Goal: Task Accomplishment & Management: Manage account settings

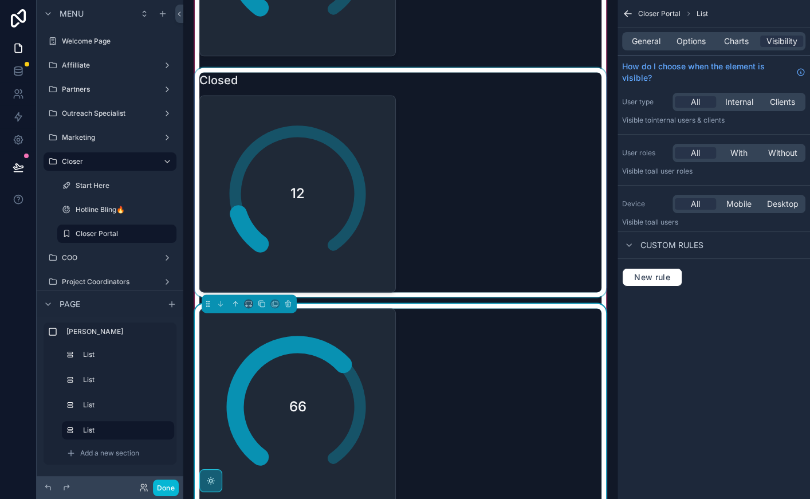
scroll to position [1230, 0]
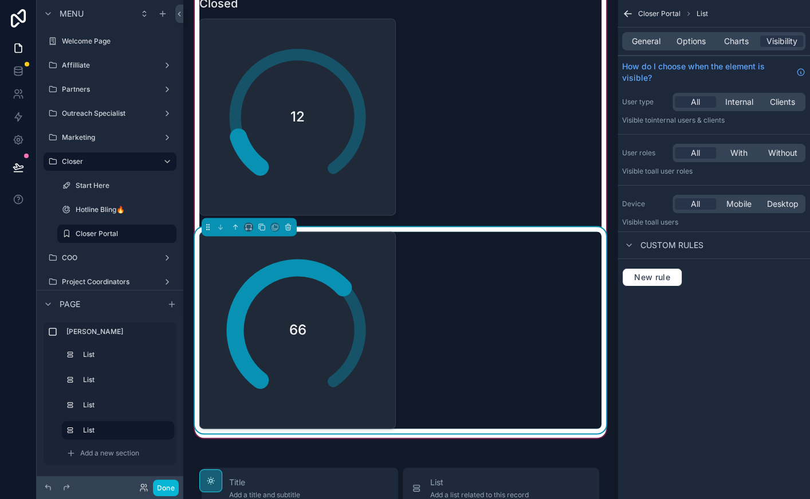
click at [381, 294] on div "66" at bounding box center [298, 330] width 182 height 182
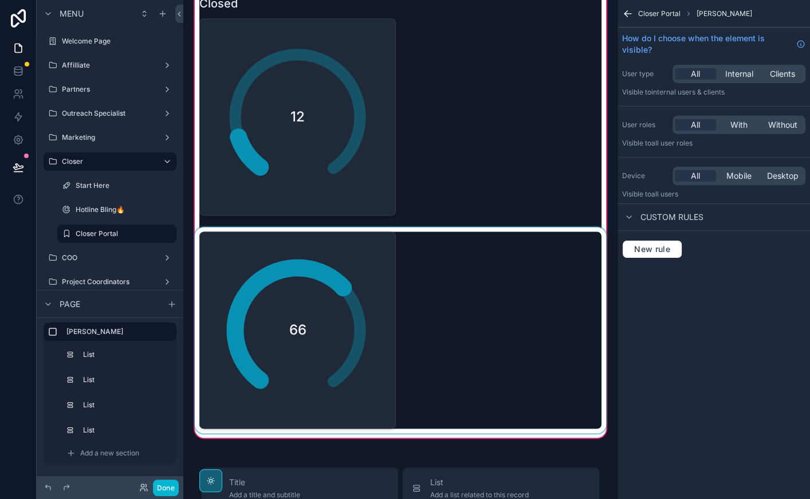
click at [382, 294] on div "scrollable content" at bounding box center [400, 330] width 416 height 206
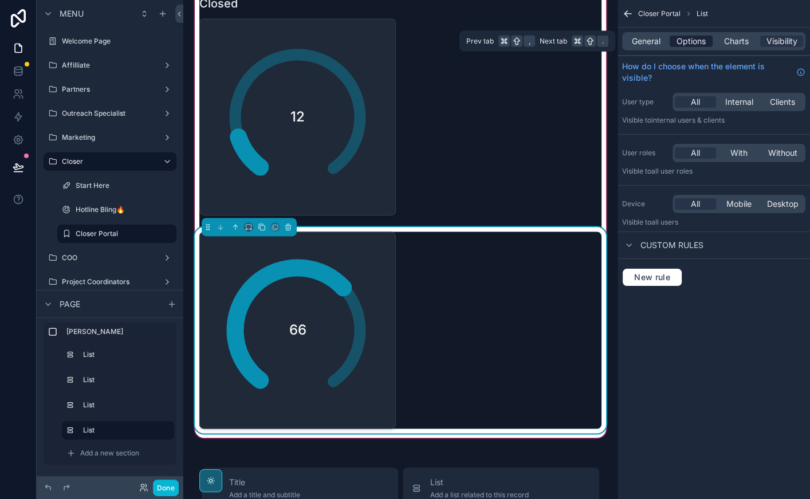
click at [699, 44] on span "Options" at bounding box center [690, 41] width 29 height 11
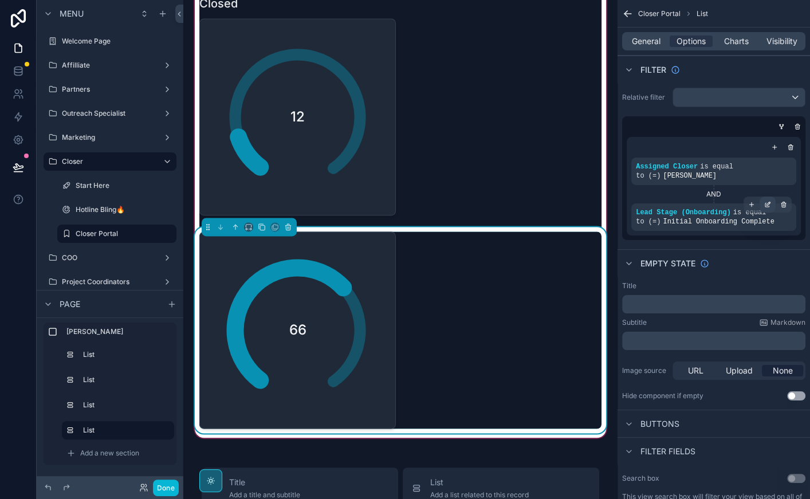
click at [767, 206] on icon "scrollable content" at bounding box center [767, 205] width 4 height 4
click at [546, 280] on div "66" at bounding box center [400, 329] width 402 height 197
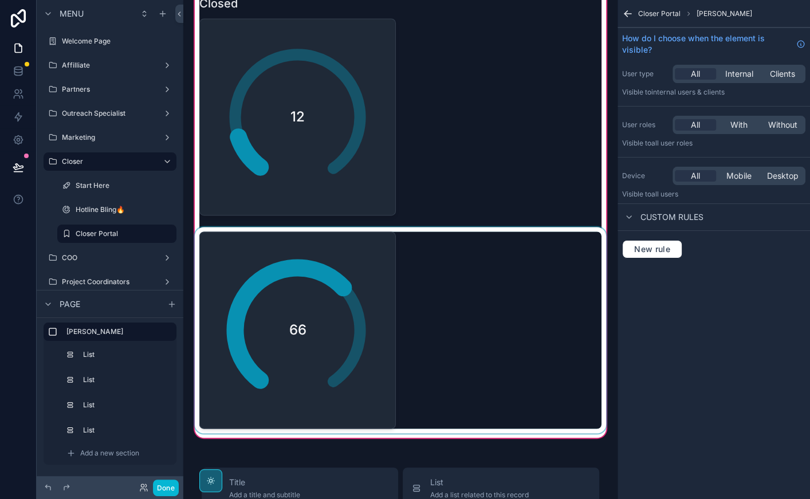
click at [546, 280] on div "scrollable content" at bounding box center [400, 330] width 416 height 206
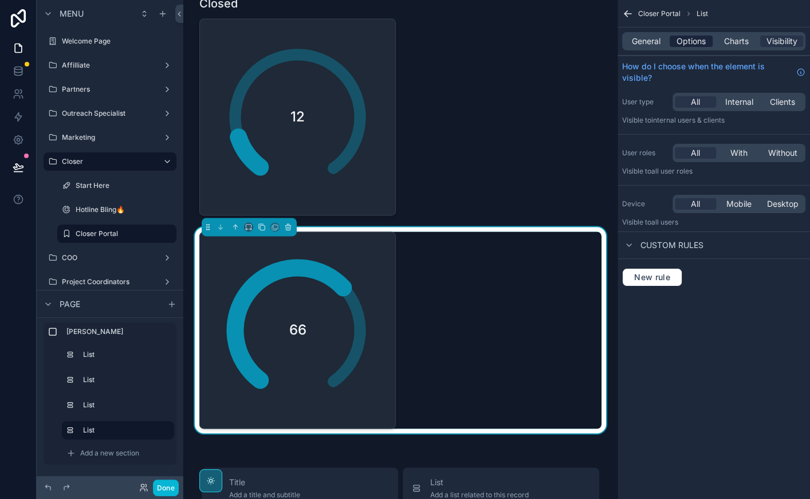
click at [686, 36] on span "Options" at bounding box center [690, 41] width 29 height 11
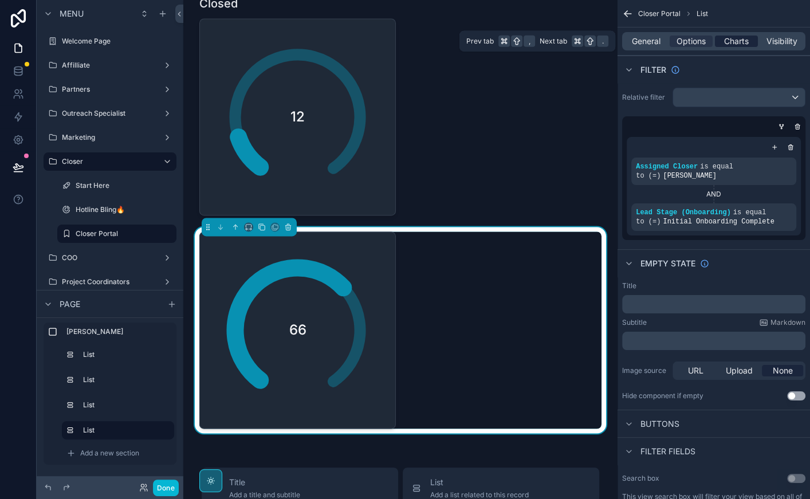
click at [733, 41] on span "Charts" at bounding box center [736, 41] width 25 height 11
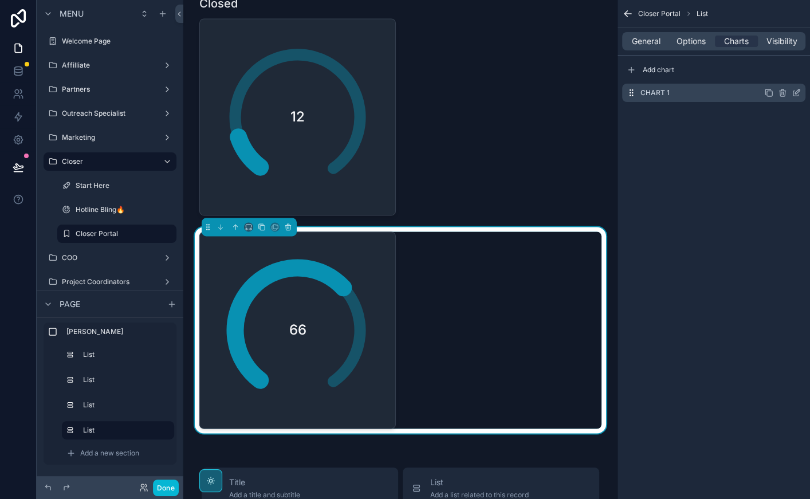
click at [800, 90] on icon "scrollable content" at bounding box center [796, 92] width 9 height 9
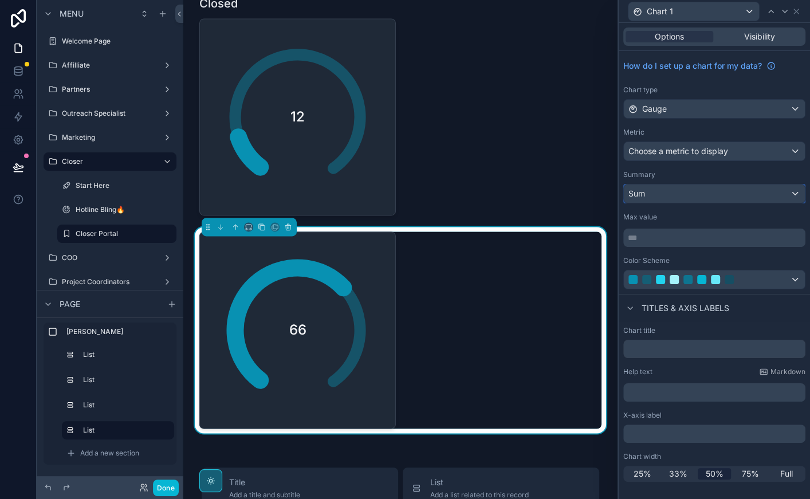
click at [716, 194] on div "Sum" at bounding box center [714, 193] width 181 height 18
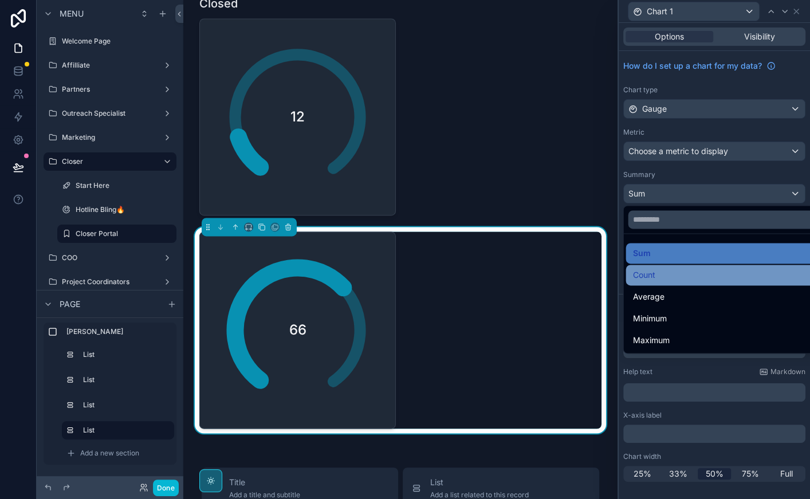
click at [687, 278] on div "Count" at bounding box center [728, 275] width 190 height 14
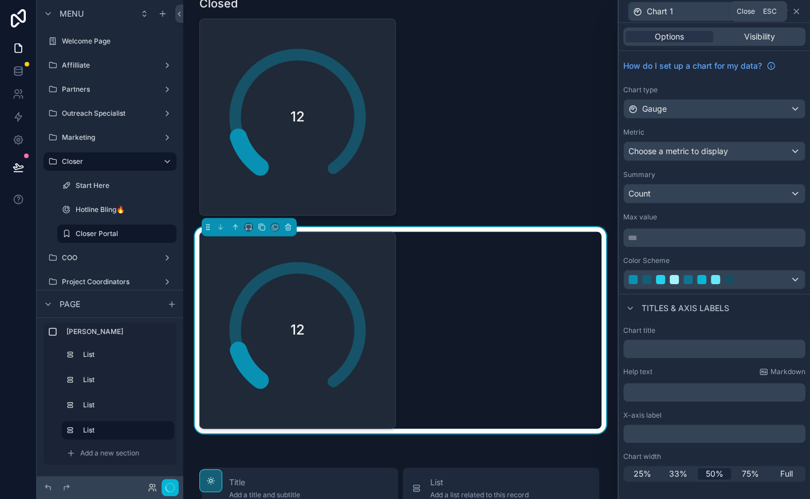
click at [798, 13] on icon at bounding box center [796, 11] width 9 height 9
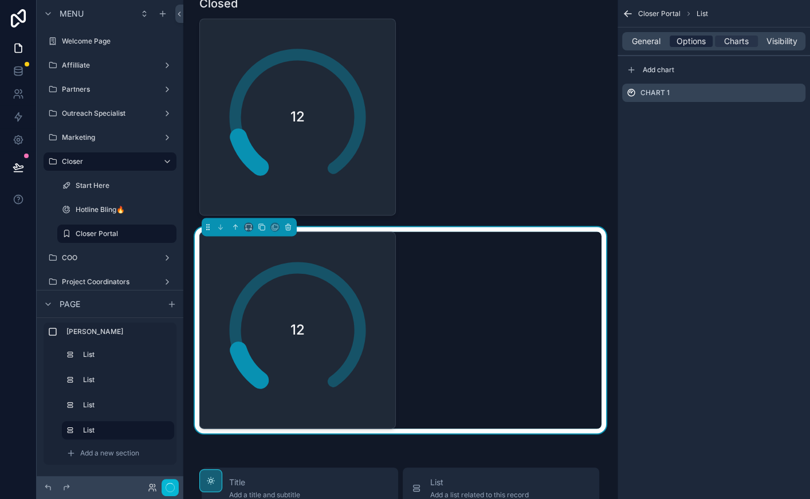
click at [690, 37] on span "Options" at bounding box center [690, 41] width 29 height 11
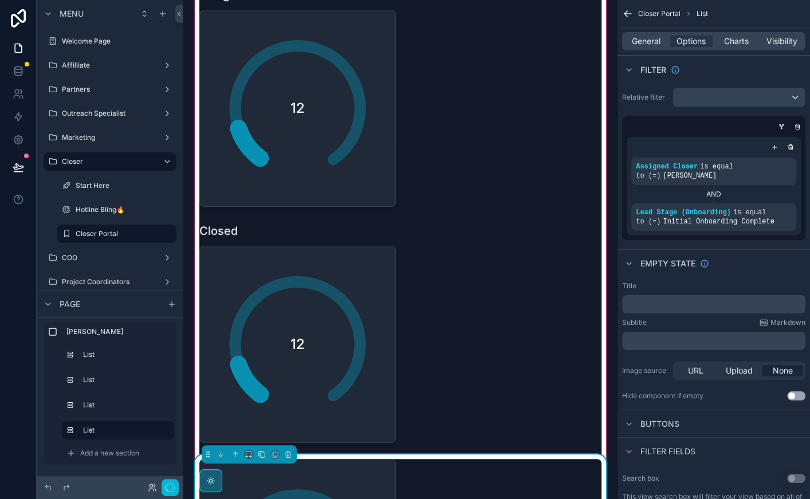
scroll to position [1140, 0]
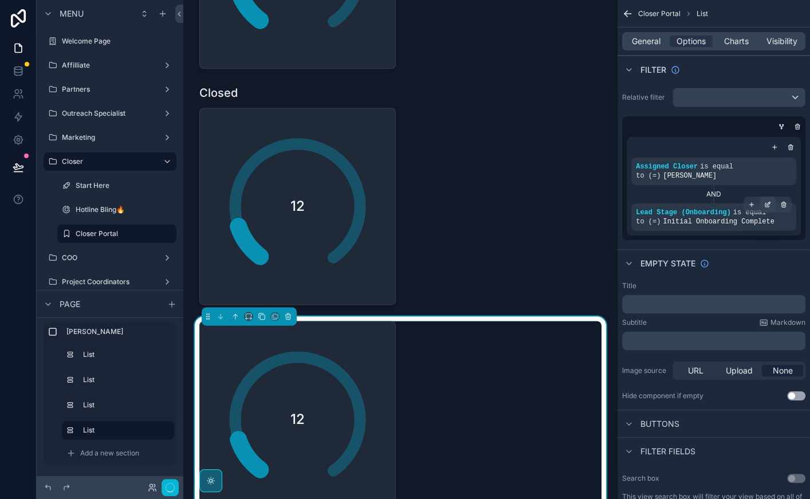
click at [767, 207] on icon "scrollable content" at bounding box center [767, 204] width 7 height 7
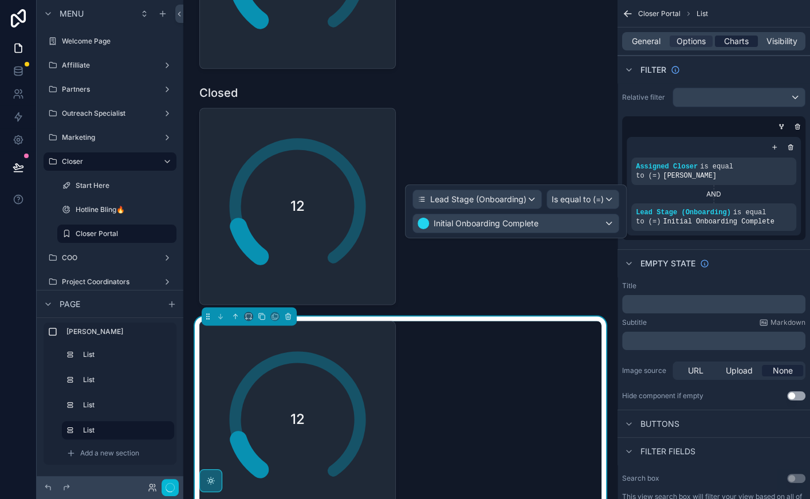
click at [731, 42] on span "Charts" at bounding box center [736, 41] width 25 height 11
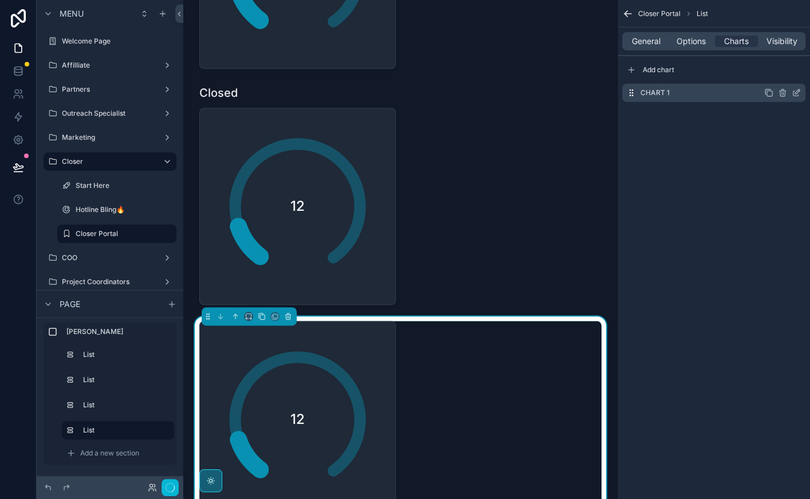
click at [796, 91] on icon "scrollable content" at bounding box center [796, 92] width 9 height 9
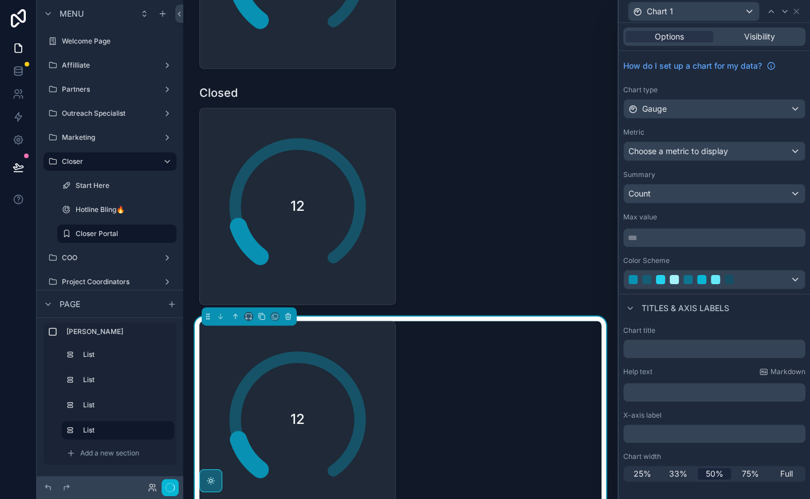
click at [719, 417] on div "X-axis label" at bounding box center [714, 415] width 182 height 9
click at [719, 428] on p "﻿" at bounding box center [715, 433] width 175 height 11
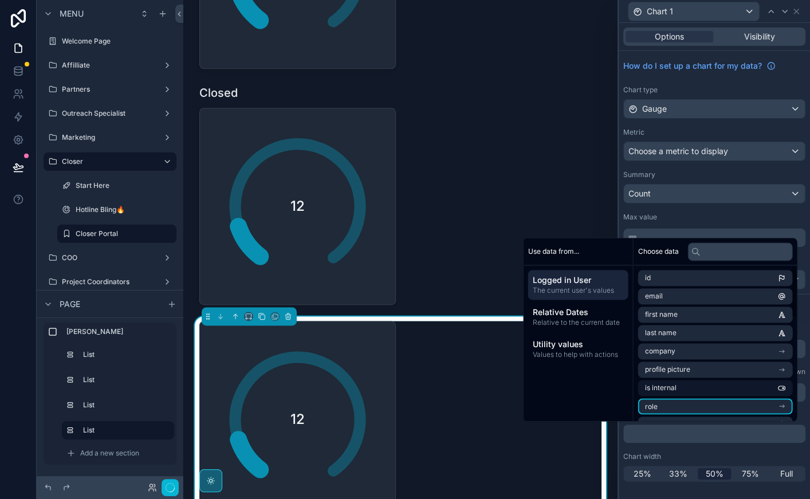
click at [719, 395] on li "is internal" at bounding box center [715, 388] width 155 height 16
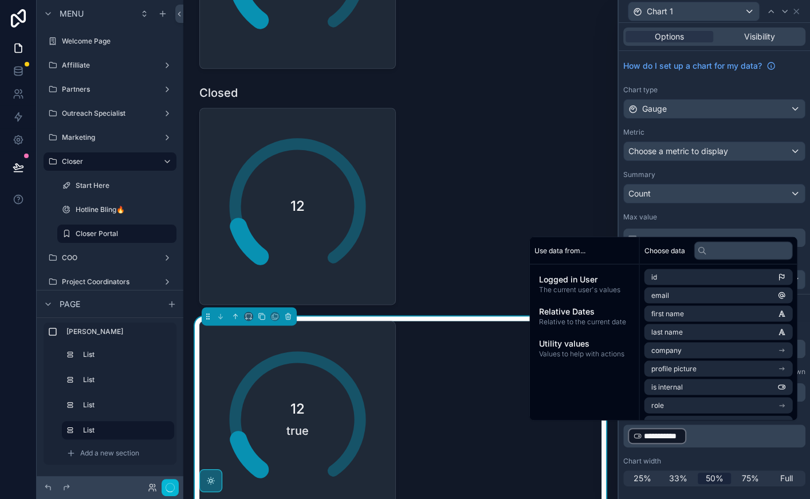
click at [718, 431] on p "**********" at bounding box center [715, 436] width 175 height 18
click at [672, 162] on div "How do I set up a chart for my data? Chart type Gauge Metric Choose a metric to…" at bounding box center [714, 172] width 191 height 243
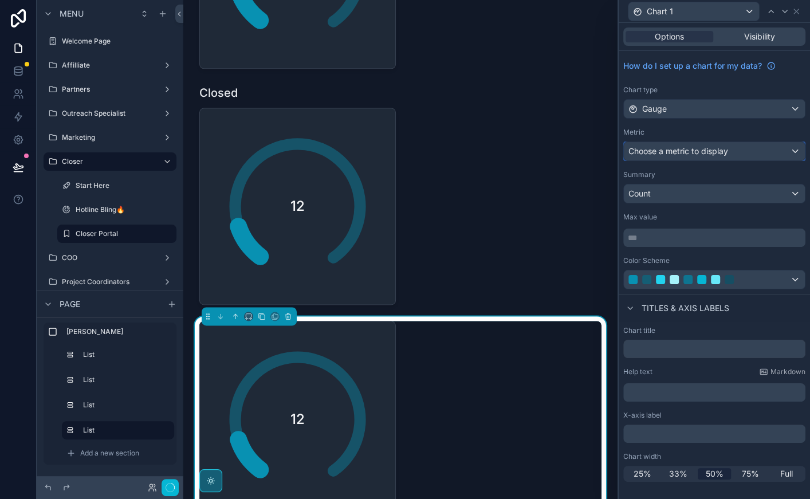
click at [672, 142] on div "Choose a metric to display" at bounding box center [714, 151] width 181 height 18
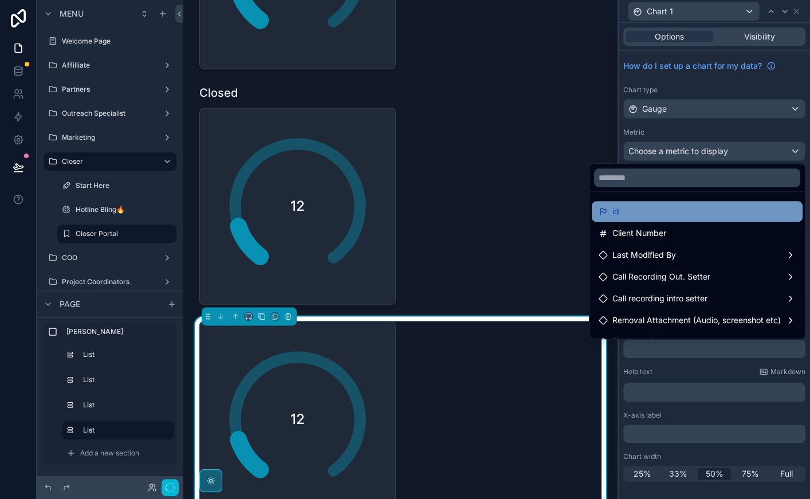
click at [654, 216] on div "id" at bounding box center [697, 211] width 197 height 14
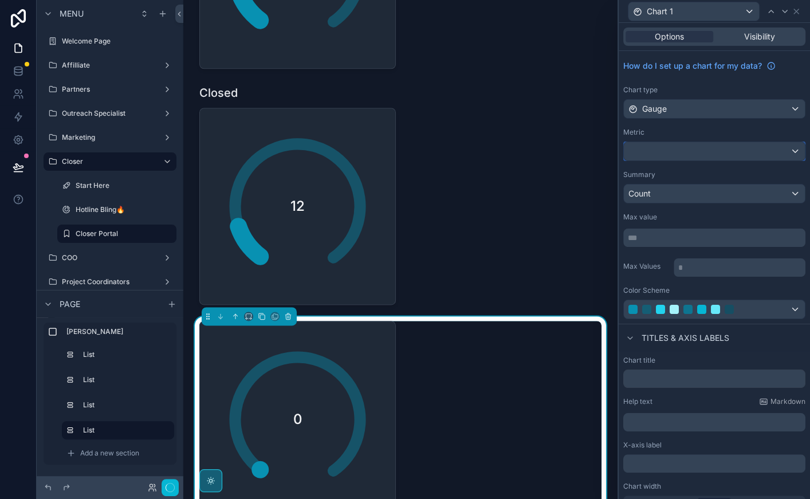
click at [670, 147] on div at bounding box center [714, 151] width 181 height 18
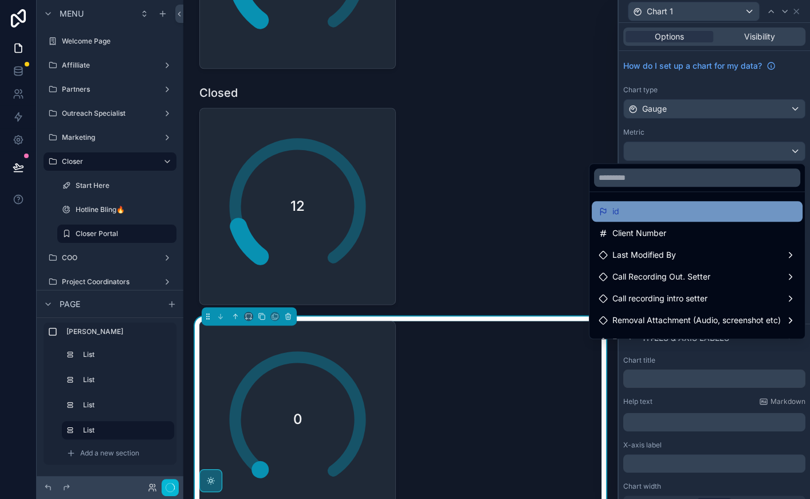
click at [659, 215] on div "id" at bounding box center [697, 211] width 197 height 14
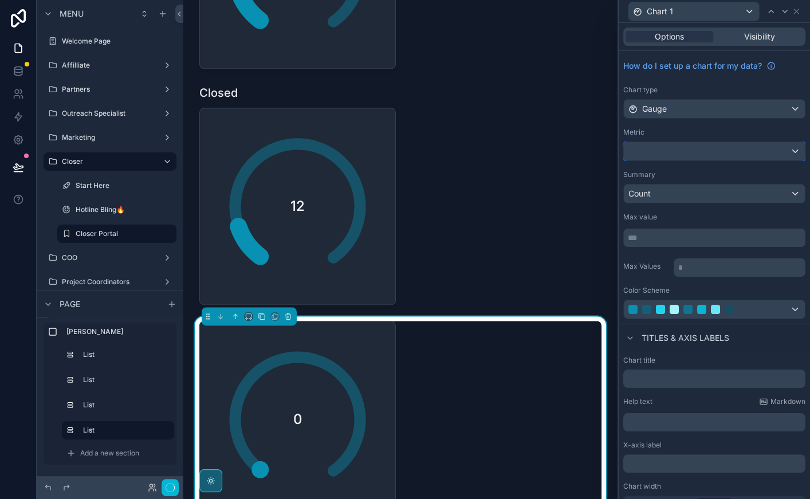
click at [679, 146] on div at bounding box center [714, 151] width 181 height 18
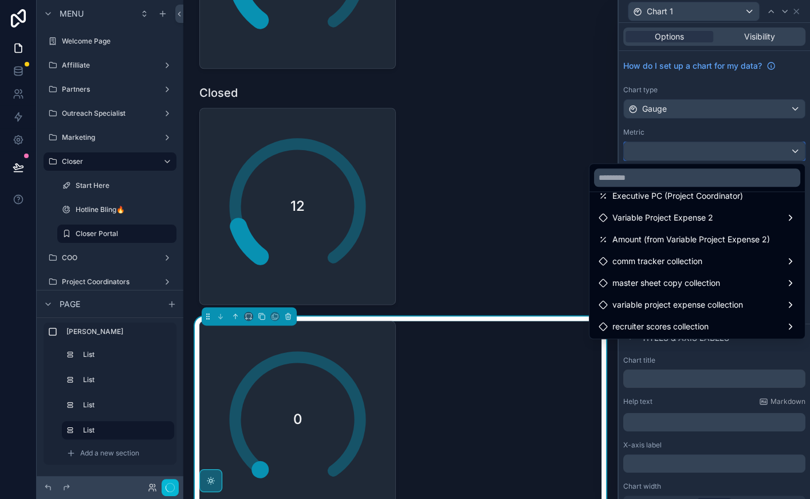
scroll to position [0, 0]
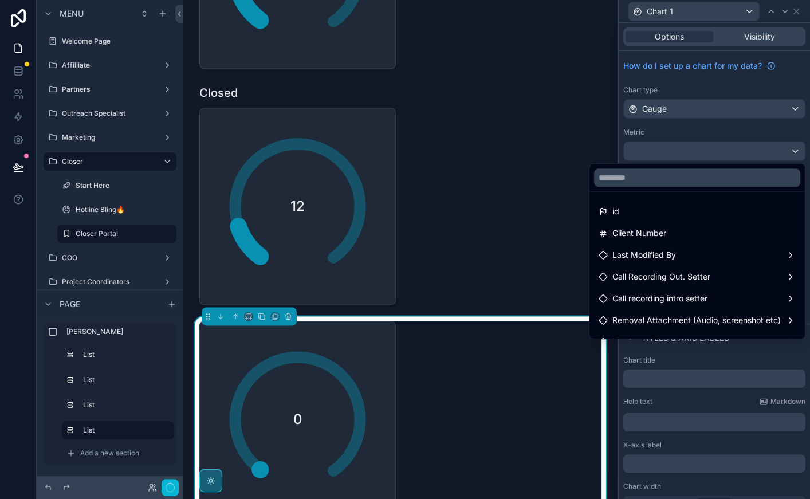
click at [680, 137] on div at bounding box center [714, 249] width 191 height 499
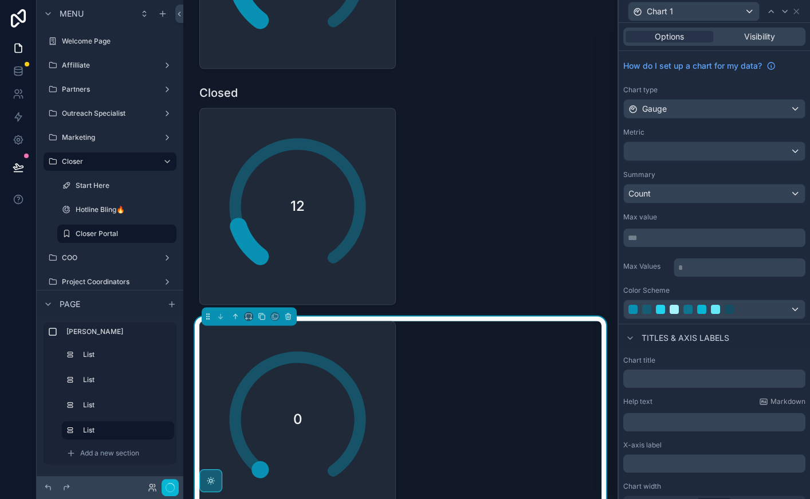
click at [680, 160] on div "How do I set up a chart for my data? Chart type Gauge Metric Summary Count Max …" at bounding box center [714, 187] width 191 height 273
click at [680, 156] on div at bounding box center [714, 151] width 181 height 18
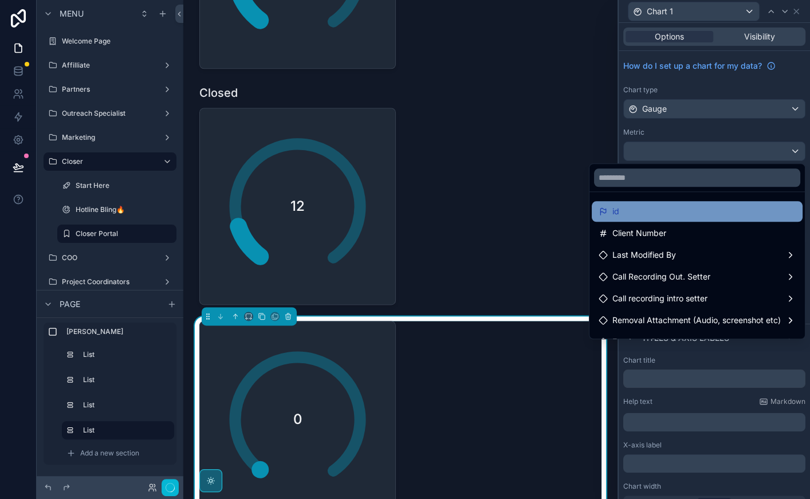
click at [649, 202] on div "id" at bounding box center [697, 211] width 211 height 21
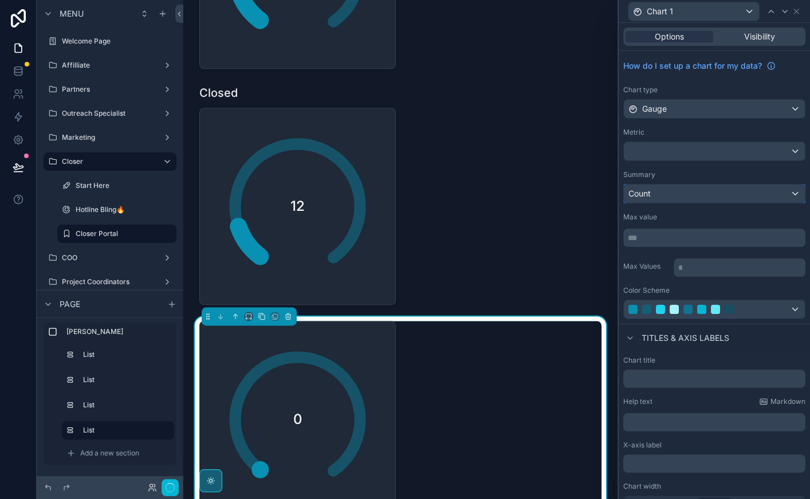
click at [652, 192] on div "Count" at bounding box center [714, 193] width 181 height 18
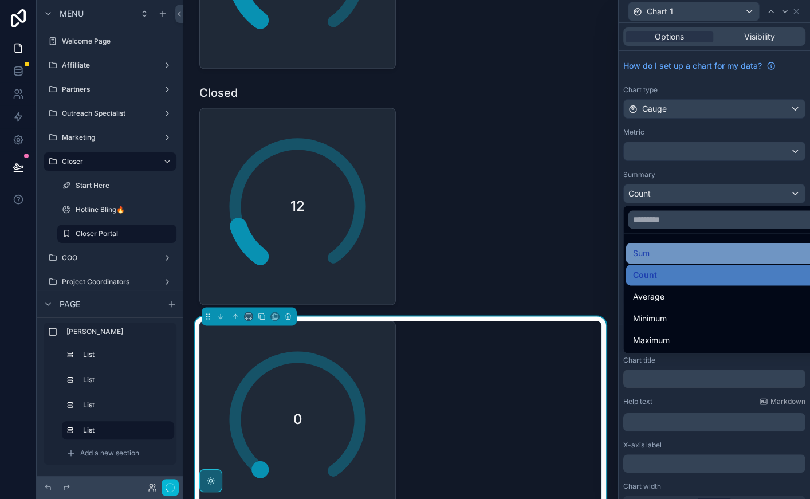
click at [658, 259] on div "Sum" at bounding box center [728, 253] width 190 height 14
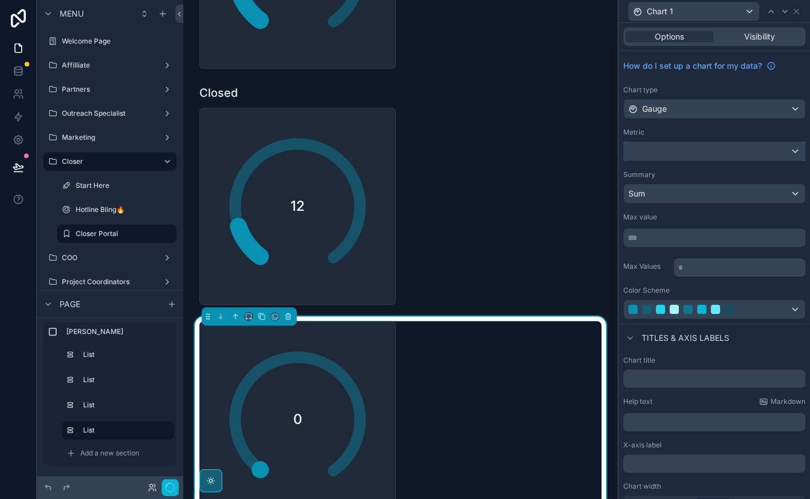
click at [656, 156] on div at bounding box center [714, 151] width 181 height 18
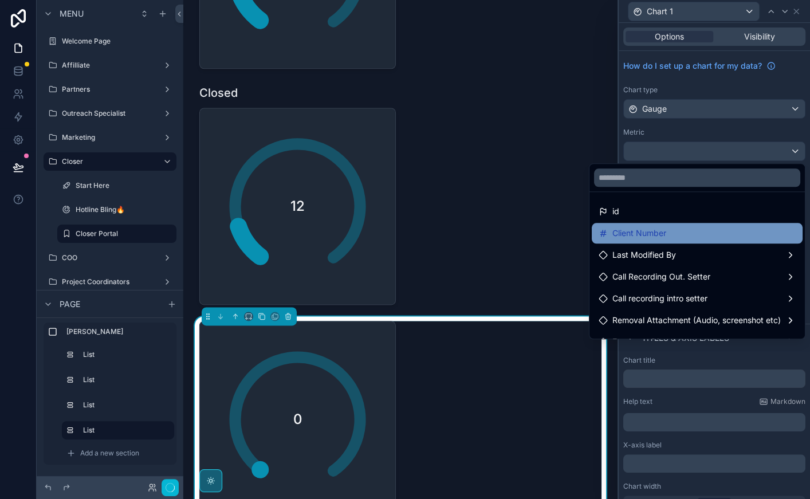
click at [656, 239] on div "Client Number" at bounding box center [697, 233] width 211 height 21
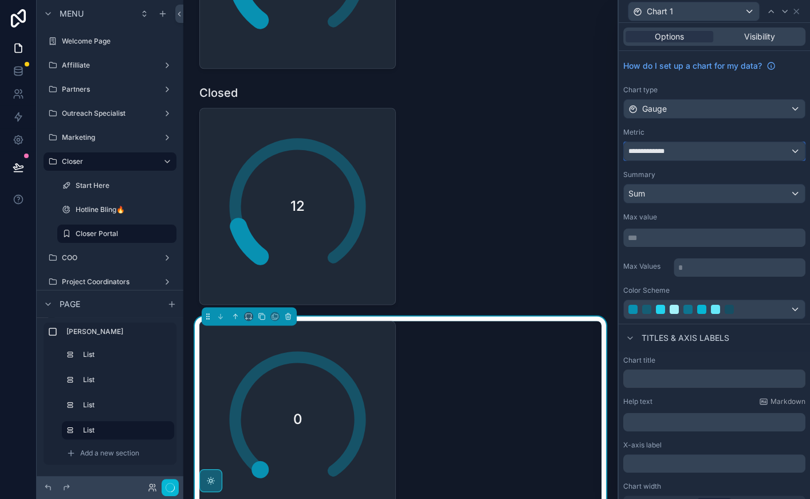
click at [662, 156] on div "**********" at bounding box center [714, 151] width 181 height 18
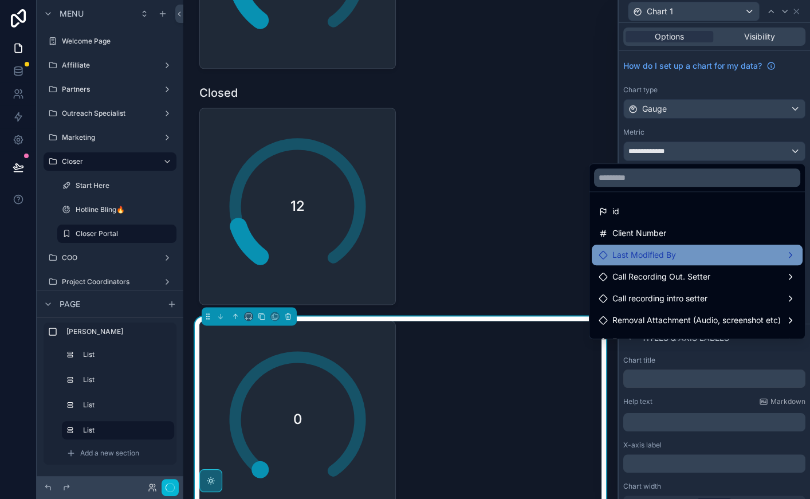
click at [668, 258] on span "Last Modified By" at bounding box center [644, 255] width 64 height 14
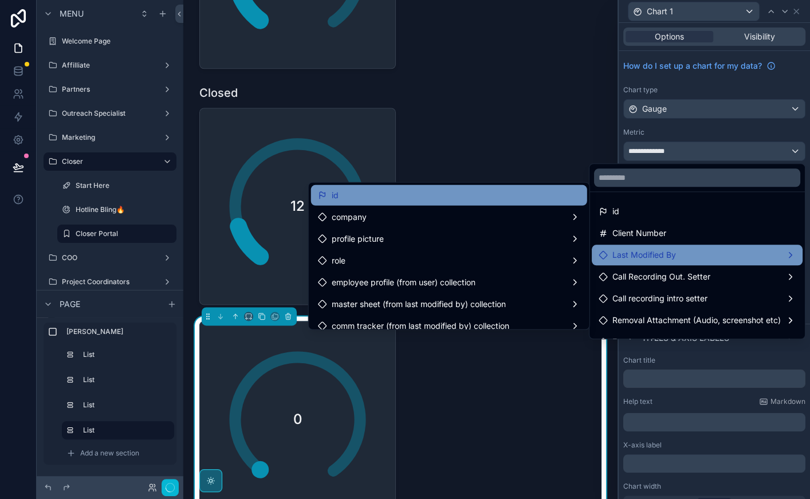
click at [505, 199] on div "id" at bounding box center [449, 195] width 262 height 14
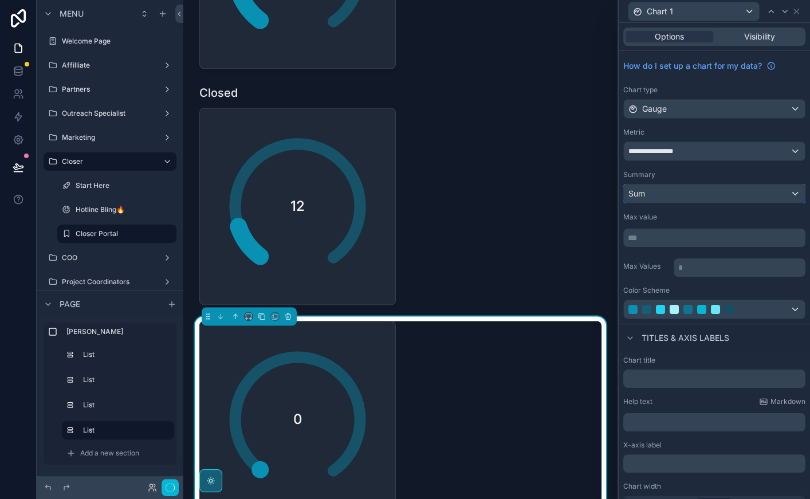
click at [715, 198] on div "Sum" at bounding box center [714, 193] width 181 height 18
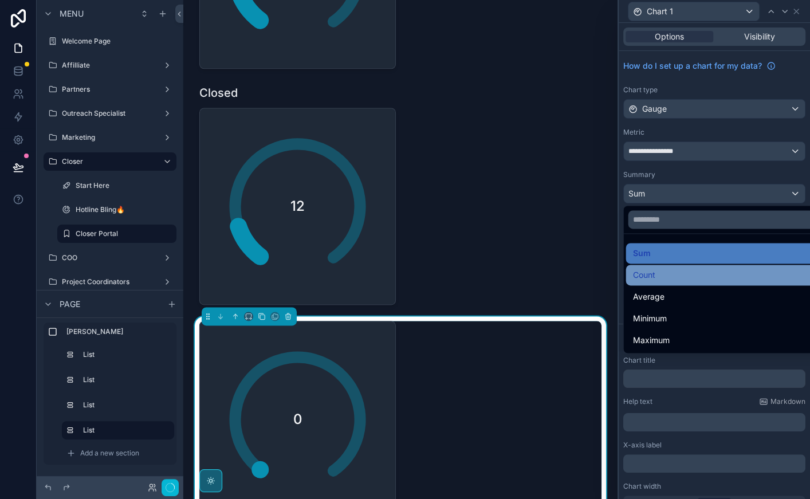
click at [699, 278] on div "Count" at bounding box center [728, 275] width 190 height 14
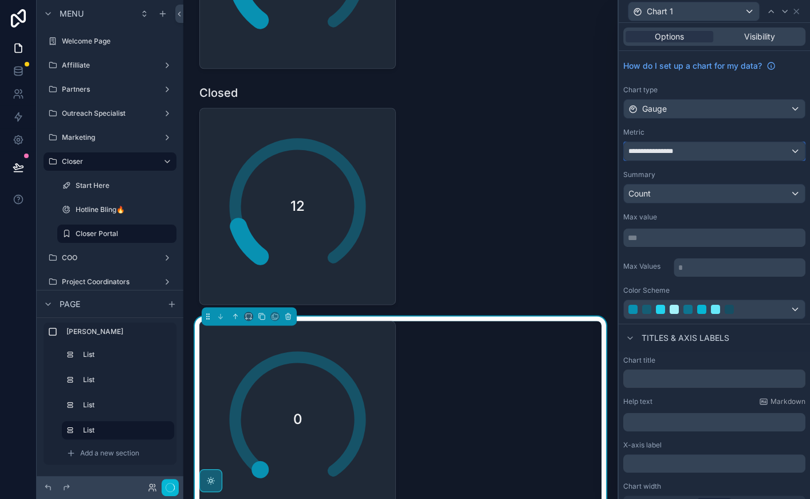
click at [679, 155] on span "**********" at bounding box center [655, 151] width 54 height 9
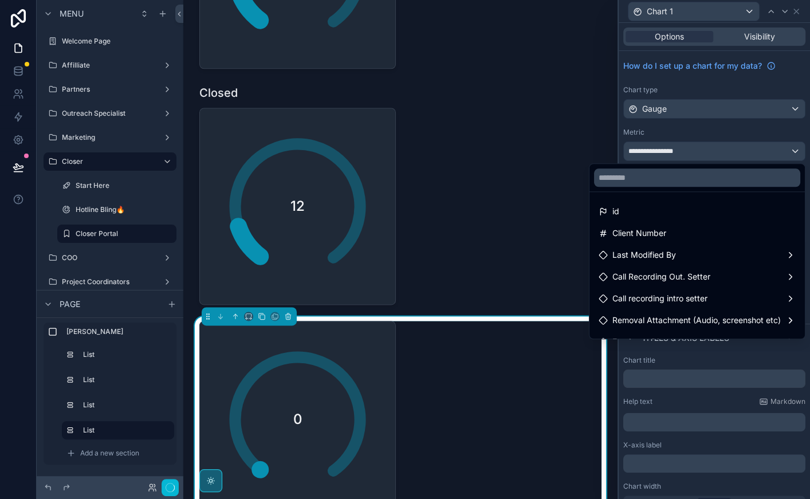
click at [673, 146] on div at bounding box center [714, 249] width 191 height 499
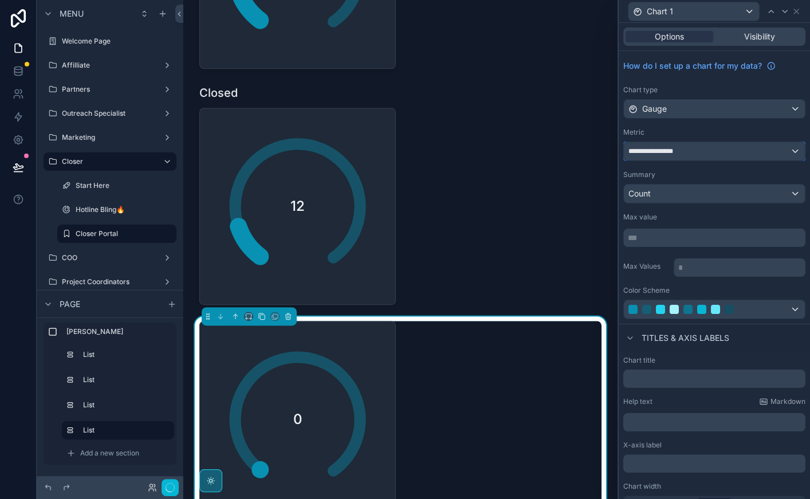
click at [674, 150] on span "**********" at bounding box center [655, 151] width 54 height 9
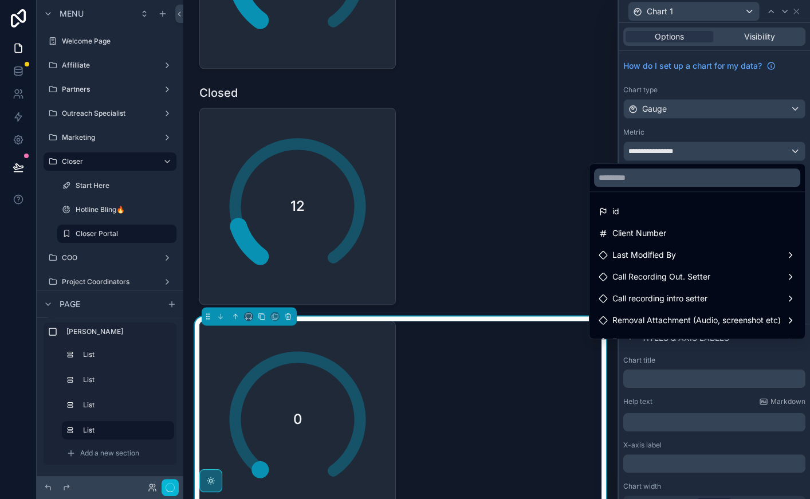
click at [651, 127] on div at bounding box center [714, 249] width 191 height 499
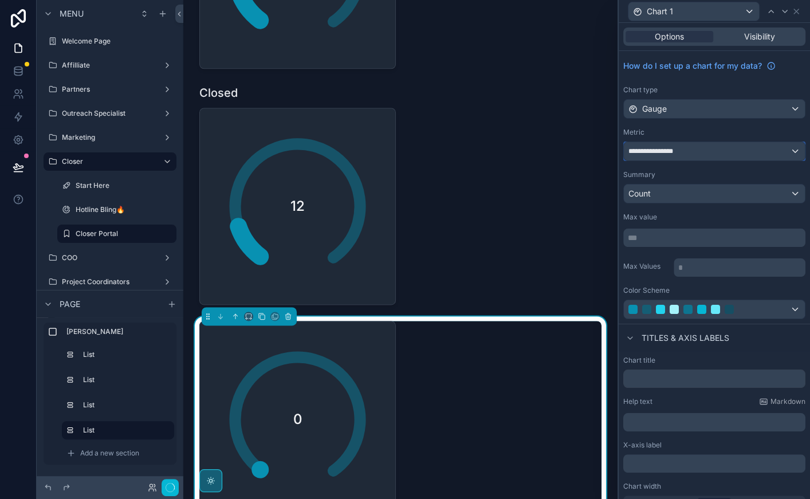
click at [651, 144] on div "**********" at bounding box center [714, 151] width 181 height 18
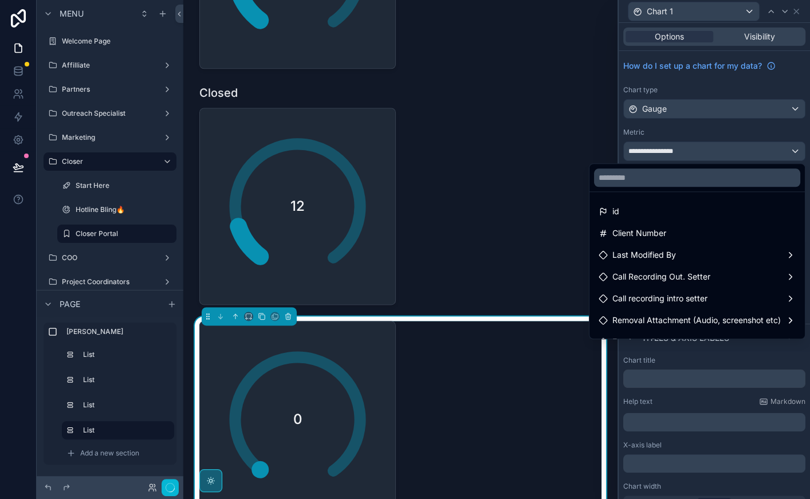
click at [659, 135] on div at bounding box center [714, 249] width 191 height 499
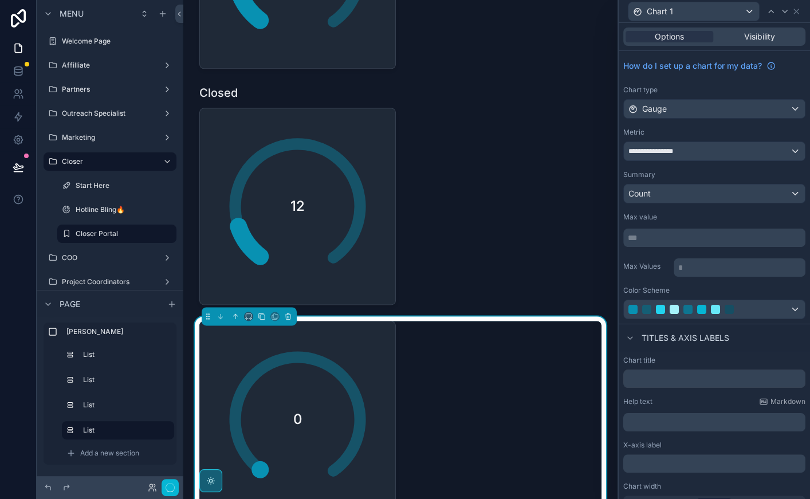
scroll to position [15, 0]
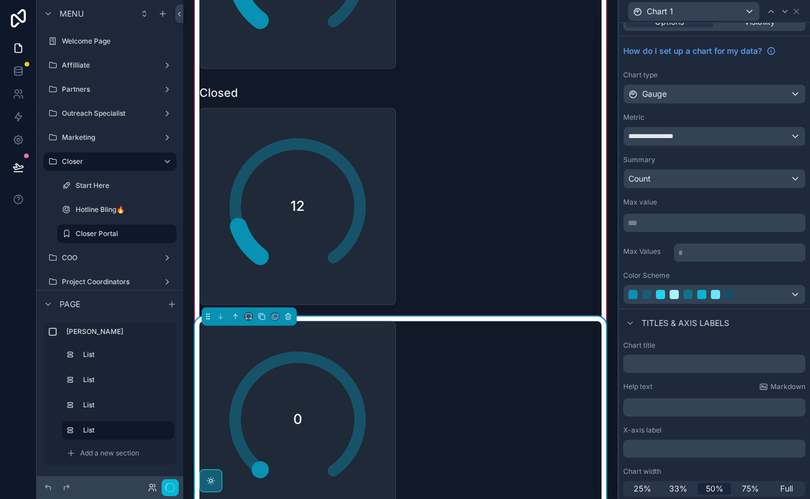
click at [462, 360] on div "0" at bounding box center [400, 419] width 402 height 197
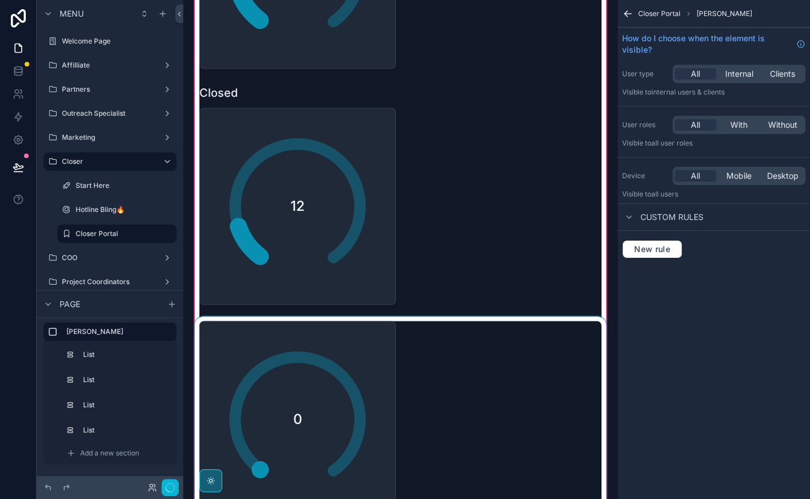
click at [462, 361] on div "scrollable content" at bounding box center [400, 419] width 416 height 206
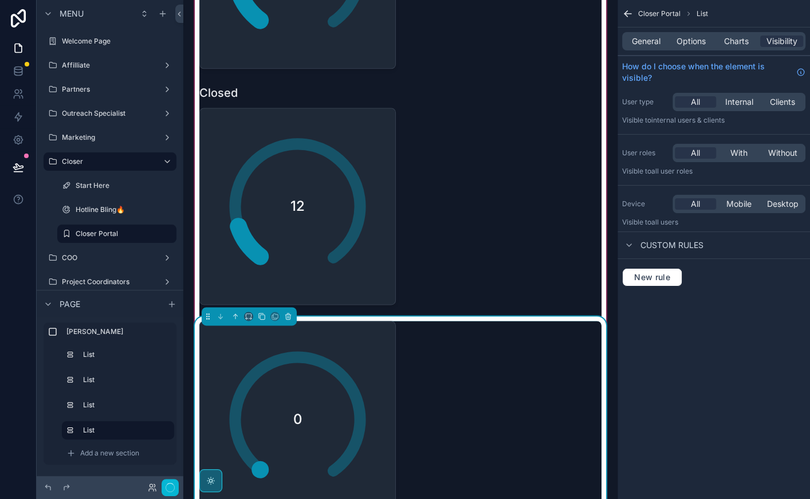
click at [462, 361] on div "0" at bounding box center [400, 419] width 402 height 197
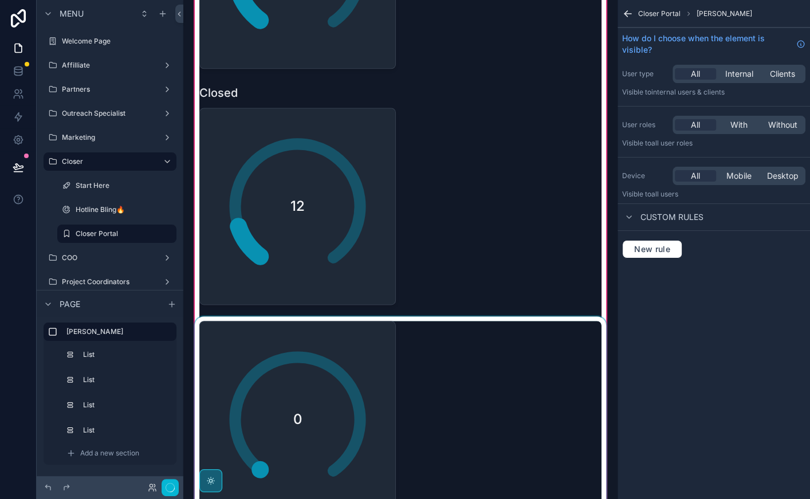
click at [462, 361] on div "scrollable content" at bounding box center [400, 419] width 416 height 206
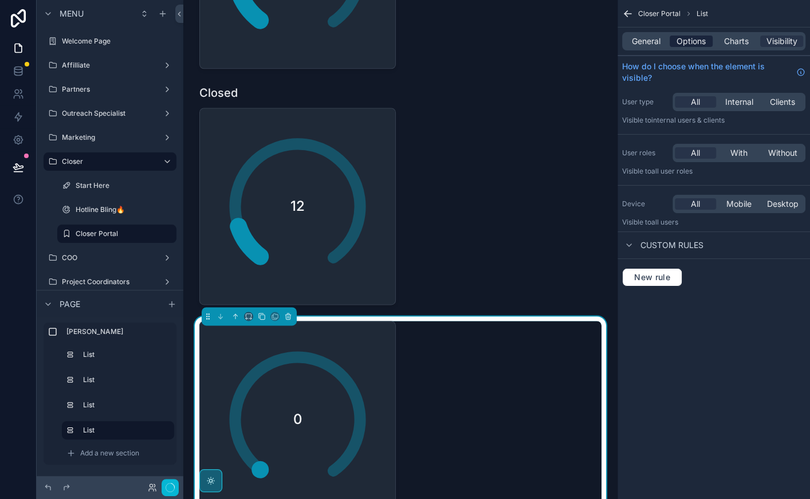
click at [680, 44] on span "Options" at bounding box center [690, 41] width 29 height 11
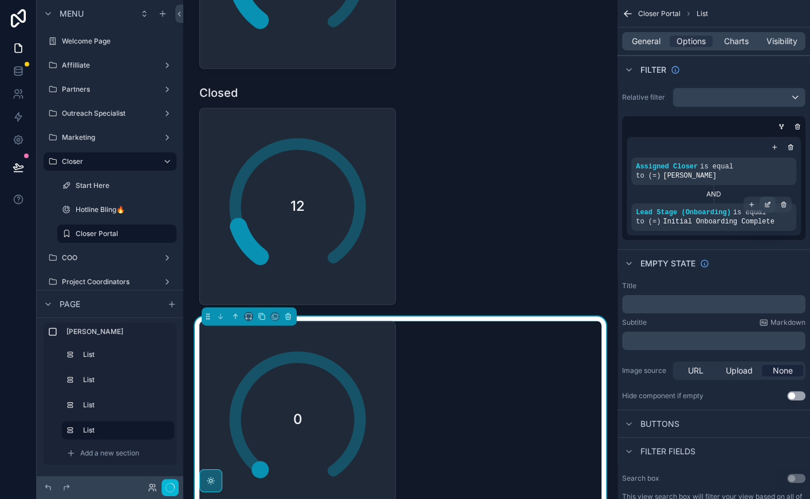
click at [766, 204] on icon "scrollable content" at bounding box center [767, 204] width 7 height 7
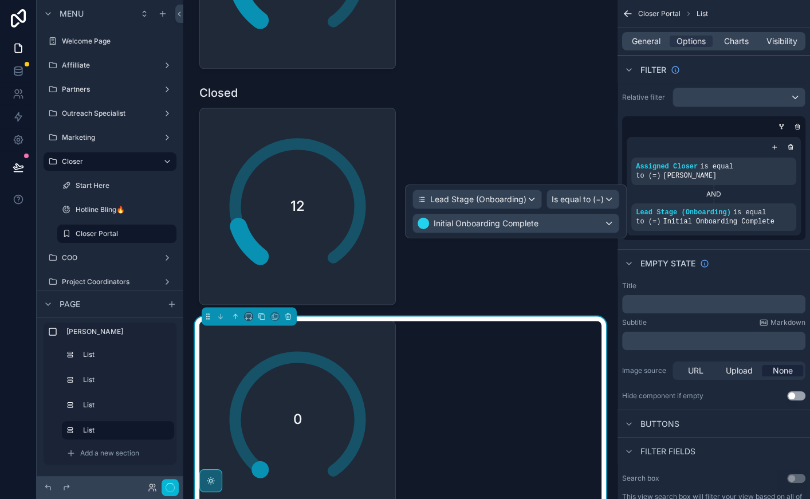
click at [751, 266] on div "Empty state" at bounding box center [713, 262] width 192 height 27
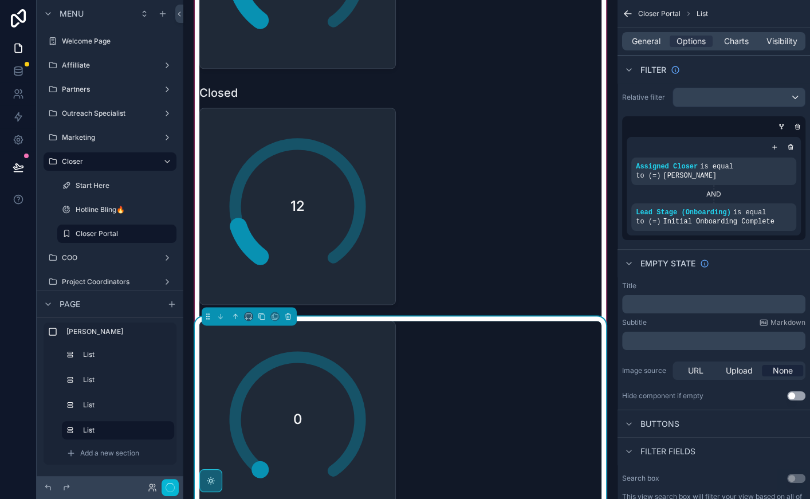
click at [455, 369] on div "0" at bounding box center [400, 419] width 402 height 197
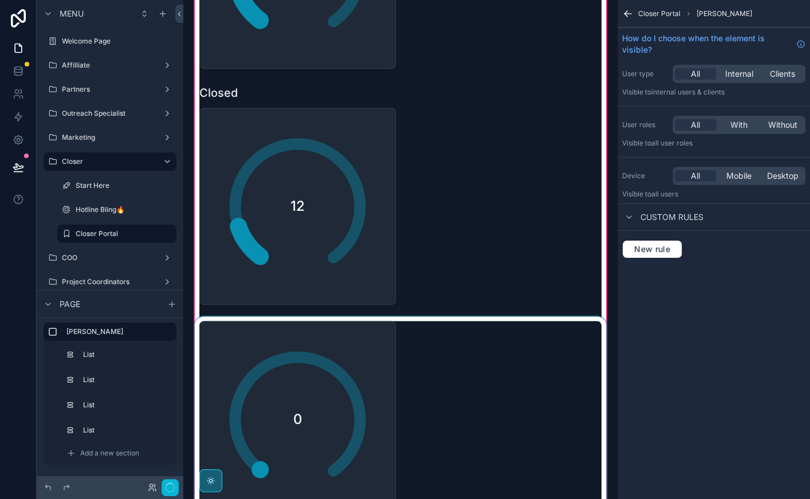
click at [455, 369] on div "scrollable content" at bounding box center [400, 419] width 416 height 206
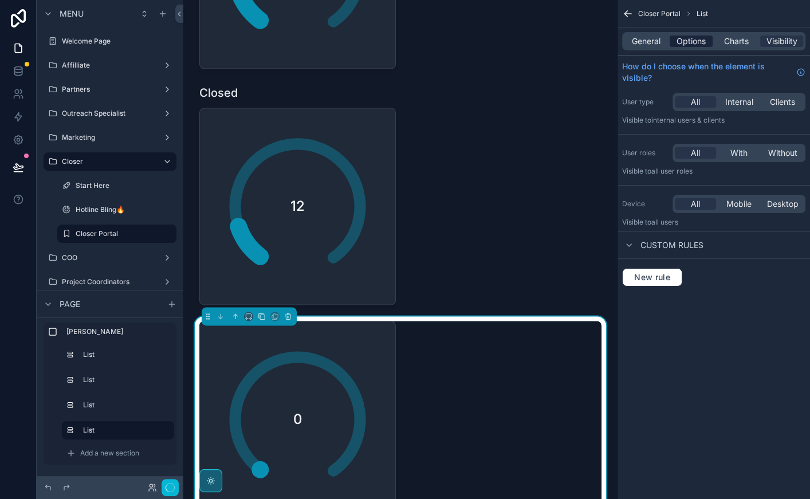
click at [702, 38] on span "Options" at bounding box center [690, 41] width 29 height 11
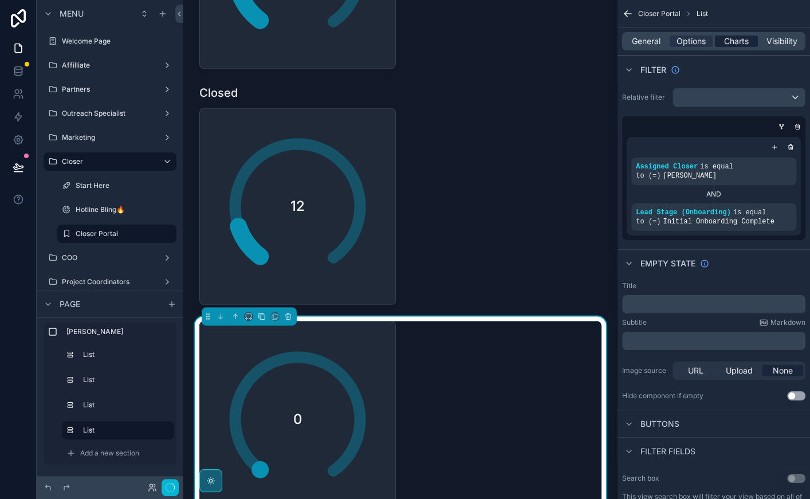
click at [728, 38] on span "Charts" at bounding box center [736, 41] width 25 height 11
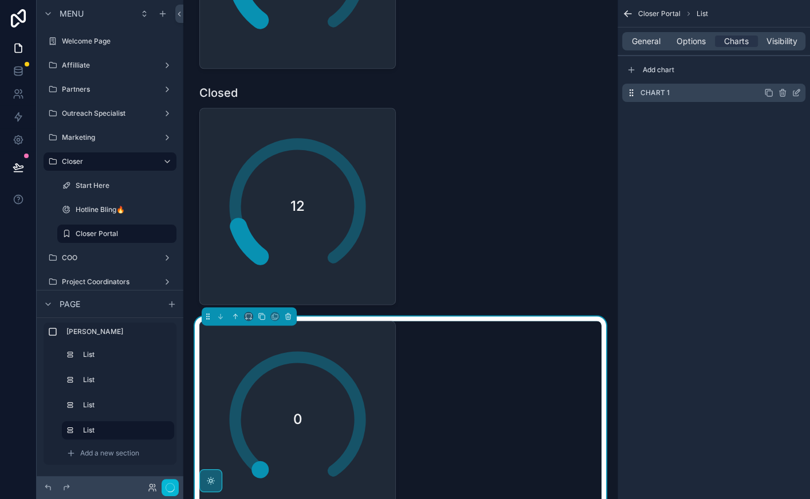
click at [797, 90] on icon "scrollable content" at bounding box center [796, 92] width 9 height 9
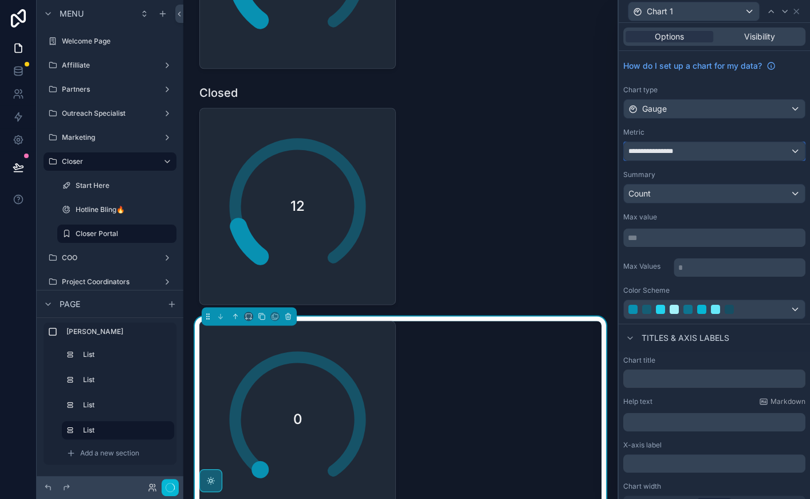
click at [742, 155] on div "**********" at bounding box center [714, 151] width 181 height 18
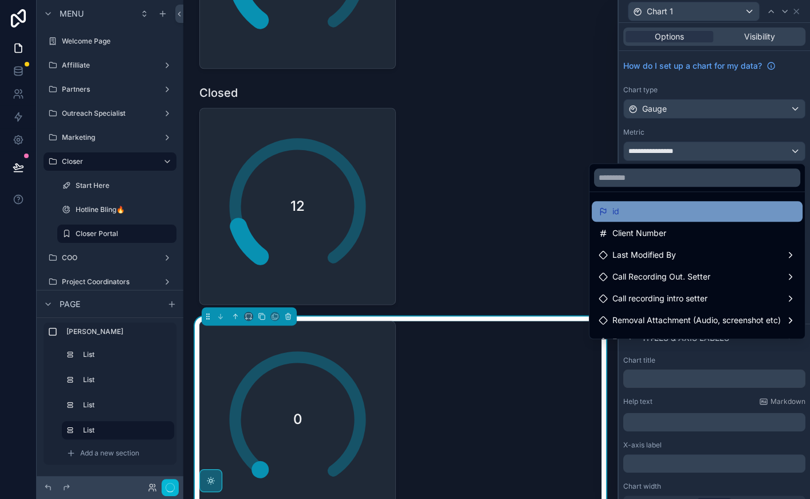
click at [683, 210] on div "id" at bounding box center [697, 211] width 197 height 14
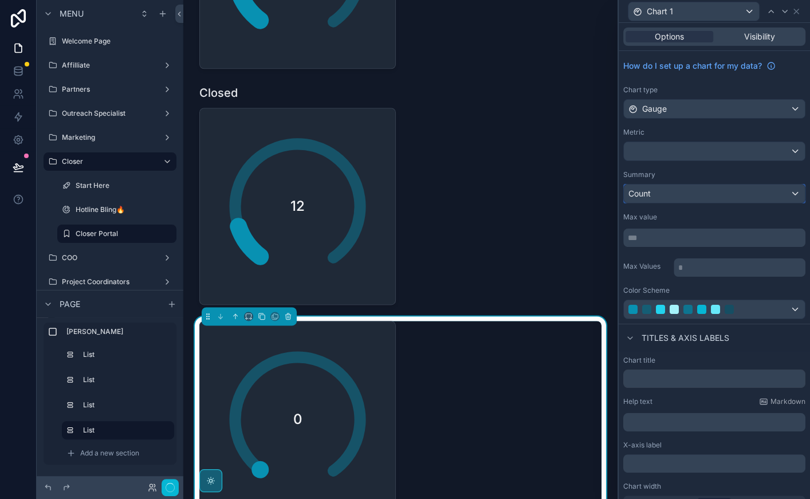
click at [700, 196] on div "Count" at bounding box center [714, 193] width 181 height 18
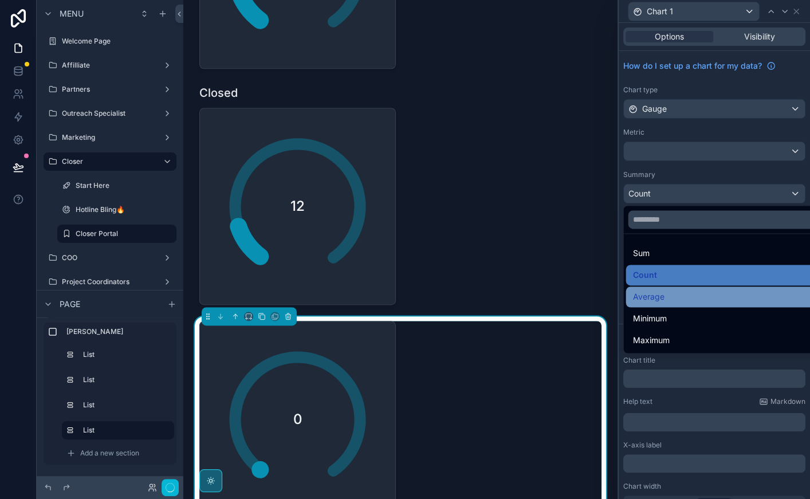
click at [694, 293] on div "Average" at bounding box center [728, 297] width 190 height 14
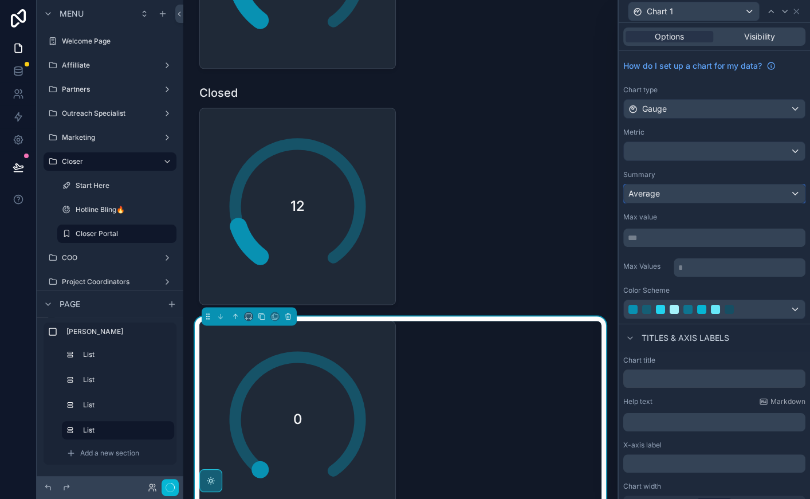
click at [698, 191] on div "Average" at bounding box center [714, 193] width 181 height 18
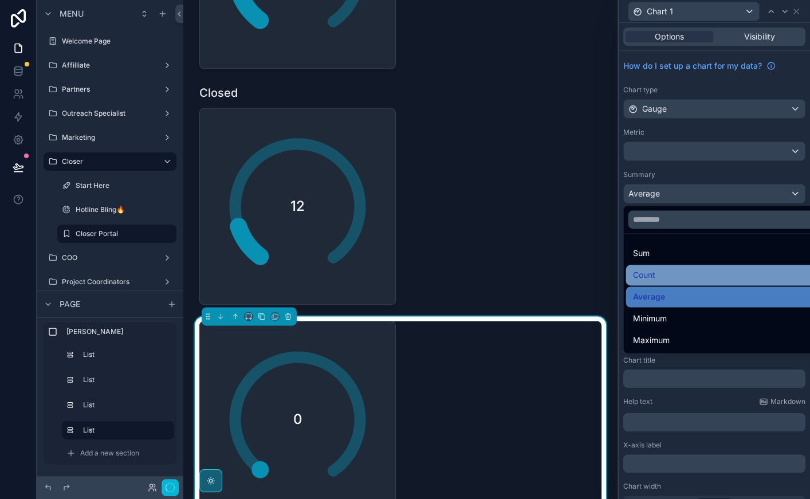
click at [685, 273] on div "Count" at bounding box center [728, 275] width 190 height 14
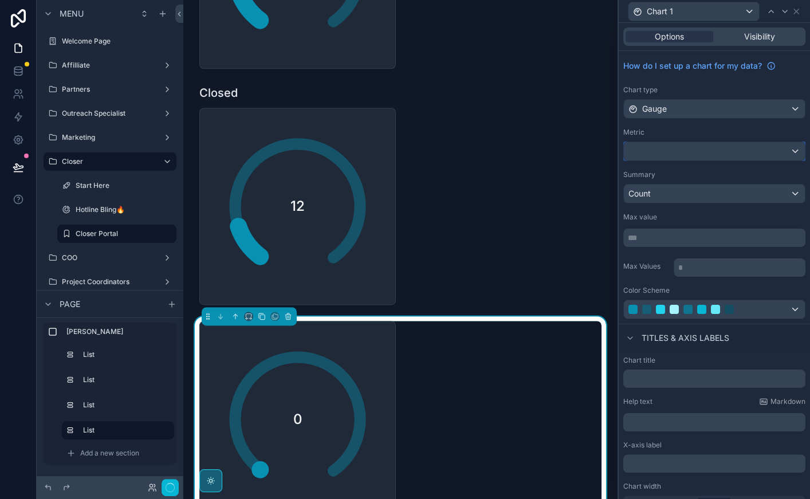
click at [679, 142] on div at bounding box center [714, 151] width 181 height 18
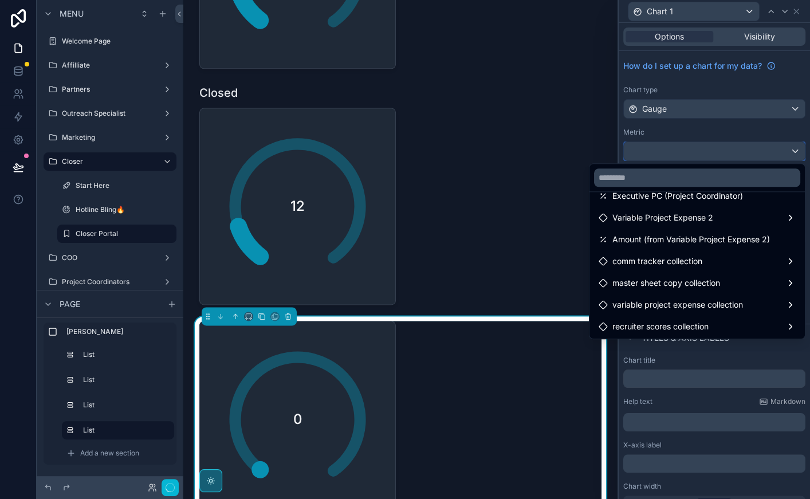
scroll to position [0, 0]
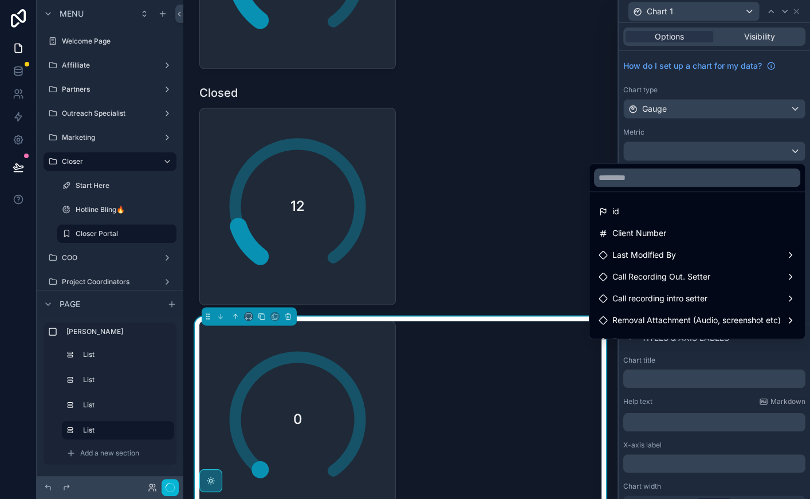
click at [661, 195] on ul "id Client Number Last Modified By Call Recording Out. Setter Call recording int…" at bounding box center [696, 265] width 215 height 147
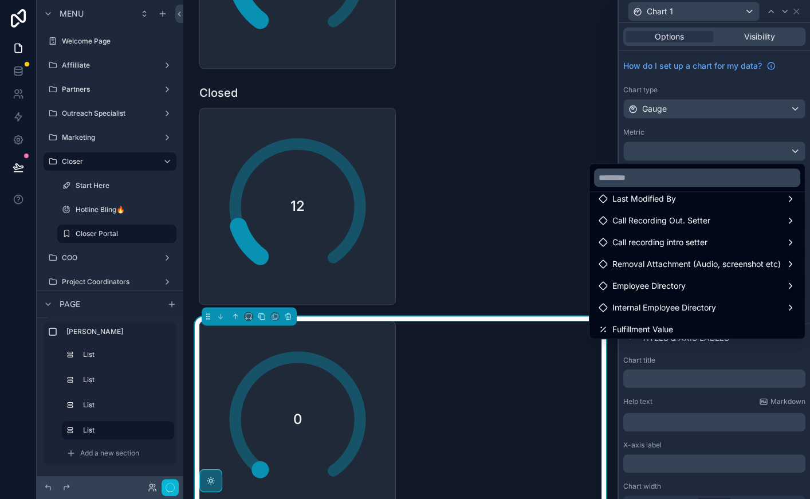
click at [664, 72] on div at bounding box center [714, 249] width 191 height 499
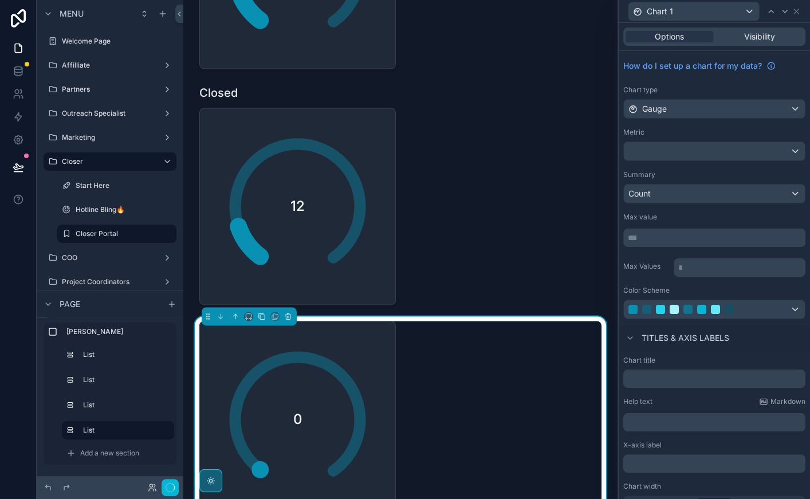
click at [696, 87] on div "Chart type" at bounding box center [714, 89] width 182 height 9
click at [796, 17] on div "Chart 1" at bounding box center [714, 11] width 182 height 22
click at [795, 14] on icon at bounding box center [796, 11] width 9 height 9
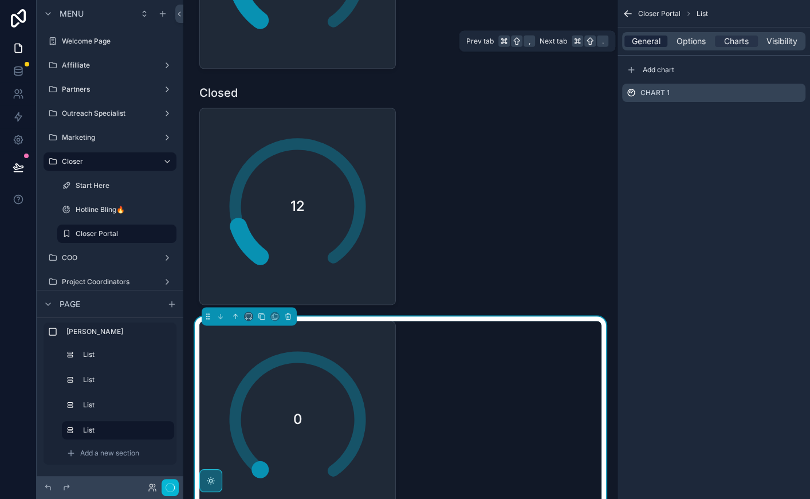
click at [651, 43] on span "General" at bounding box center [646, 41] width 29 height 11
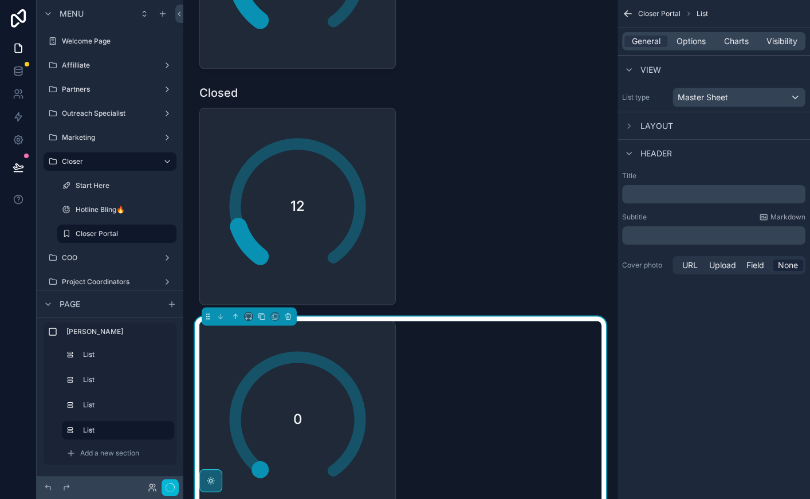
click at [628, 17] on icon "scrollable content" at bounding box center [627, 13] width 11 height 11
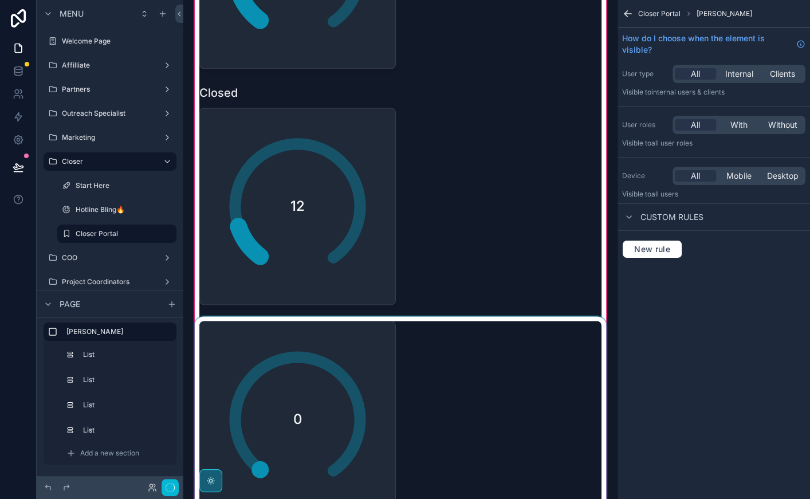
click at [405, 348] on div "scrollable content" at bounding box center [400, 419] width 416 height 206
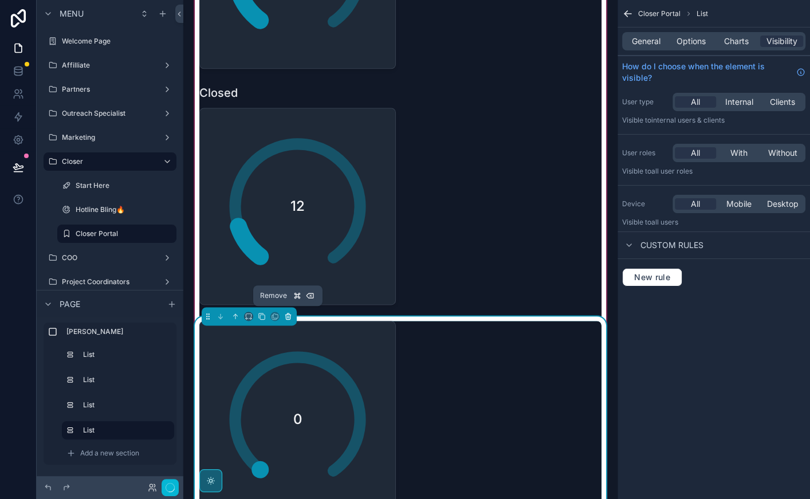
click at [288, 314] on icon "scrollable content" at bounding box center [288, 316] width 8 height 8
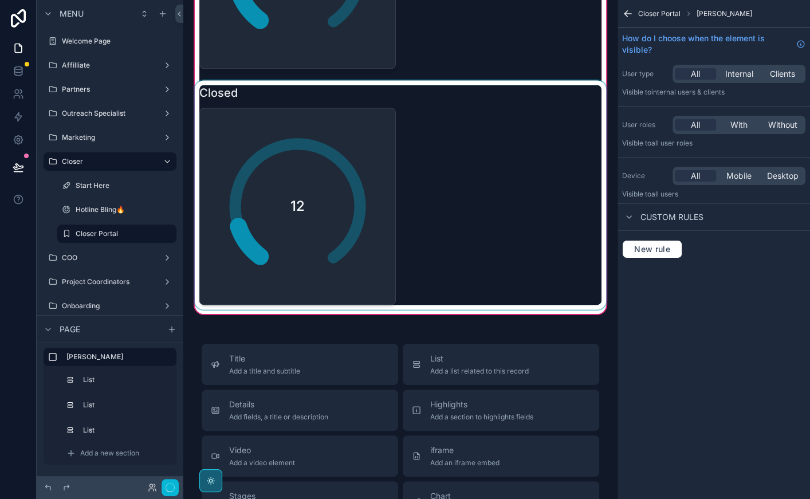
click at [272, 153] on div "scrollable content" at bounding box center [400, 194] width 416 height 229
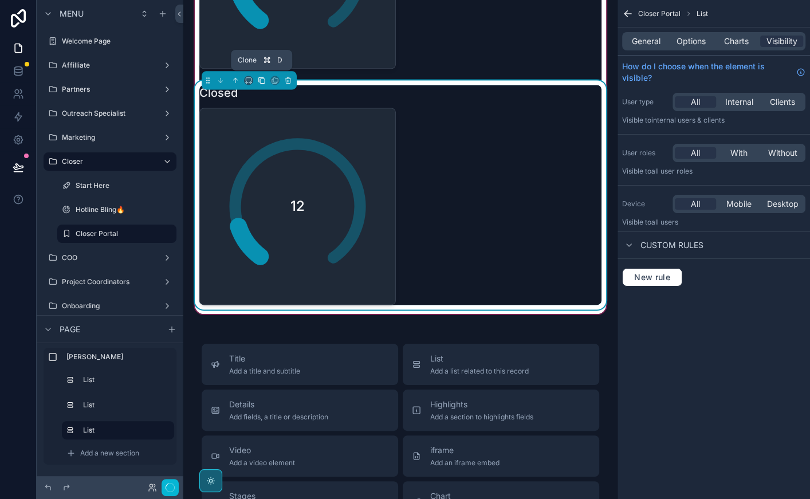
click at [258, 78] on icon "scrollable content" at bounding box center [262, 80] width 8 height 8
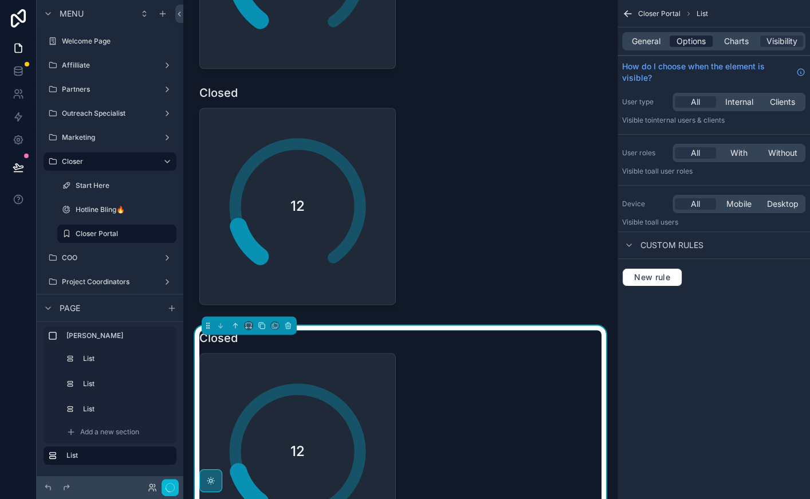
click at [686, 45] on span "Options" at bounding box center [690, 41] width 29 height 11
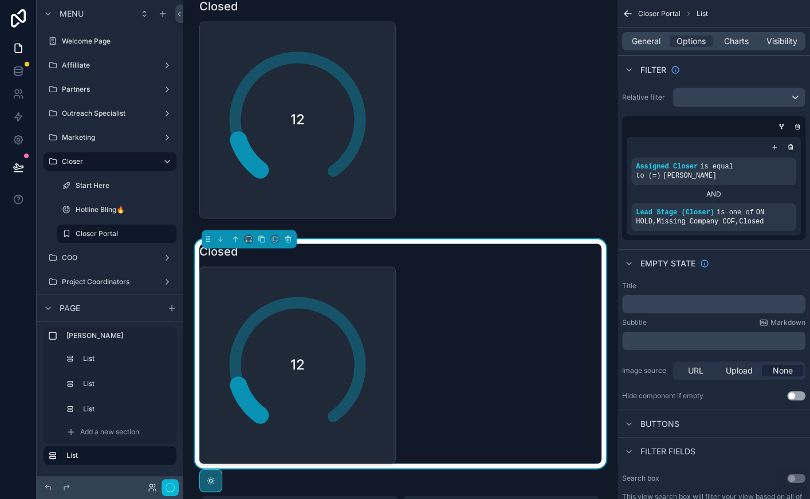
scroll to position [1227, 0]
click at [767, 202] on icon "scrollable content" at bounding box center [767, 204] width 7 height 7
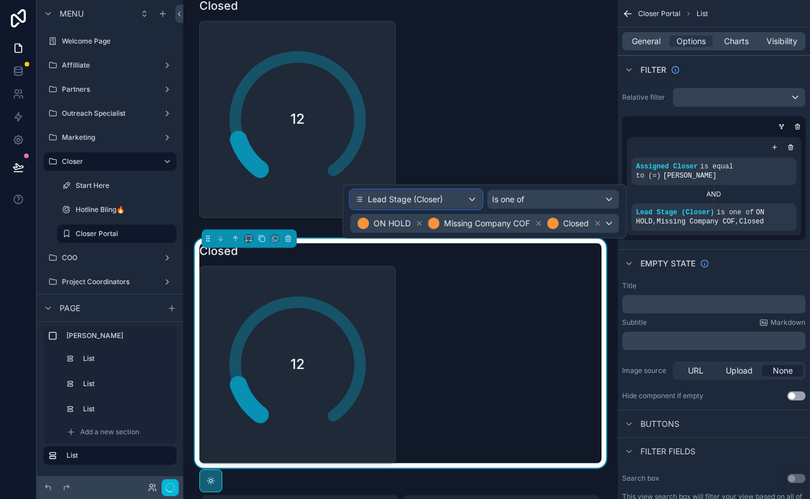
click at [441, 202] on span "Lead Stage (Closer)" at bounding box center [405, 199] width 75 height 11
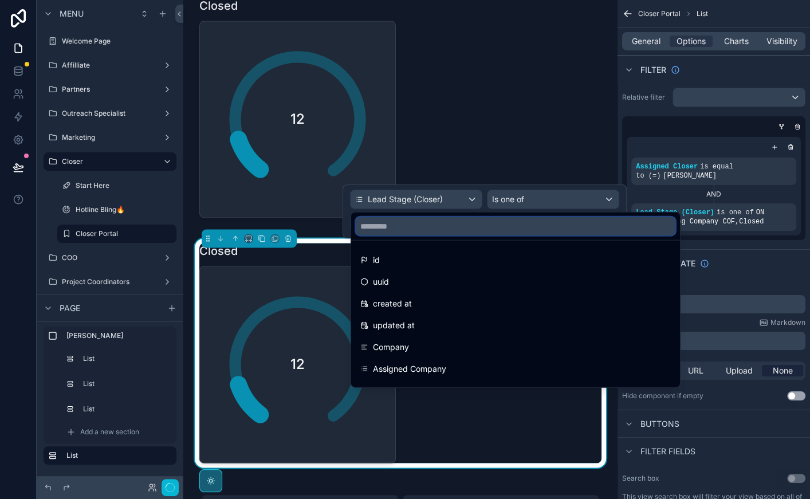
click at [428, 226] on input "text" at bounding box center [516, 226] width 320 height 18
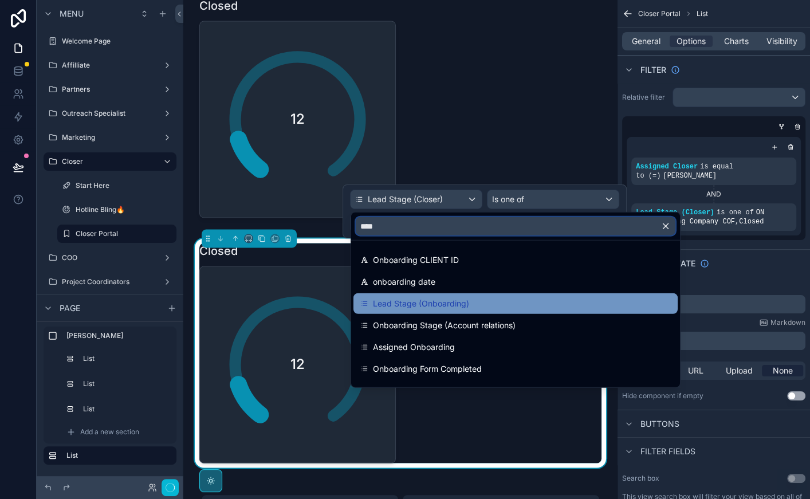
type input "****"
click at [438, 297] on span "Lead Stage (Onboarding)" at bounding box center [421, 304] width 96 height 14
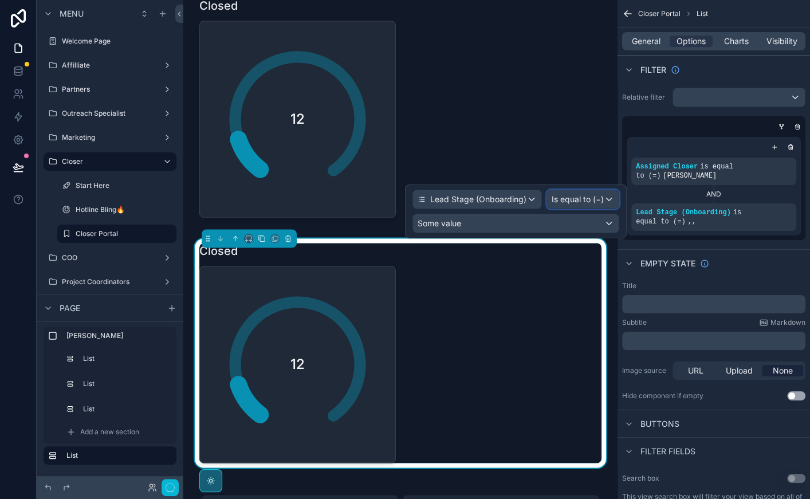
click at [570, 199] on span "Is equal to (=)" at bounding box center [578, 199] width 52 height 11
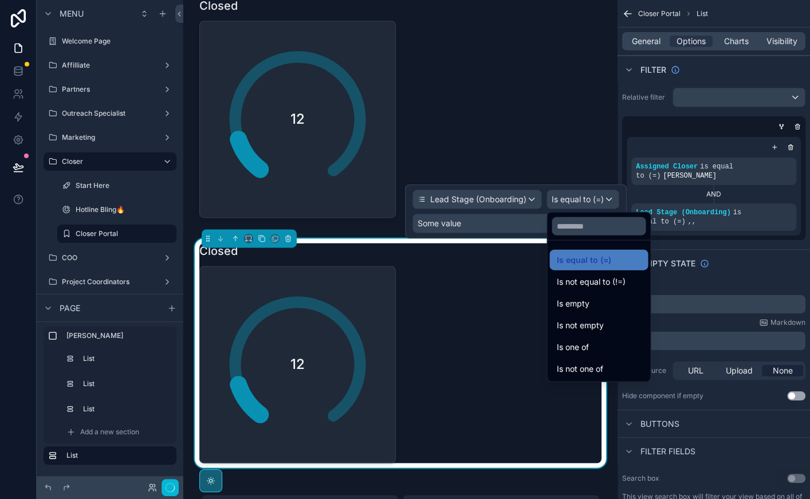
click at [511, 217] on div at bounding box center [516, 211] width 222 height 54
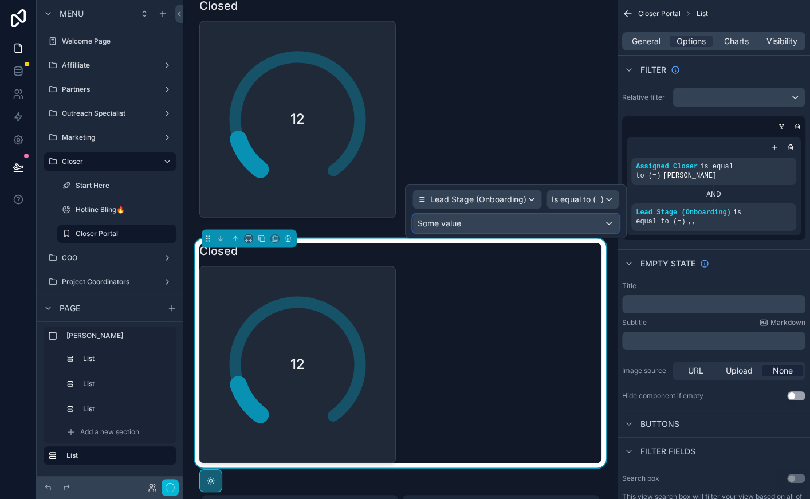
click at [511, 217] on div "Some value" at bounding box center [516, 223] width 206 height 18
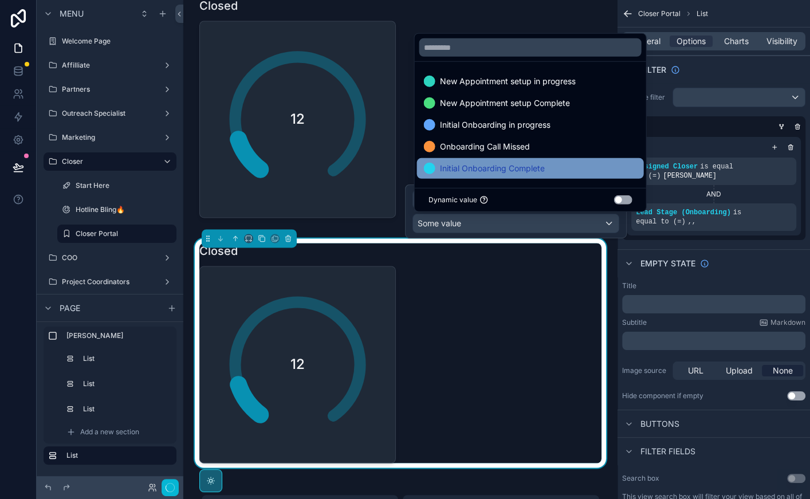
click at [568, 167] on div "Initial Onboarding Complete" at bounding box center [530, 169] width 213 height 14
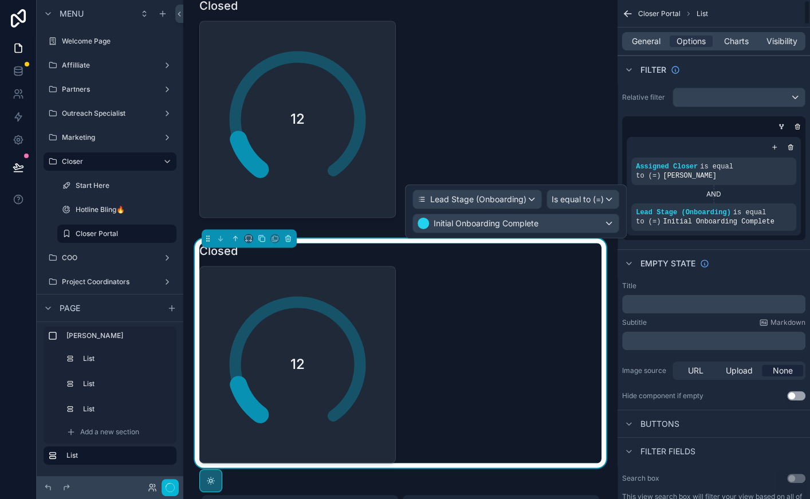
click at [697, 139] on div "Assigned Closer is equal to (=) Derick C. AND Lead Stage (Onboarding) is equal …" at bounding box center [714, 186] width 174 height 99
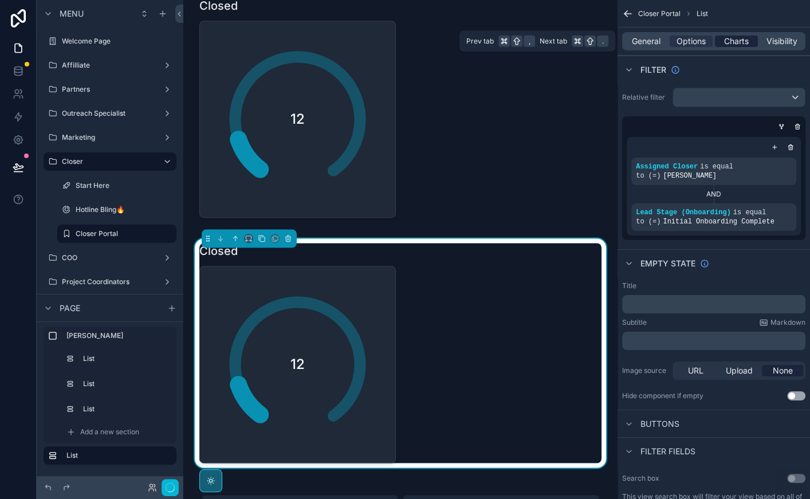
click at [740, 43] on span "Charts" at bounding box center [736, 41] width 25 height 11
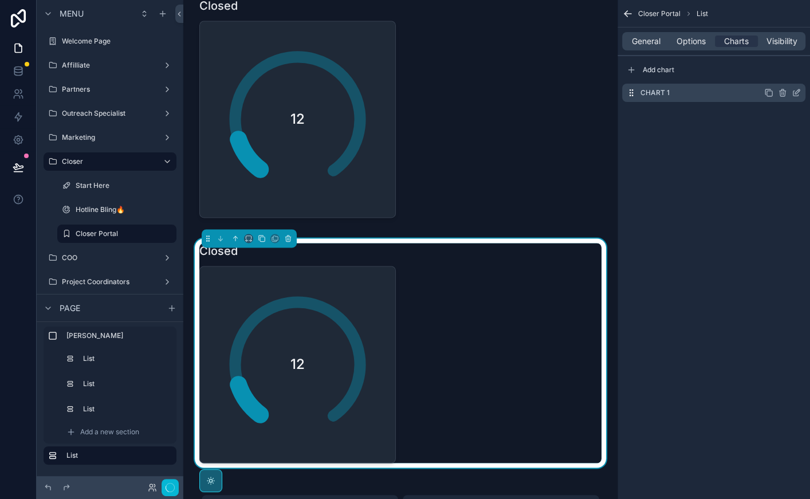
click at [799, 92] on icon "scrollable content" at bounding box center [796, 92] width 9 height 9
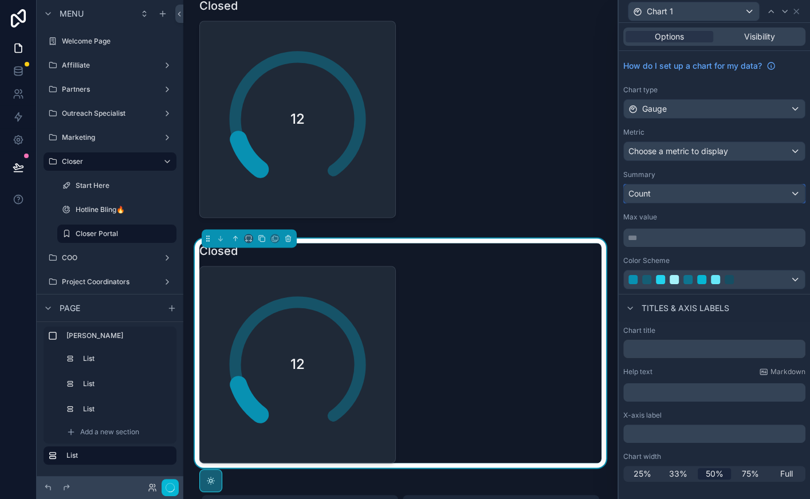
click at [707, 196] on div "Count" at bounding box center [714, 193] width 181 height 18
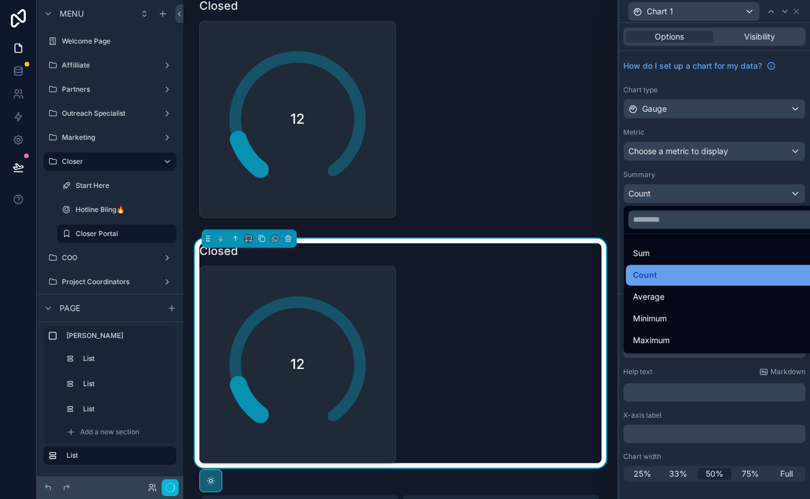
click at [702, 284] on div "Count" at bounding box center [727, 275] width 203 height 21
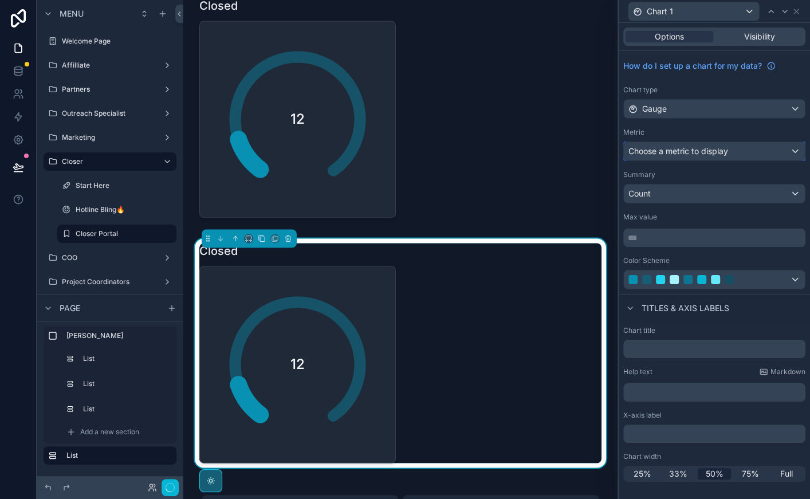
click at [696, 148] on span "Choose a metric to display" at bounding box center [678, 151] width 100 height 10
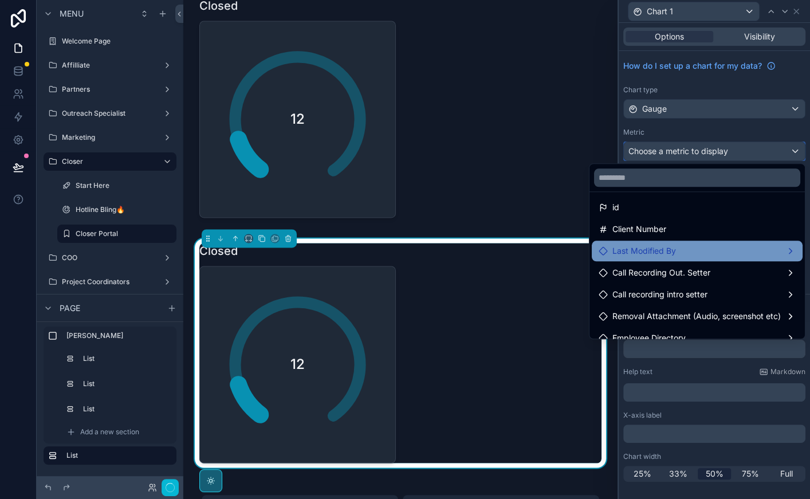
scroll to position [0, 0]
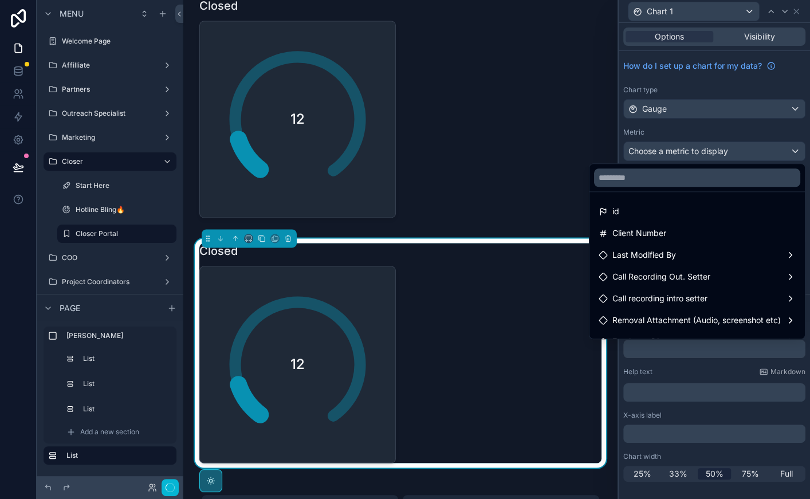
click at [680, 123] on div at bounding box center [714, 249] width 191 height 499
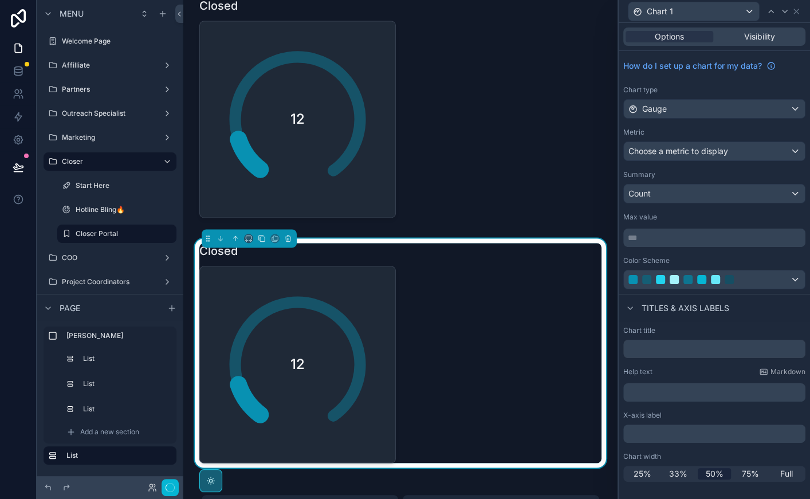
click at [652, 437] on div "﻿" at bounding box center [714, 433] width 182 height 18
click at [654, 390] on p "﻿" at bounding box center [715, 392] width 175 height 11
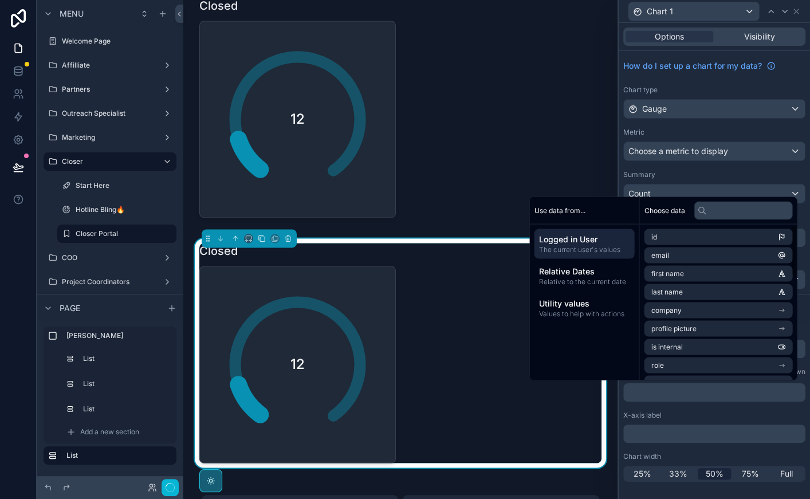
click at [663, 416] on div "X-axis label" at bounding box center [714, 415] width 182 height 9
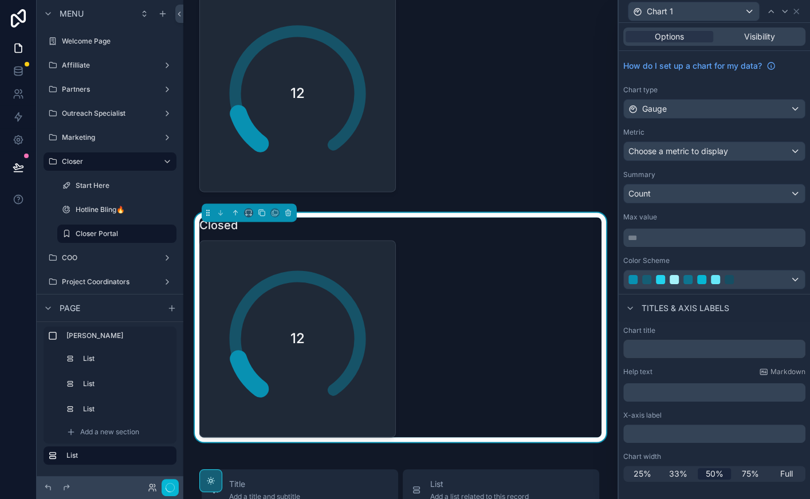
scroll to position [1269, 0]
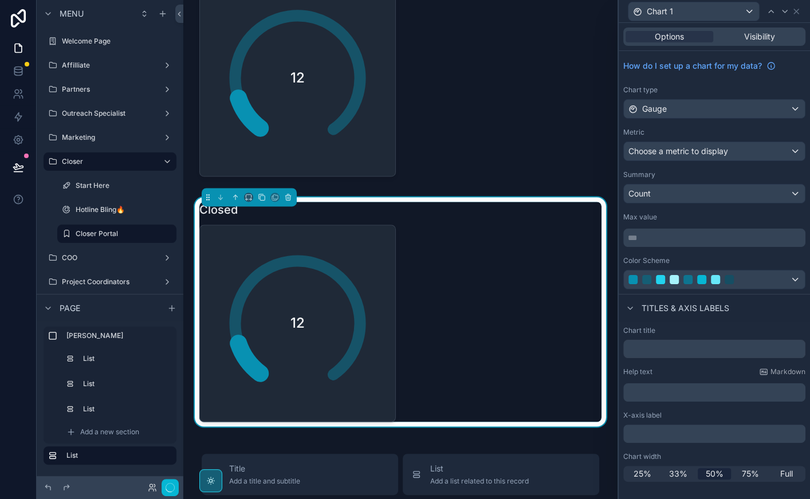
click at [593, 260] on div "12" at bounding box center [400, 323] width 402 height 197
click at [431, 330] on div "12" at bounding box center [400, 323] width 402 height 197
click at [798, 10] on icon at bounding box center [796, 11] width 9 height 9
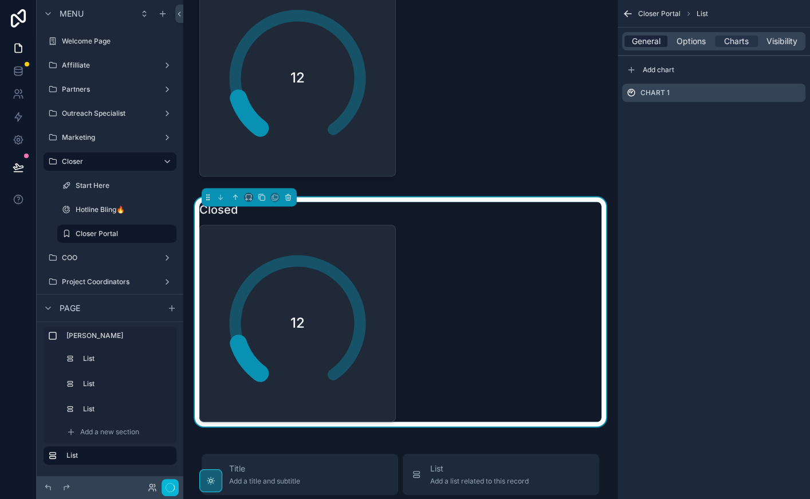
click at [634, 38] on span "General" at bounding box center [646, 41] width 29 height 11
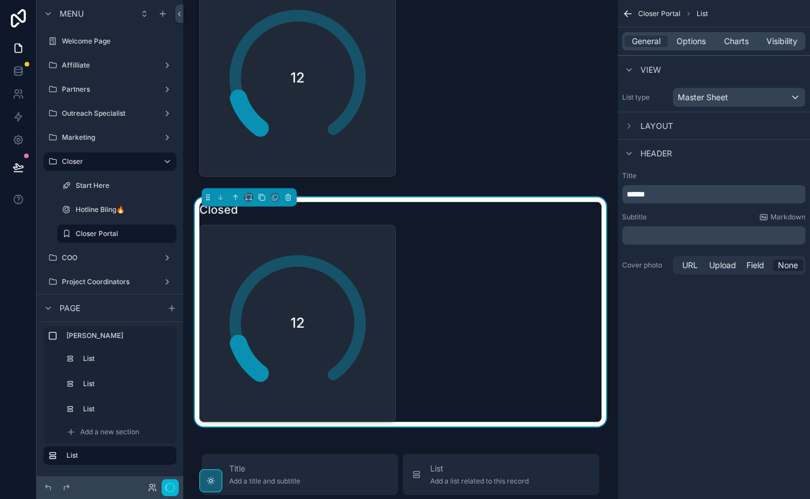
click at [674, 191] on p "******" at bounding box center [715, 193] width 176 height 11
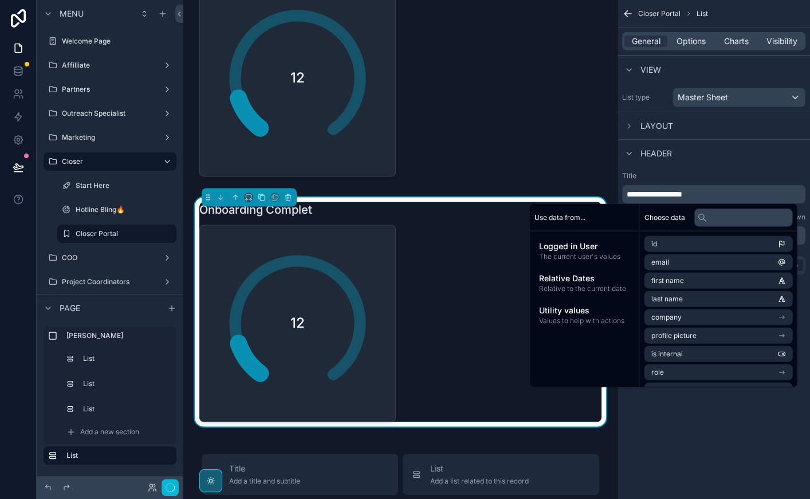
click at [711, 174] on label "Title" at bounding box center [713, 175] width 183 height 9
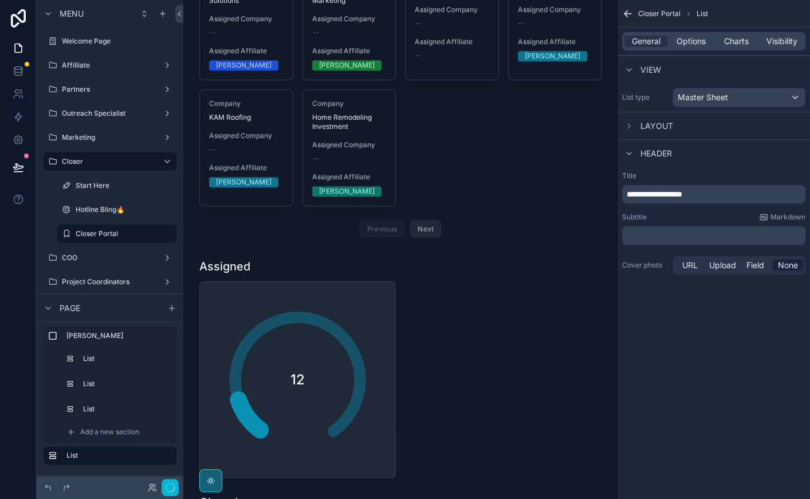
scroll to position [1172, 0]
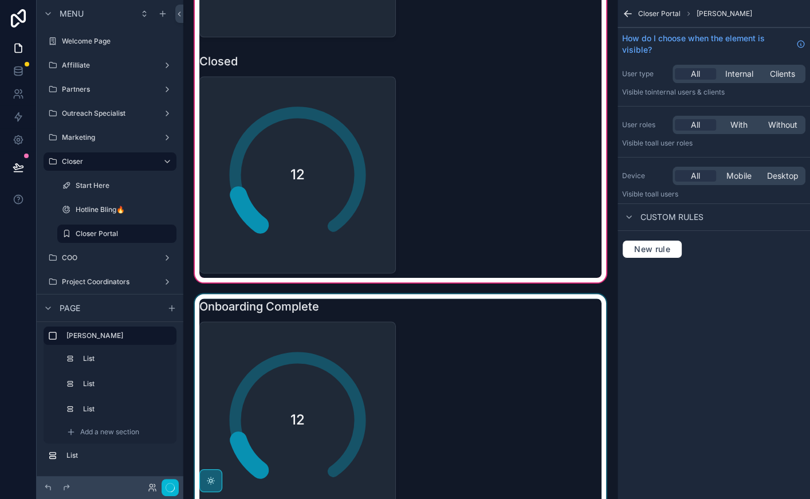
click at [330, 353] on div "scrollable content" at bounding box center [400, 408] width 416 height 229
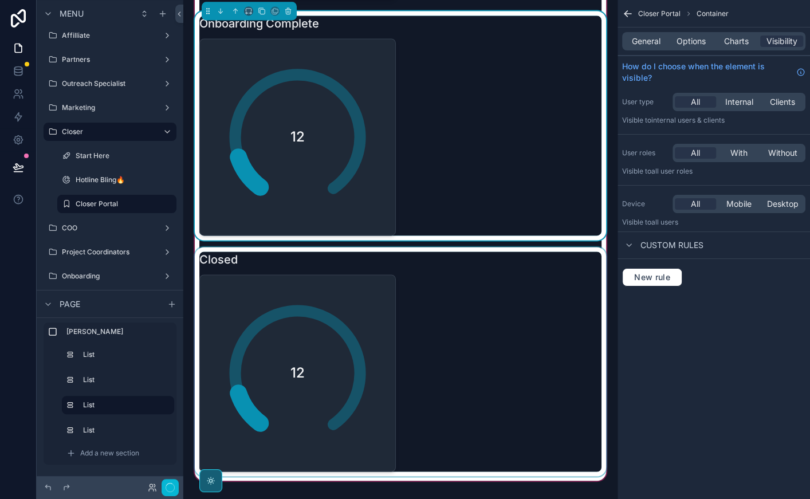
scroll to position [1152, 0]
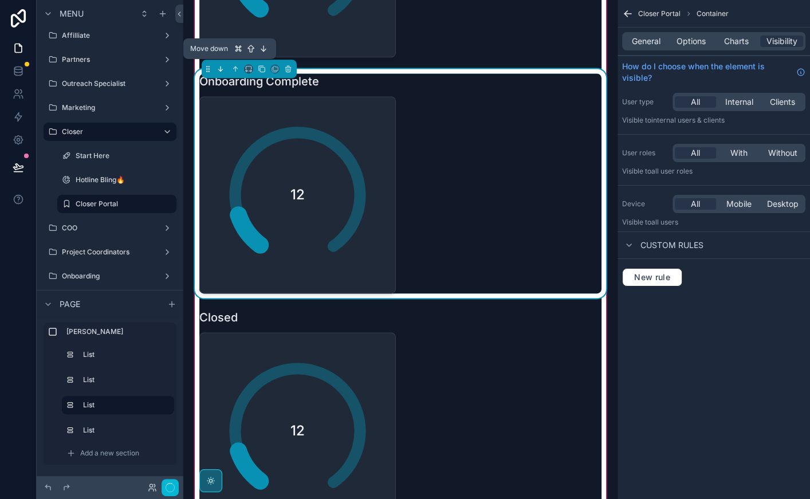
click at [223, 65] on icon "scrollable content" at bounding box center [220, 69] width 8 height 8
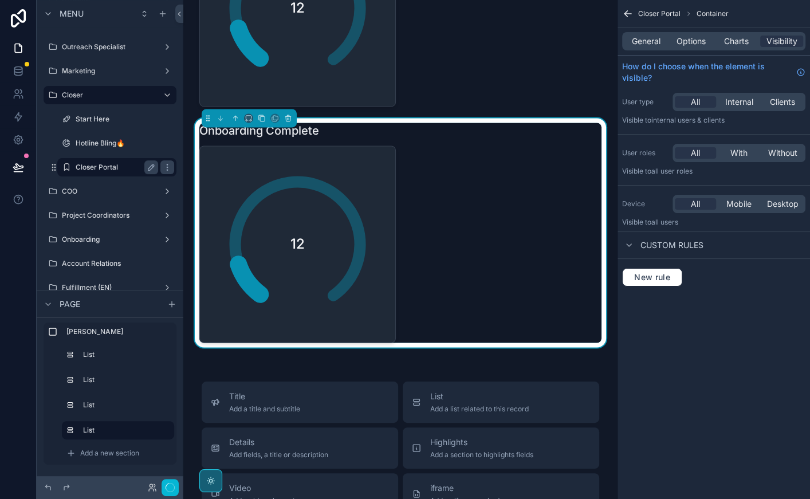
scroll to position [0, 0]
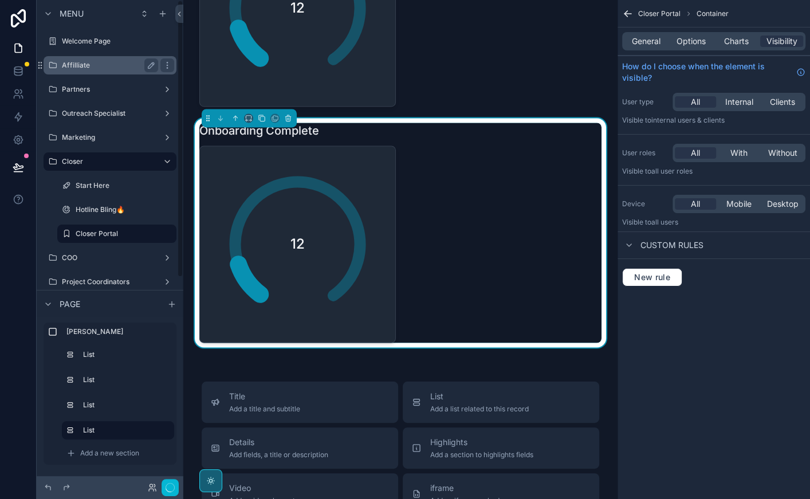
click at [76, 66] on label "Affilliate" at bounding box center [108, 65] width 92 height 9
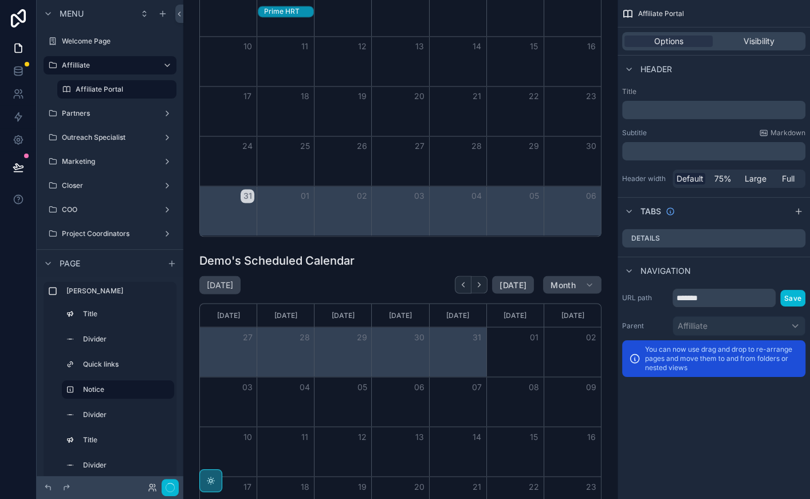
click at [99, 92] on label "Affiliate Portal" at bounding box center [123, 89] width 94 height 9
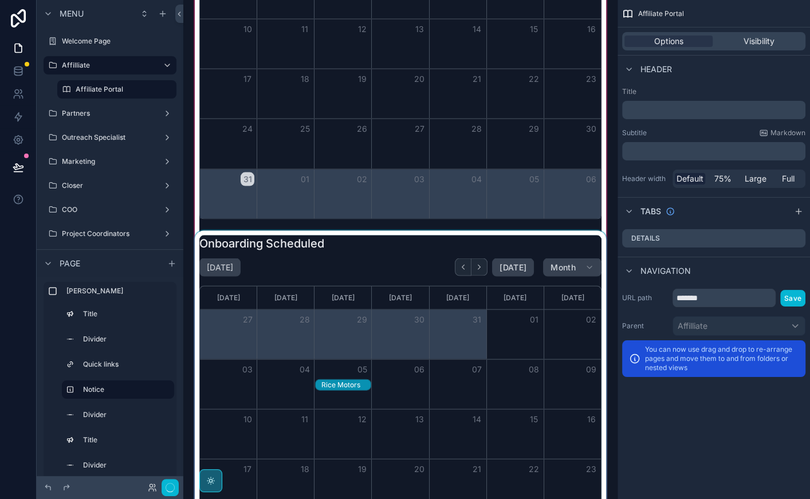
scroll to position [1771, 0]
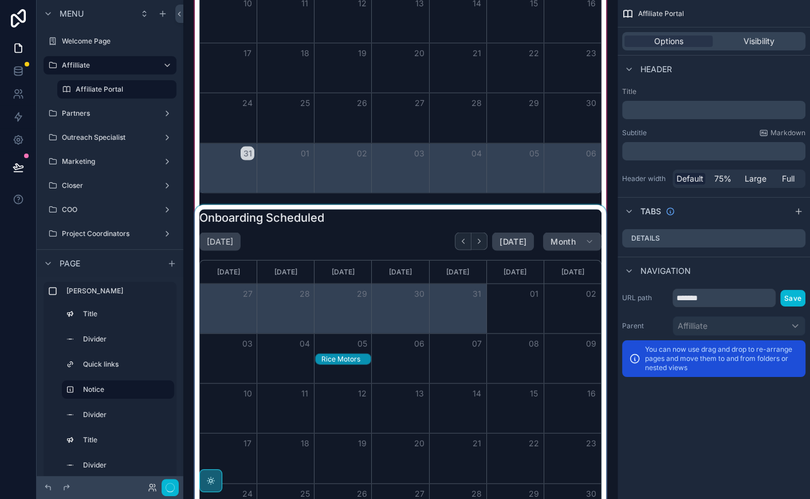
click at [349, 231] on div "scrollable content" at bounding box center [400, 396] width 416 height 383
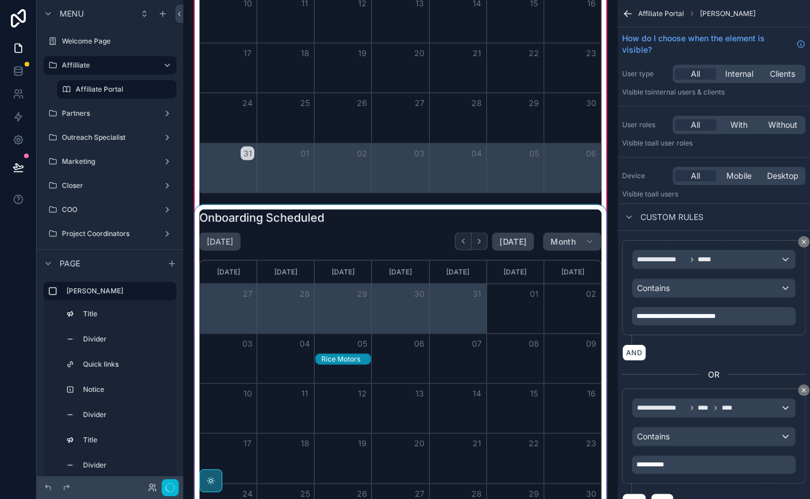
click at [349, 231] on div "scrollable content" at bounding box center [400, 396] width 416 height 383
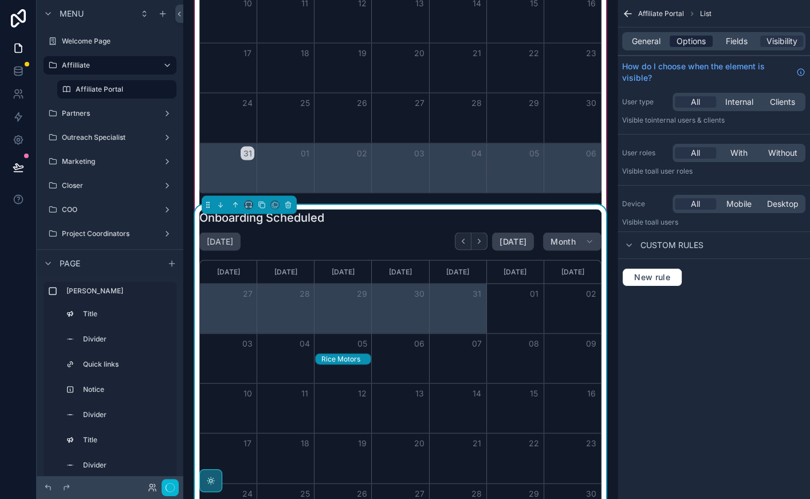
click at [679, 42] on span "Options" at bounding box center [690, 41] width 29 height 11
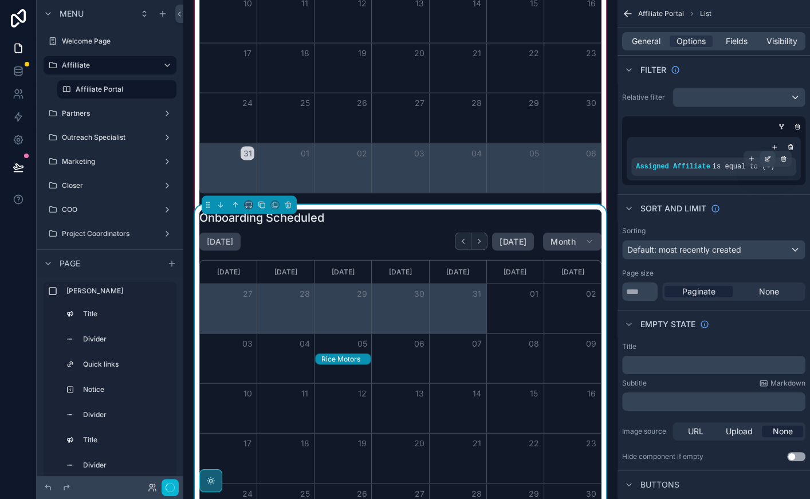
click at [767, 162] on div "scrollable content" at bounding box center [767, 159] width 16 height 16
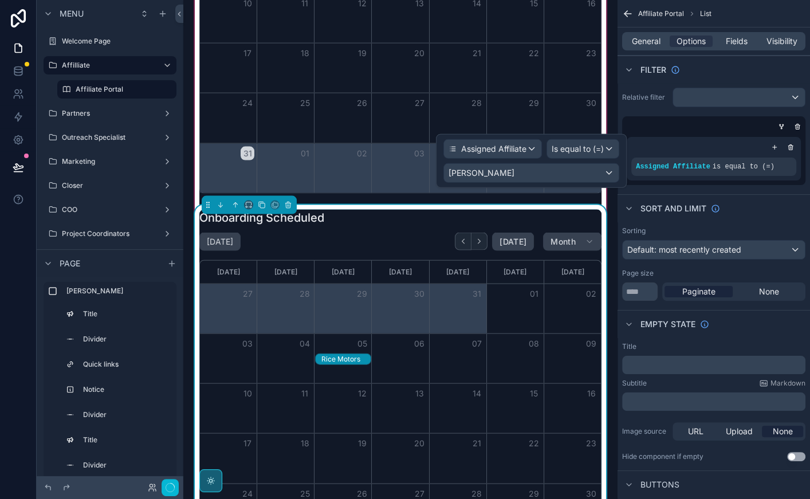
click at [683, 142] on div "scrollable content" at bounding box center [713, 146] width 165 height 11
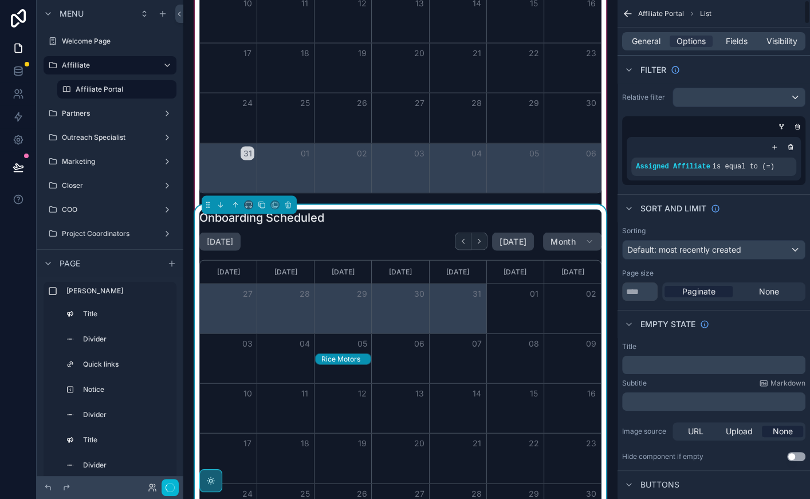
scroll to position [27, 0]
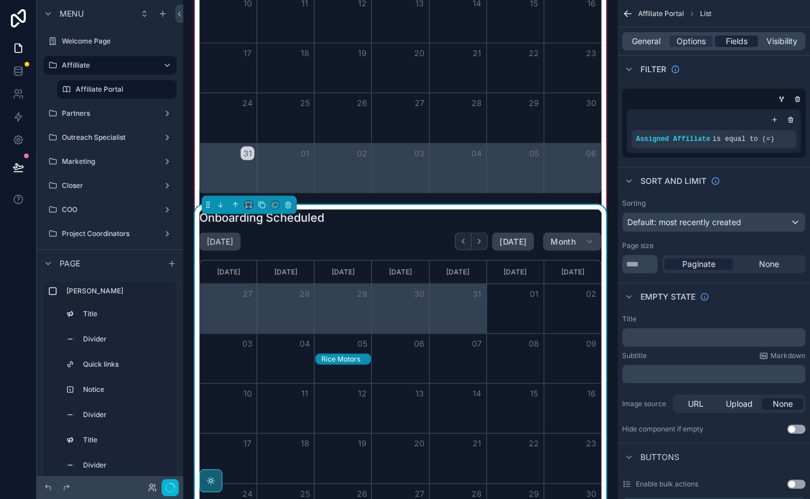
click at [737, 37] on span "Fields" at bounding box center [737, 41] width 22 height 11
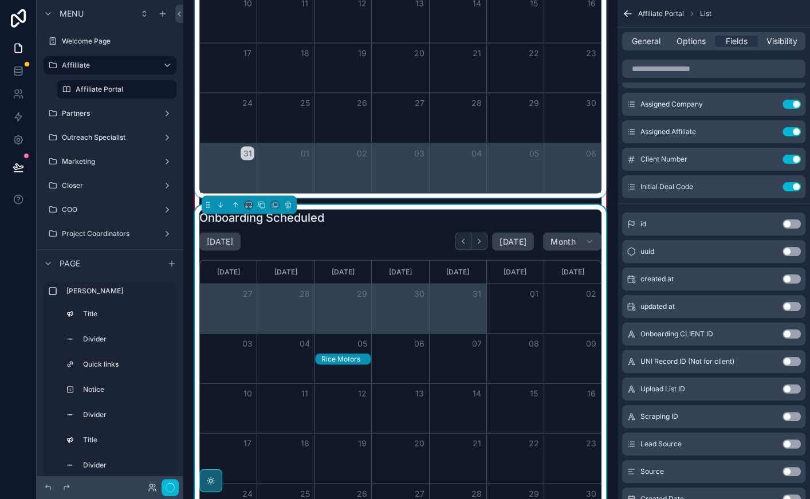
click at [436, 145] on div "04" at bounding box center [457, 153] width 57 height 19
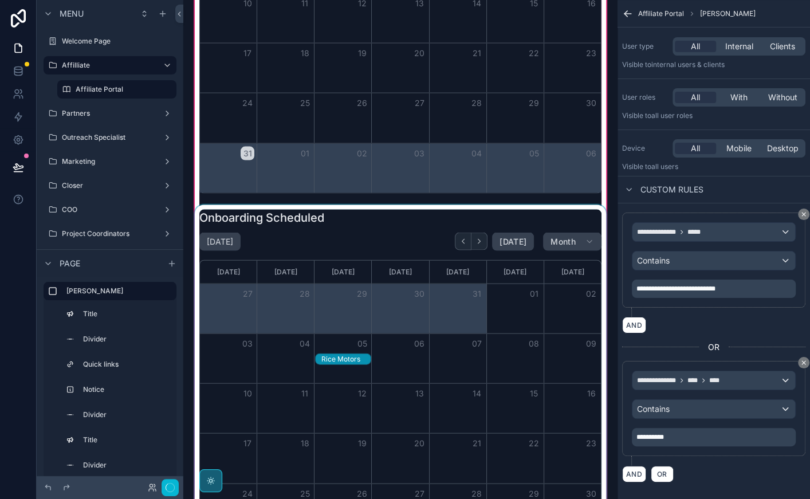
scroll to position [0, 0]
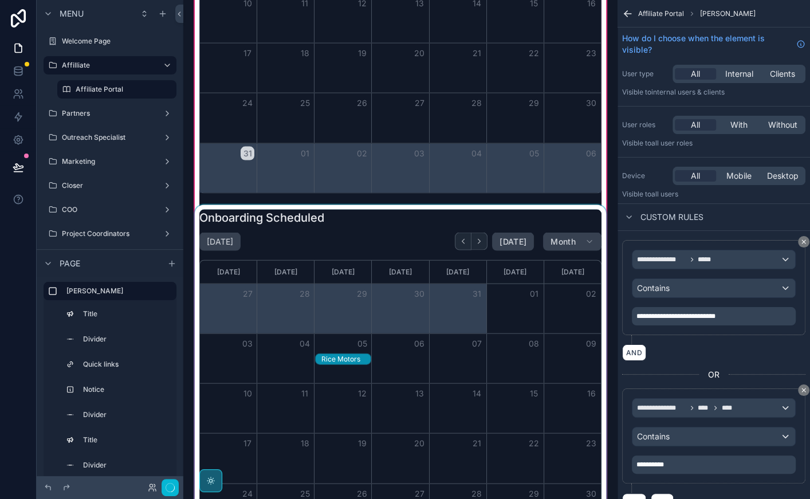
click at [390, 247] on div "scrollable content" at bounding box center [400, 396] width 416 height 383
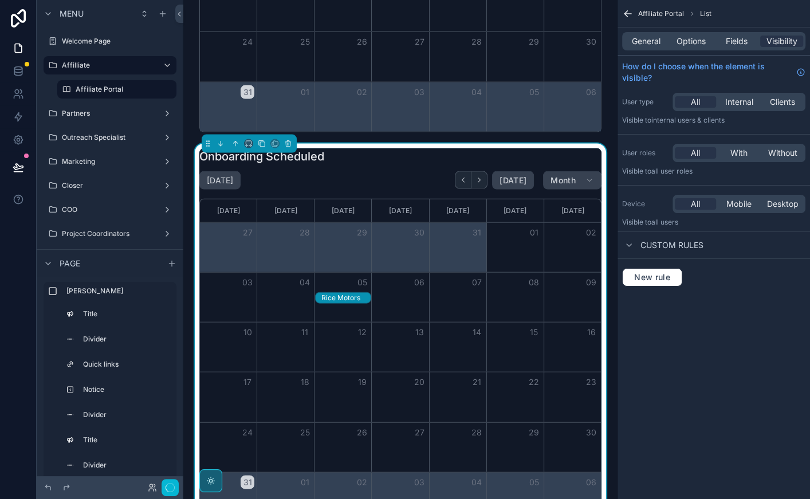
scroll to position [1860, 0]
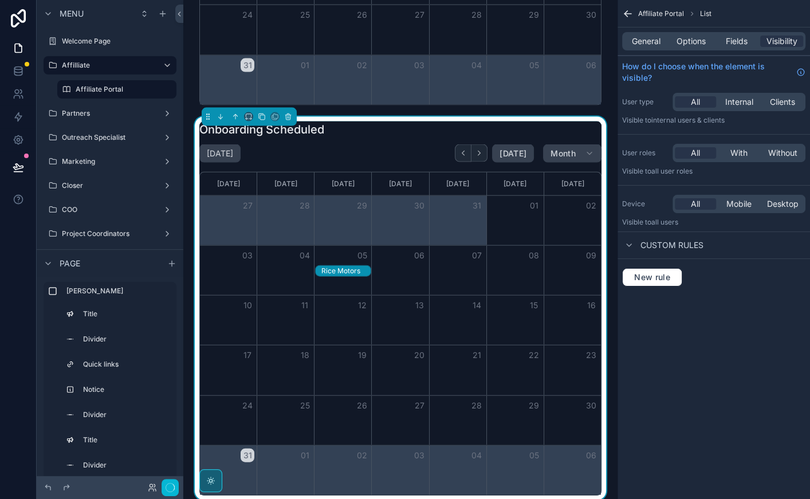
click at [401, 151] on div "August 2025 Today Month" at bounding box center [400, 153] width 402 height 18
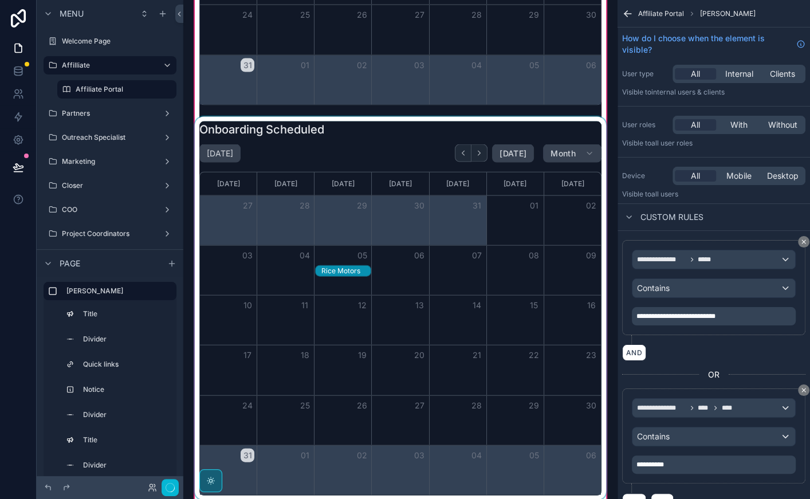
click at [401, 151] on div "scrollable content" at bounding box center [400, 308] width 416 height 383
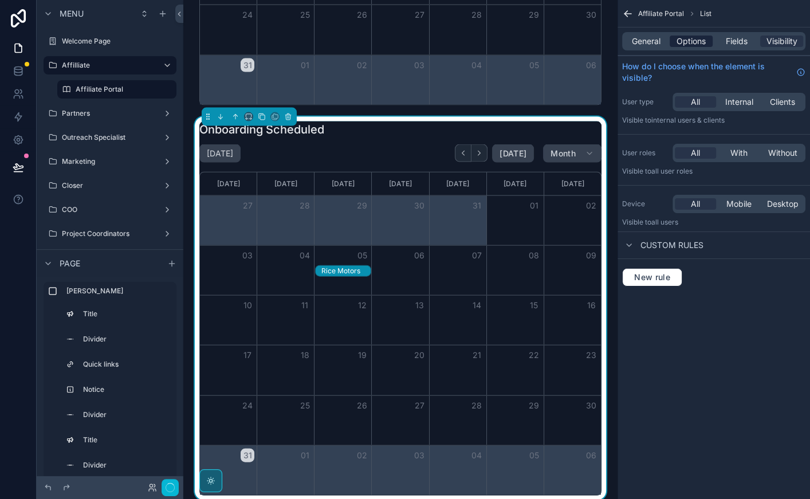
click at [693, 40] on span "Options" at bounding box center [690, 41] width 29 height 11
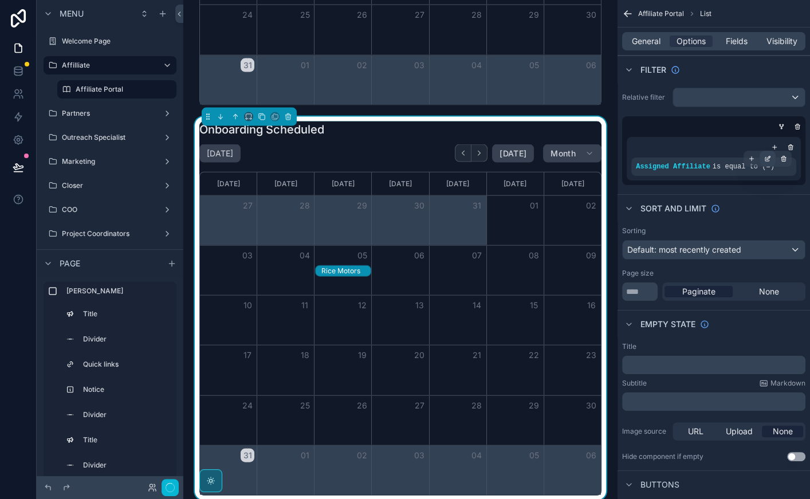
click at [765, 158] on icon "scrollable content" at bounding box center [767, 160] width 4 height 4
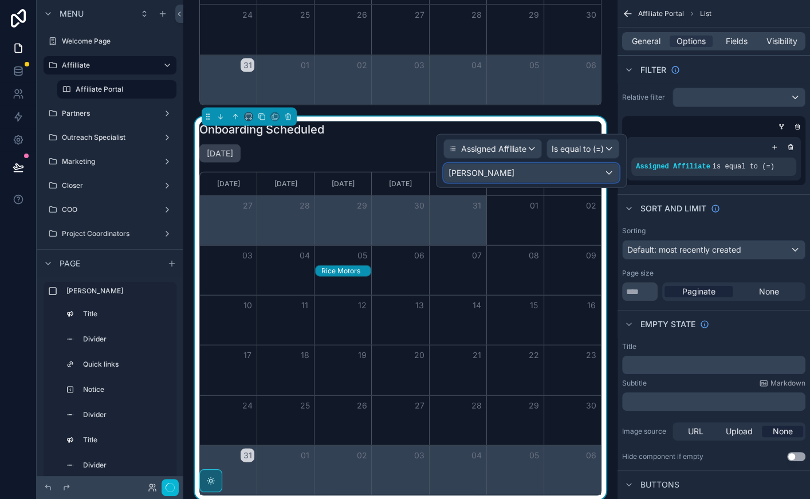
click at [525, 165] on div "ZACH" at bounding box center [531, 173] width 175 height 18
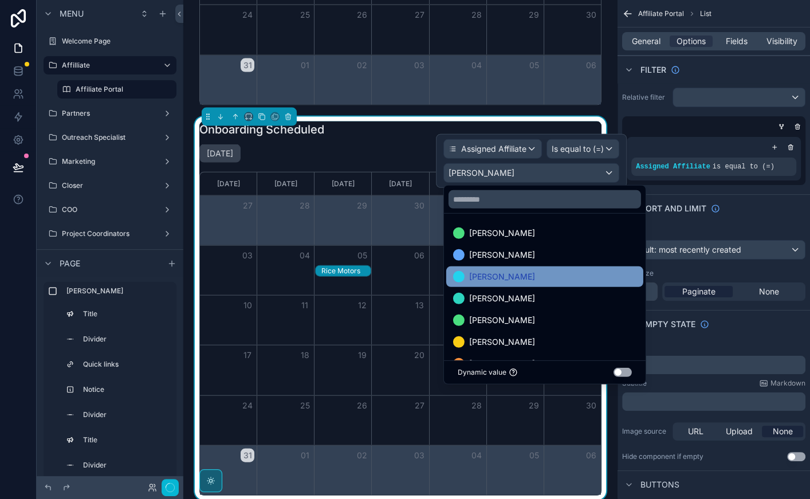
click at [502, 270] on div "[PERSON_NAME]" at bounding box center [544, 277] width 183 height 14
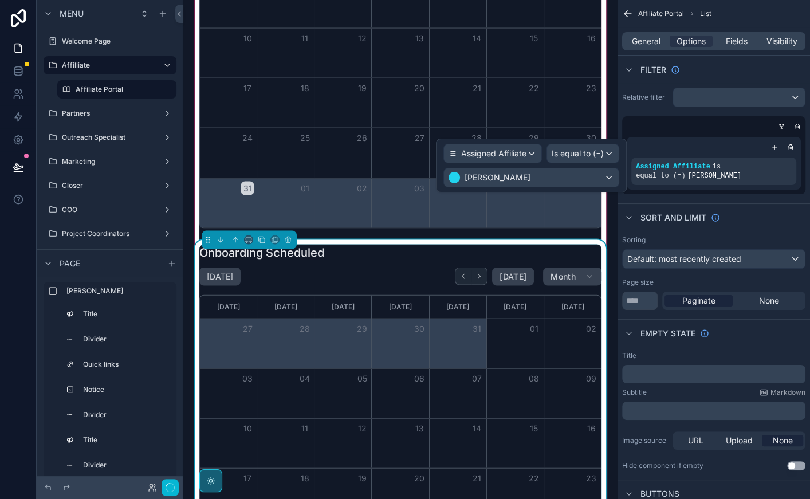
scroll to position [1557, 0]
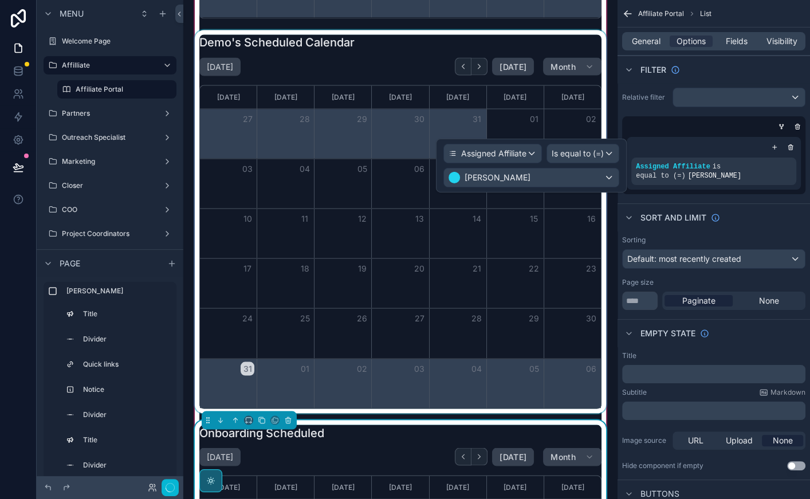
click at [360, 82] on div "scrollable content" at bounding box center [400, 221] width 416 height 383
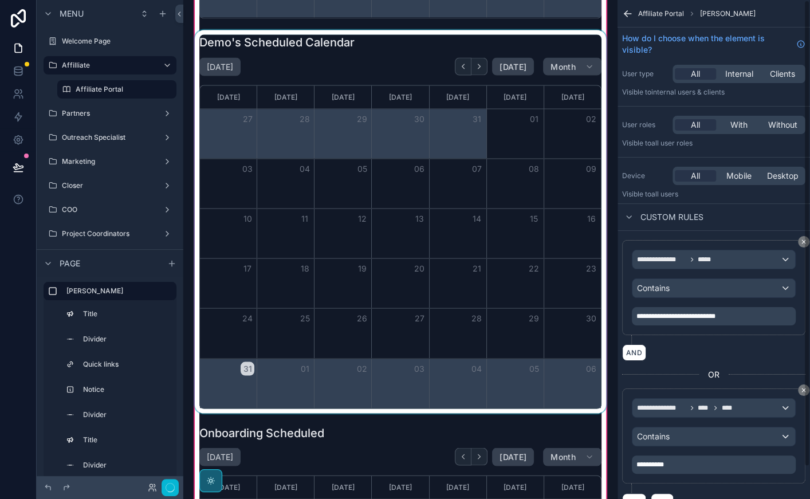
click at [411, 44] on div "scrollable content" at bounding box center [400, 221] width 416 height 383
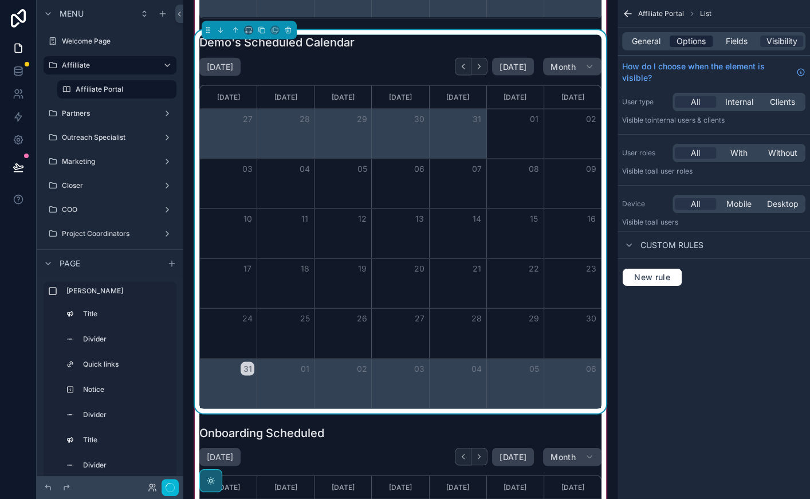
click at [690, 39] on span "Options" at bounding box center [690, 41] width 29 height 11
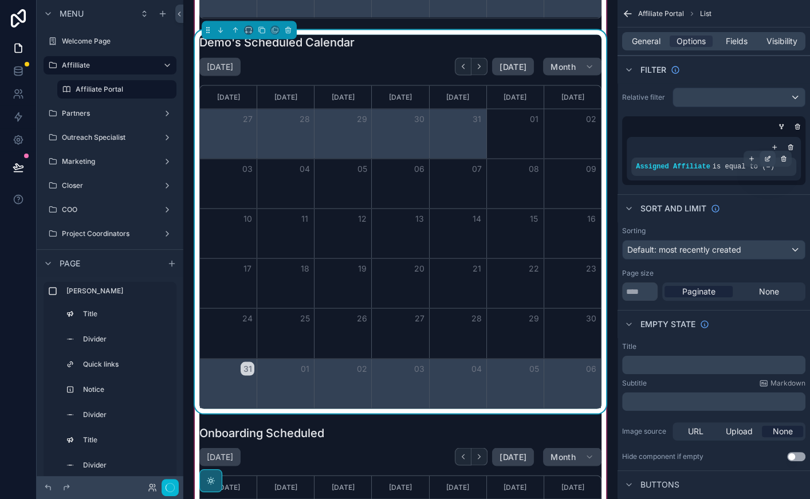
click at [770, 157] on icon "scrollable content" at bounding box center [767, 158] width 7 height 7
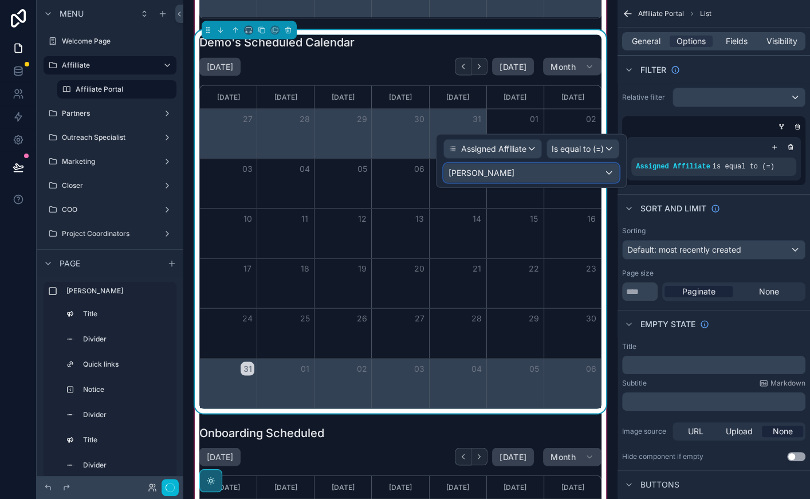
click at [541, 174] on div "ZACH" at bounding box center [531, 173] width 175 height 18
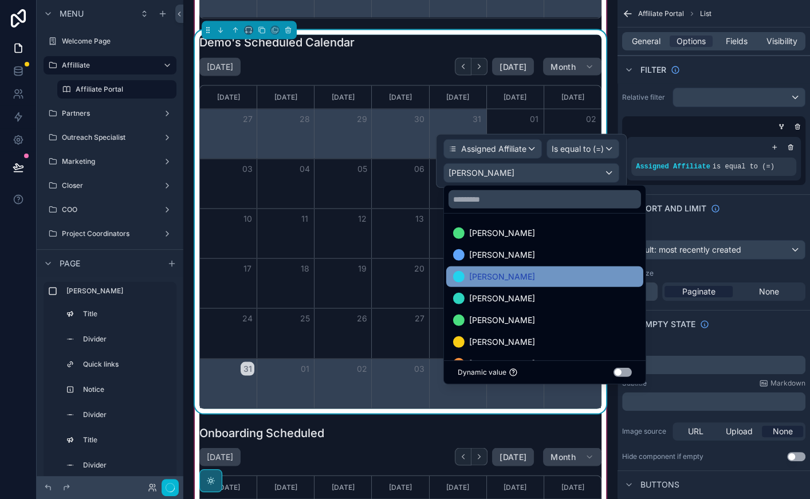
click at [509, 274] on div "[PERSON_NAME]" at bounding box center [544, 277] width 183 height 14
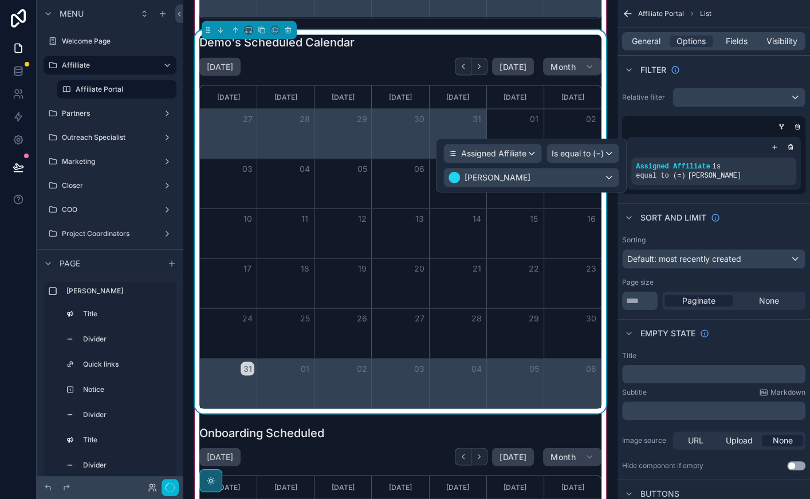
click at [396, 61] on div "August 2025 Today Month" at bounding box center [400, 66] width 402 height 18
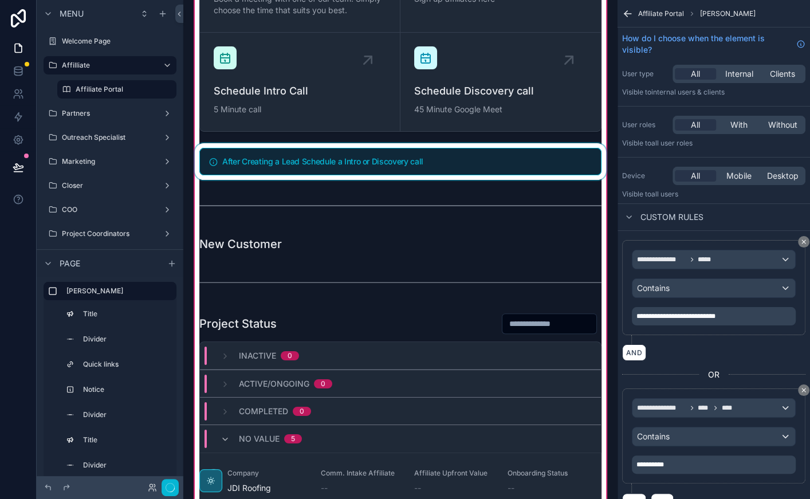
scroll to position [194, 0]
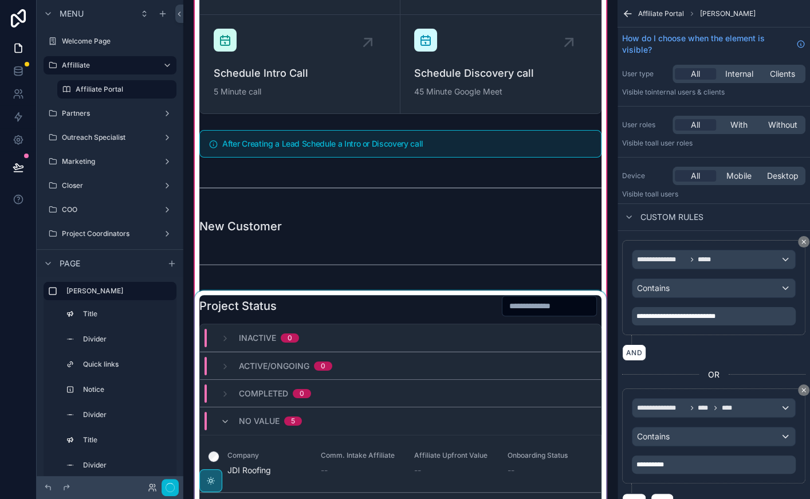
click at [423, 307] on div "scrollable content" at bounding box center [400, 496] width 416 height 412
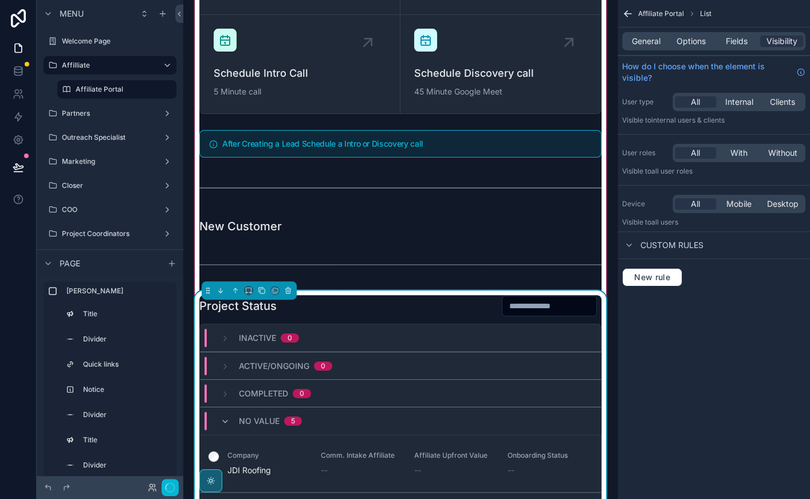
click at [423, 307] on div "Project Status" at bounding box center [400, 306] width 402 height 22
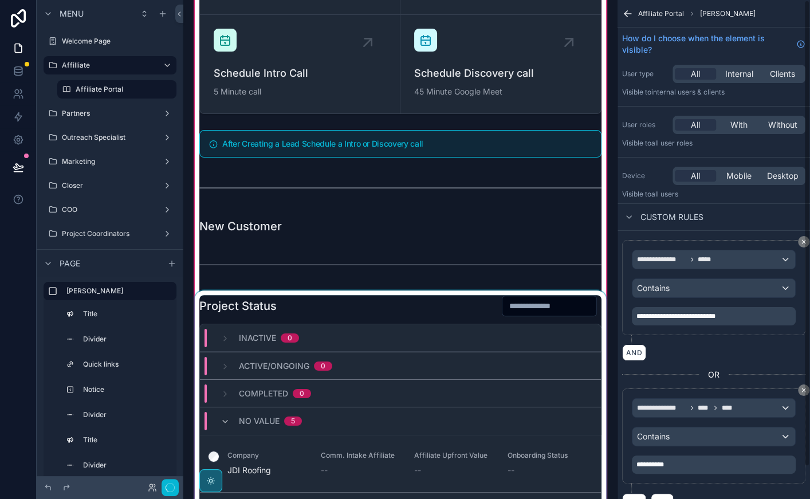
click at [425, 293] on div "scrollable content" at bounding box center [400, 496] width 416 height 412
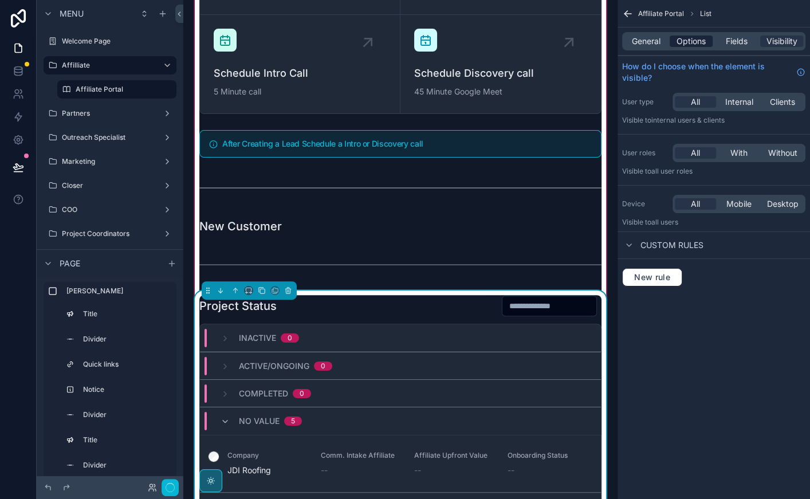
click at [686, 37] on span "Options" at bounding box center [690, 41] width 29 height 11
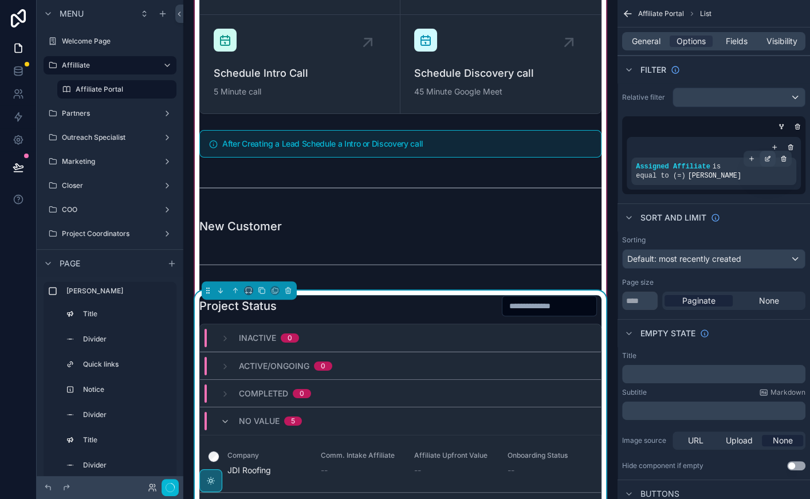
click at [766, 156] on icon "scrollable content" at bounding box center [767, 158] width 7 height 7
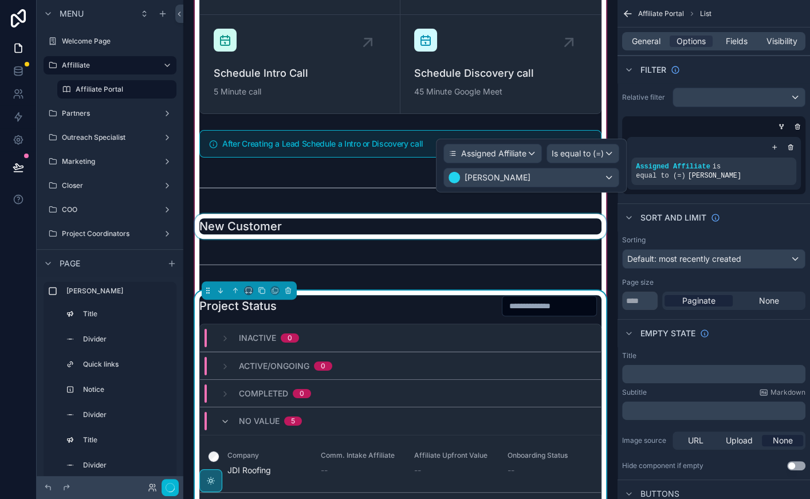
click at [446, 227] on div "scrollable content" at bounding box center [400, 226] width 416 height 25
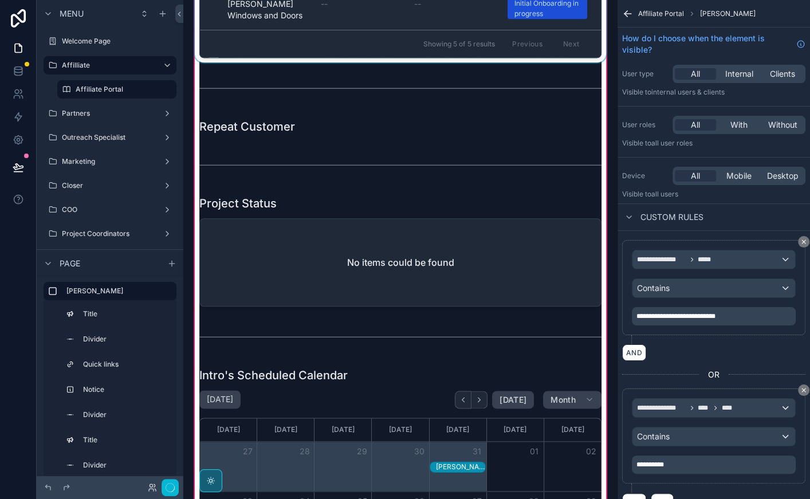
scroll to position [845, 0]
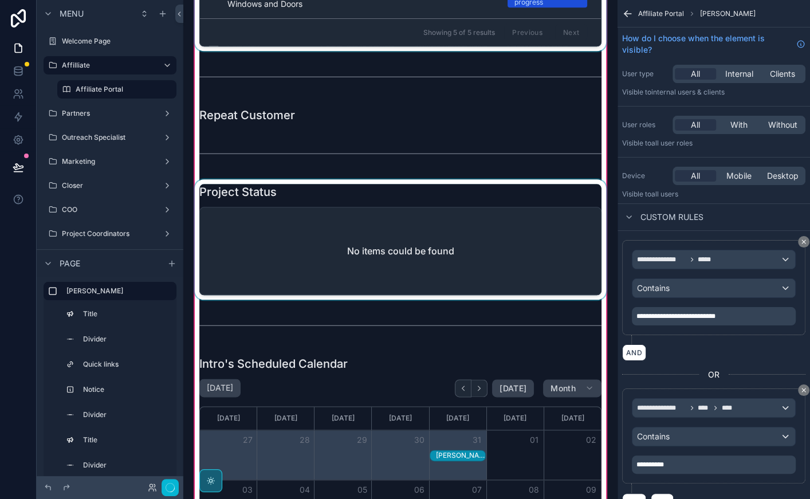
click at [443, 228] on div "scrollable content" at bounding box center [400, 239] width 416 height 120
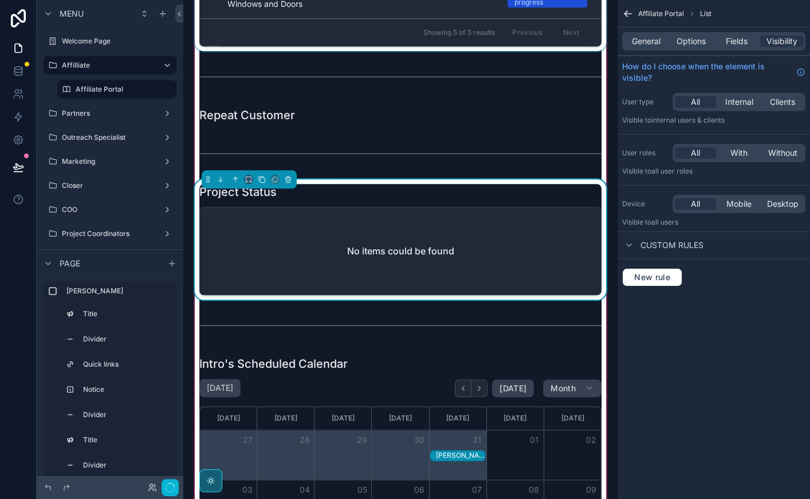
click at [443, 228] on div "No items could be found" at bounding box center [400, 250] width 401 height 87
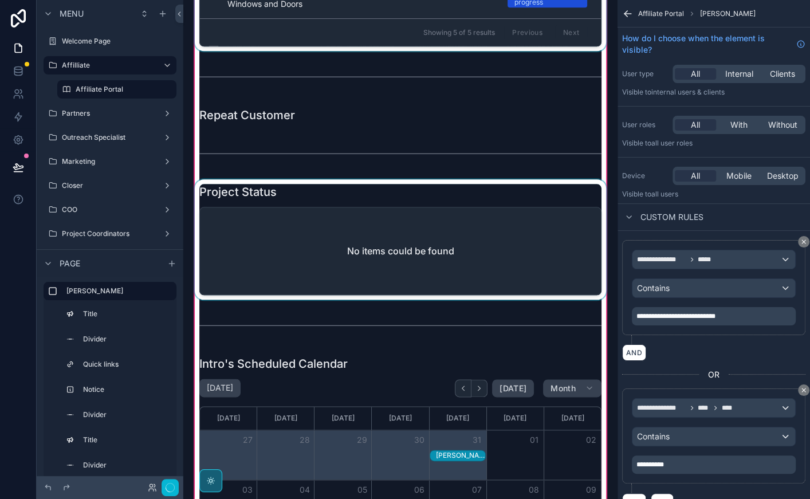
click at [456, 226] on div "scrollable content" at bounding box center [400, 239] width 416 height 120
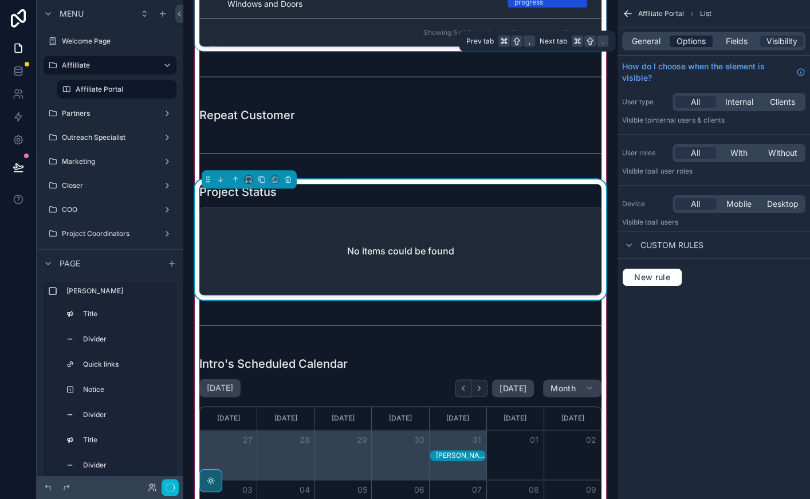
click at [688, 38] on span "Options" at bounding box center [690, 41] width 29 height 11
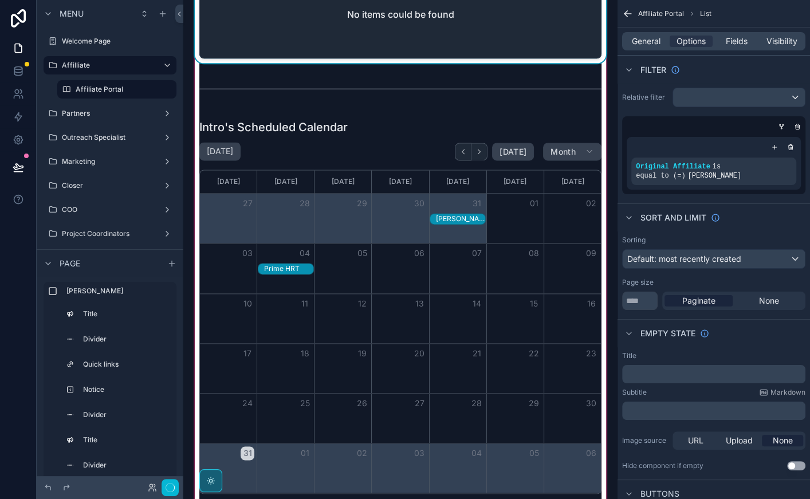
scroll to position [1083, 0]
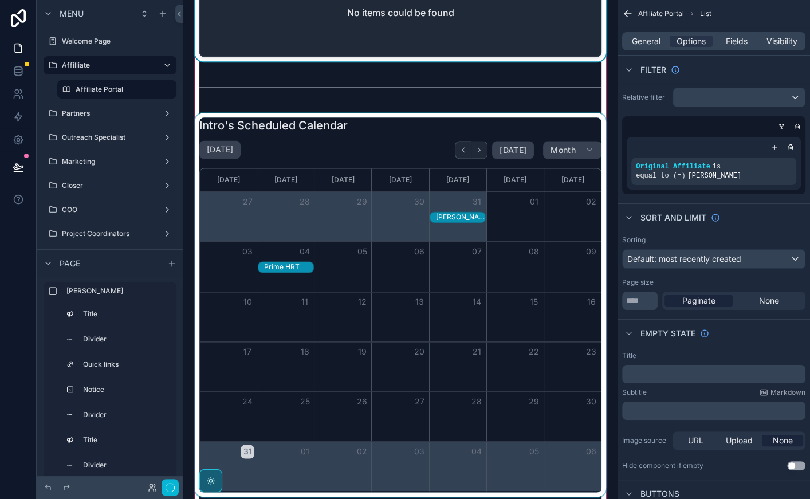
click at [415, 137] on div "scrollable content" at bounding box center [400, 304] width 416 height 383
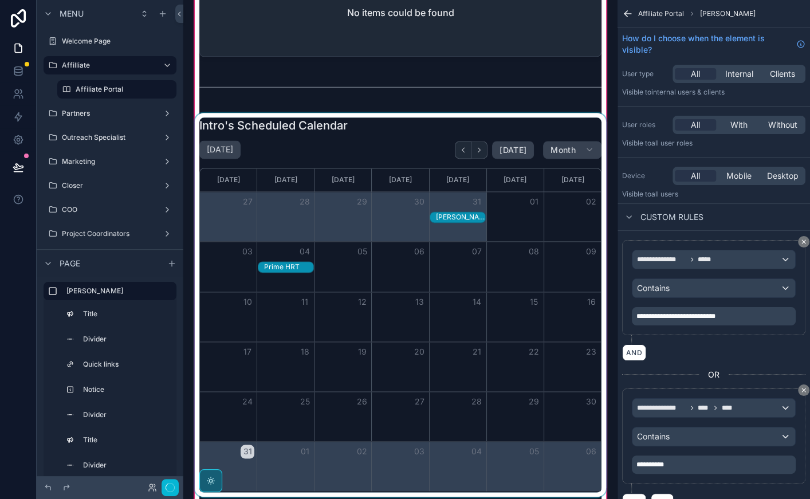
click at [413, 144] on div "scrollable content" at bounding box center [400, 304] width 416 height 383
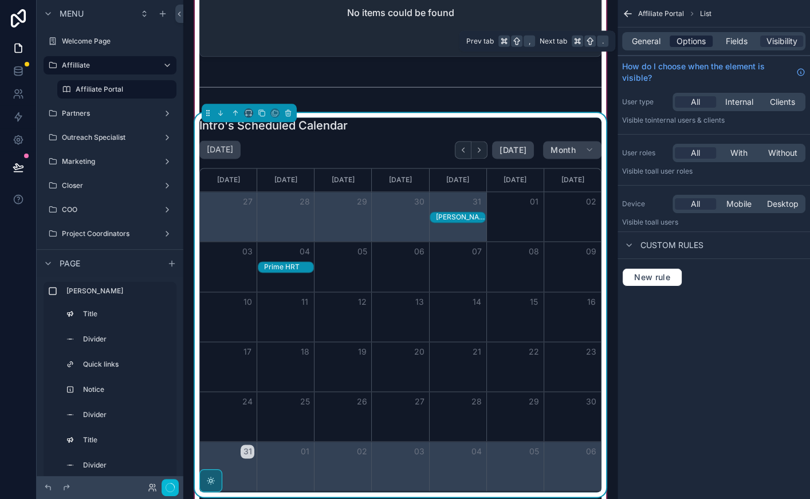
click at [690, 36] on span "Options" at bounding box center [690, 41] width 29 height 11
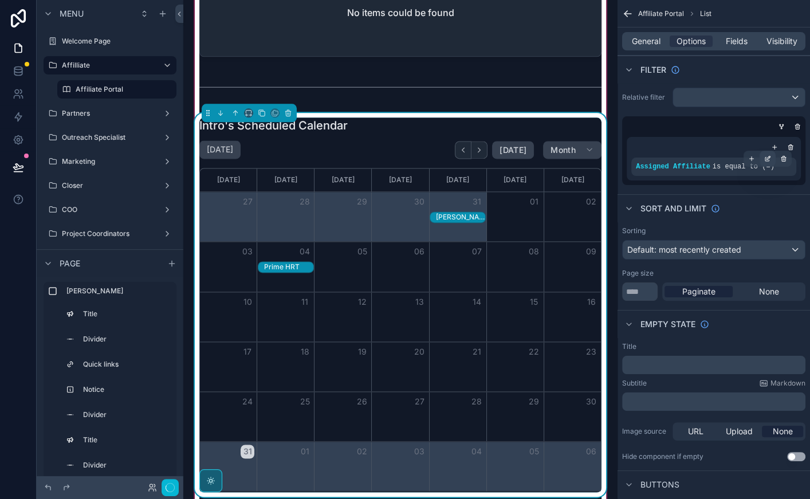
click at [769, 156] on icon "scrollable content" at bounding box center [768, 157] width 3 height 3
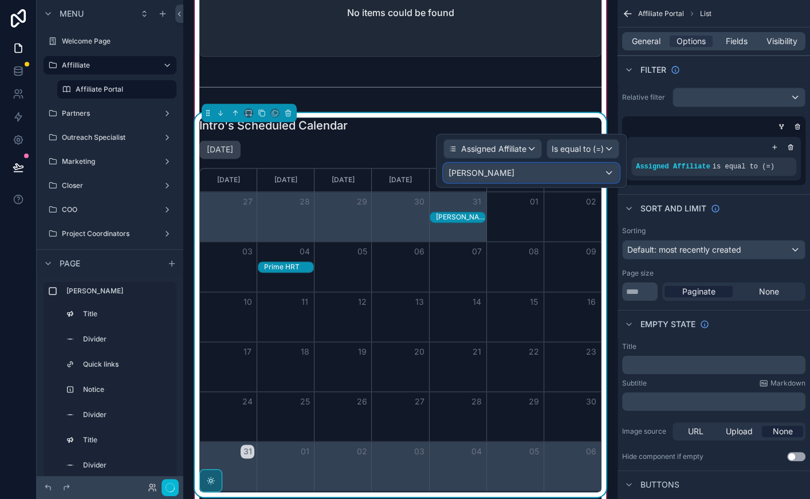
click at [563, 172] on div "ZACH" at bounding box center [531, 173] width 175 height 18
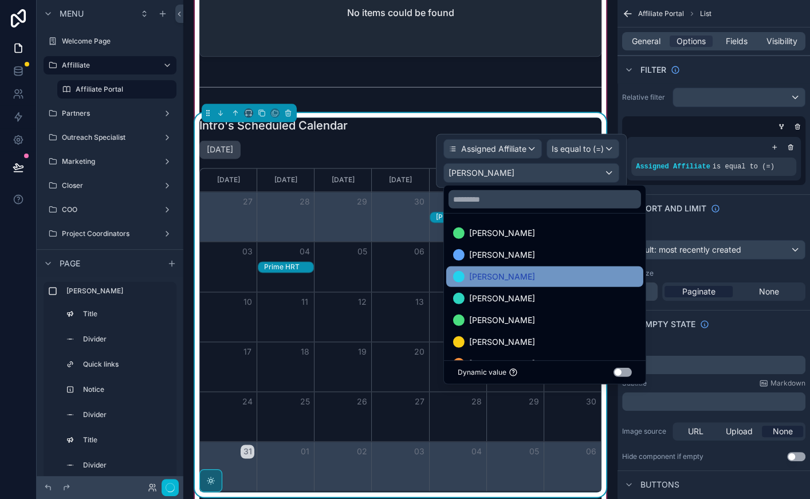
click at [511, 270] on div "[PERSON_NAME]" at bounding box center [544, 277] width 183 height 14
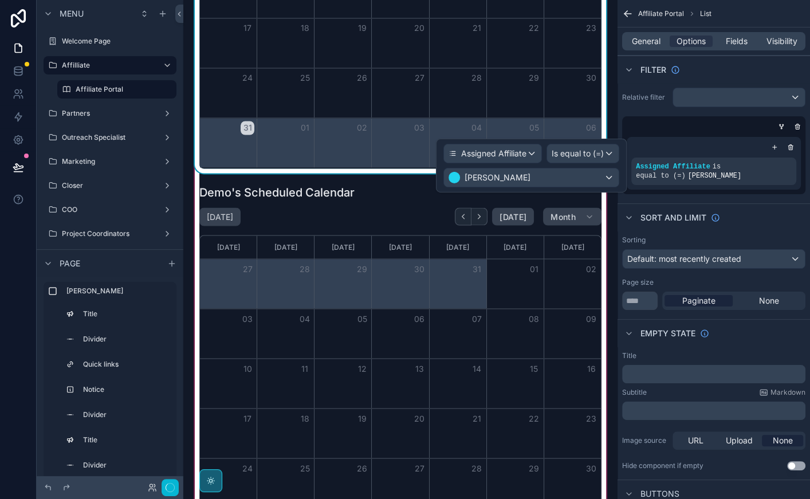
scroll to position [1426, 0]
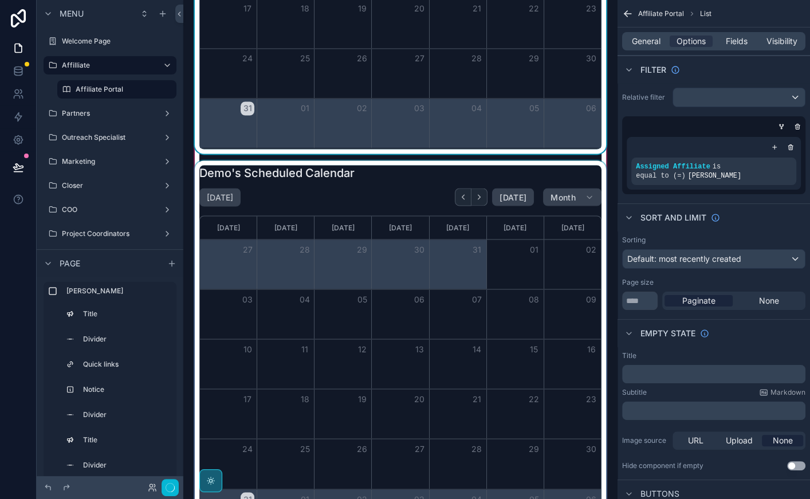
click at [385, 188] on div "scrollable content" at bounding box center [400, 351] width 416 height 383
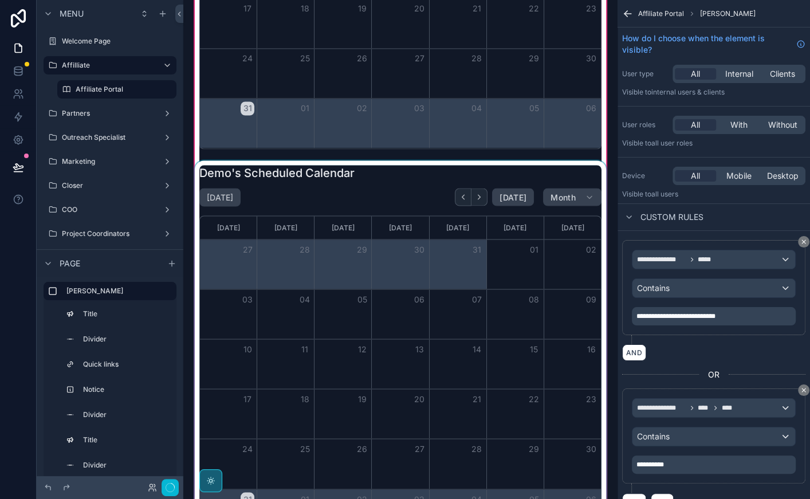
click at [384, 190] on div "scrollable content" at bounding box center [400, 351] width 416 height 383
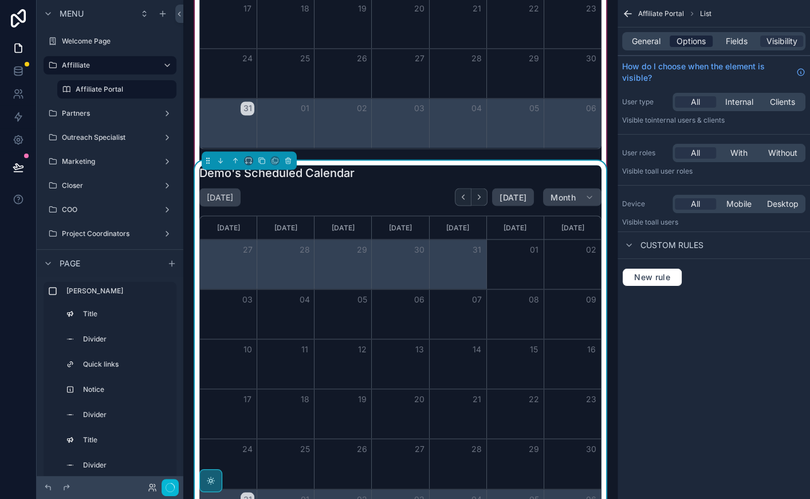
click at [682, 40] on span "Options" at bounding box center [690, 41] width 29 height 11
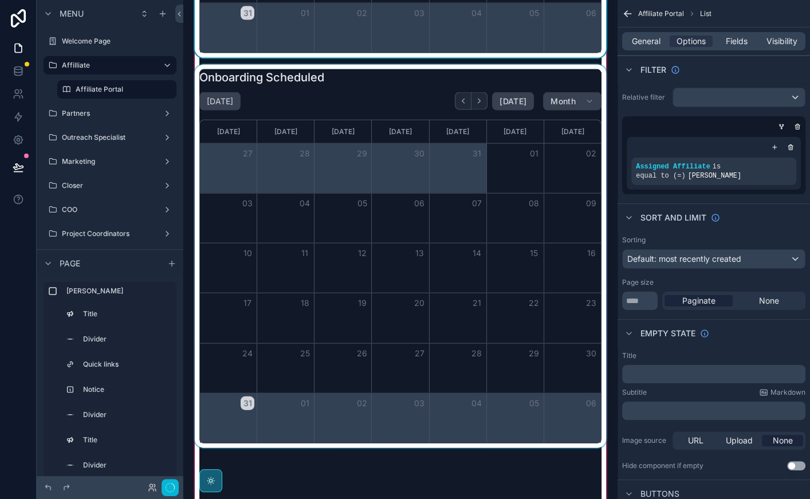
scroll to position [1922, 0]
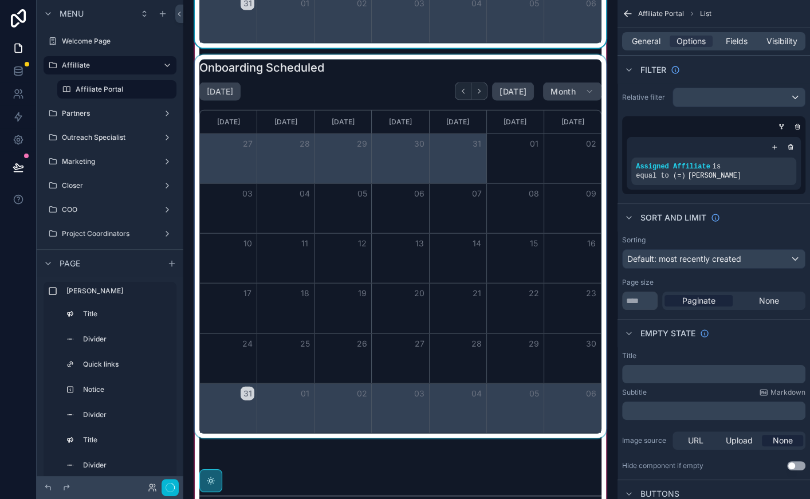
click at [404, 81] on div "scrollable content" at bounding box center [400, 246] width 416 height 383
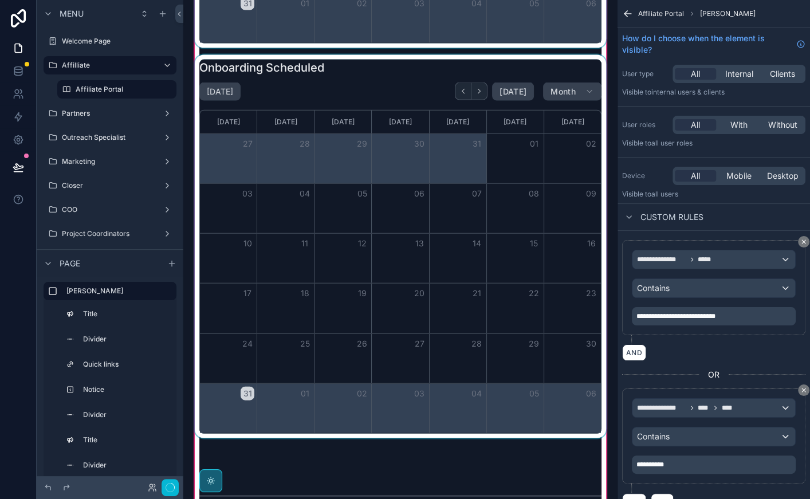
click at [404, 81] on div "scrollable content" at bounding box center [400, 246] width 416 height 383
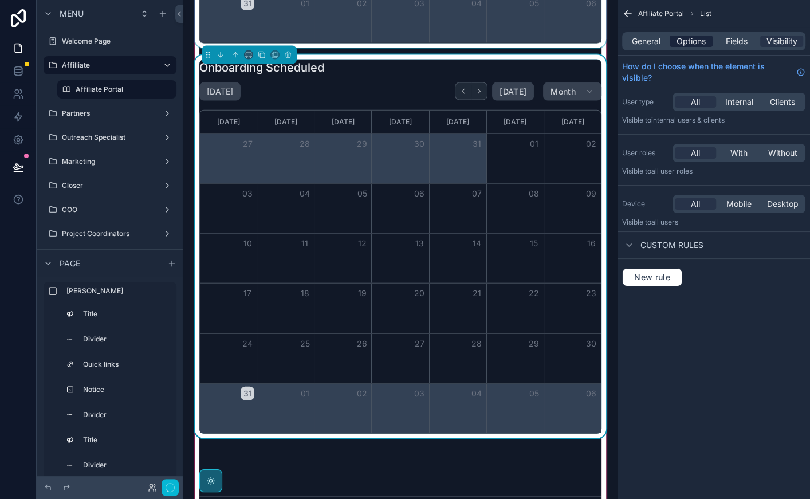
click at [683, 42] on span "Options" at bounding box center [690, 41] width 29 height 11
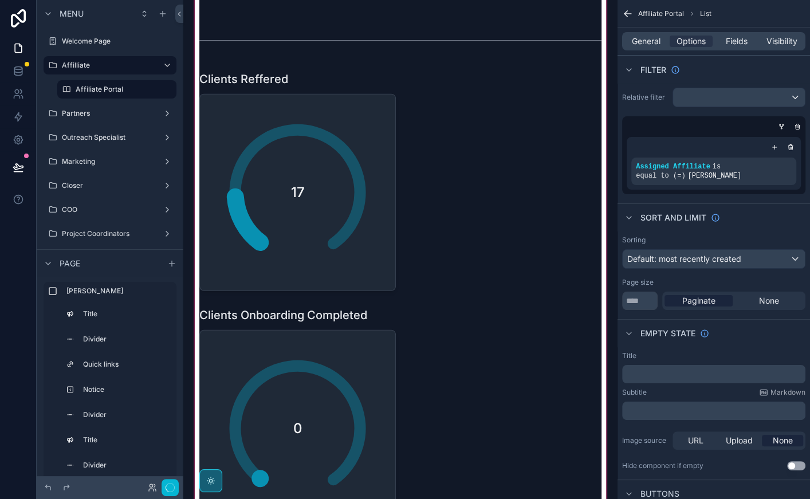
scroll to position [2429, 0]
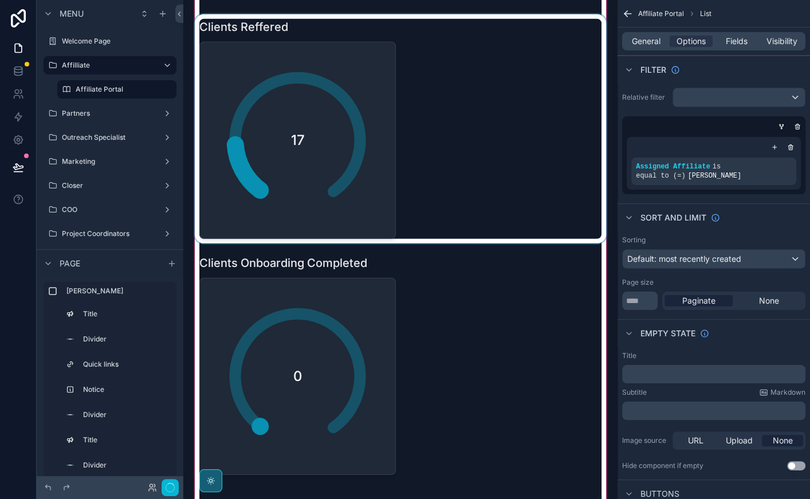
click at [339, 135] on div "scrollable content" at bounding box center [400, 128] width 416 height 229
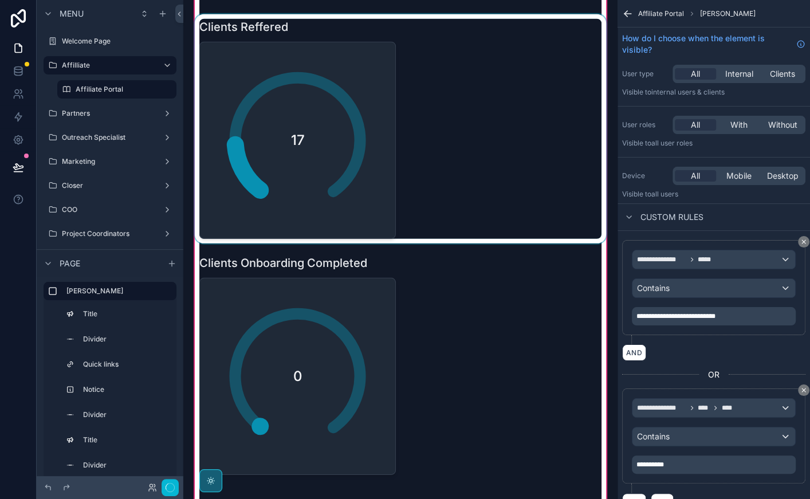
click at [426, 123] on div "scrollable content" at bounding box center [400, 128] width 416 height 229
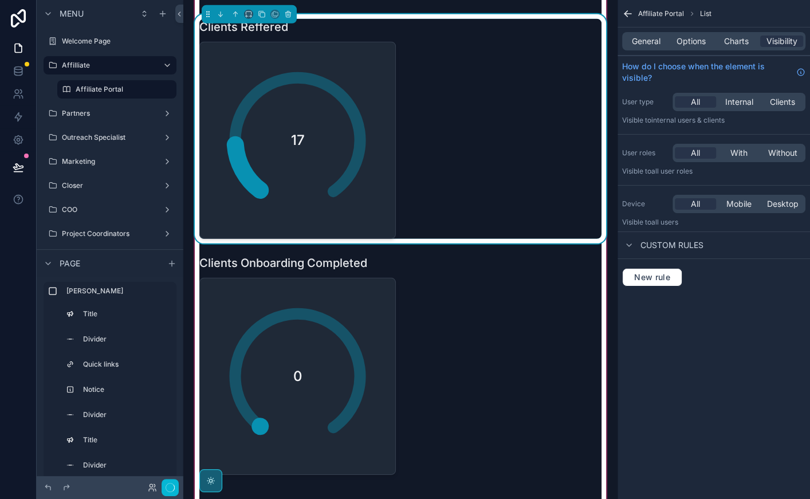
click at [687, 47] on div "General Options Charts Visibility" at bounding box center [713, 41] width 183 height 18
click at [687, 44] on span "Options" at bounding box center [690, 41] width 29 height 11
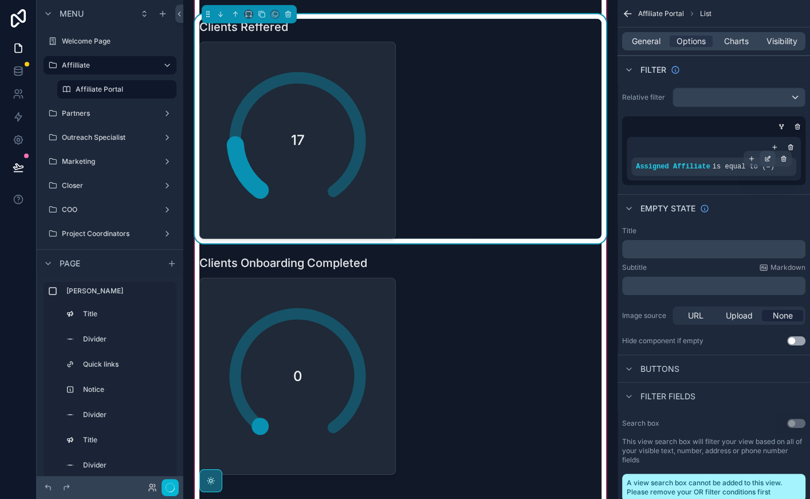
click at [770, 158] on icon "scrollable content" at bounding box center [767, 158] width 7 height 7
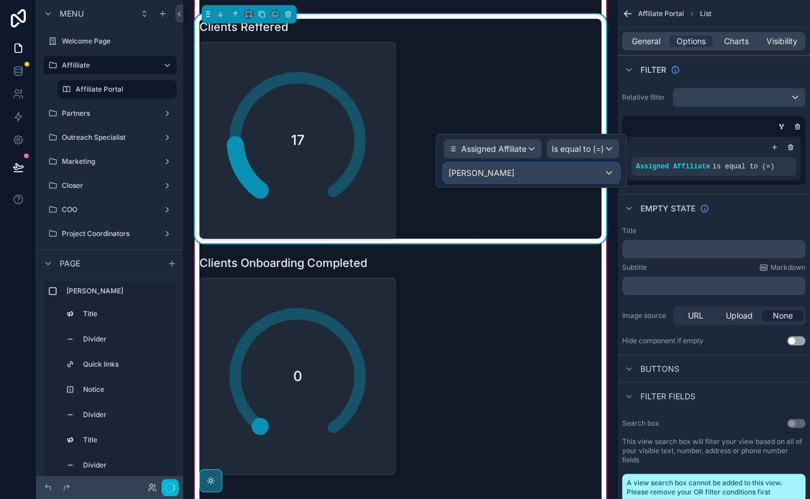
click at [576, 164] on div "ZACH" at bounding box center [531, 173] width 175 height 18
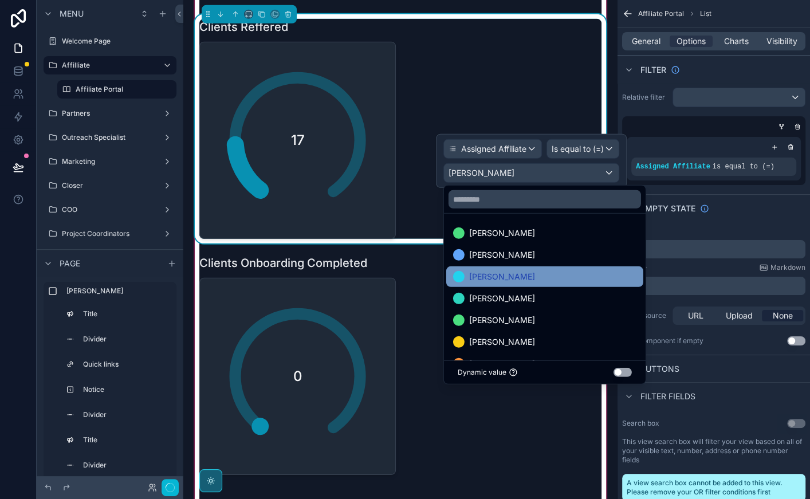
click at [529, 279] on div "[PERSON_NAME]" at bounding box center [544, 277] width 183 height 14
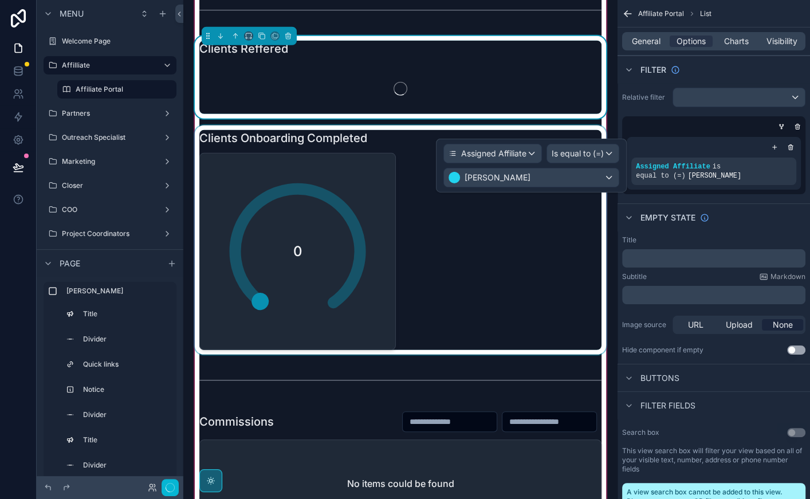
scroll to position [2406, 0]
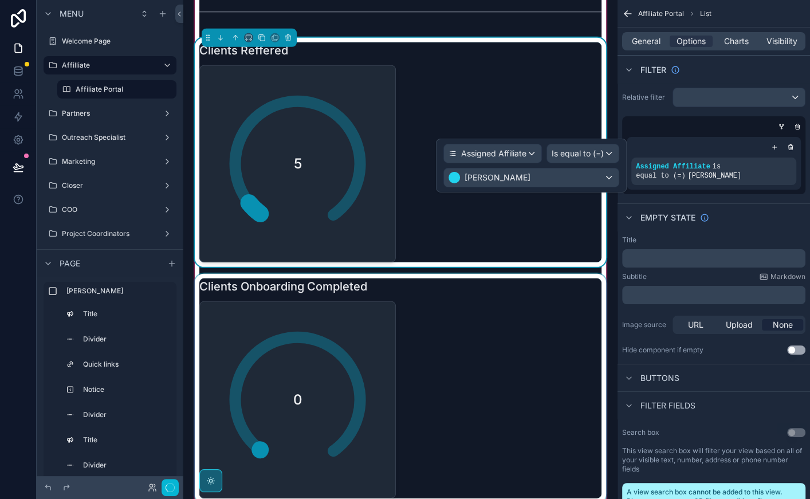
click at [462, 321] on div "scrollable content" at bounding box center [400, 388] width 416 height 229
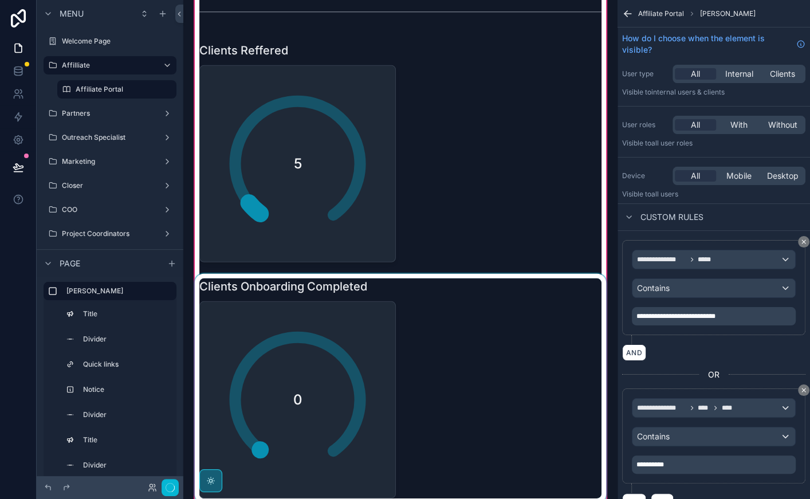
click at [462, 321] on div "scrollable content" at bounding box center [400, 388] width 416 height 229
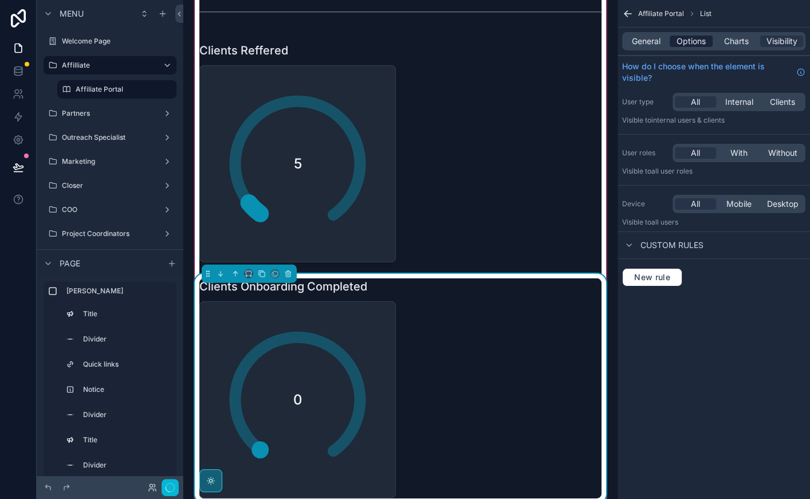
click at [684, 45] on span "Options" at bounding box center [690, 41] width 29 height 11
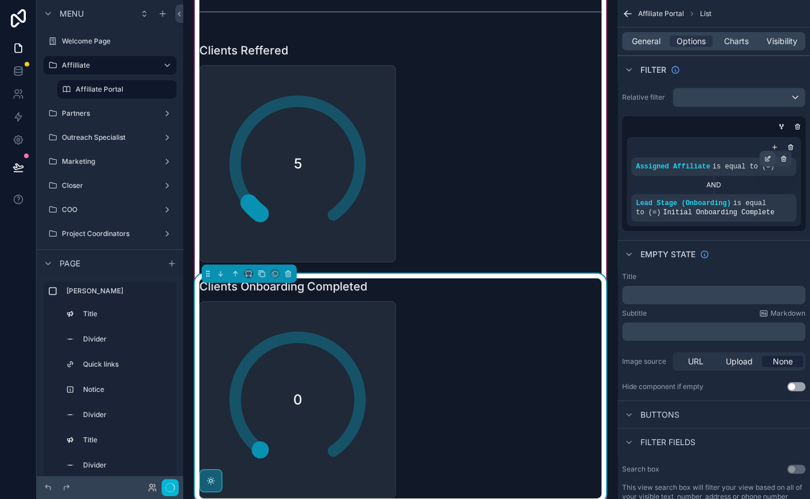
click at [769, 157] on icon "scrollable content" at bounding box center [769, 157] width 1 height 1
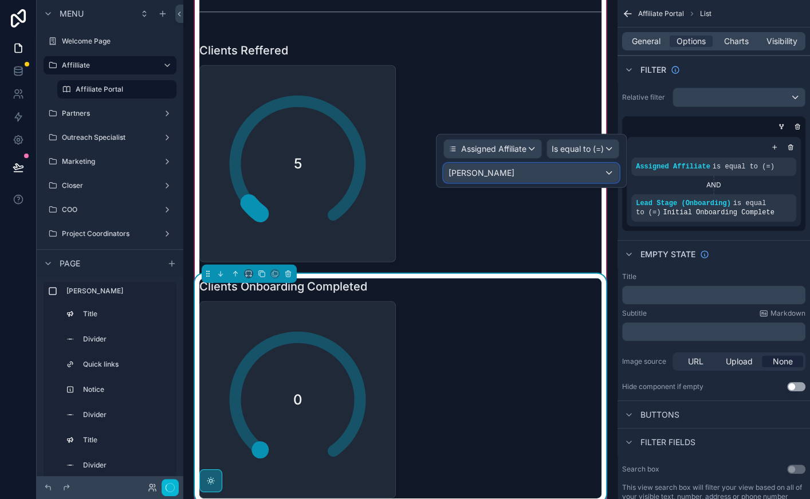
click at [573, 171] on div "ZACH" at bounding box center [531, 173] width 175 height 18
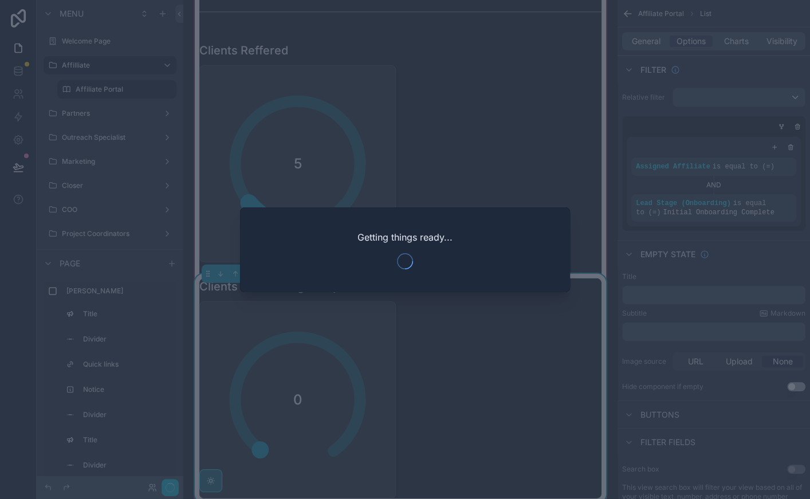
click at [525, 273] on div "Getting things ready..." at bounding box center [405, 249] width 330 height 85
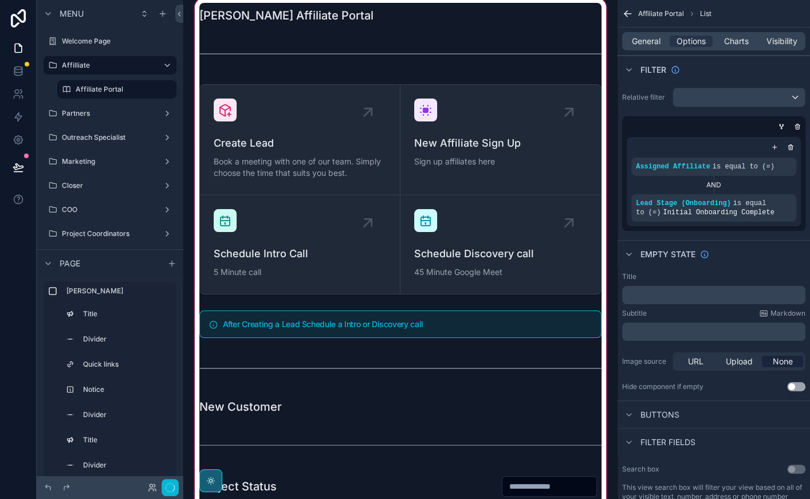
scroll to position [0, 0]
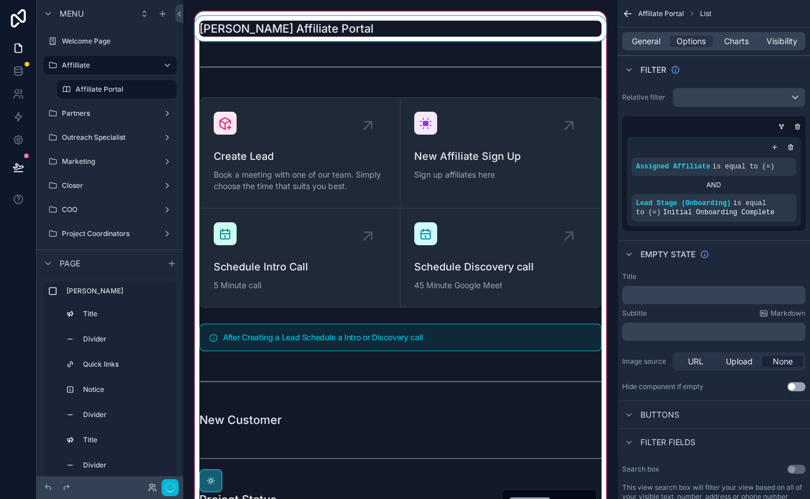
click at [408, 41] on div "scrollable content" at bounding box center [400, 28] width 416 height 25
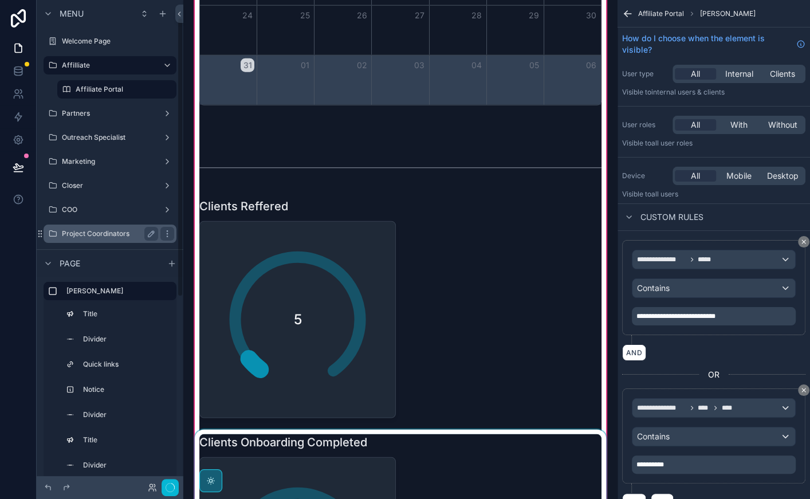
scroll to position [36, 0]
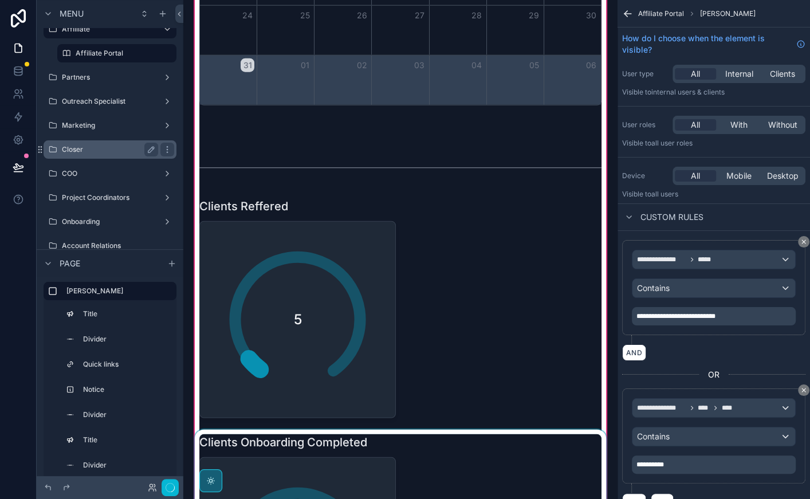
click at [114, 153] on div "Closer" at bounding box center [110, 150] width 96 height 14
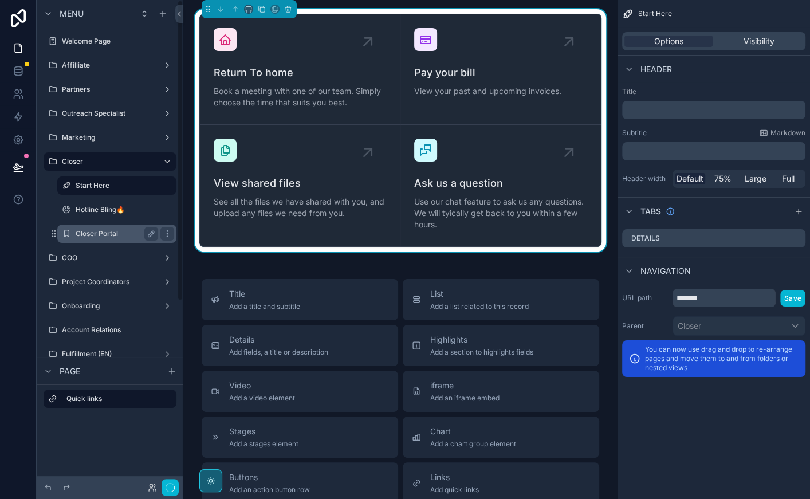
click at [119, 233] on label "Closer Portal" at bounding box center [115, 233] width 78 height 9
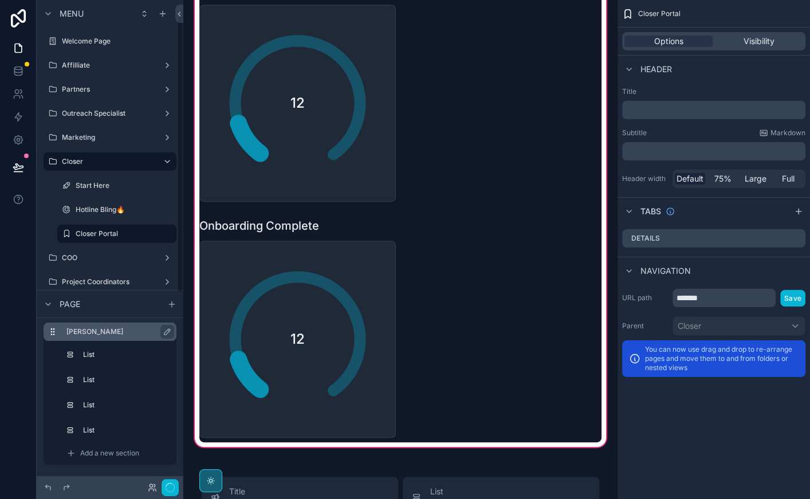
scroll to position [70, 0]
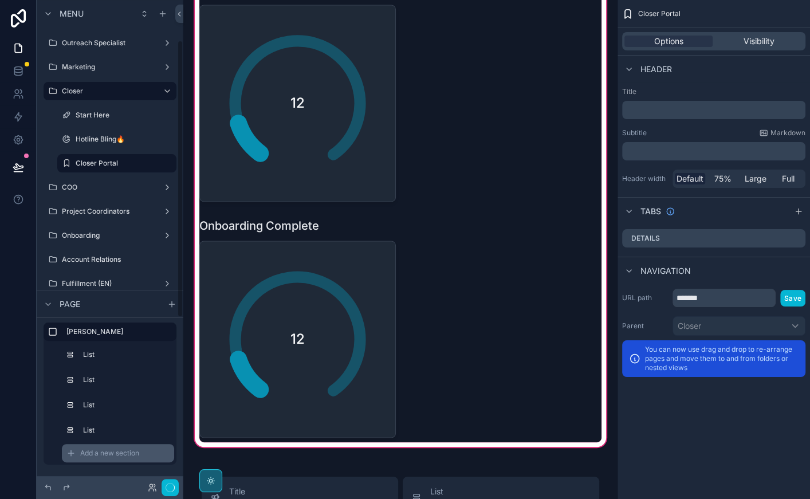
click at [94, 456] on span "Add a new section" at bounding box center [109, 452] width 59 height 9
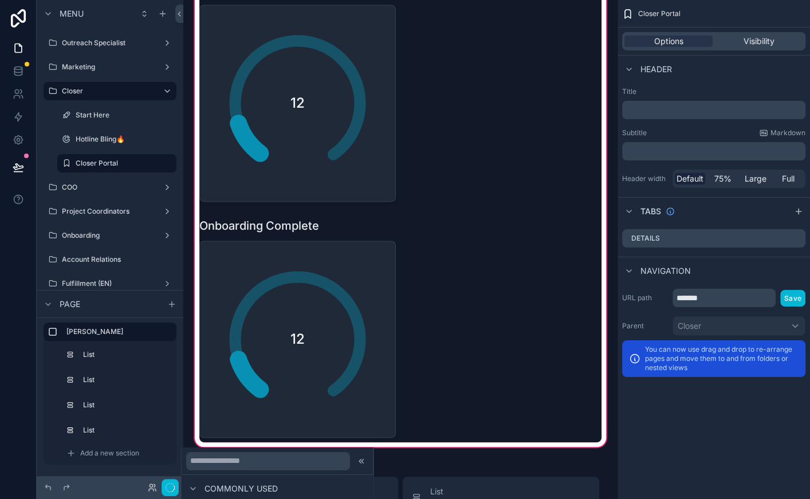
scroll to position [27, 0]
click at [102, 452] on span "Add a new section" at bounding box center [109, 452] width 59 height 9
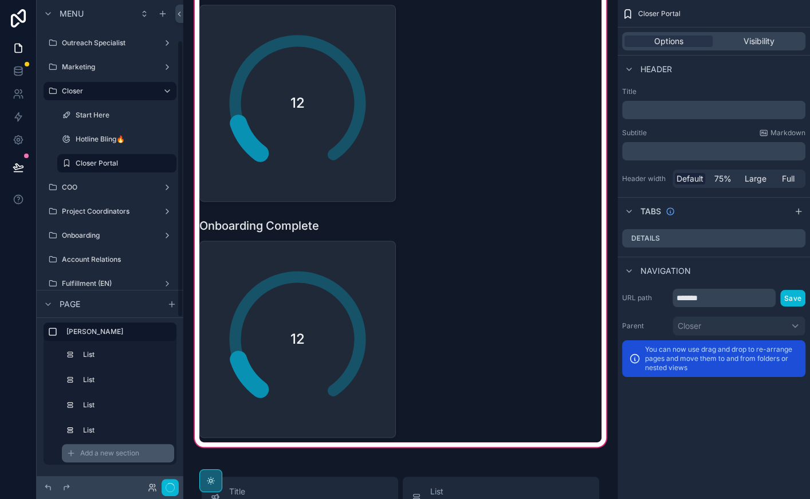
click at [102, 452] on span "Add a new section" at bounding box center [109, 452] width 59 height 9
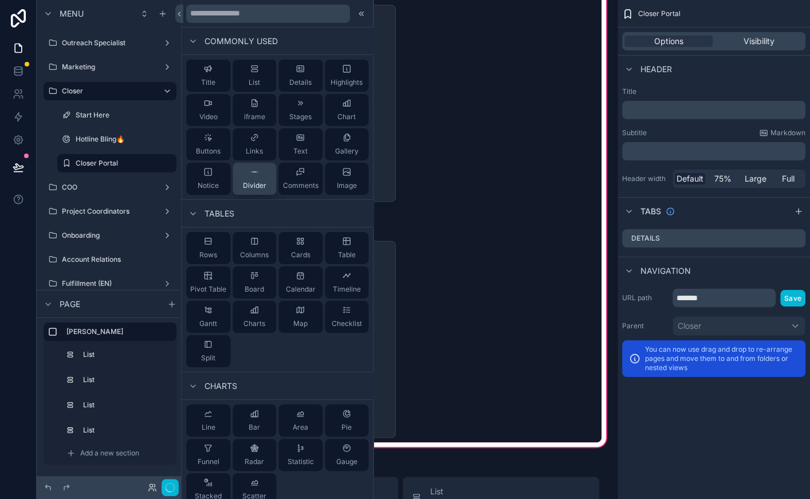
click at [250, 171] on icon at bounding box center [254, 171] width 9 height 9
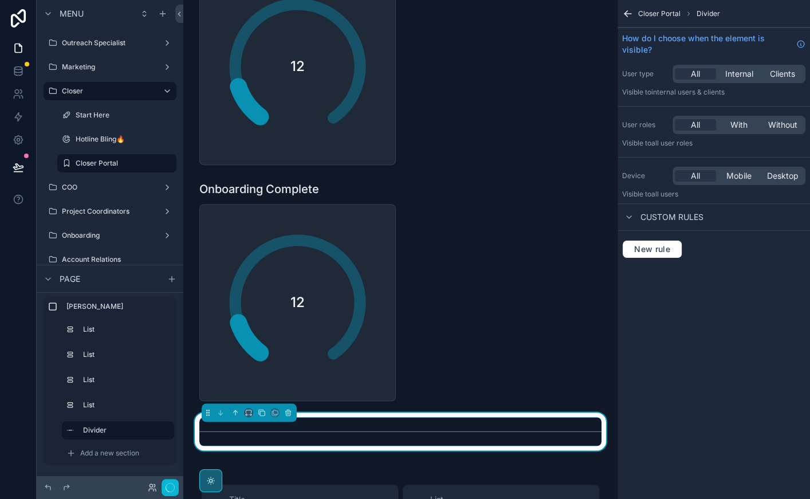
scroll to position [1458, 0]
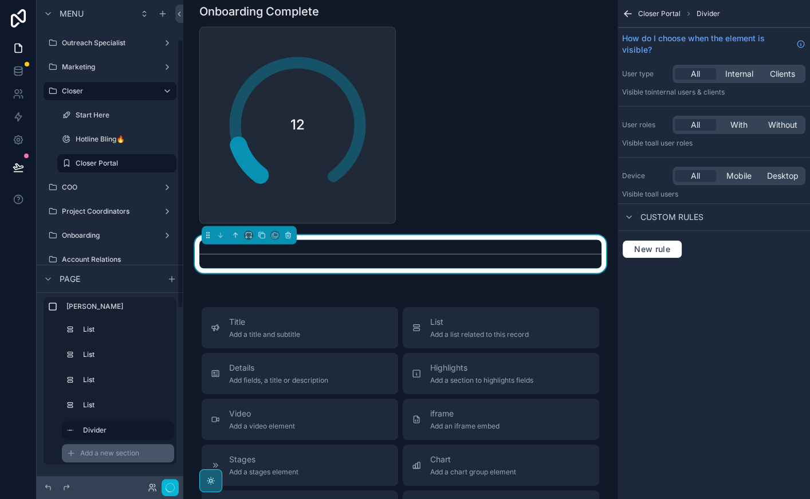
click at [135, 452] on span "Add a new section" at bounding box center [109, 452] width 59 height 9
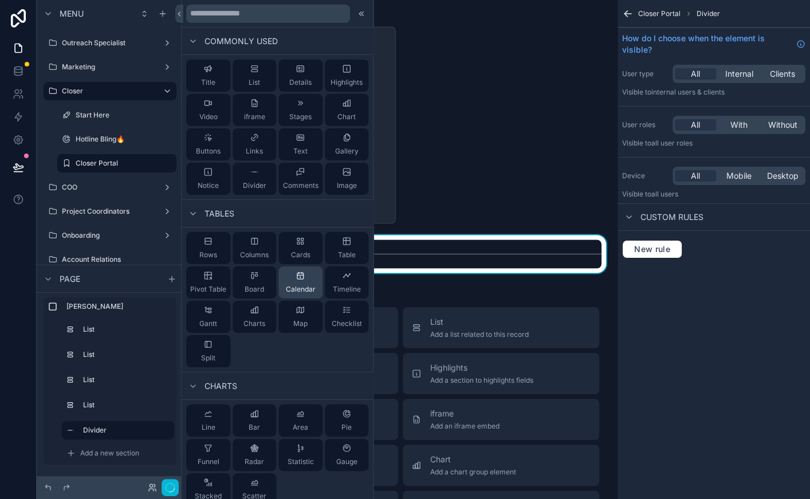
click at [298, 289] on span "Calendar" at bounding box center [301, 289] width 30 height 9
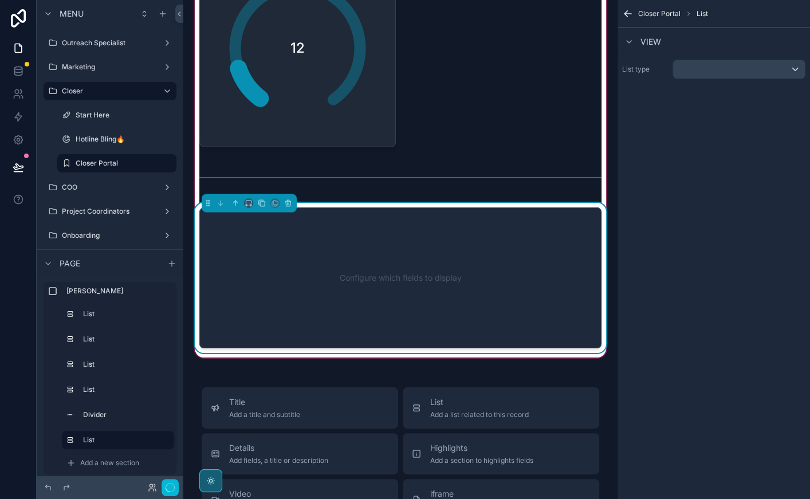
scroll to position [1527, 0]
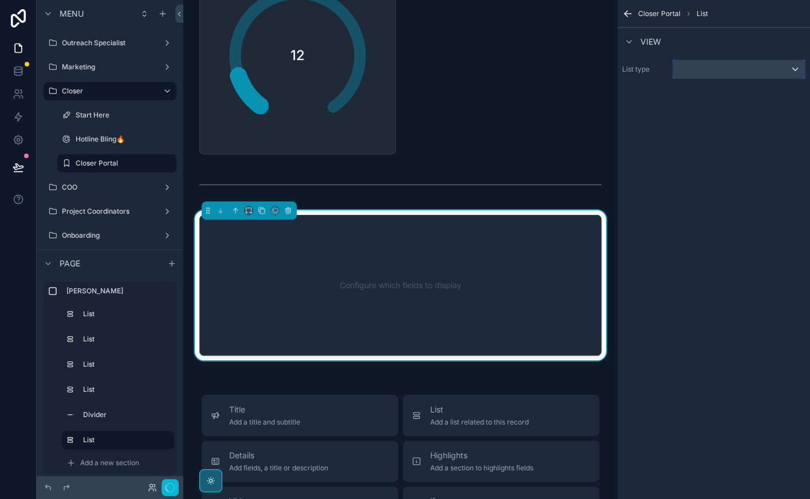
click at [720, 65] on div "scrollable content" at bounding box center [739, 69] width 132 height 18
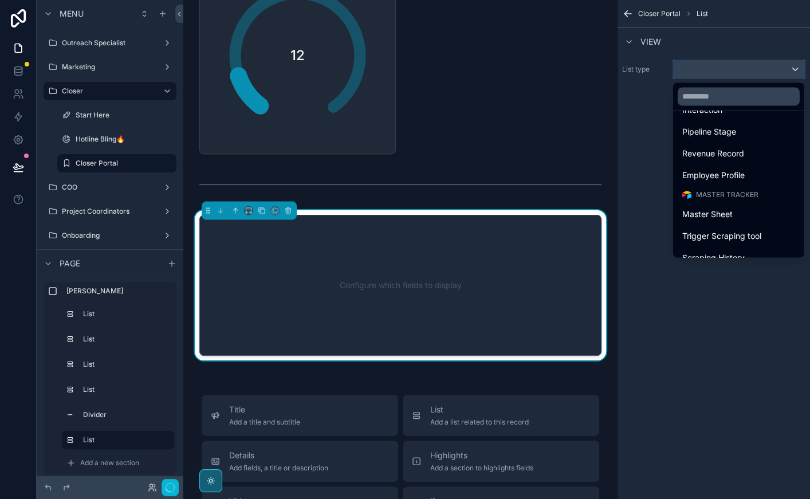
scroll to position [147, 0]
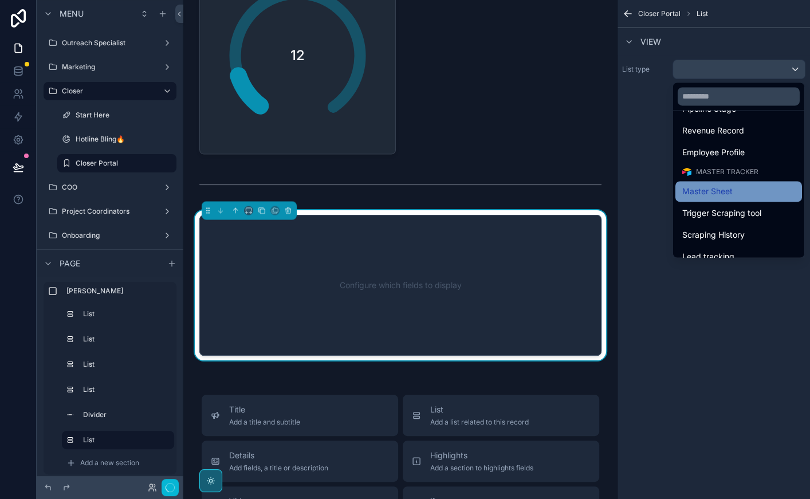
click at [725, 194] on span "Master Sheet" at bounding box center [707, 191] width 50 height 14
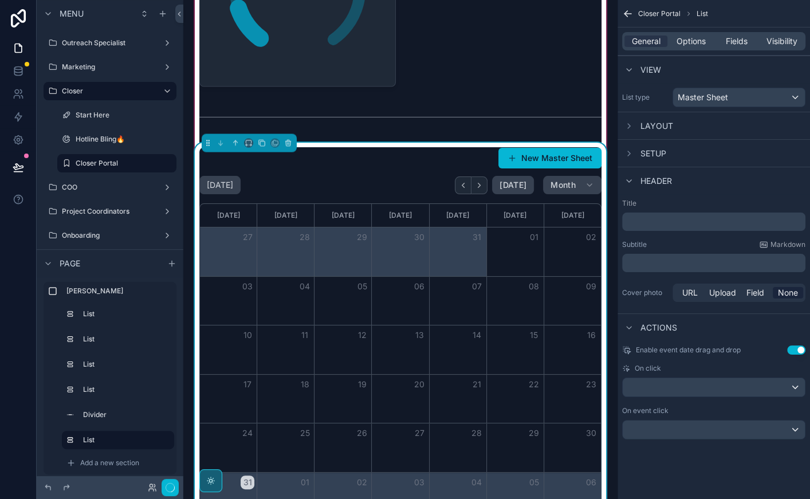
scroll to position [1598, 0]
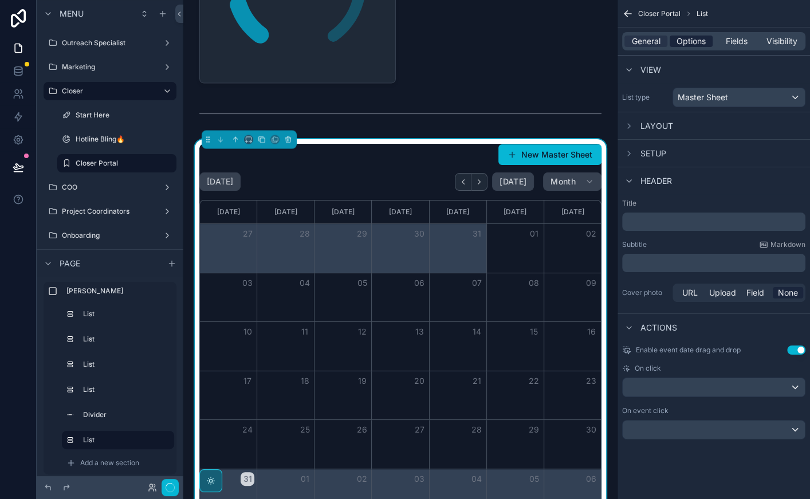
click at [684, 41] on span "Options" at bounding box center [690, 41] width 29 height 11
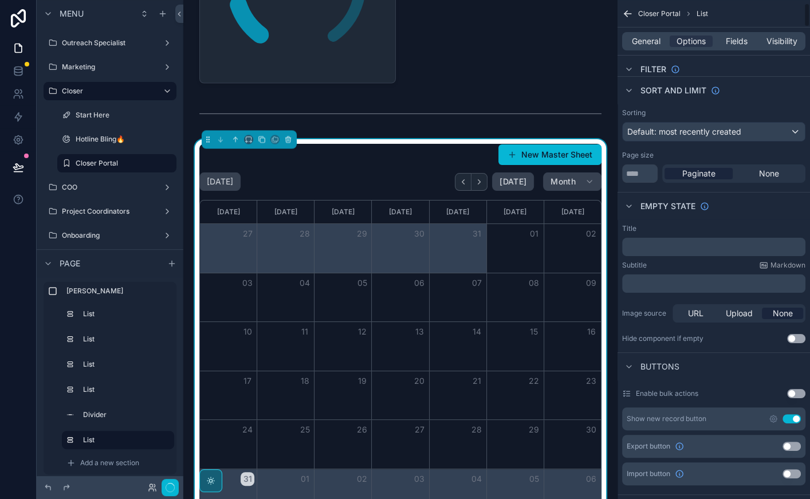
scroll to position [69, 0]
click at [790, 414] on button "Use setting" at bounding box center [791, 417] width 18 height 9
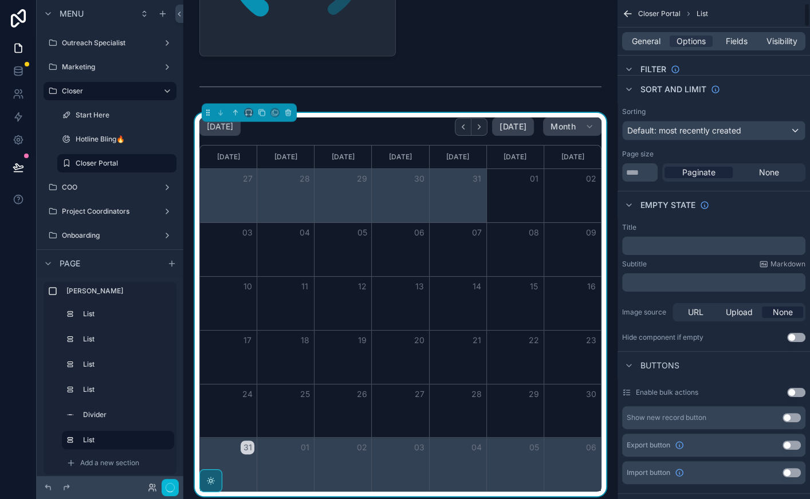
scroll to position [0, 0]
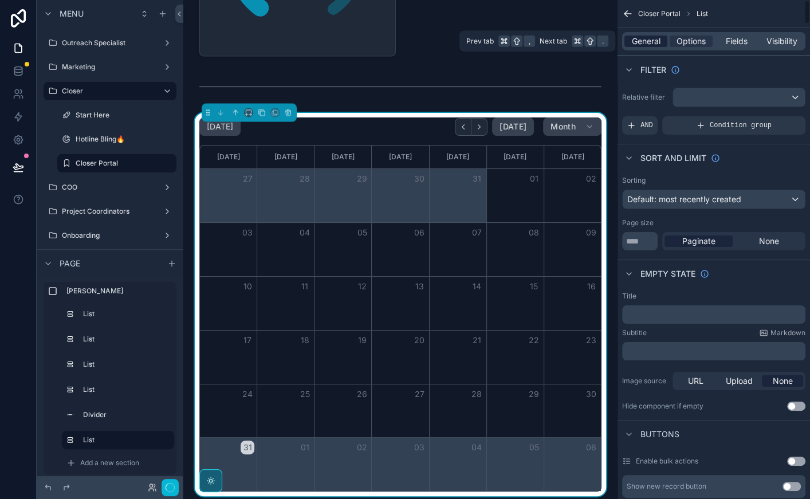
click at [655, 39] on span "General" at bounding box center [646, 41] width 29 height 11
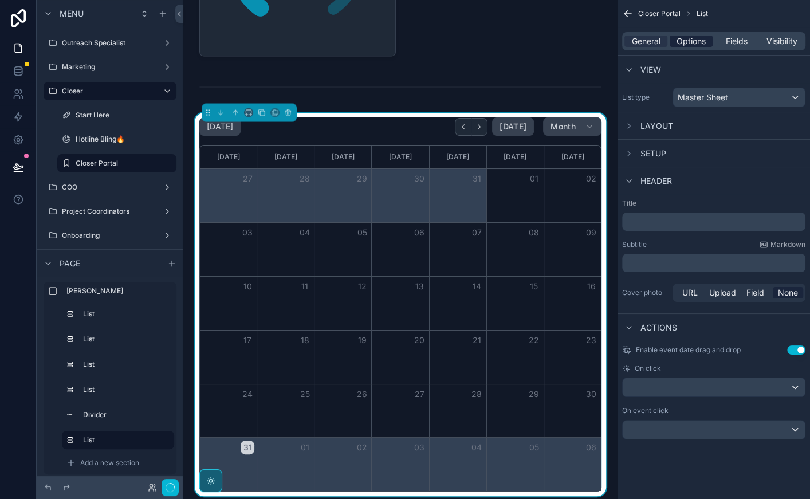
click at [683, 42] on span "Options" at bounding box center [690, 41] width 29 height 11
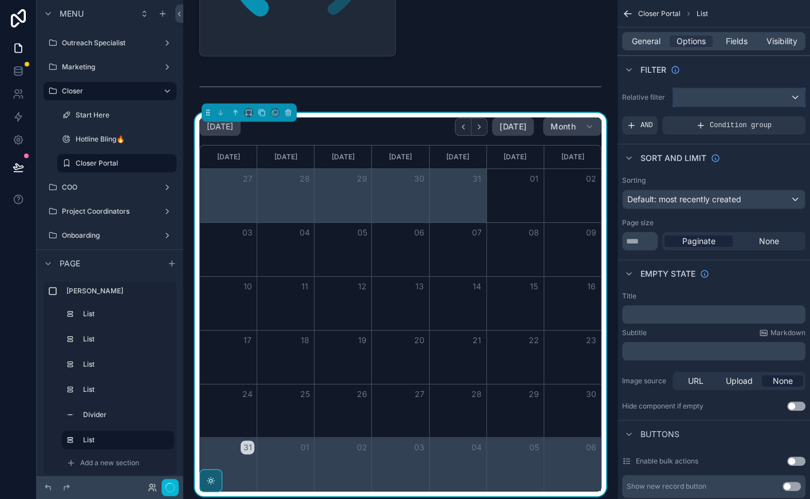
click at [704, 100] on div "scrollable content" at bounding box center [739, 97] width 132 height 18
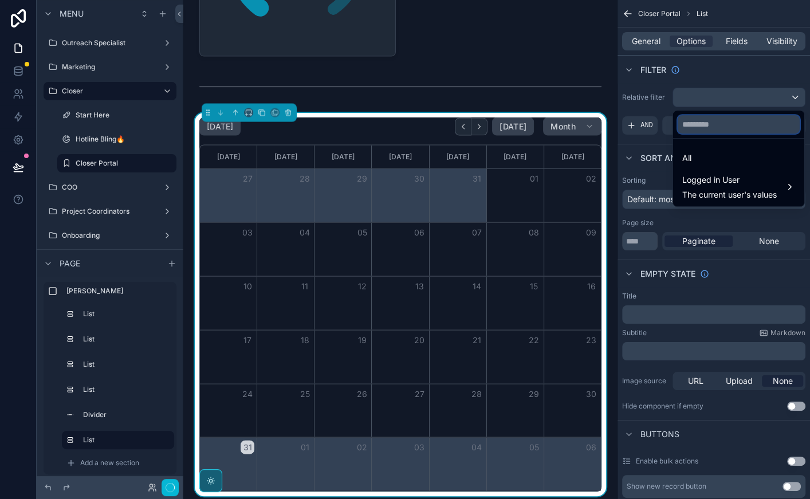
click at [707, 128] on input "text" at bounding box center [739, 124] width 122 height 18
click at [643, 108] on div "scrollable content" at bounding box center [405, 249] width 810 height 499
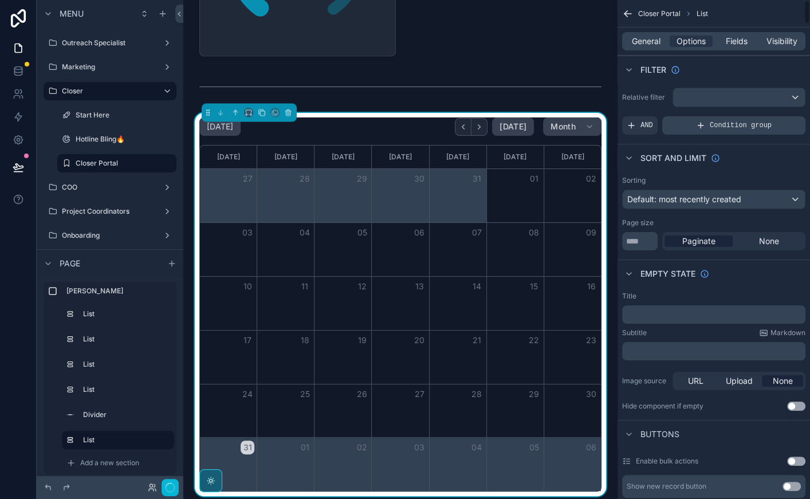
click at [738, 127] on span "Condition group" at bounding box center [741, 125] width 62 height 9
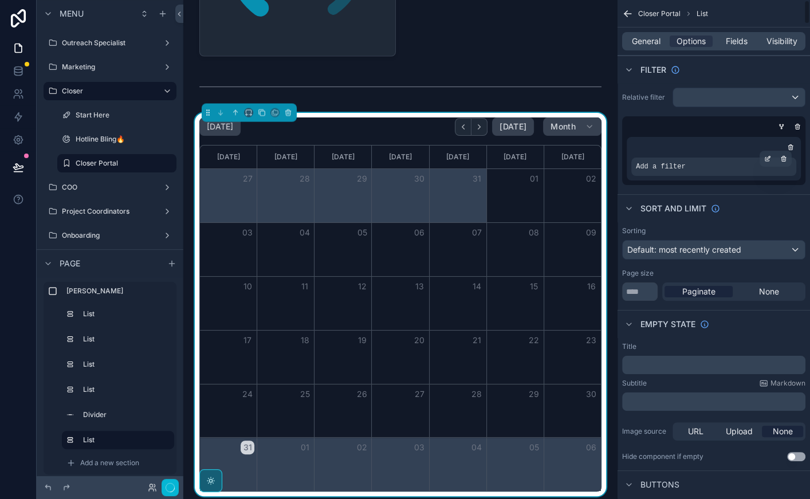
click at [747, 162] on div "Add a filter" at bounding box center [713, 167] width 165 height 18
click at [765, 160] on icon "scrollable content" at bounding box center [767, 158] width 7 height 7
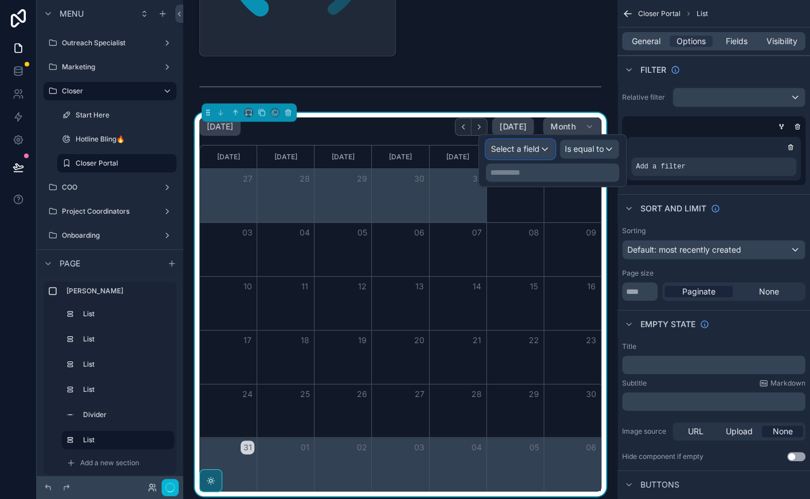
click at [526, 151] on span "Select a field" at bounding box center [515, 149] width 49 height 10
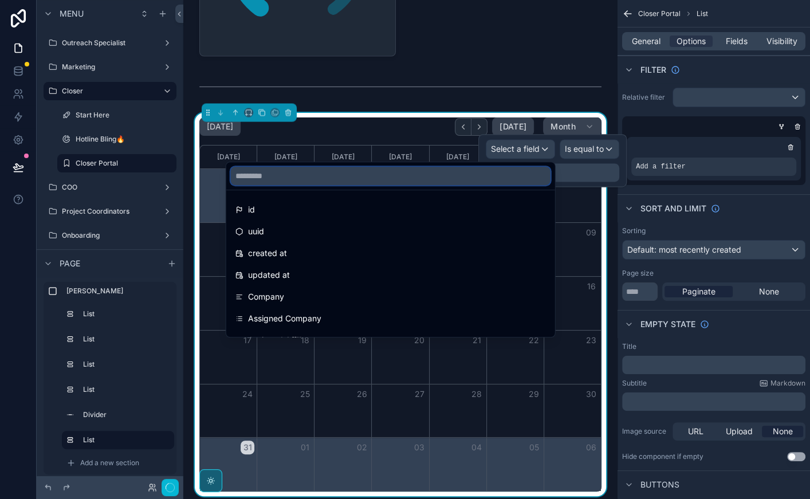
click at [456, 179] on input "text" at bounding box center [391, 176] width 320 height 18
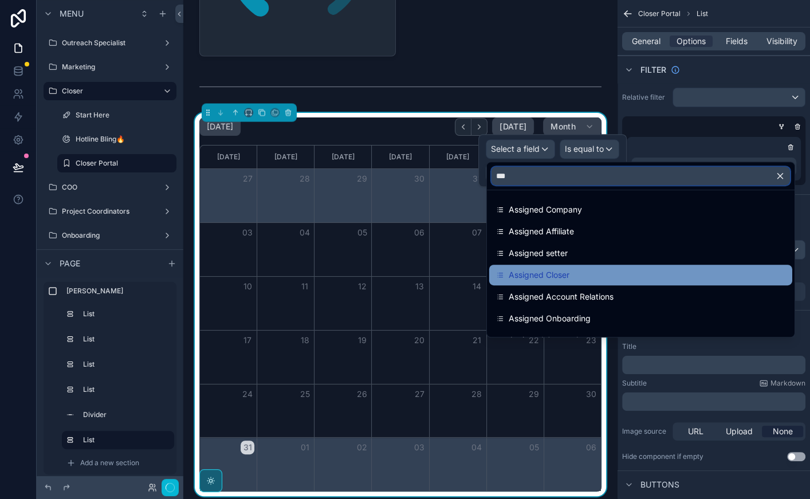
type input "***"
click at [560, 273] on span "Assigned Closer" at bounding box center [539, 275] width 61 height 14
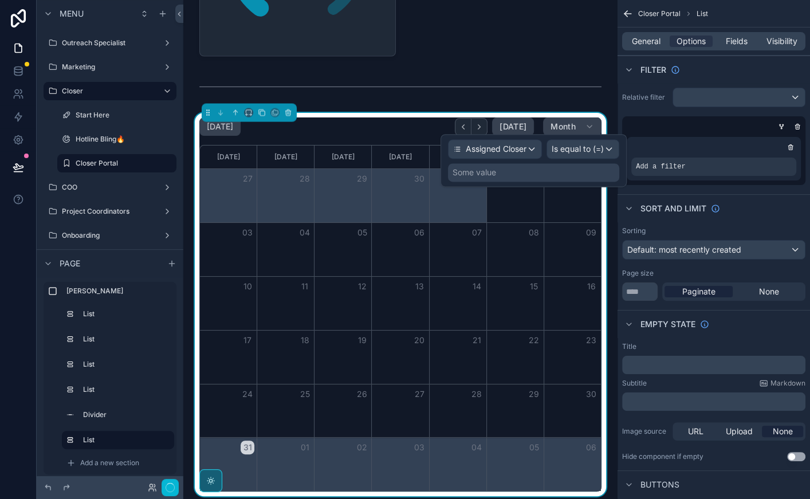
click at [576, 181] on div "Assigned Closer Is equal to (=) Some value" at bounding box center [533, 160] width 186 height 53
click at [573, 170] on div "Some value" at bounding box center [533, 172] width 171 height 18
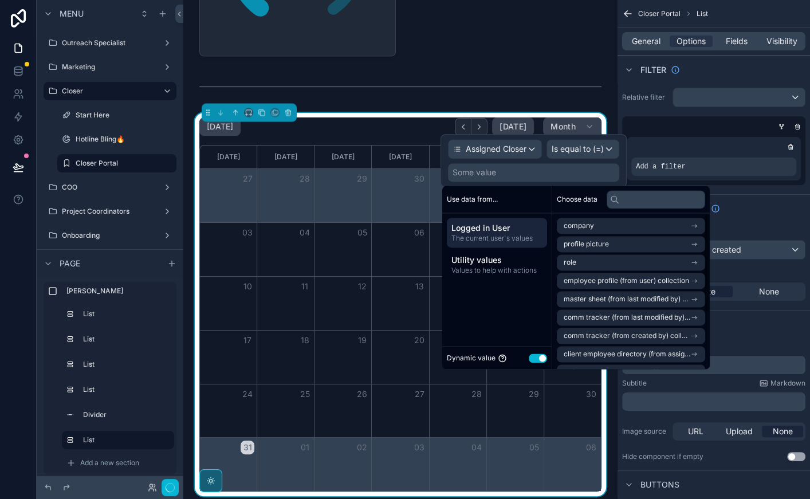
click at [542, 357] on button "Use setting" at bounding box center [538, 357] width 18 height 9
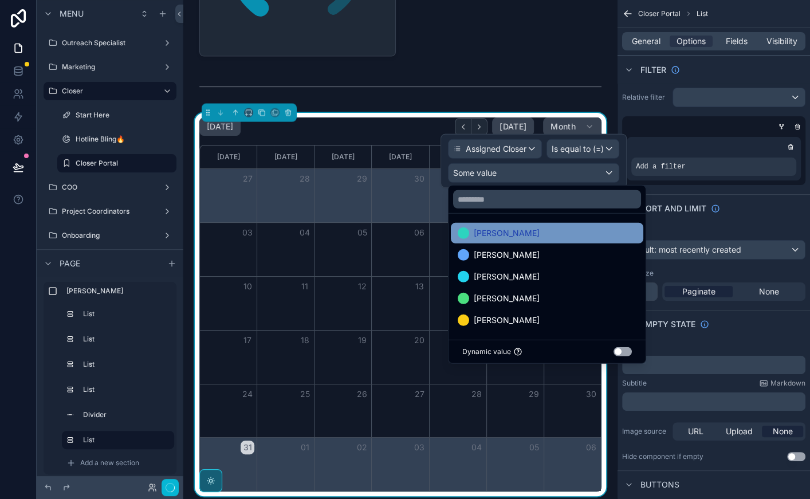
click at [509, 231] on div "[PERSON_NAME]" at bounding box center [547, 233] width 179 height 14
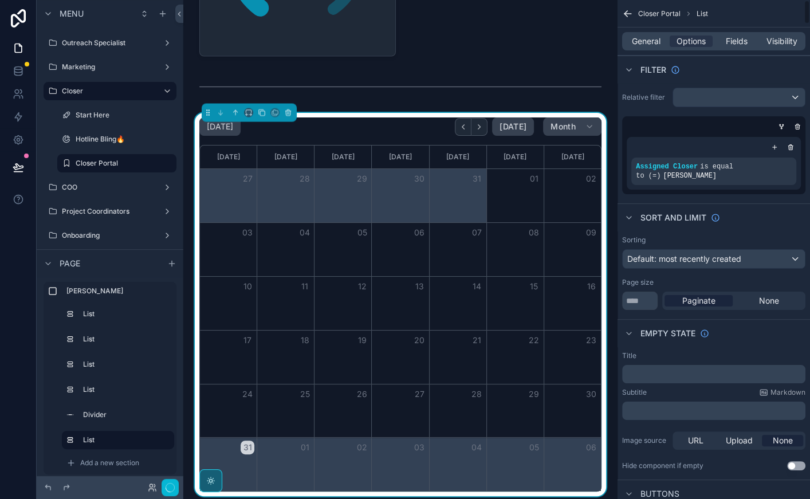
click at [679, 139] on div "Assigned Closer is equal to (=) Derick C." at bounding box center [714, 163] width 174 height 53
click at [767, 158] on icon "scrollable content" at bounding box center [767, 158] width 7 height 7
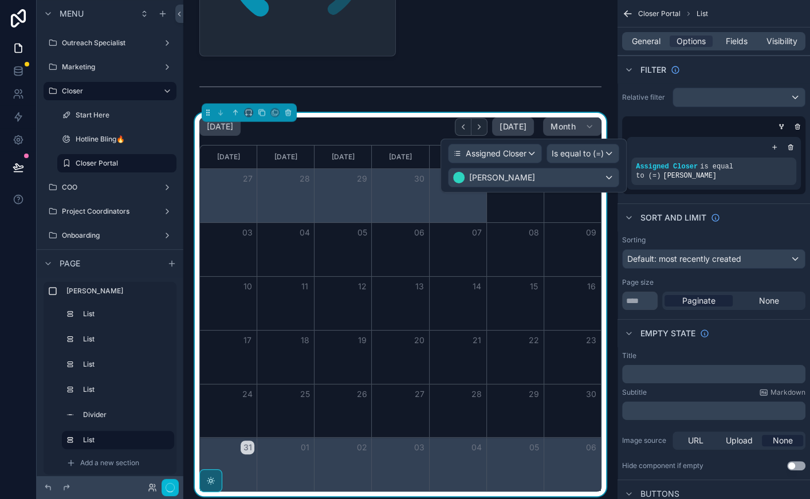
click at [706, 149] on div "scrollable content" at bounding box center [713, 146] width 165 height 11
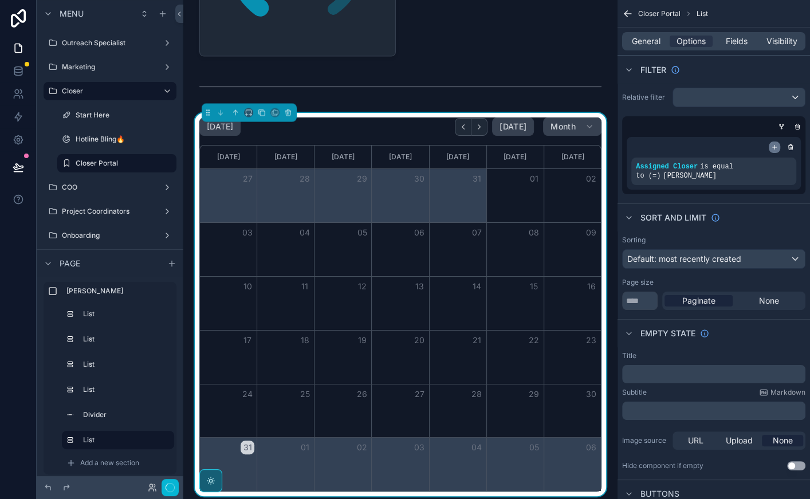
click at [771, 147] on icon "scrollable content" at bounding box center [774, 147] width 7 height 7
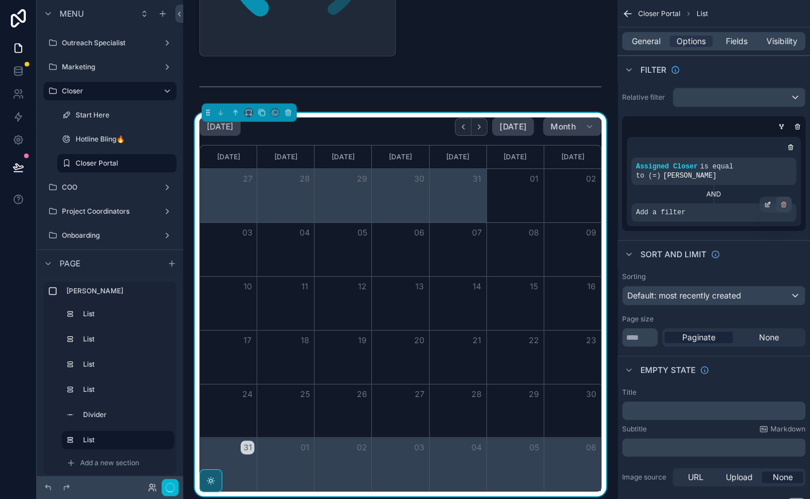
click at [782, 199] on div "scrollable content" at bounding box center [783, 204] width 16 height 16
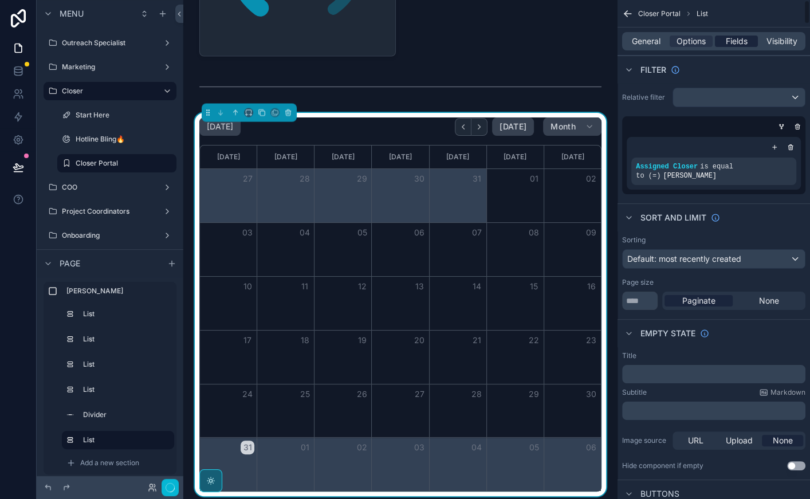
click at [729, 38] on span "Fields" at bounding box center [737, 41] width 22 height 11
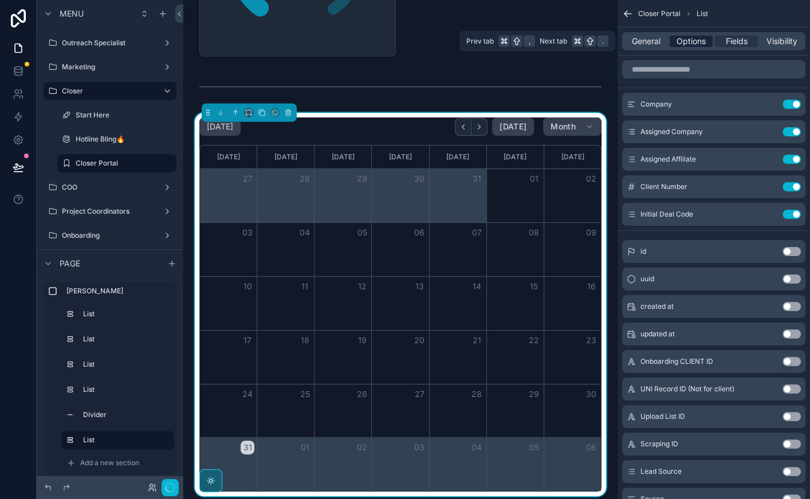
click at [692, 39] on span "Options" at bounding box center [690, 41] width 29 height 11
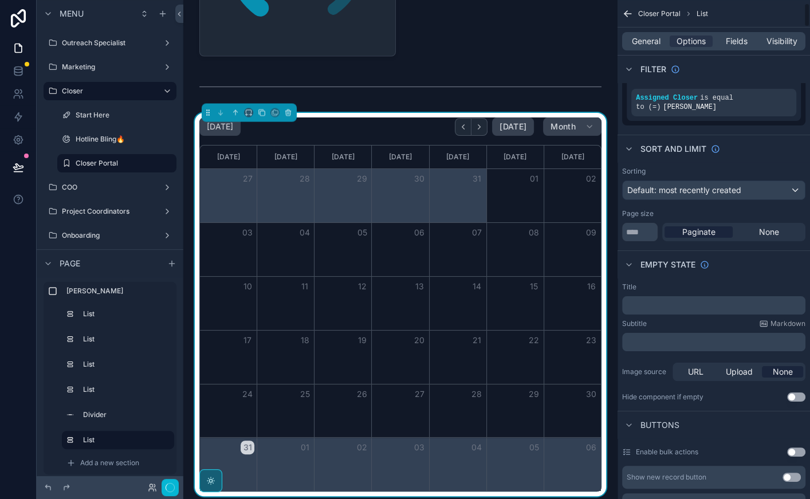
scroll to position [70, 0]
click at [694, 187] on span "Default: most recently created" at bounding box center [684, 189] width 114 height 10
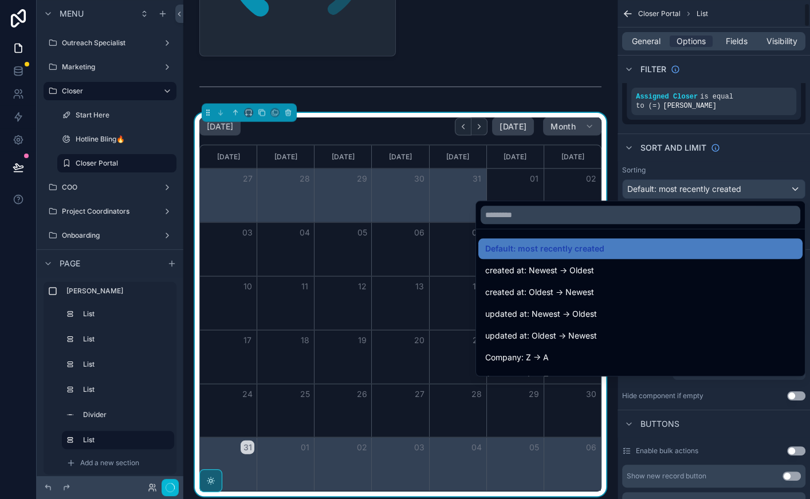
click at [715, 155] on div "scrollable content" at bounding box center [405, 249] width 810 height 499
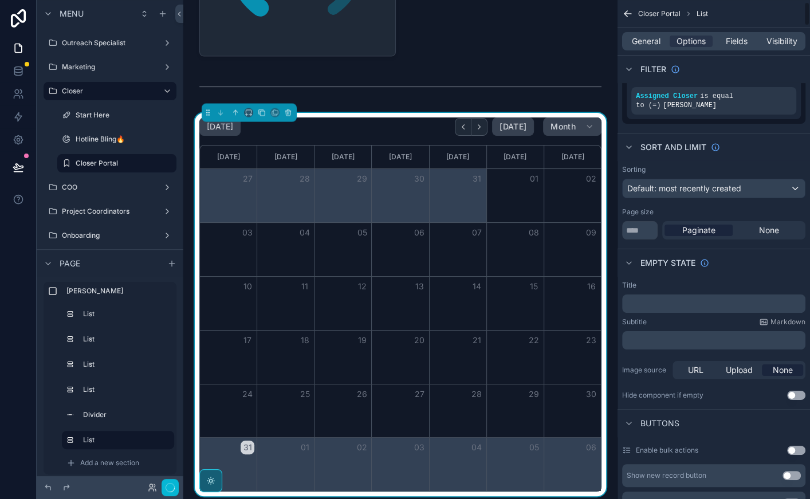
scroll to position [44, 0]
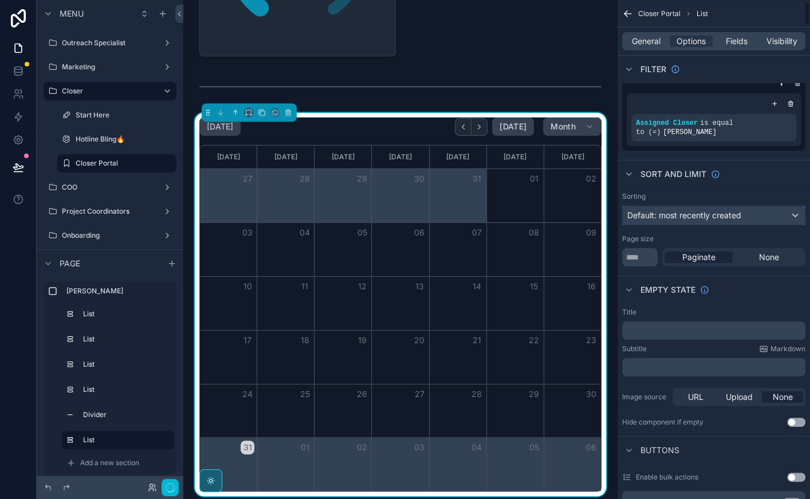
click at [678, 221] on div "Default: most recently created" at bounding box center [714, 215] width 182 height 18
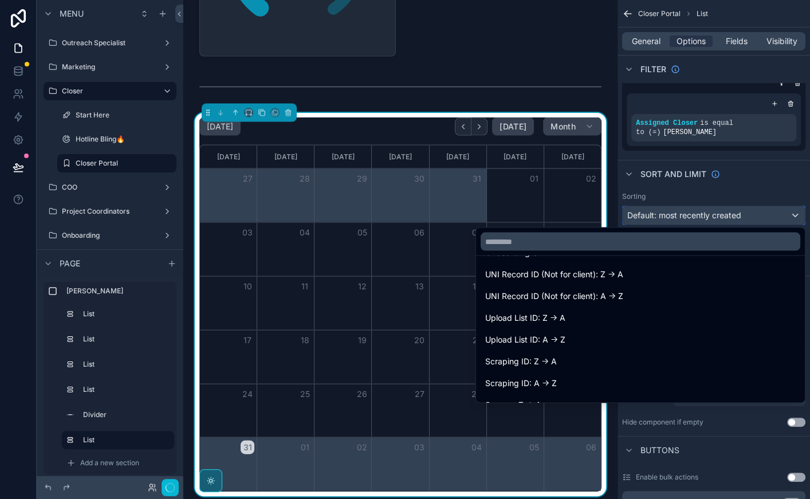
scroll to position [561, 0]
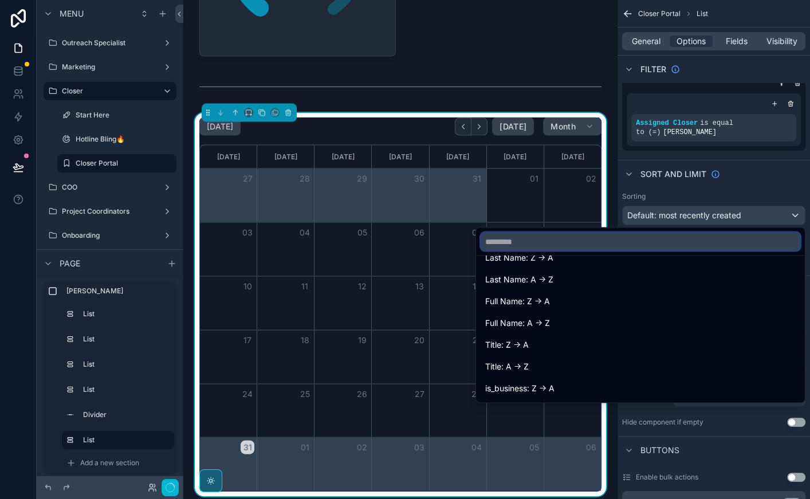
click at [576, 246] on input "text" at bounding box center [641, 242] width 320 height 18
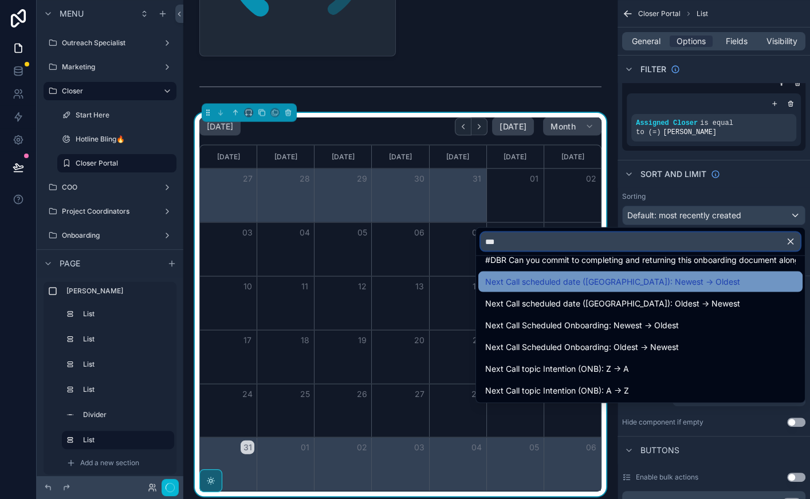
scroll to position [111, 0]
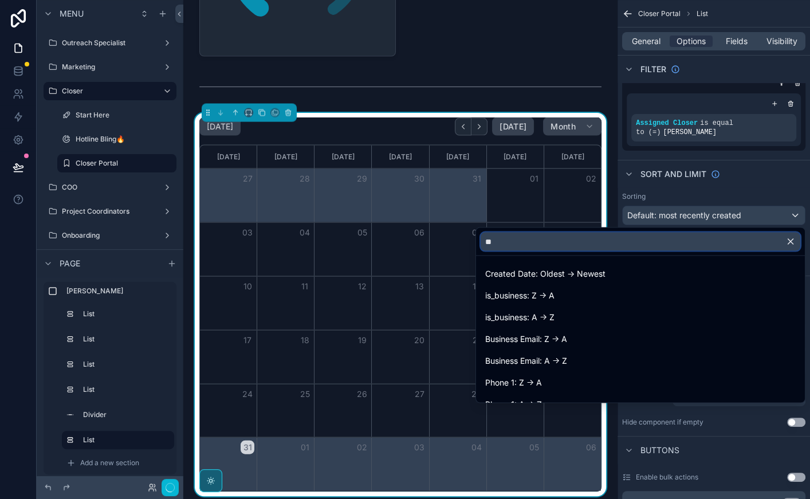
type input "*"
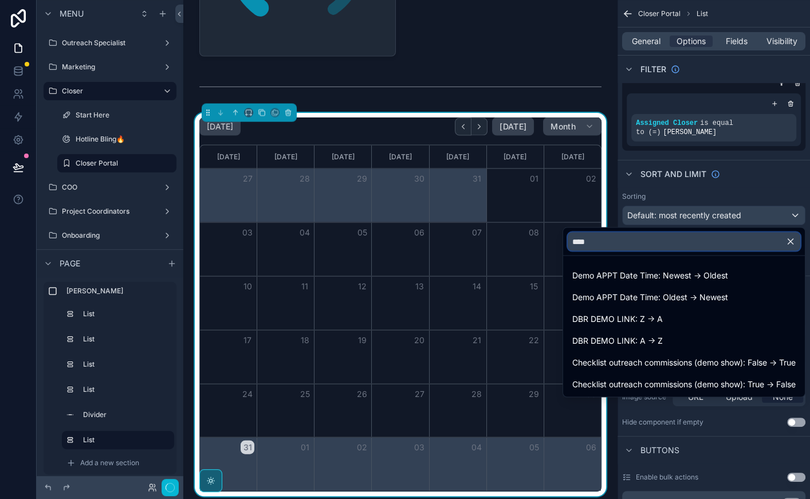
scroll to position [0, 0]
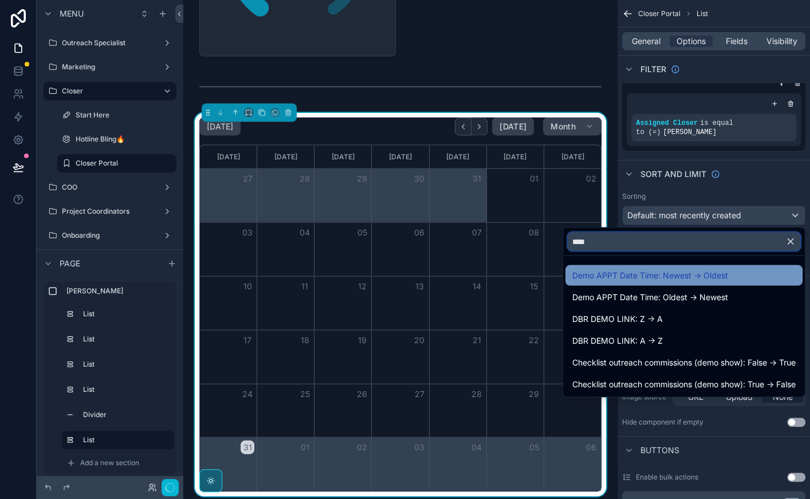
type input "****"
click at [605, 272] on span "Demo APPT Date Time: Newest -> Oldest" at bounding box center [650, 276] width 156 height 14
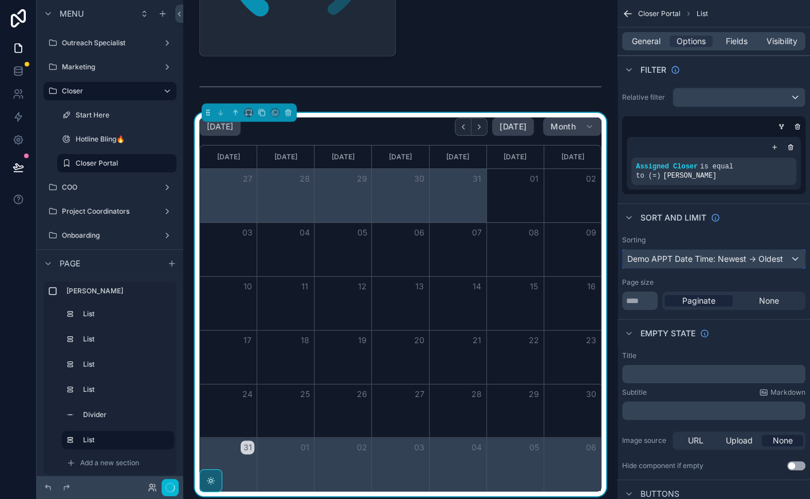
click at [694, 254] on div "Demo APPT Date Time: Newest -> Oldest" at bounding box center [714, 259] width 182 height 18
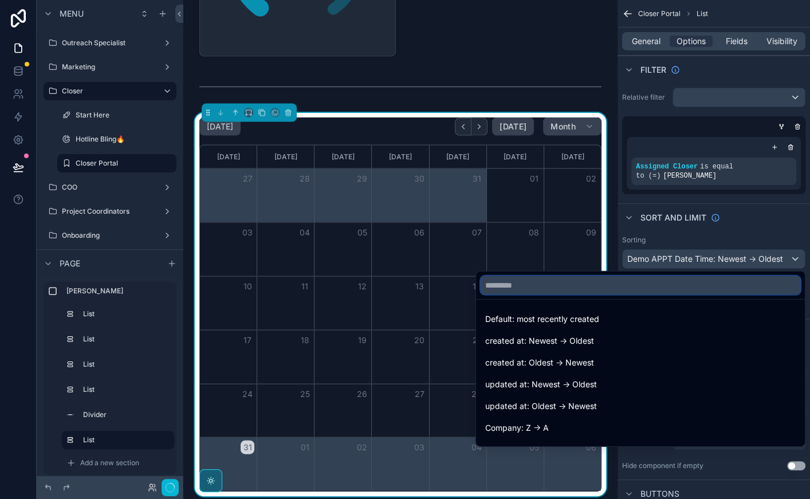
click at [577, 284] on input "text" at bounding box center [641, 285] width 320 height 18
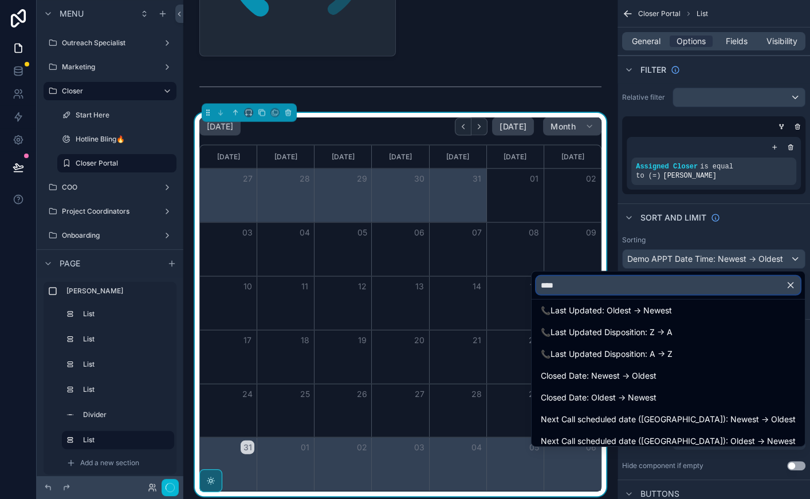
scroll to position [473, 0]
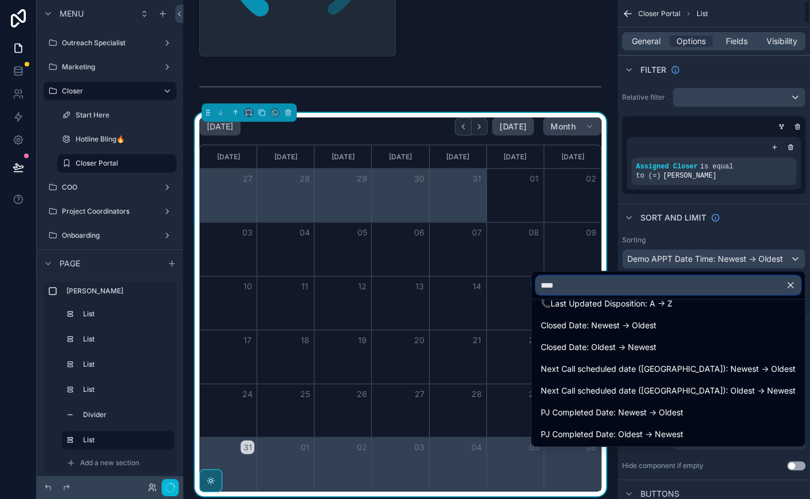
type input "****"
click at [674, 229] on div "scrollable content" at bounding box center [405, 249] width 810 height 499
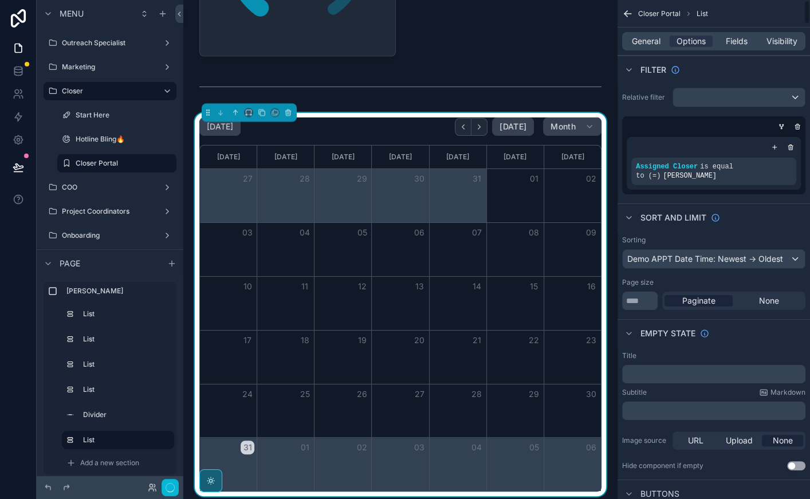
click at [645, 371] on p "﻿" at bounding box center [715, 373] width 176 height 9
click at [637, 371] on span "****" at bounding box center [632, 374] width 10 height 7
click at [642, 39] on span "General" at bounding box center [646, 41] width 29 height 11
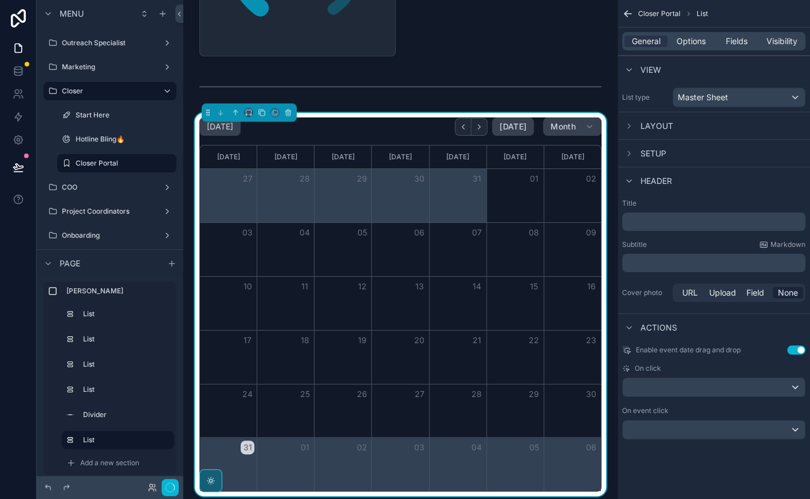
click at [643, 223] on p "﻿" at bounding box center [715, 221] width 176 height 11
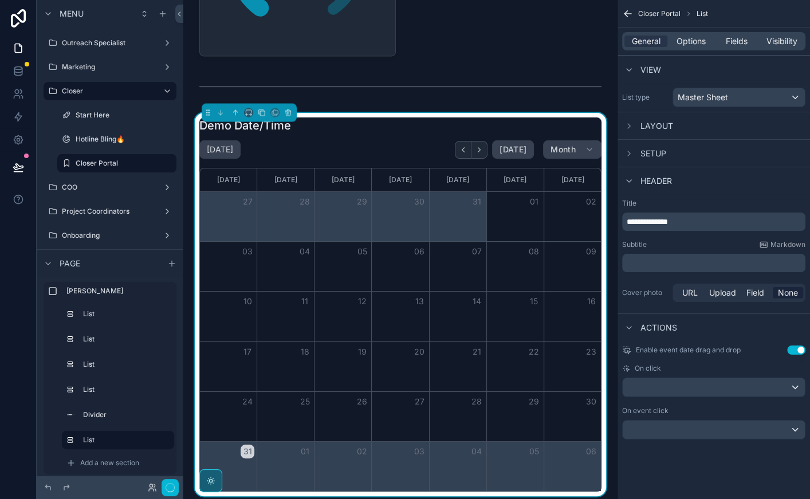
click at [674, 247] on div "Subtitle Markdown" at bounding box center [713, 244] width 183 height 9
click at [735, 38] on span "Fields" at bounding box center [737, 41] width 22 height 11
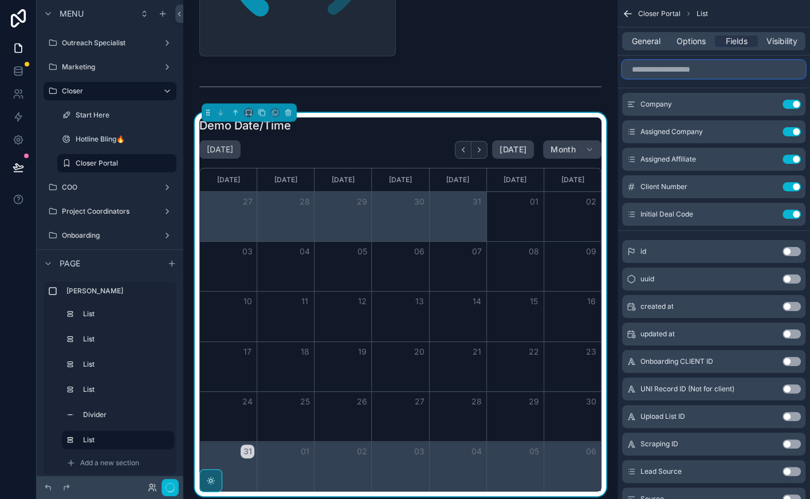
click at [714, 68] on input "scrollable content" at bounding box center [713, 69] width 183 height 18
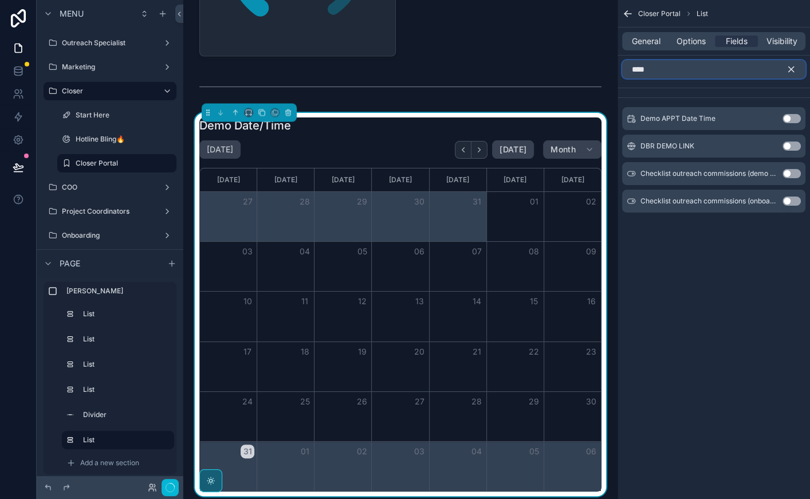
type input "****"
click at [790, 116] on button "Use setting" at bounding box center [791, 118] width 18 height 9
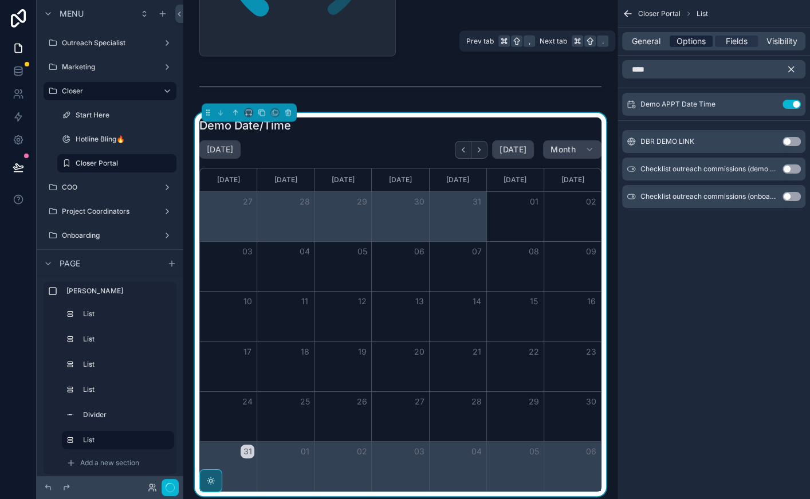
click at [692, 45] on span "Options" at bounding box center [690, 41] width 29 height 11
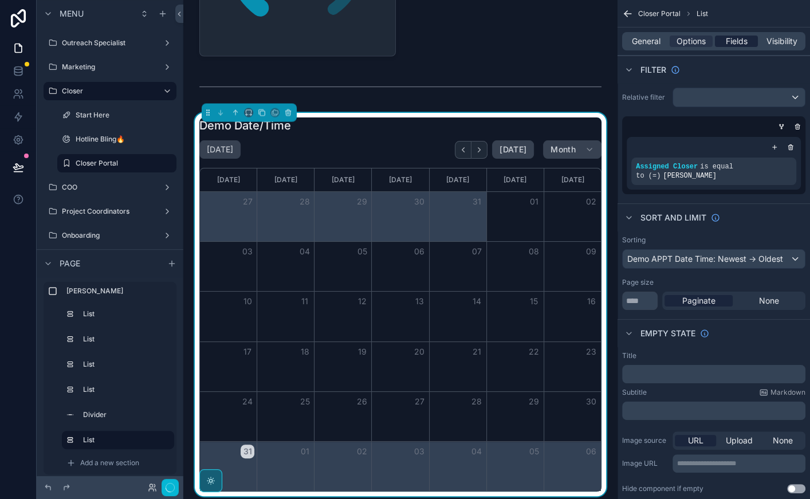
click at [726, 43] on span "Fields" at bounding box center [737, 41] width 22 height 11
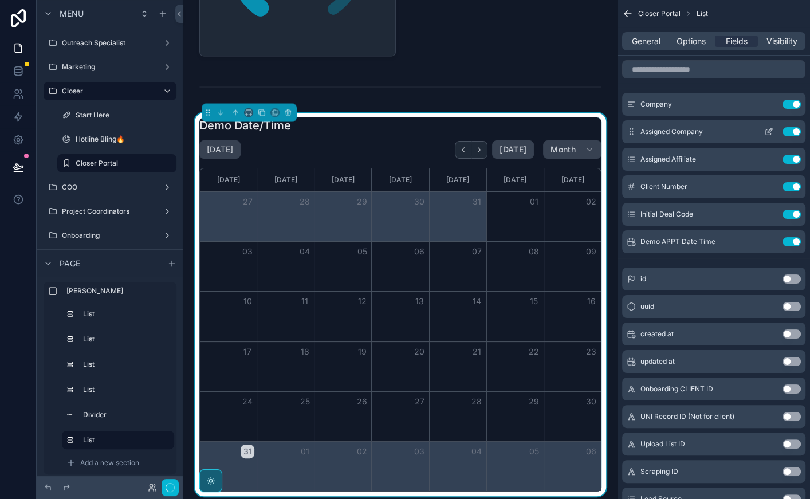
click at [793, 128] on button "Use setting" at bounding box center [791, 131] width 18 height 9
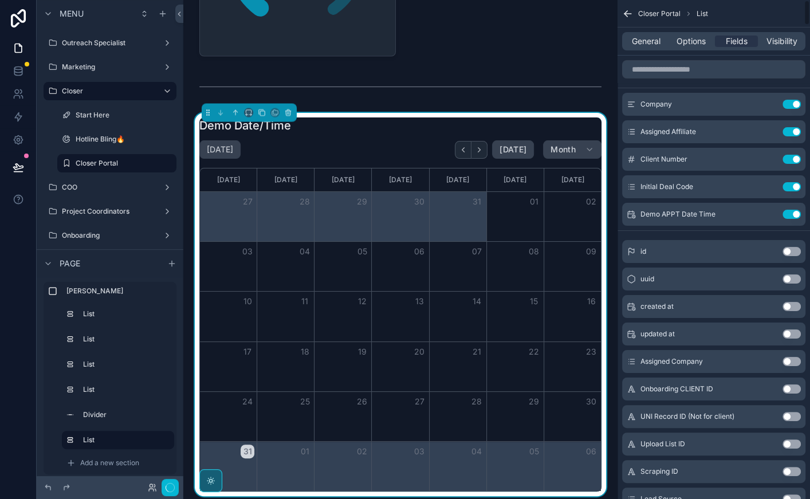
click at [793, 128] on button "Use setting" at bounding box center [791, 131] width 18 height 9
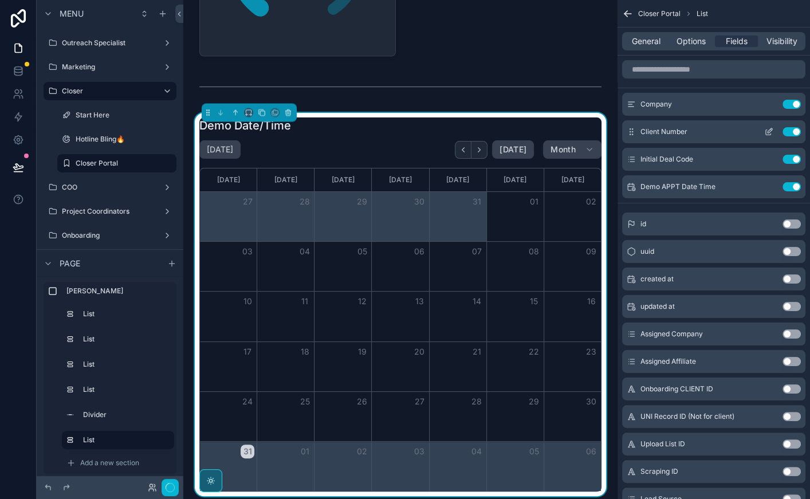
click at [788, 129] on button "Use setting" at bounding box center [791, 131] width 18 height 9
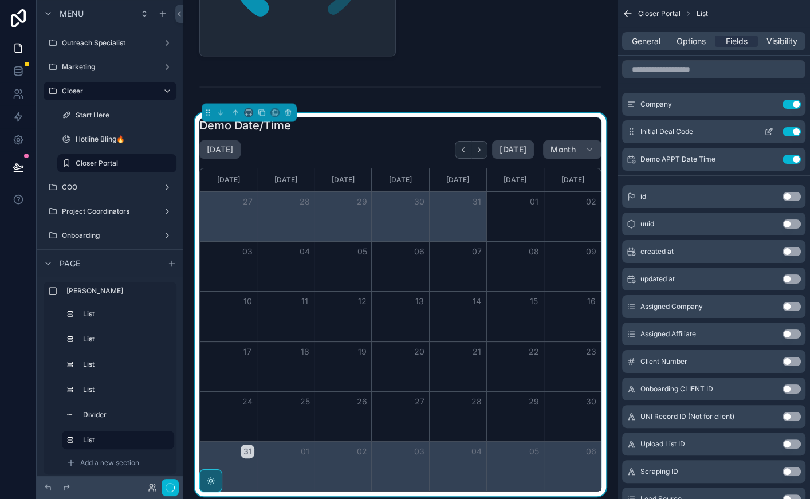
click at [788, 128] on button "Use setting" at bounding box center [791, 131] width 18 height 9
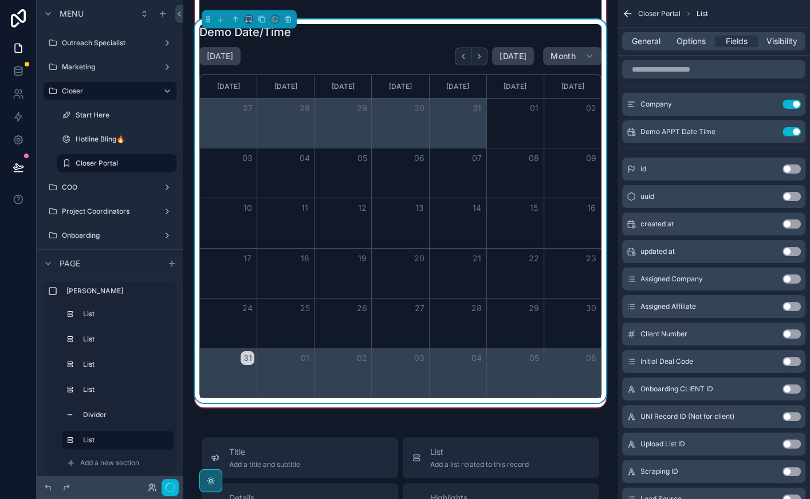
scroll to position [1719, 0]
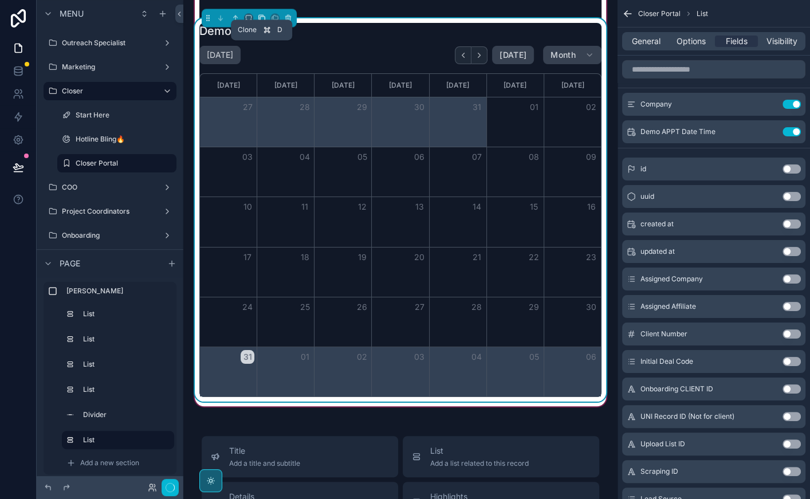
click at [260, 14] on icon "scrollable content" at bounding box center [262, 18] width 8 height 8
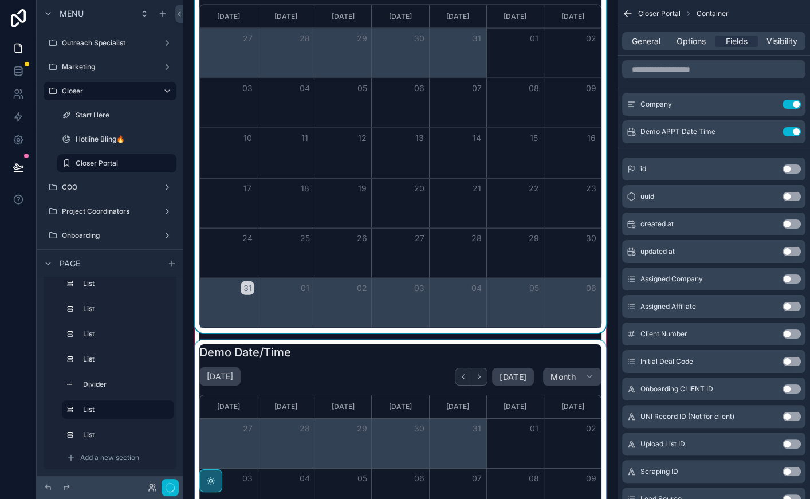
scroll to position [1810, 0]
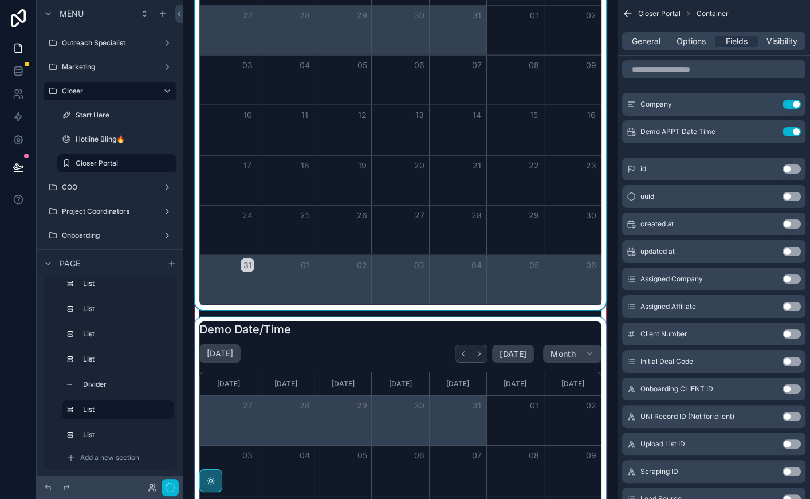
click at [357, 337] on div "scrollable content" at bounding box center [400, 508] width 416 height 383
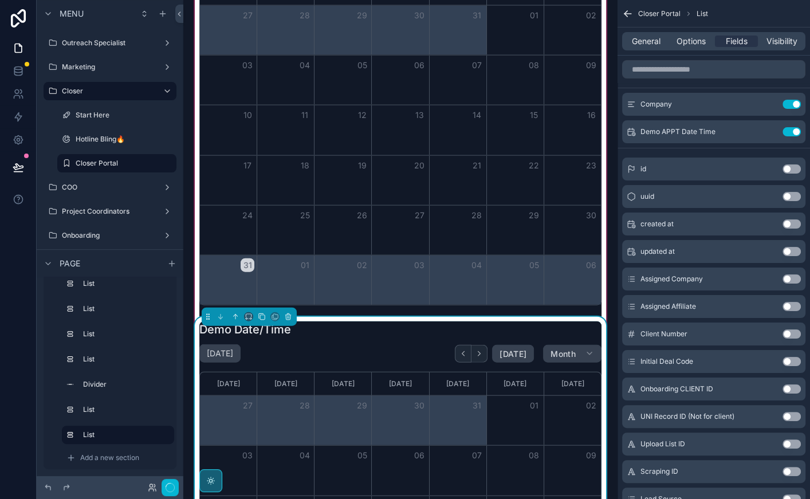
click at [357, 337] on div "Demo Date/Time August 2025 Today Month Sunday Monday Tuesday Wednesday Thursday…" at bounding box center [400, 508] width 402 height 374
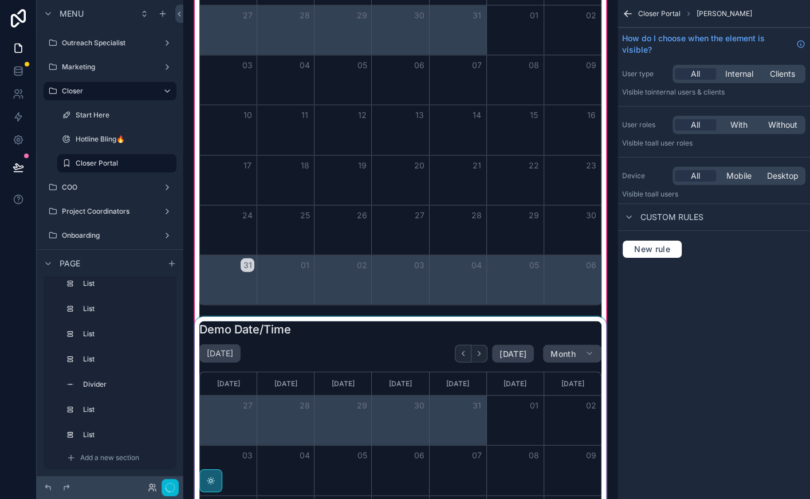
click at [387, 341] on div "scrollable content" at bounding box center [400, 508] width 416 height 383
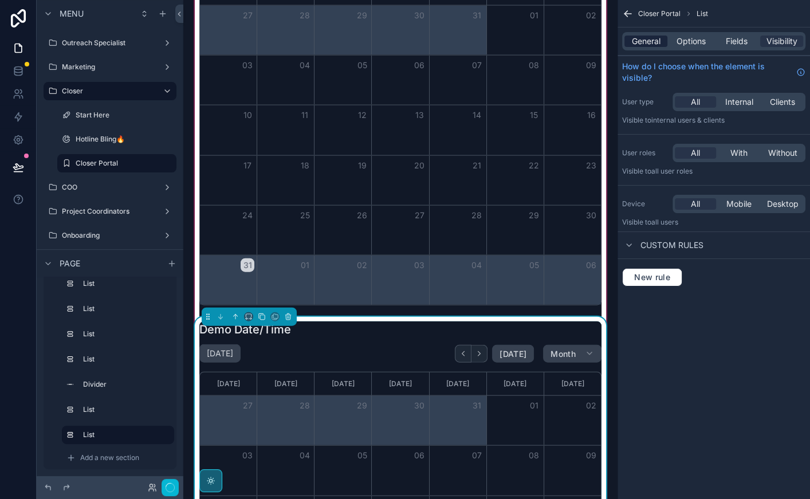
click at [639, 37] on span "General" at bounding box center [646, 41] width 29 height 11
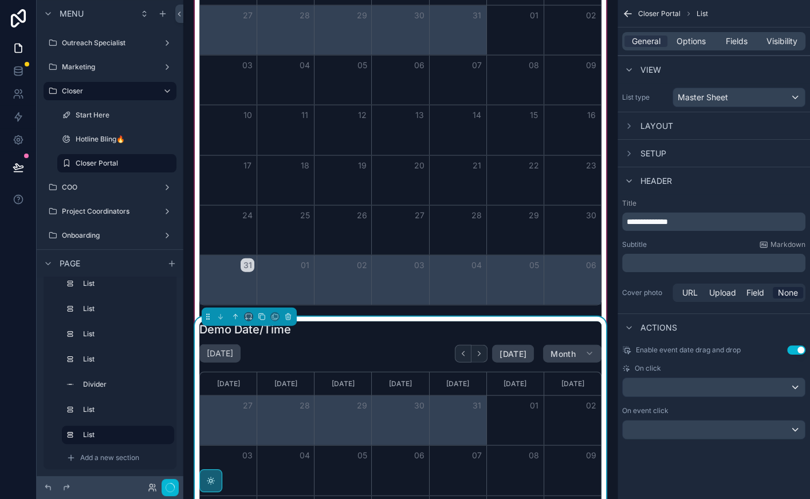
click at [633, 219] on span "**********" at bounding box center [647, 222] width 41 height 8
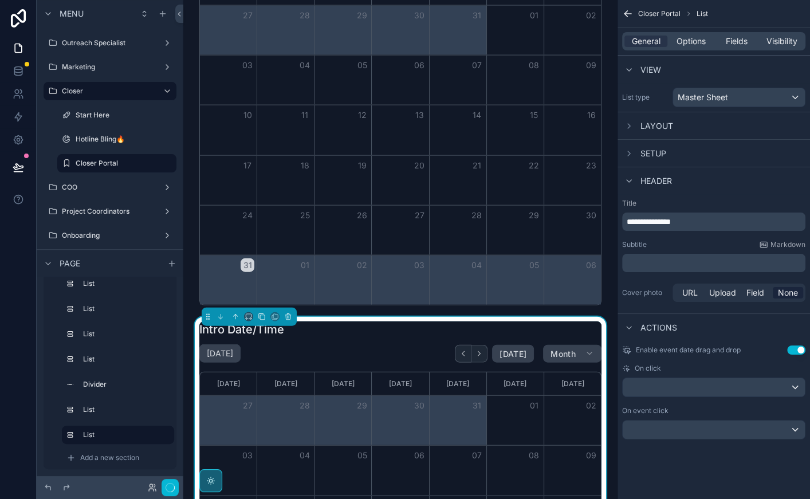
click at [685, 235] on div "**********" at bounding box center [713, 251] width 192 height 115
click at [691, 41] on span "Options" at bounding box center [690, 41] width 29 height 11
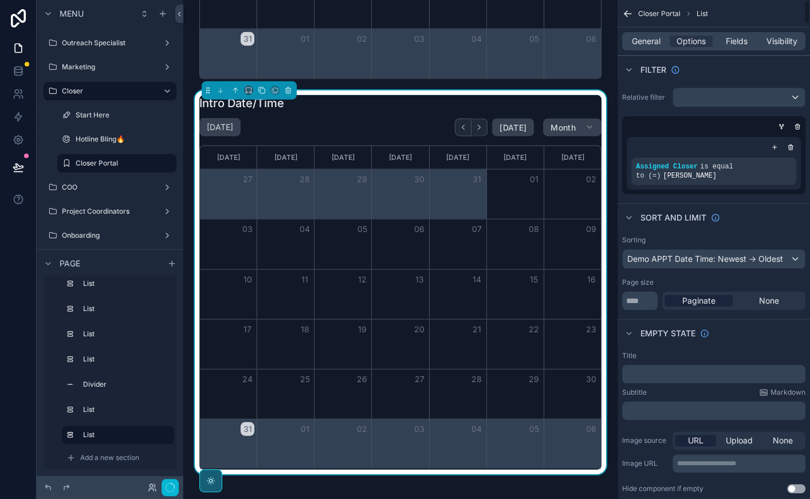
scroll to position [12, 0]
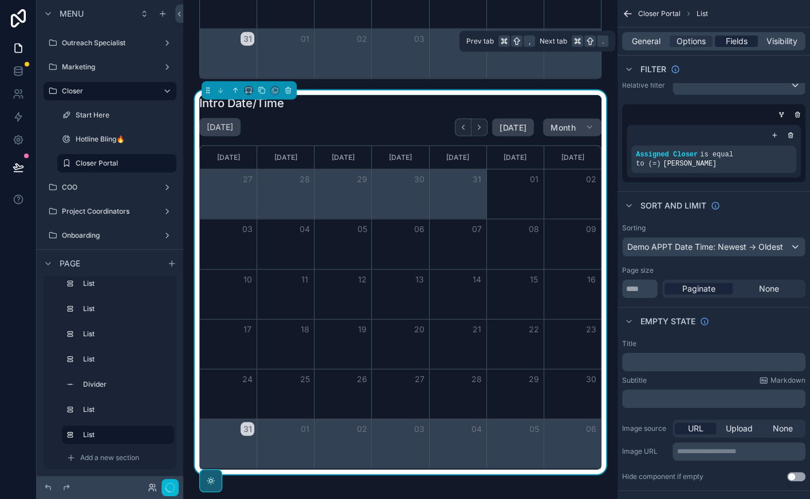
click at [729, 42] on span "Fields" at bounding box center [737, 41] width 22 height 11
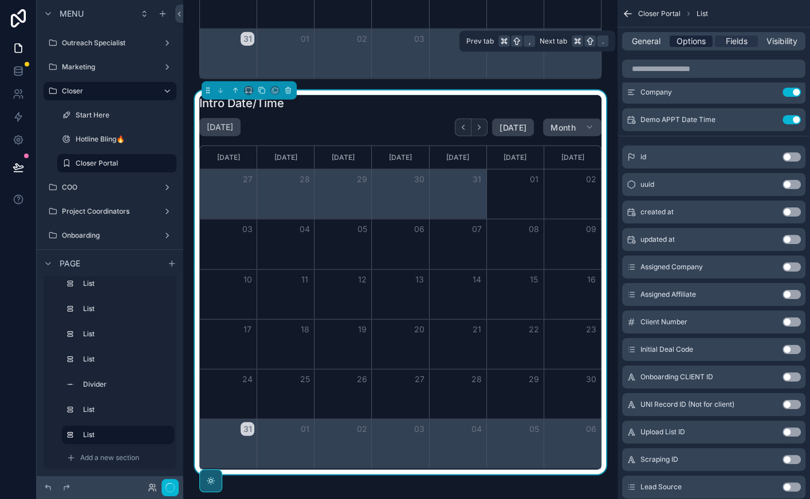
click at [691, 41] on span "Options" at bounding box center [690, 41] width 29 height 11
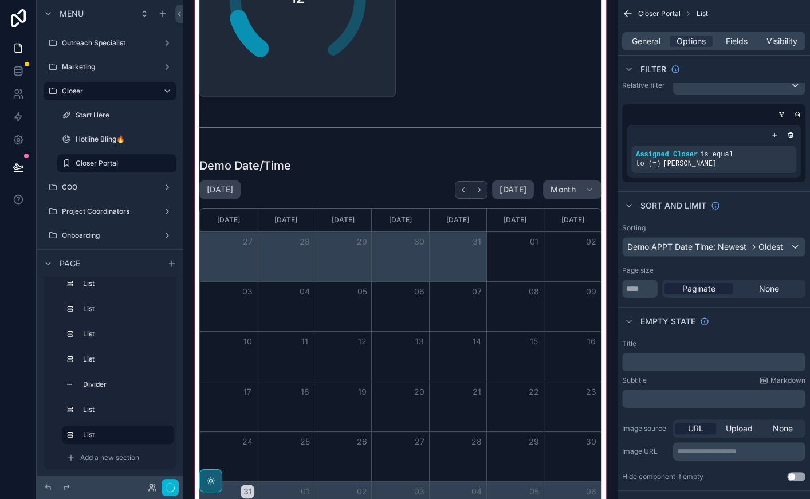
scroll to position [1567, 0]
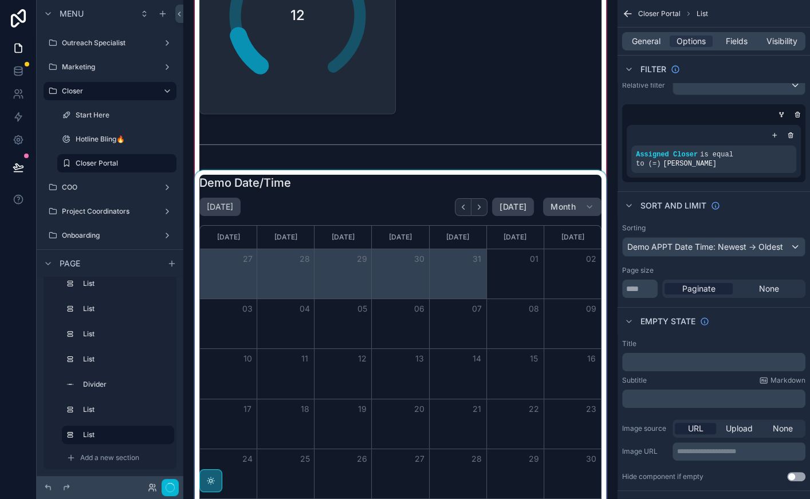
click at [395, 197] on div "scrollable content" at bounding box center [400, 361] width 416 height 383
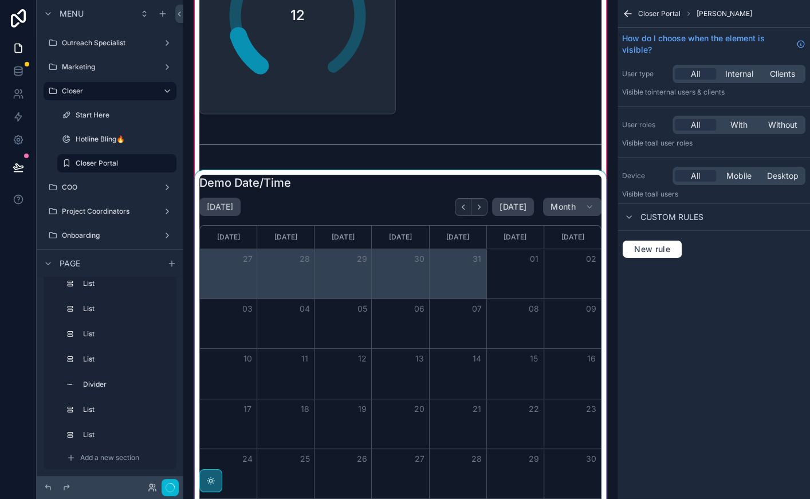
scroll to position [0, 0]
click at [395, 197] on div "scrollable content" at bounding box center [400, 361] width 416 height 383
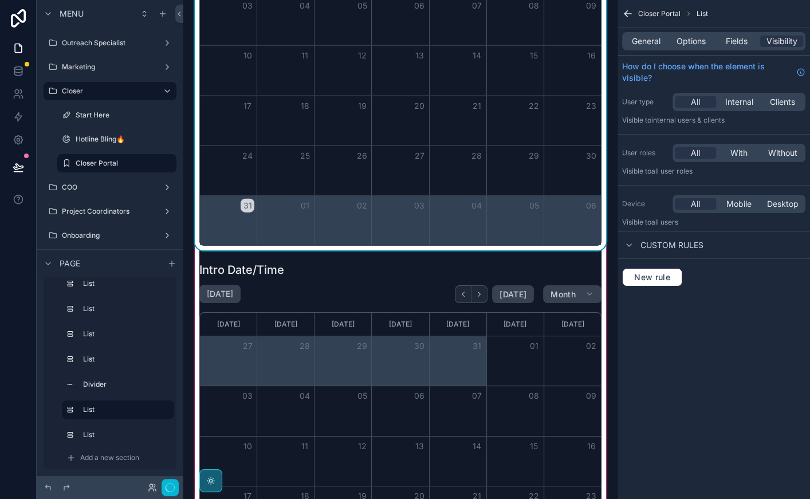
scroll to position [1884, 0]
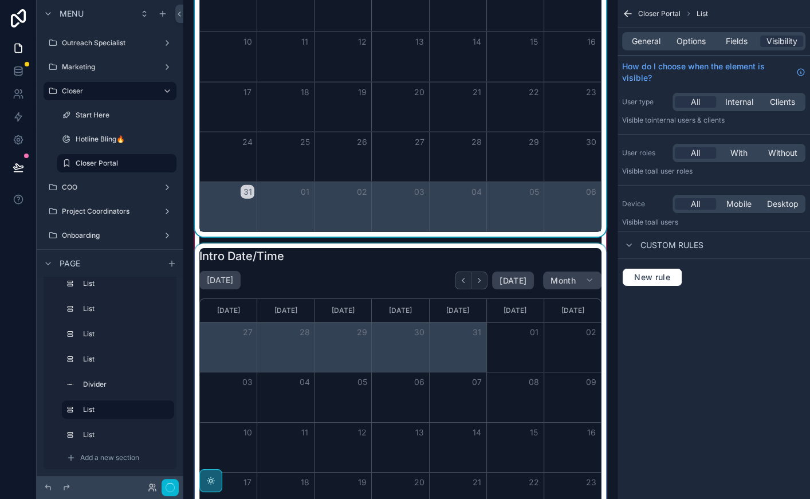
click at [375, 273] on div "scrollable content" at bounding box center [400, 434] width 416 height 383
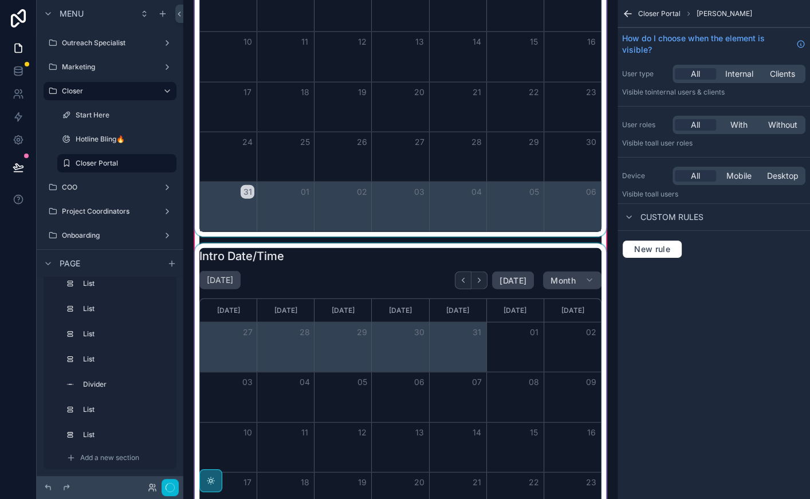
click at [375, 273] on div "scrollable content" at bounding box center [400, 434] width 416 height 383
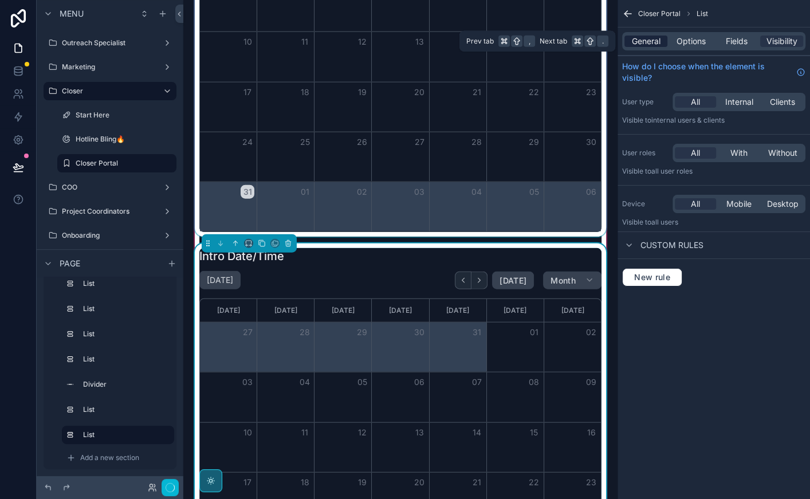
click at [653, 39] on span "General" at bounding box center [646, 41] width 29 height 11
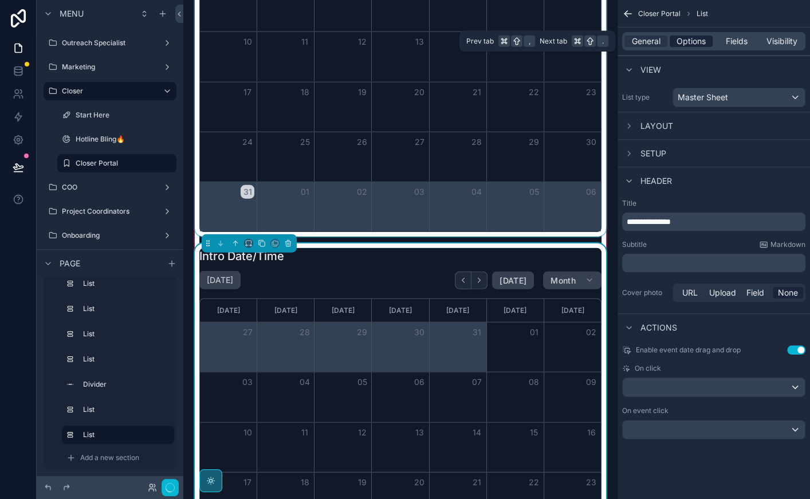
click at [686, 40] on span "Options" at bounding box center [690, 41] width 29 height 11
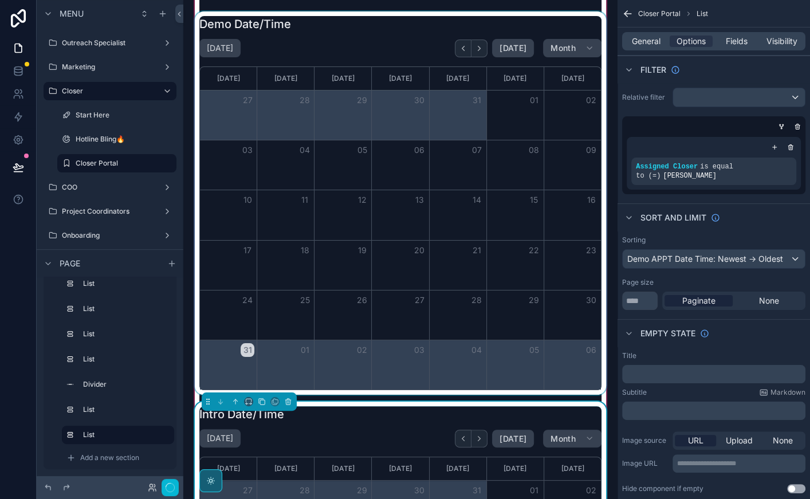
scroll to position [1584, 0]
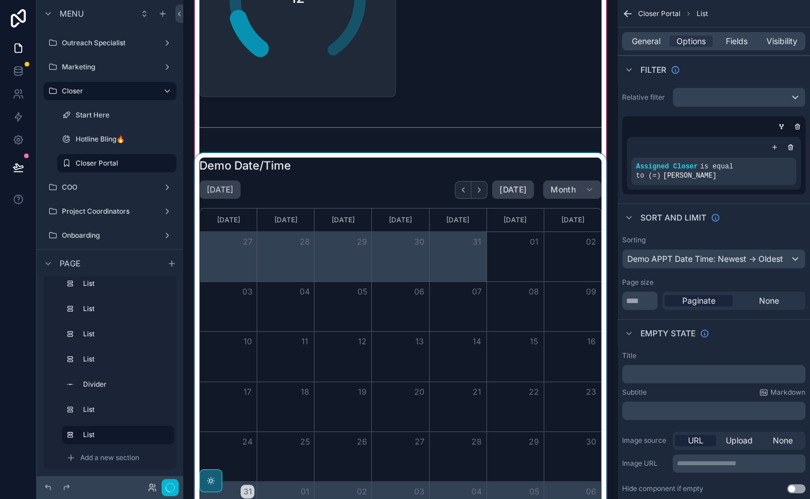
click at [384, 180] on div "scrollable content" at bounding box center [400, 344] width 416 height 383
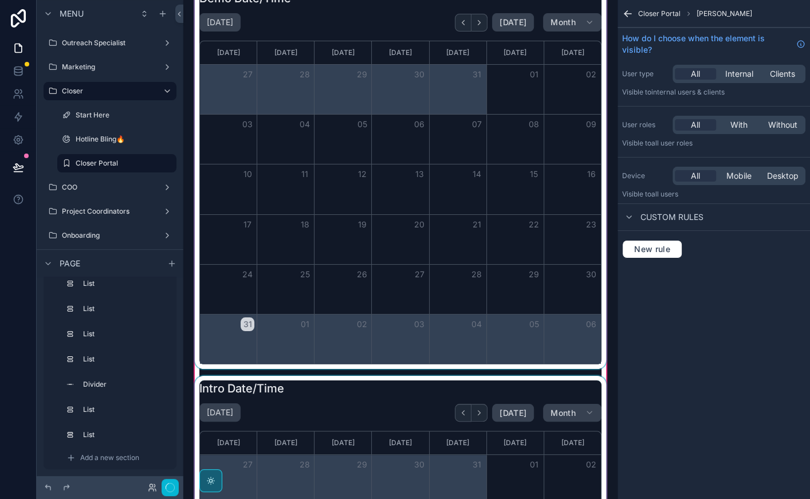
scroll to position [1836, 0]
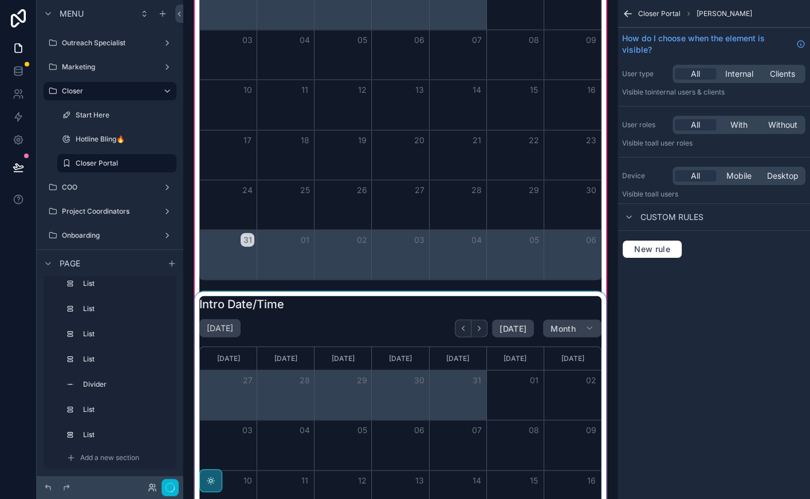
click at [347, 310] on div "scrollable content" at bounding box center [400, 483] width 416 height 383
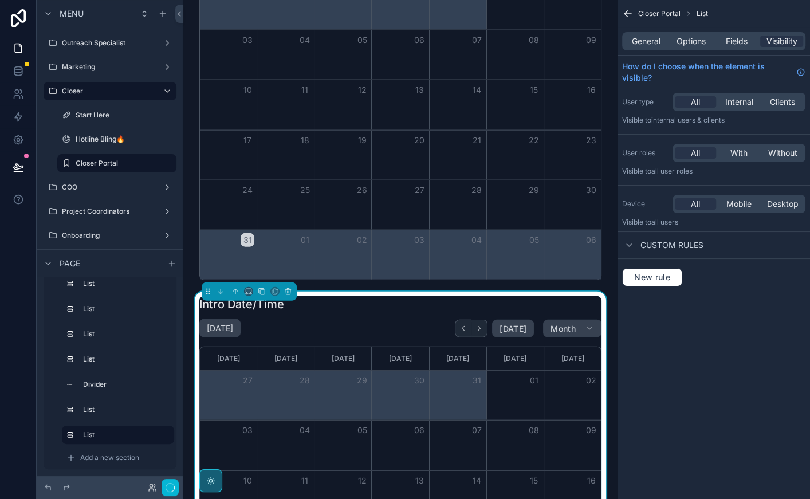
click at [347, 310] on div "Intro Date/Time August 2025 Today Month Sunday Monday Tuesday Wednesday Thursda…" at bounding box center [400, 483] width 402 height 374
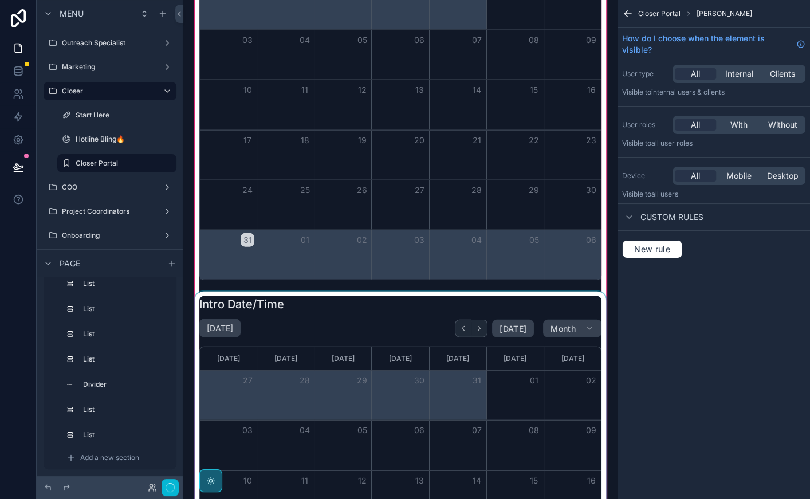
click at [347, 310] on div "scrollable content" at bounding box center [400, 483] width 416 height 383
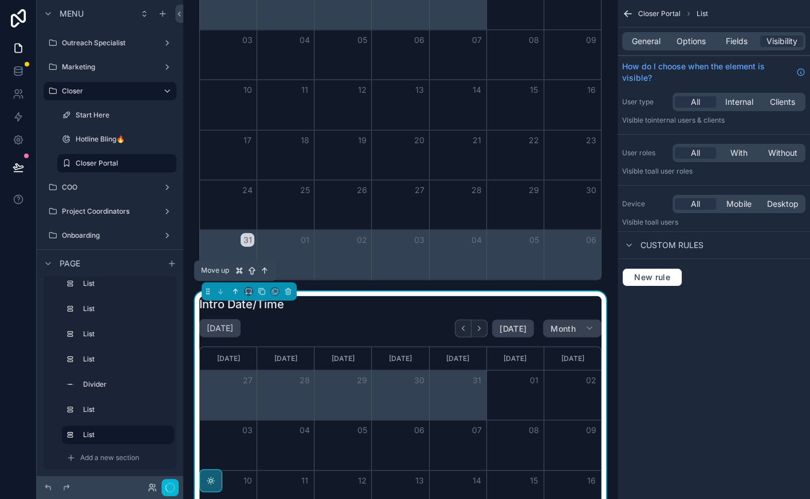
click at [237, 289] on icon "scrollable content" at bounding box center [235, 292] width 8 height 8
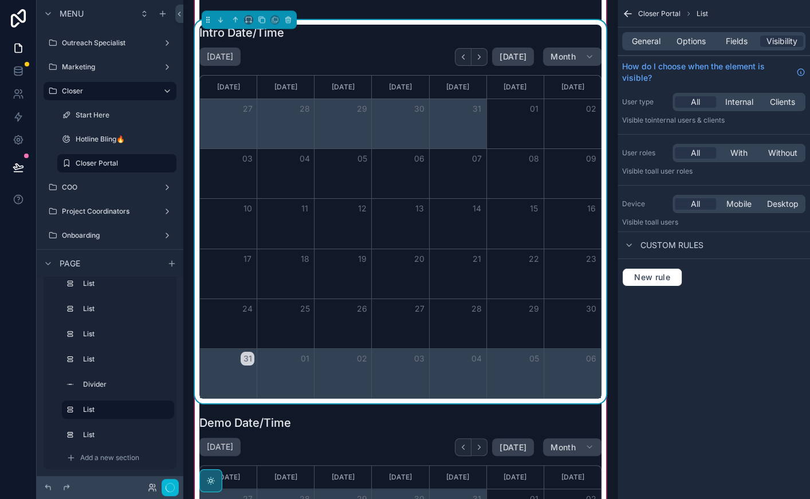
scroll to position [1812, 0]
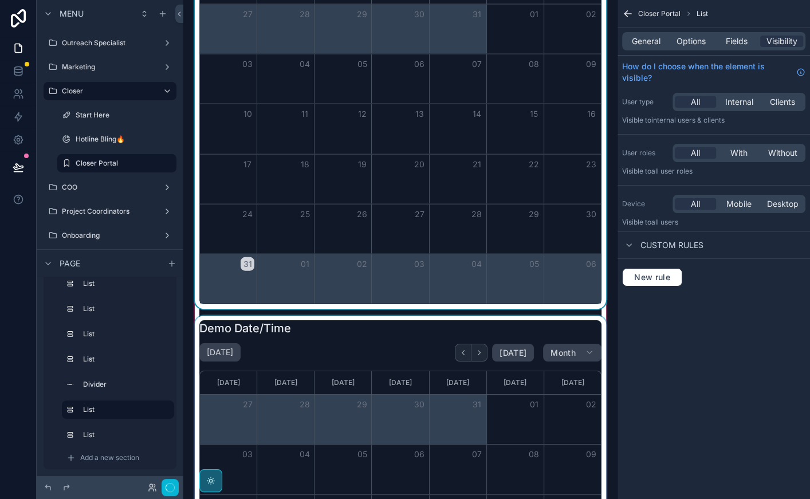
click at [317, 337] on div "scrollable content" at bounding box center [400, 507] width 416 height 383
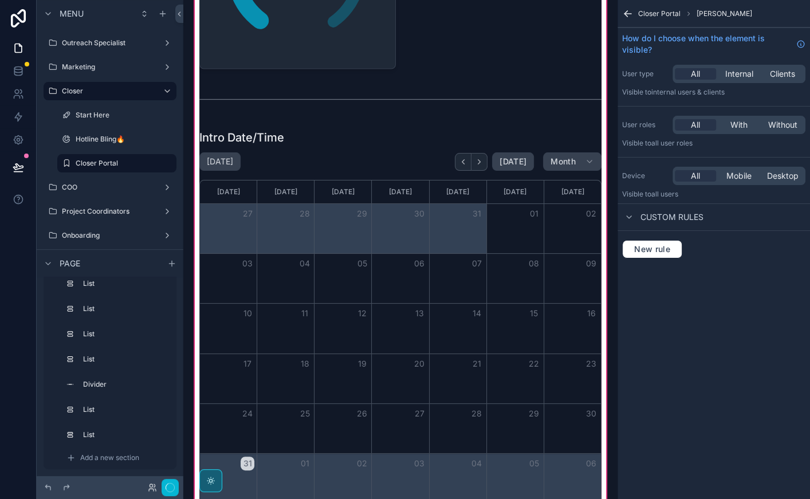
scroll to position [1582, 0]
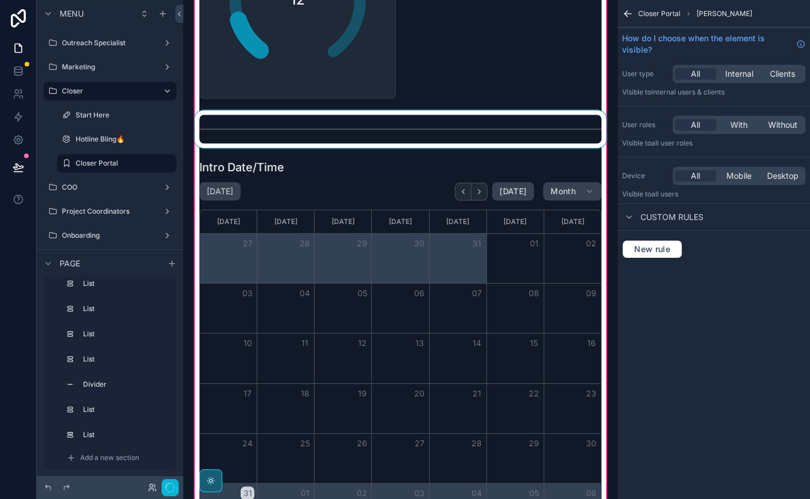
click at [323, 126] on div "scrollable content" at bounding box center [400, 129] width 416 height 38
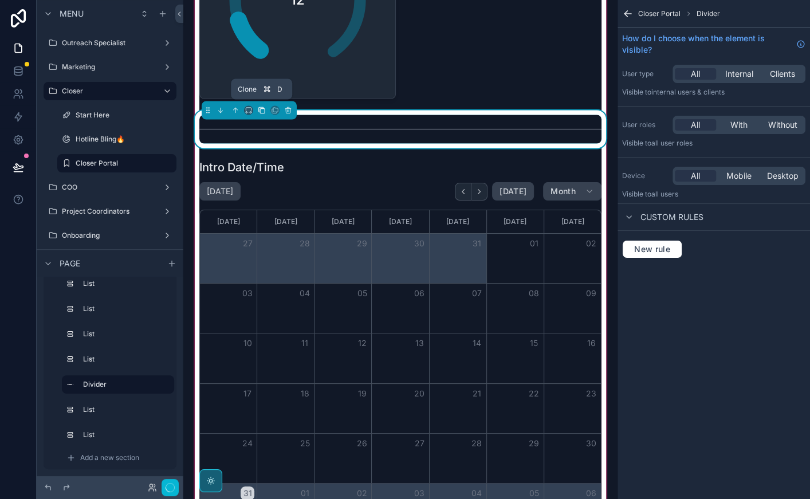
click at [261, 109] on button "scrollable content" at bounding box center [261, 110] width 13 height 13
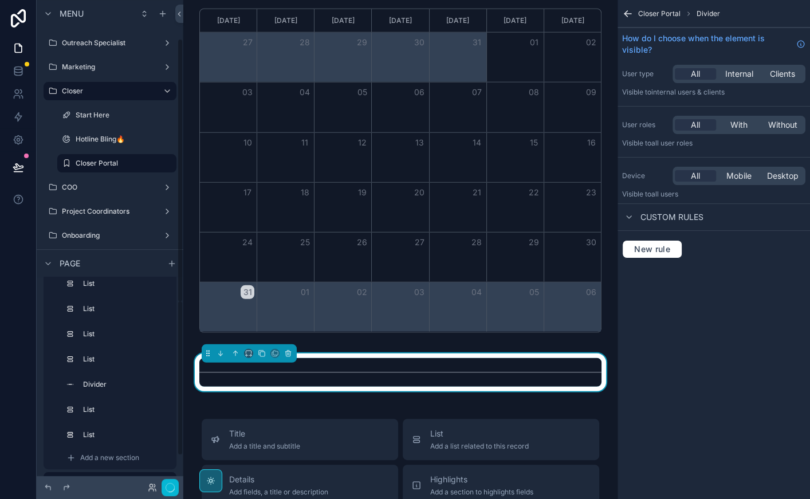
scroll to position [55, 0]
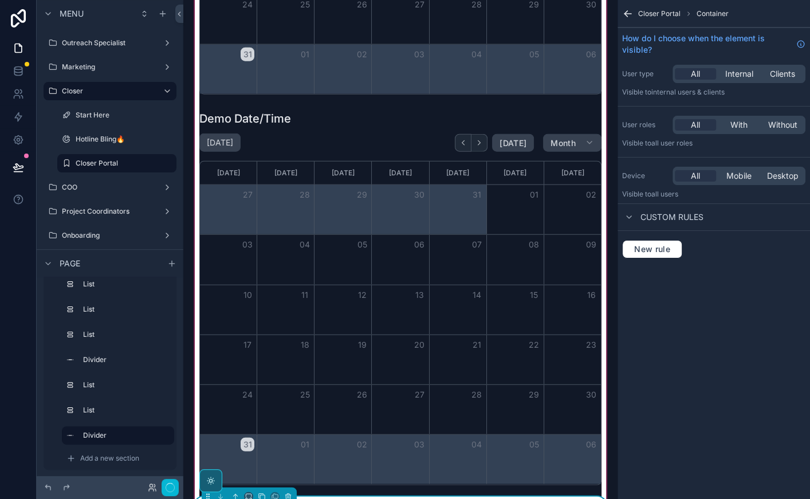
scroll to position [2093, 0]
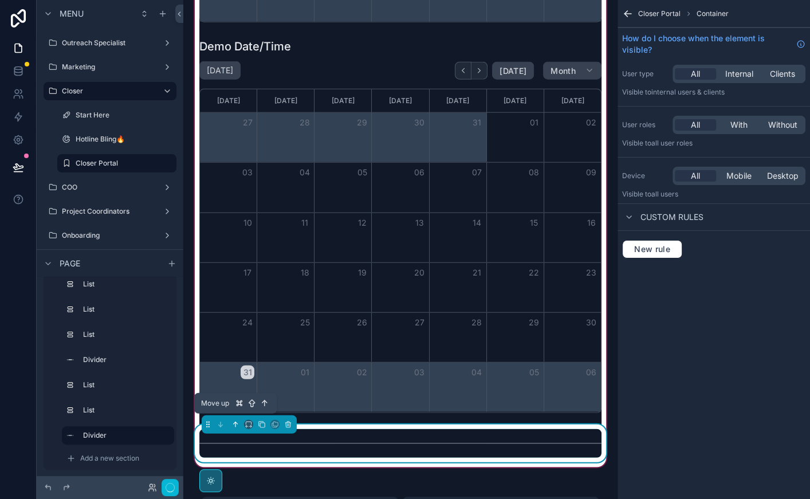
click at [235, 422] on icon "scrollable content" at bounding box center [235, 424] width 8 height 8
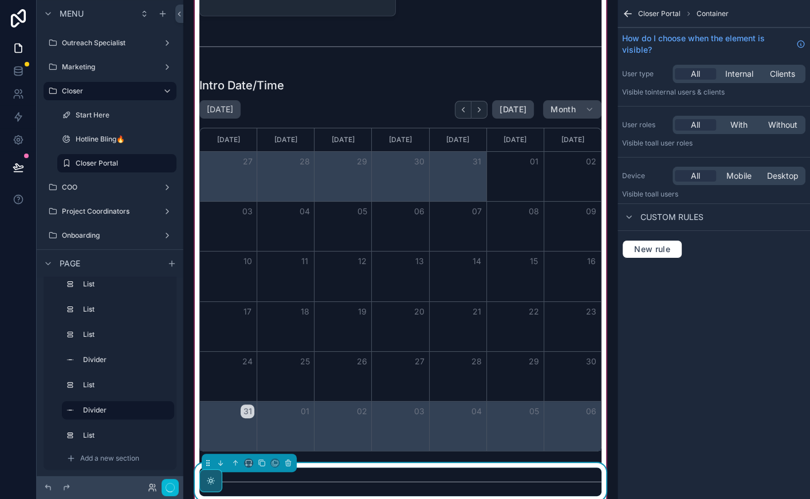
scroll to position [1657, 0]
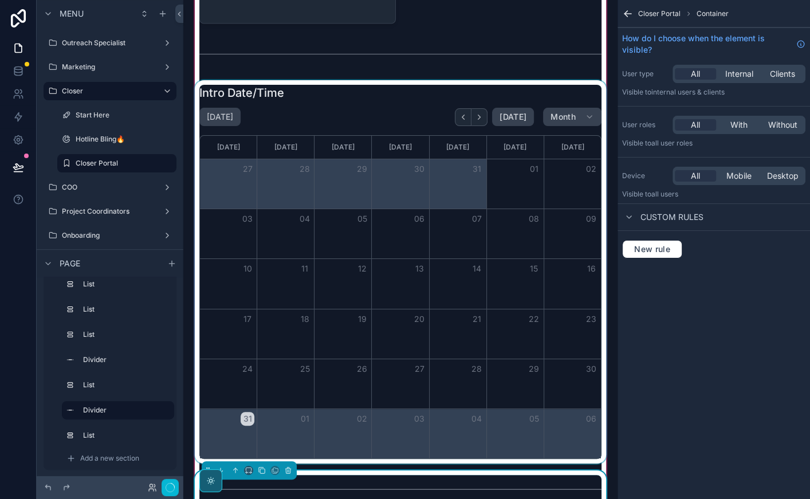
click at [345, 101] on div "scrollable content" at bounding box center [400, 271] width 416 height 383
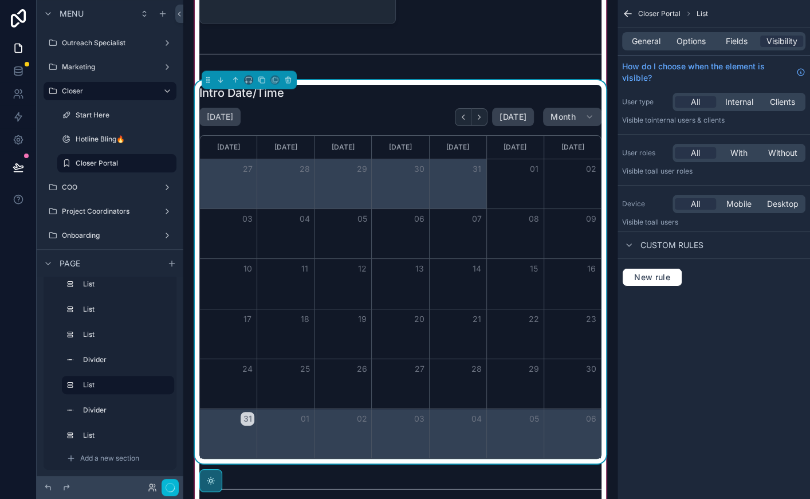
click at [346, 101] on div "Intro Date/Time [DATE] [DATE] Month [DATE] [DATE] [DATE] [DATE] [DATE] [DATE] […" at bounding box center [400, 272] width 402 height 374
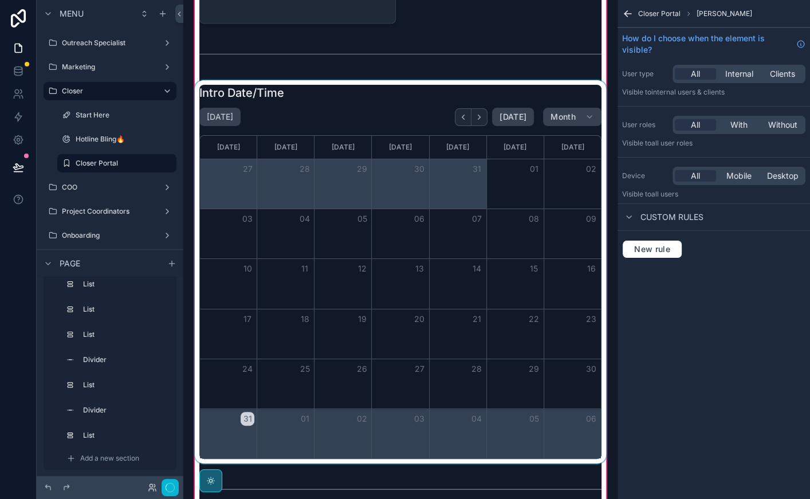
click at [346, 101] on div "scrollable content" at bounding box center [400, 271] width 416 height 383
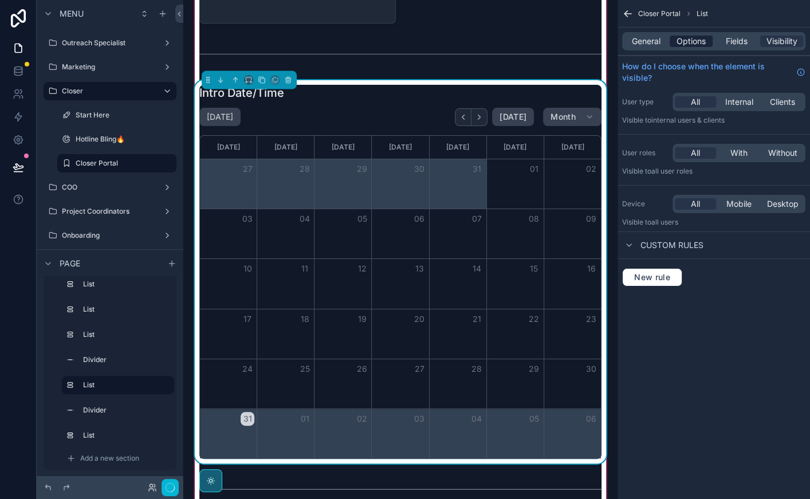
click at [680, 42] on span "Options" at bounding box center [690, 41] width 29 height 11
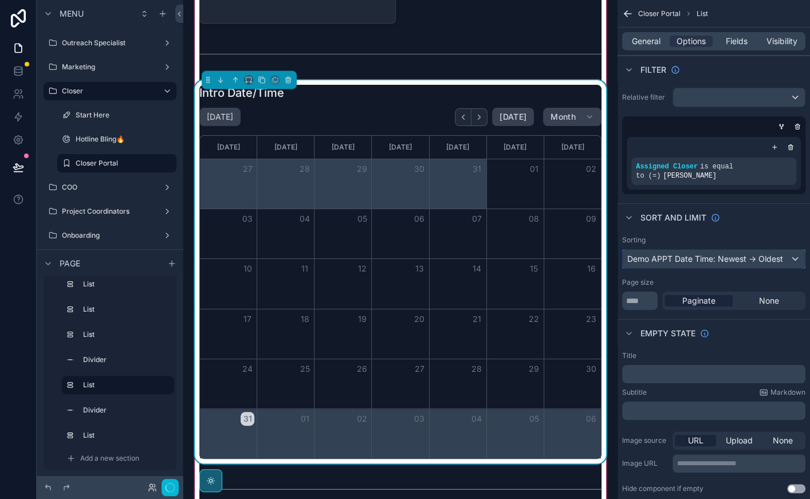
click at [675, 255] on div "Demo APPT Date Time: Newest -> Oldest" at bounding box center [714, 259] width 182 height 18
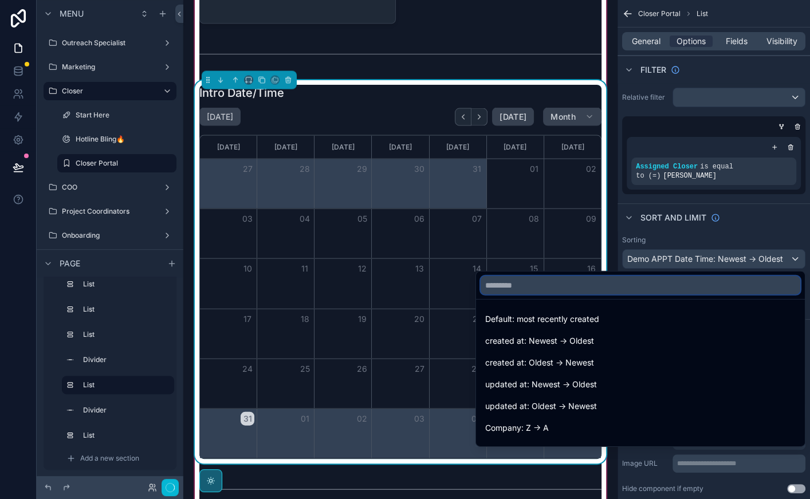
click at [577, 283] on input "text" at bounding box center [641, 285] width 320 height 18
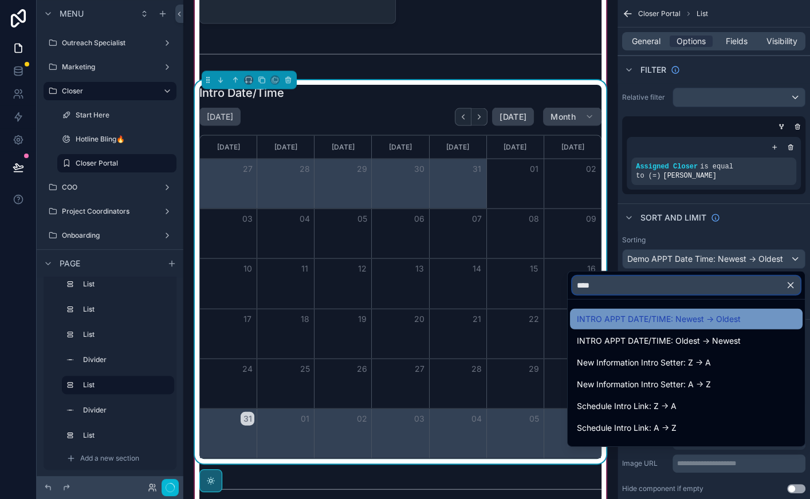
type input "****"
click at [604, 316] on span "INTRO APPT DATE/TIME: Newest -> Oldest" at bounding box center [659, 319] width 164 height 14
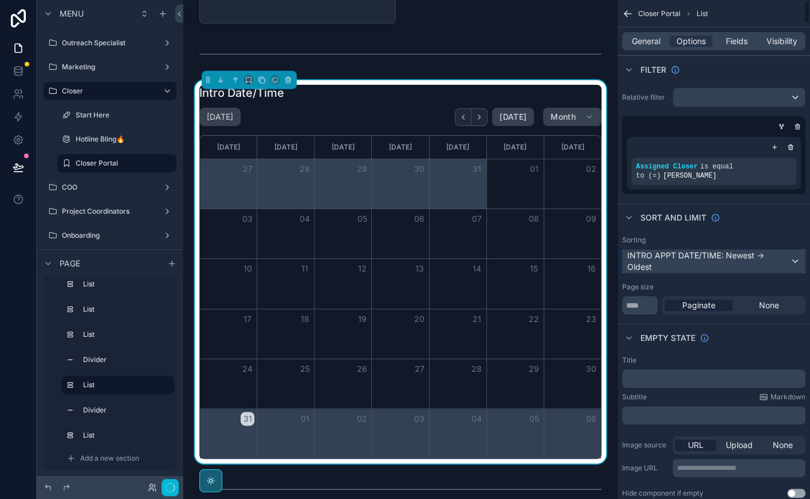
click at [671, 255] on div "INTRO APPT DATE/TIME: Newest -> Oldest" at bounding box center [714, 261] width 182 height 23
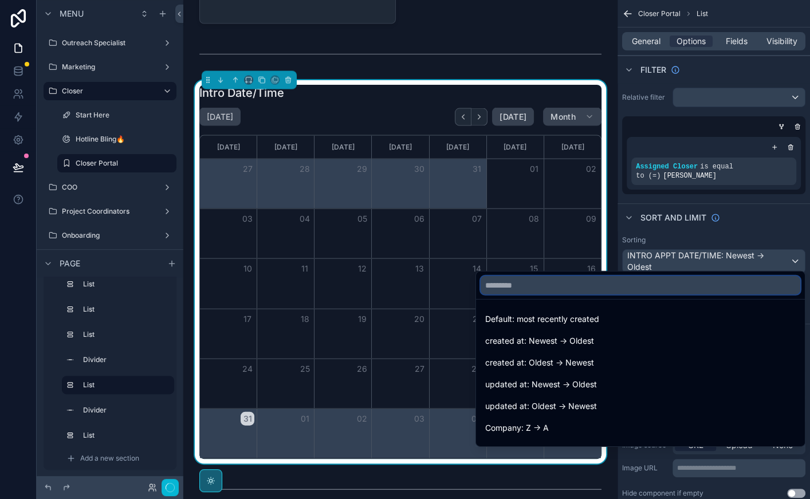
click at [611, 286] on input "text" at bounding box center [641, 285] width 320 height 18
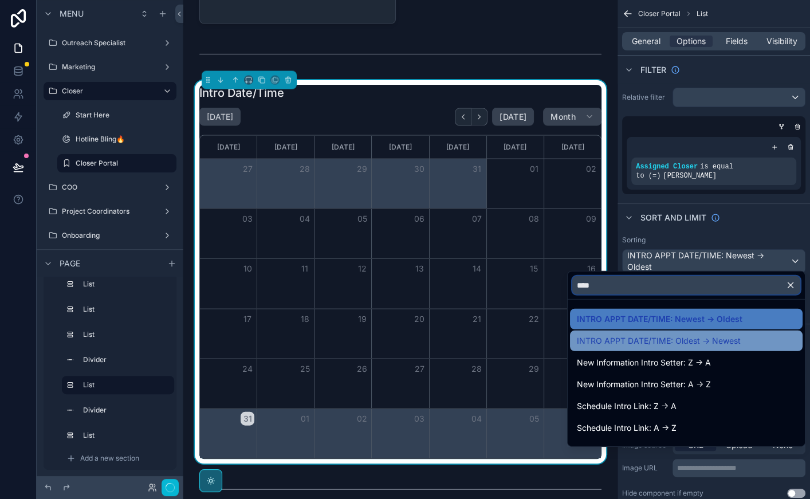
type input "****"
click at [619, 338] on span "INTRO APPT DATE/TIME: Oldest -> Newest" at bounding box center [659, 341] width 164 height 14
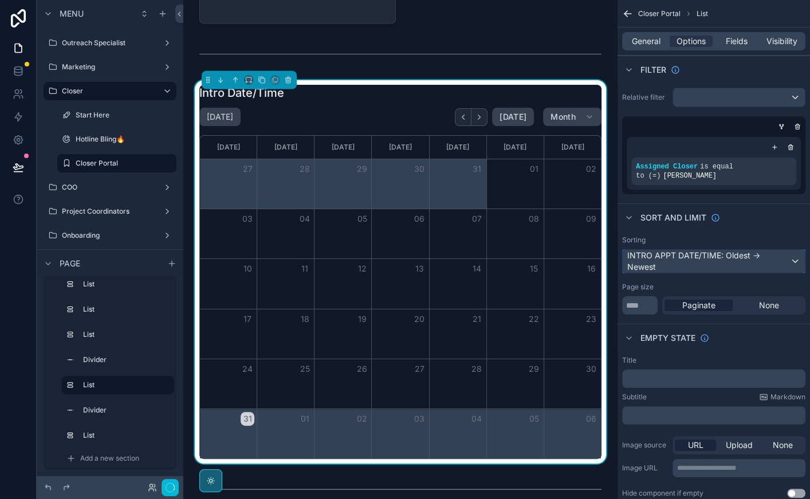
click at [702, 257] on div "INTRO APPT DATE/TIME: Oldest -> Newest" at bounding box center [714, 261] width 182 height 23
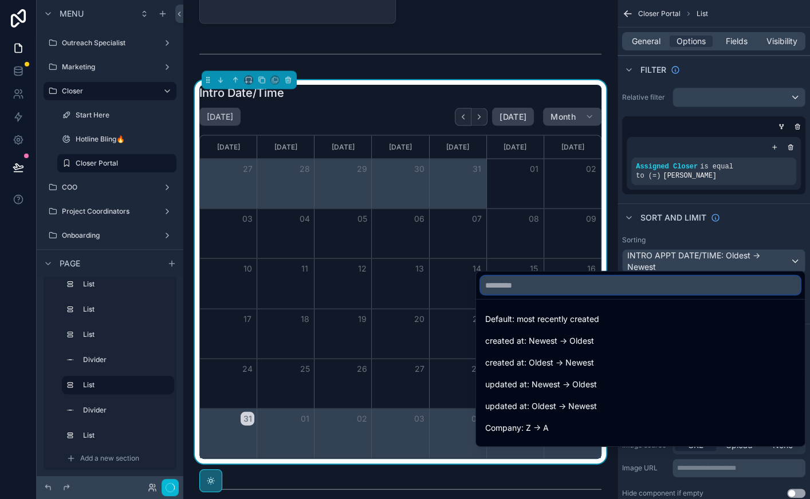
click at [616, 287] on input "text" at bounding box center [641, 285] width 320 height 18
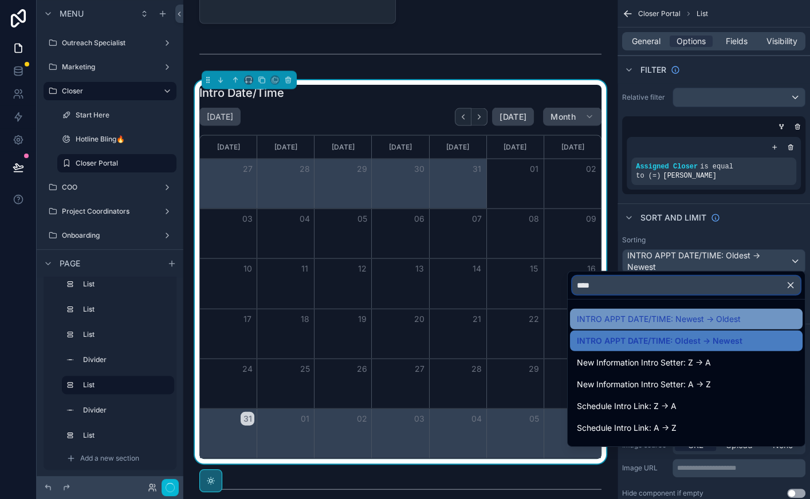
type input "****"
click at [615, 320] on span "INTRO APPT DATE/TIME: Newest -> Oldest" at bounding box center [659, 319] width 164 height 14
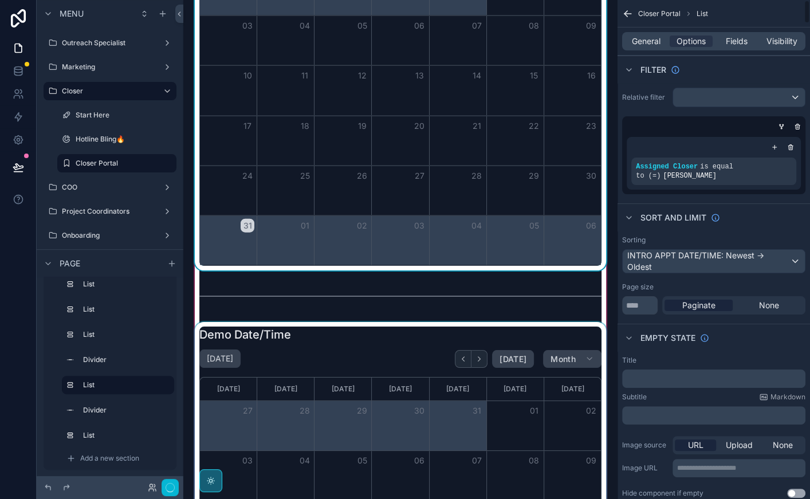
scroll to position [1887, 0]
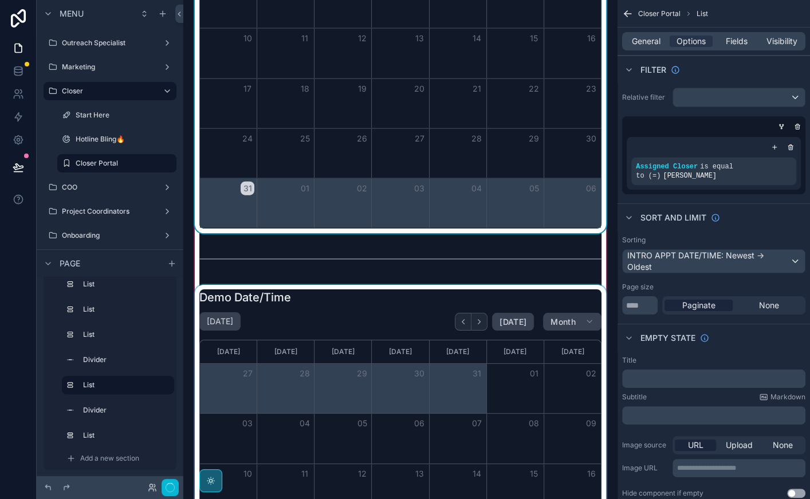
click at [478, 364] on div "31" at bounding box center [457, 373] width 57 height 19
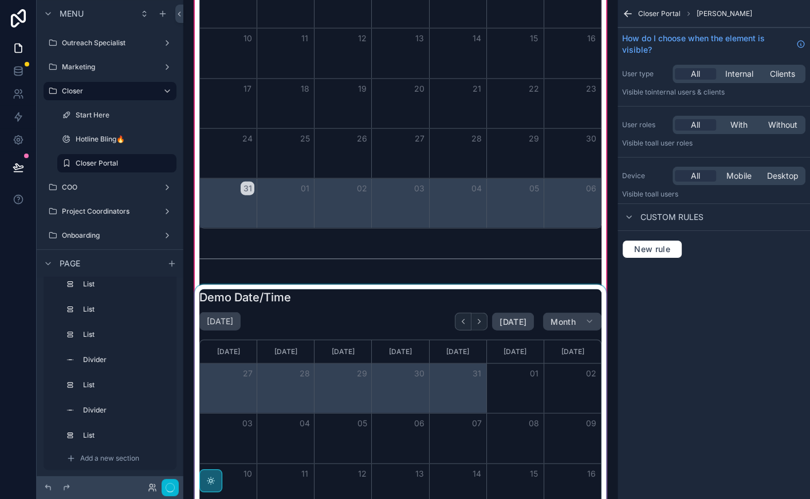
click at [489, 349] on div "scrollable content" at bounding box center [400, 476] width 416 height 383
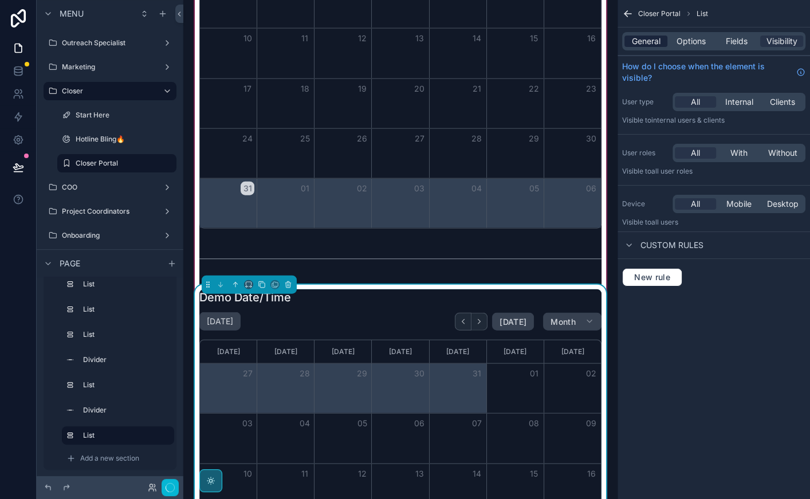
click at [646, 39] on span "General" at bounding box center [646, 41] width 29 height 11
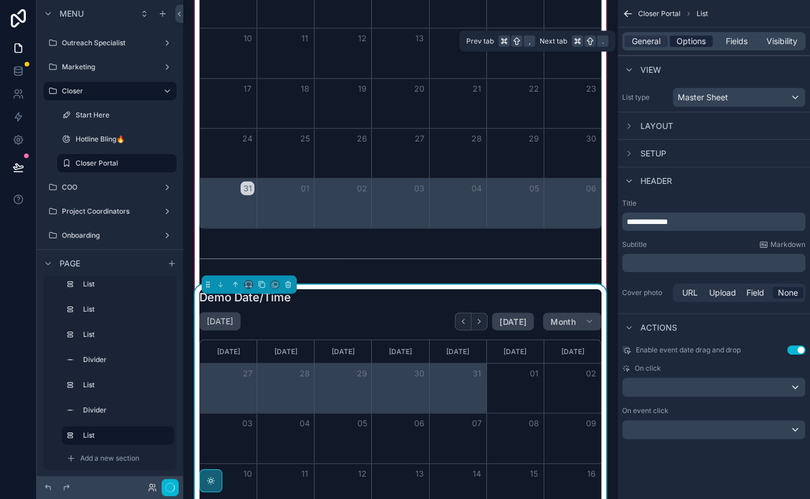
click at [684, 42] on span "Options" at bounding box center [690, 41] width 29 height 11
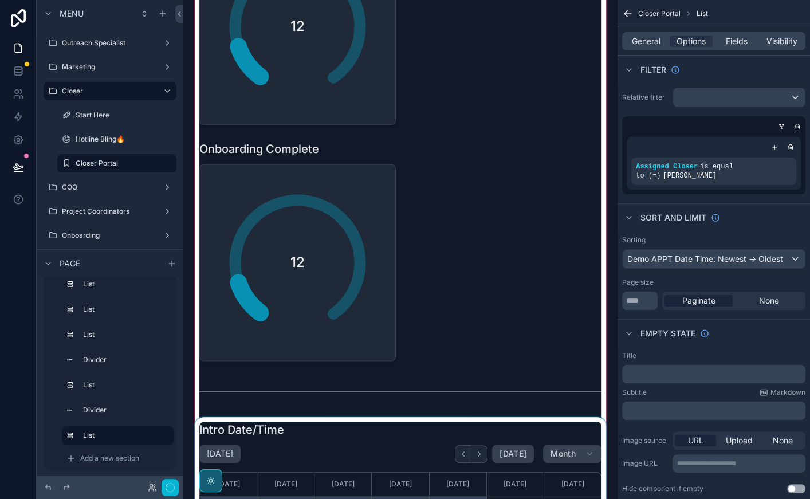
scroll to position [1492, 0]
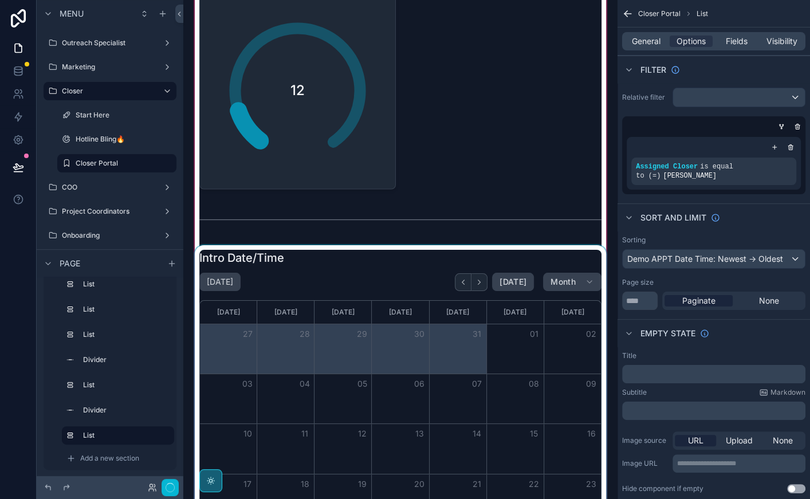
click at [331, 262] on div "scrollable content" at bounding box center [400, 436] width 416 height 383
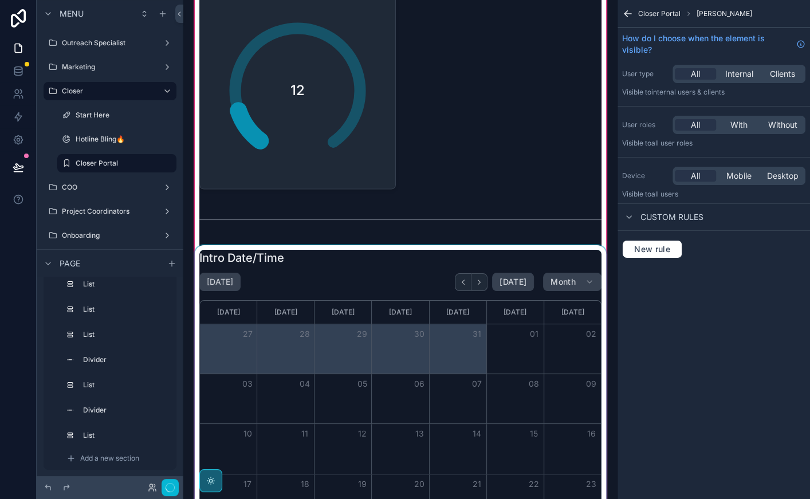
click at [286, 264] on div "scrollable content" at bounding box center [400, 436] width 416 height 383
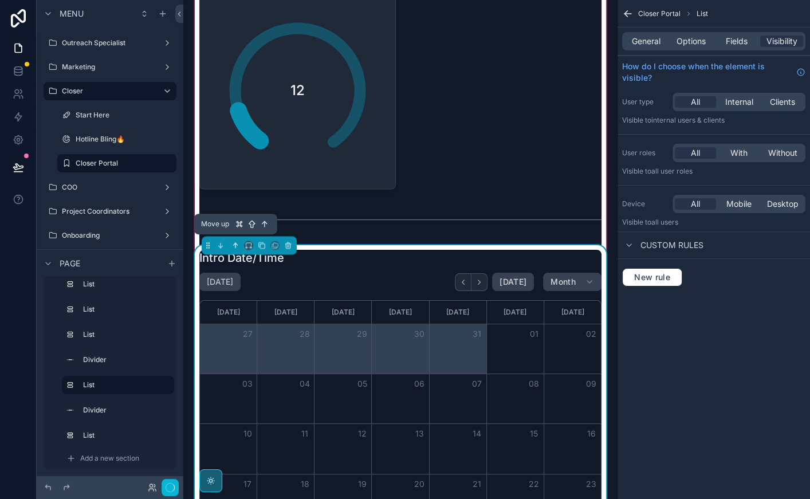
click at [234, 244] on icon "scrollable content" at bounding box center [235, 245] width 8 height 8
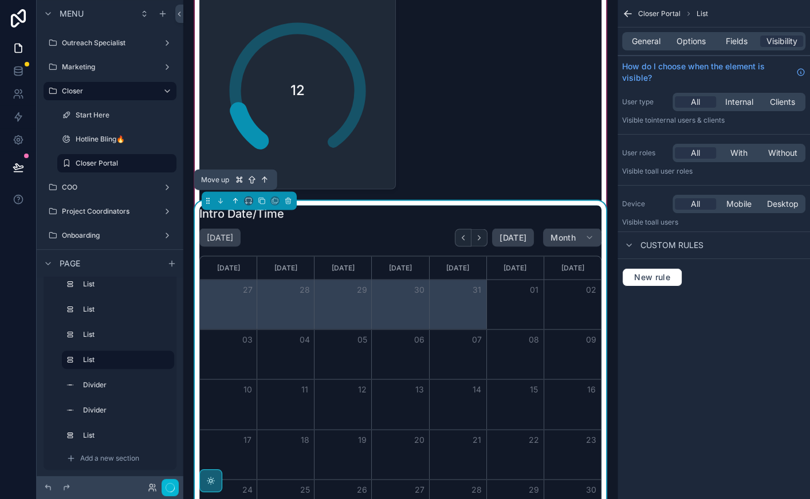
click at [236, 197] on icon "scrollable content" at bounding box center [235, 200] width 8 height 8
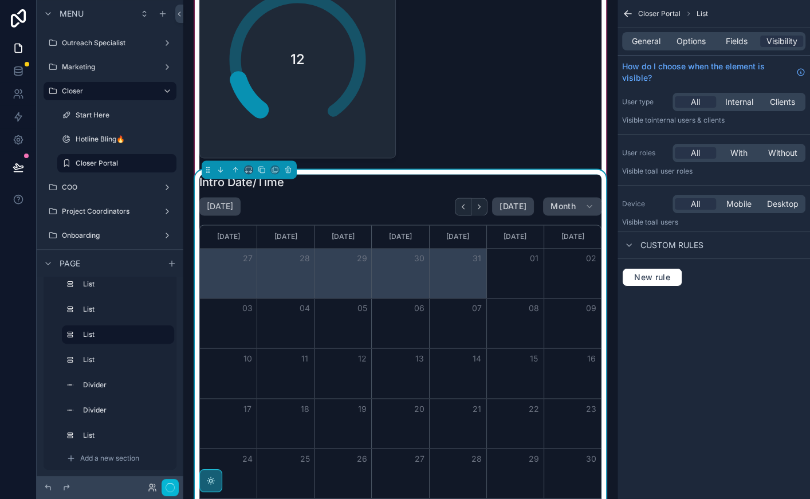
scroll to position [1284, 0]
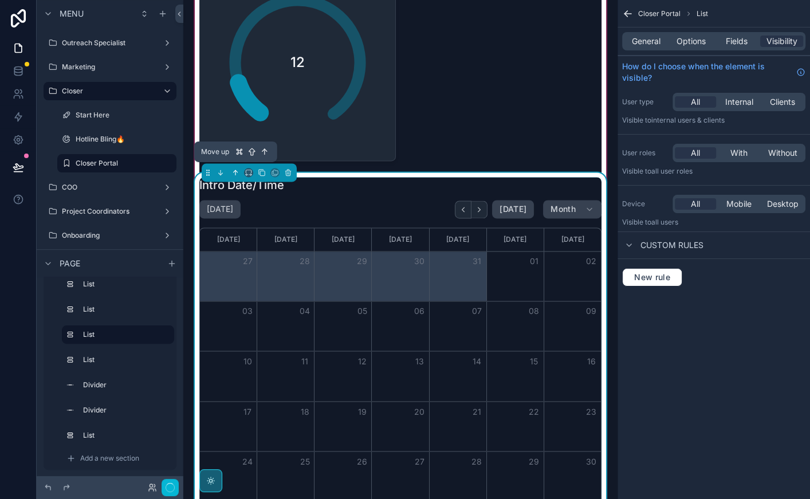
click at [238, 168] on icon "scrollable content" at bounding box center [235, 172] width 8 height 8
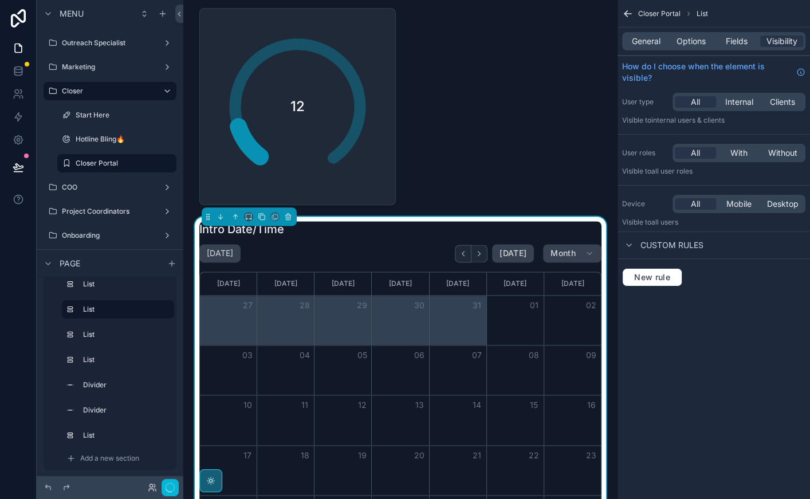
scroll to position [990, 0]
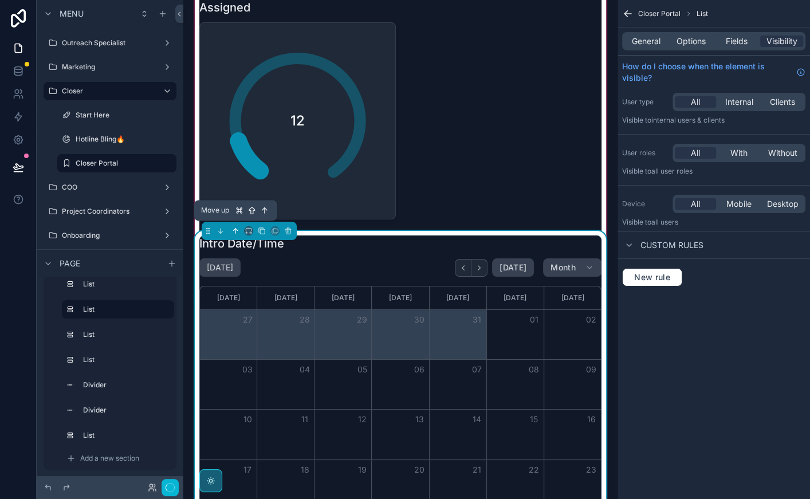
click at [234, 227] on icon "scrollable content" at bounding box center [235, 231] width 8 height 8
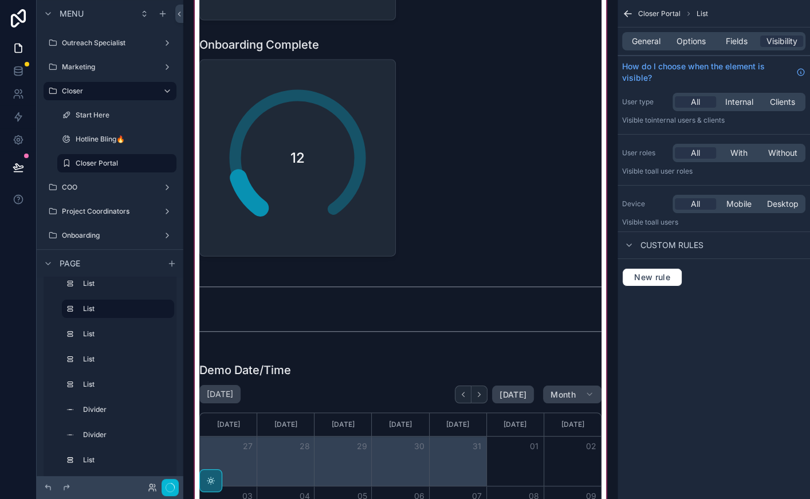
scroll to position [1830, 0]
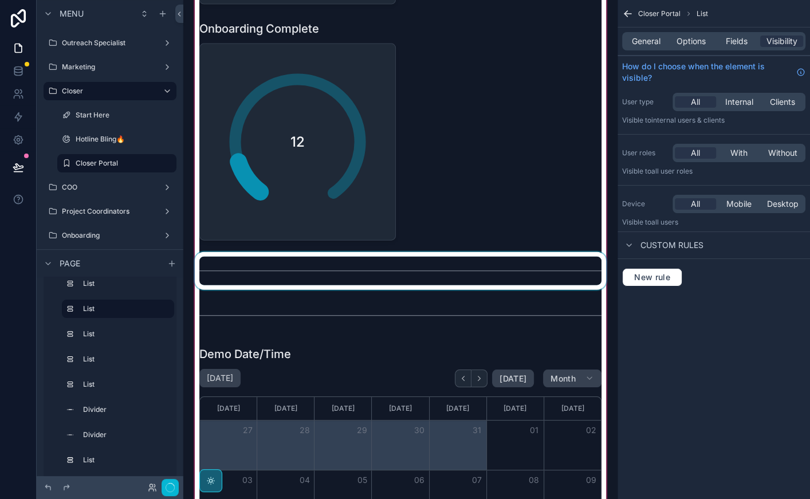
click at [234, 268] on div "scrollable content" at bounding box center [400, 271] width 416 height 38
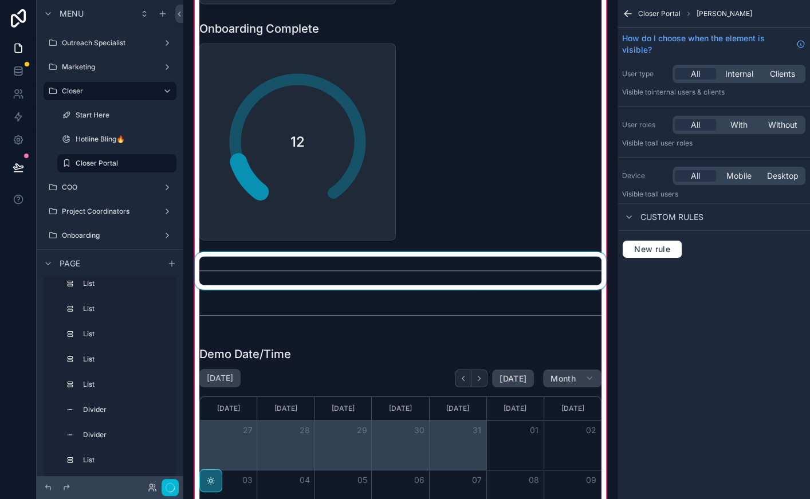
click at [216, 265] on div "scrollable content" at bounding box center [400, 271] width 416 height 38
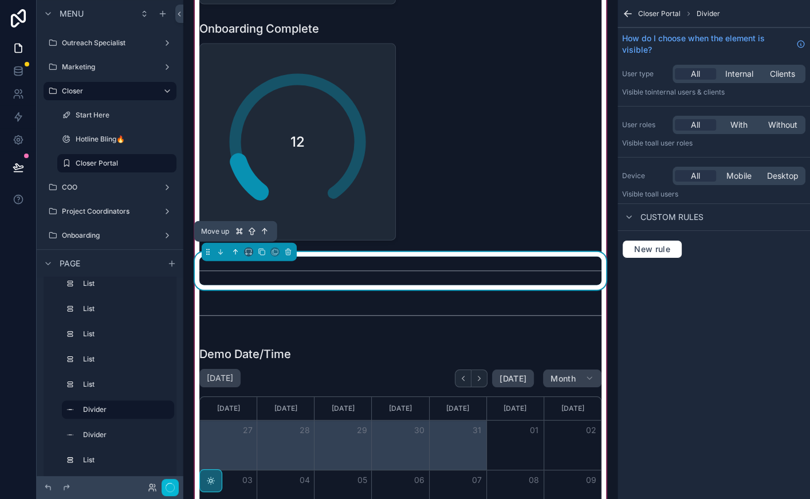
click at [232, 248] on icon "scrollable content" at bounding box center [235, 252] width 8 height 8
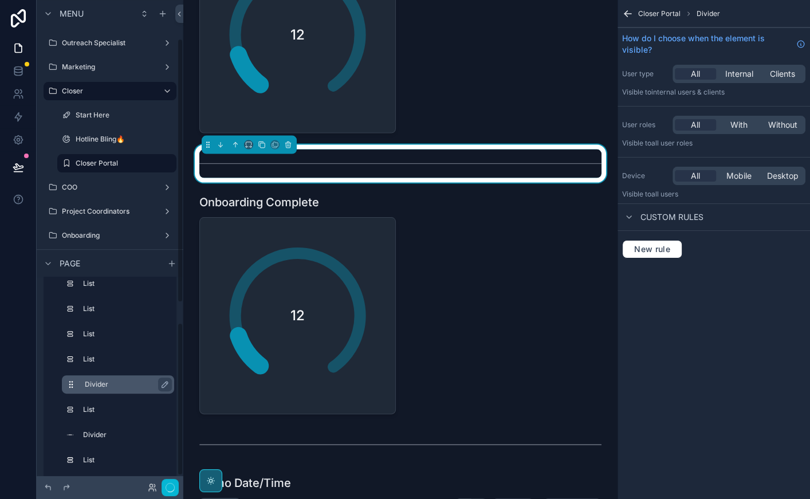
scroll to position [59, 0]
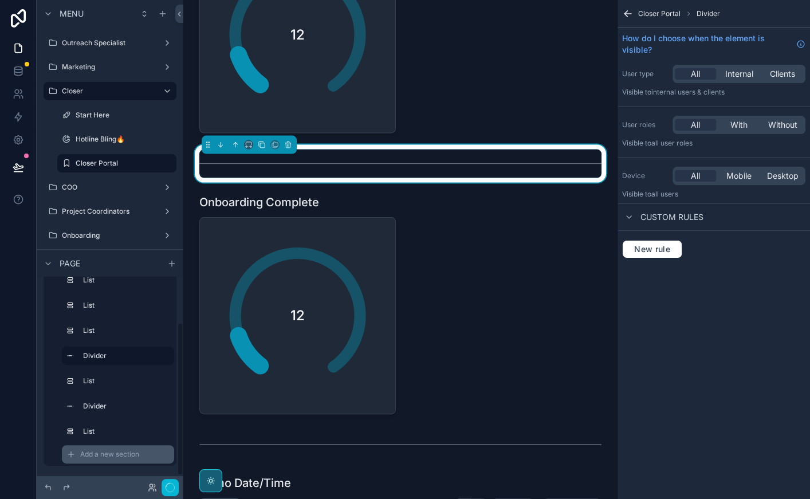
click at [78, 448] on div "Add a new section" at bounding box center [118, 454] width 112 height 18
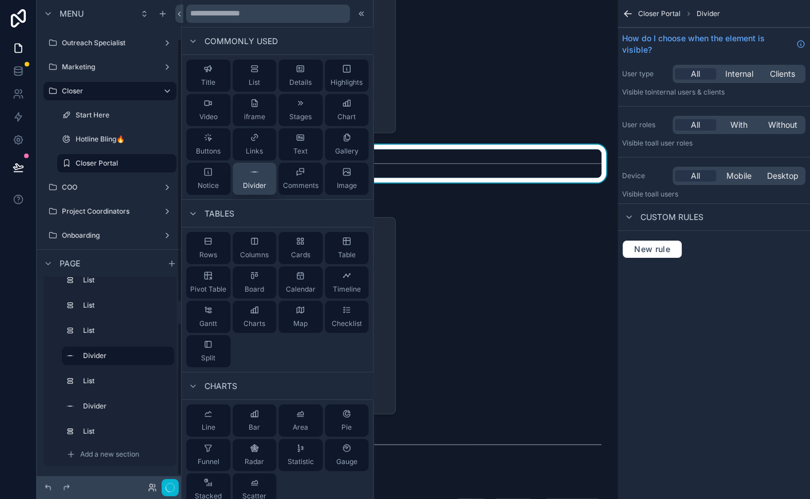
click at [261, 175] on div "Divider" at bounding box center [254, 178] width 23 height 23
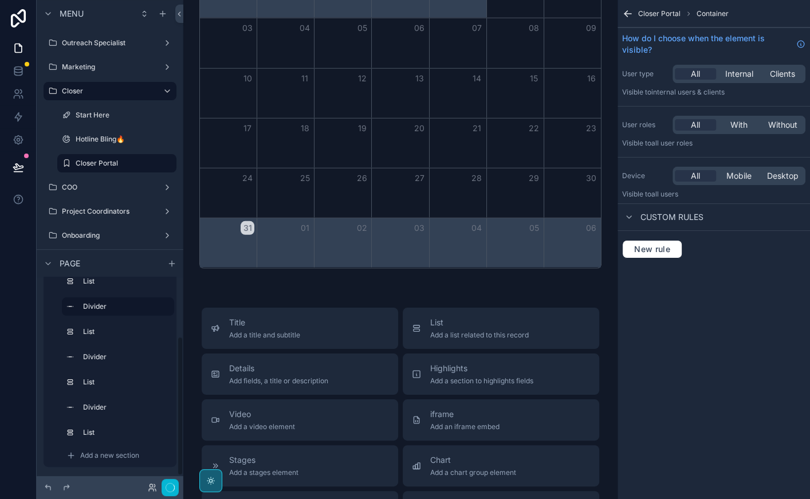
scroll to position [85, 0]
click at [80, 452] on span "Add a new section" at bounding box center [109, 453] width 59 height 9
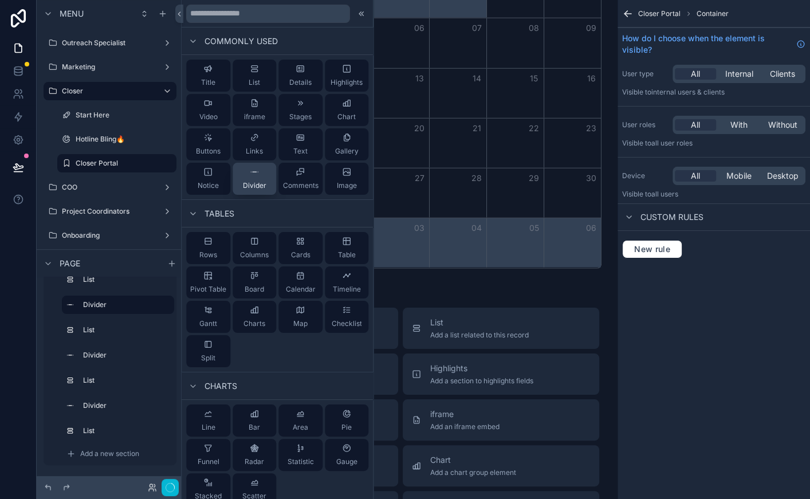
click at [255, 174] on icon at bounding box center [254, 171] width 9 height 9
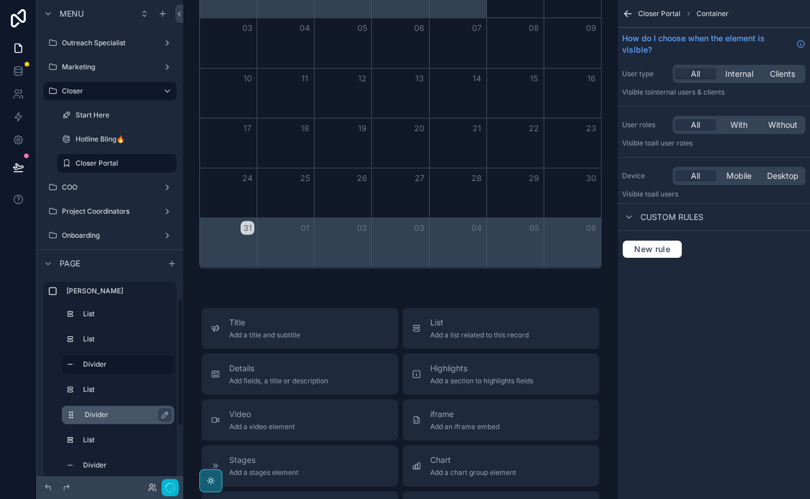
scroll to position [109, 0]
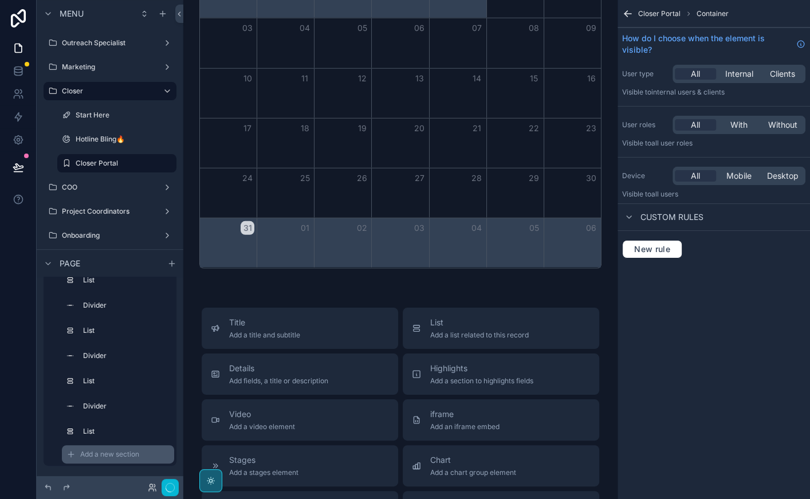
click at [77, 450] on div "Add a new section" at bounding box center [118, 454] width 112 height 18
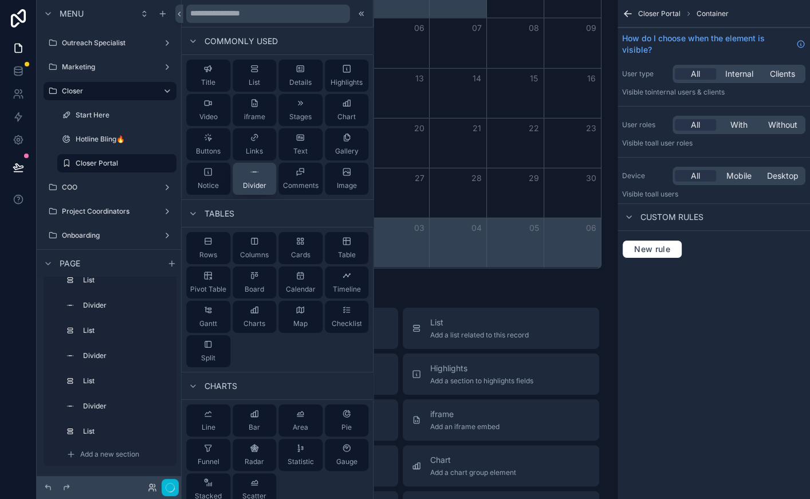
click at [254, 183] on span "Divider" at bounding box center [254, 185] width 23 height 9
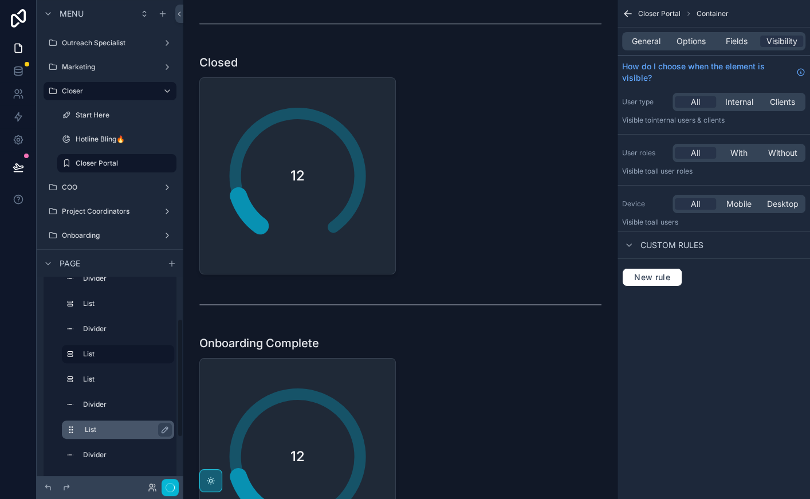
scroll to position [77, 0]
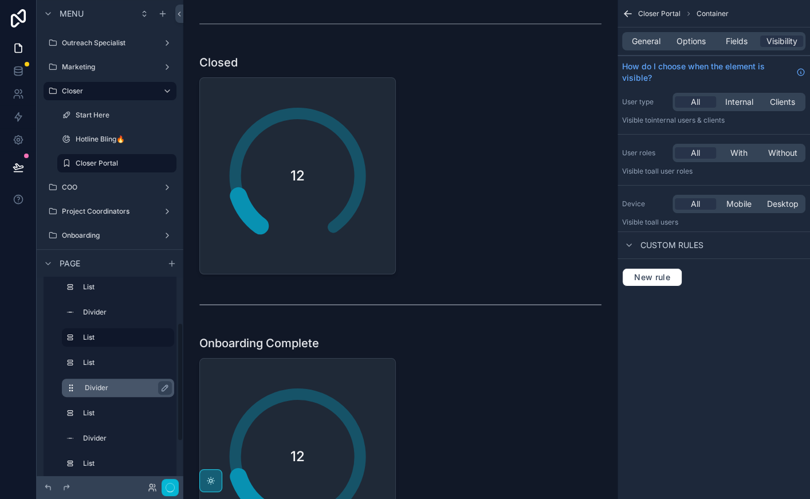
click at [84, 388] on button "scrollable content" at bounding box center [75, 387] width 18 height 9
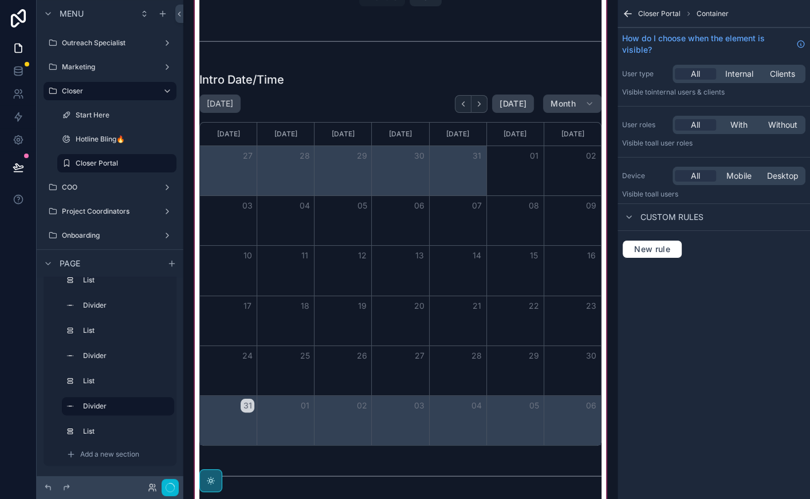
scroll to position [952, 0]
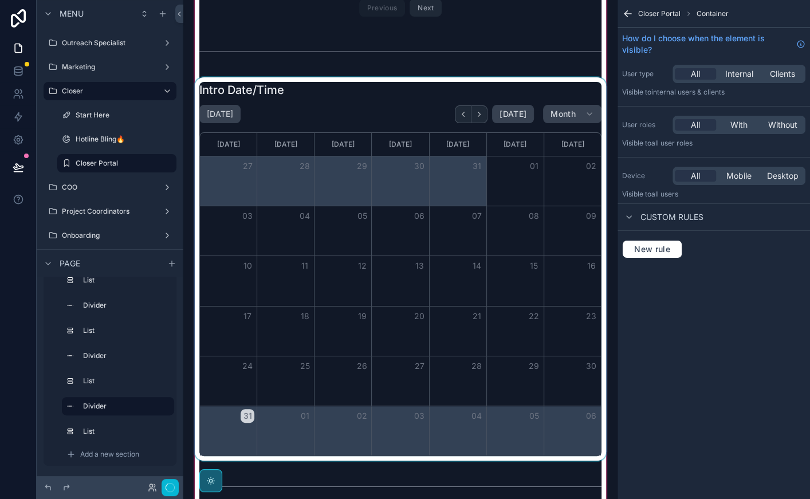
click at [352, 103] on div "scrollable content" at bounding box center [400, 268] width 416 height 383
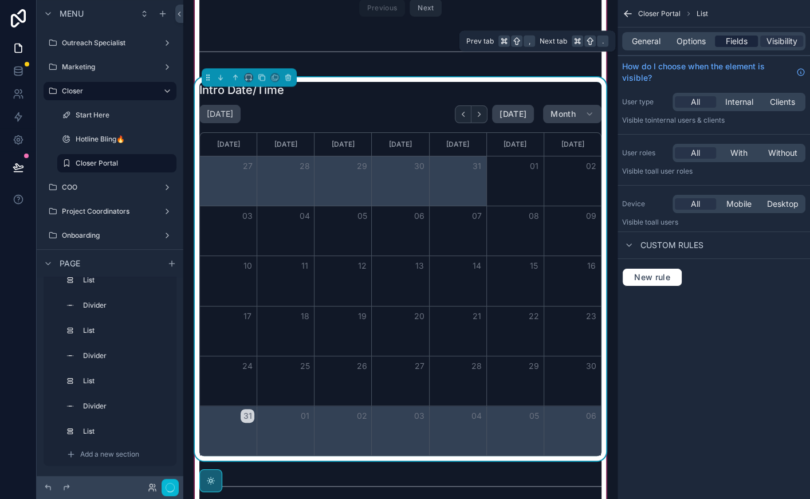
click at [721, 39] on div "Fields" at bounding box center [736, 41] width 43 height 11
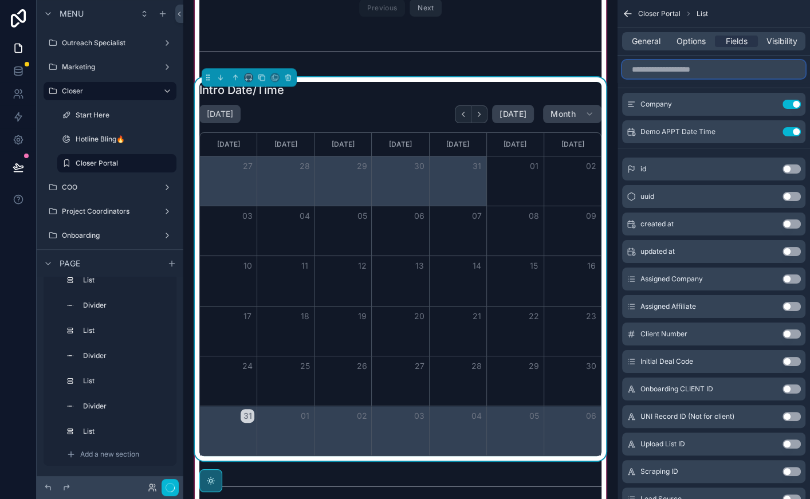
click at [687, 72] on input "scrollable content" at bounding box center [713, 69] width 183 height 18
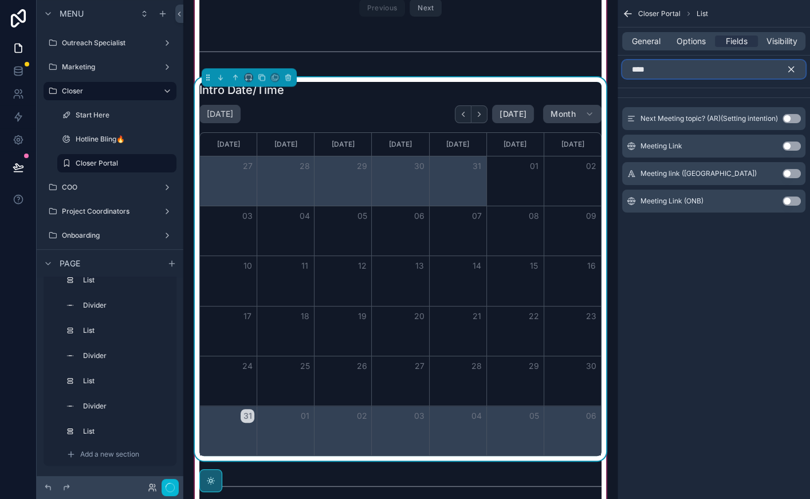
type input "****"
click at [790, 147] on button "Use setting" at bounding box center [791, 145] width 18 height 9
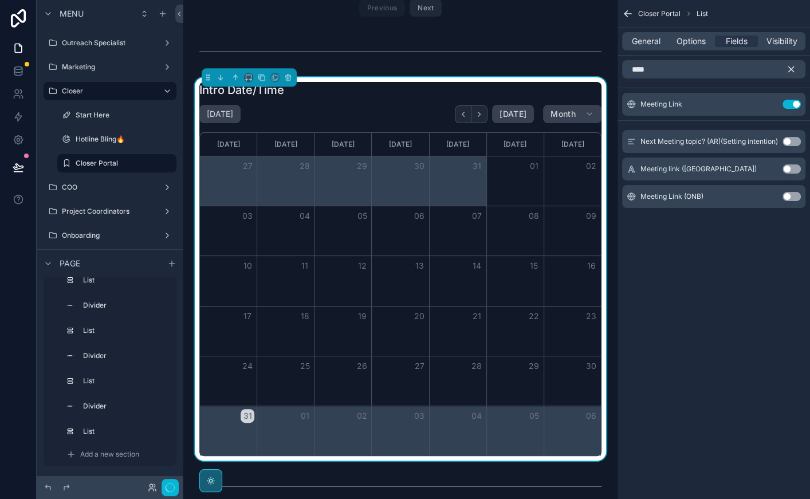
click at [792, 67] on icon "scrollable content" at bounding box center [791, 69] width 10 height 10
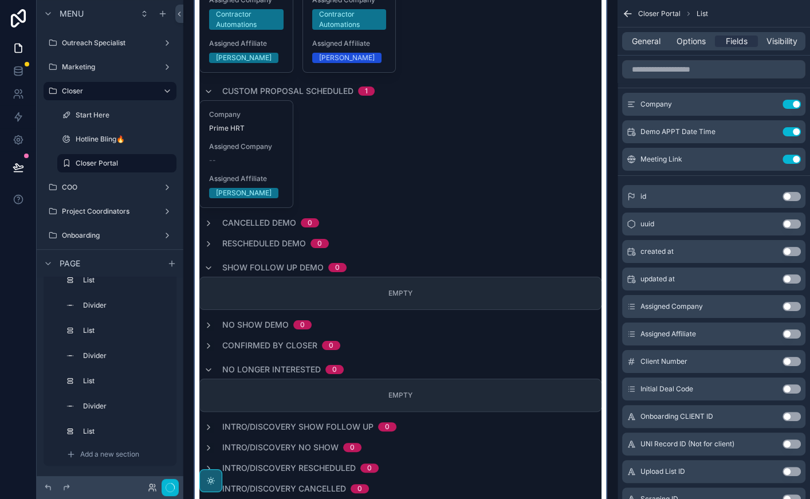
scroll to position [426, 0]
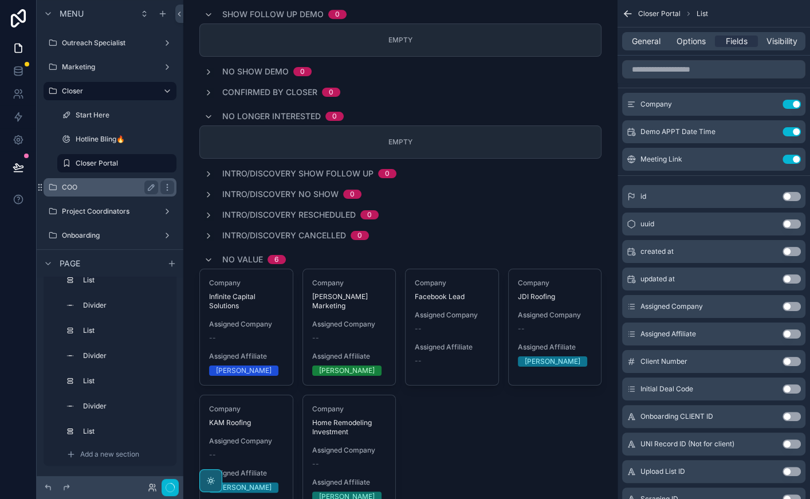
click at [111, 185] on label "COO" at bounding box center [108, 187] width 92 height 9
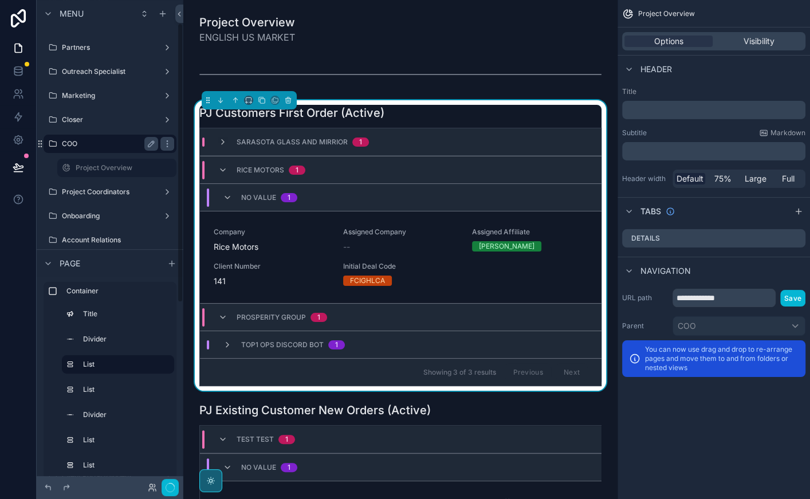
scroll to position [40, 0]
click at [121, 120] on label "Closer" at bounding box center [108, 121] width 92 height 9
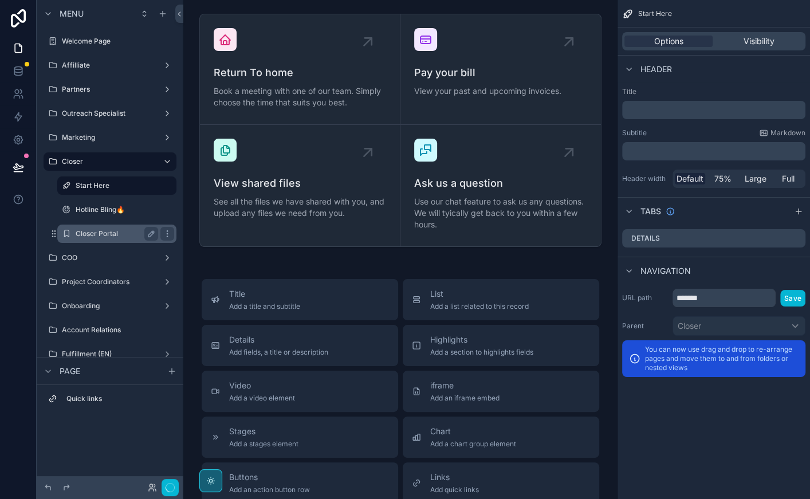
click at [112, 228] on div "Closer Portal" at bounding box center [117, 234] width 82 height 14
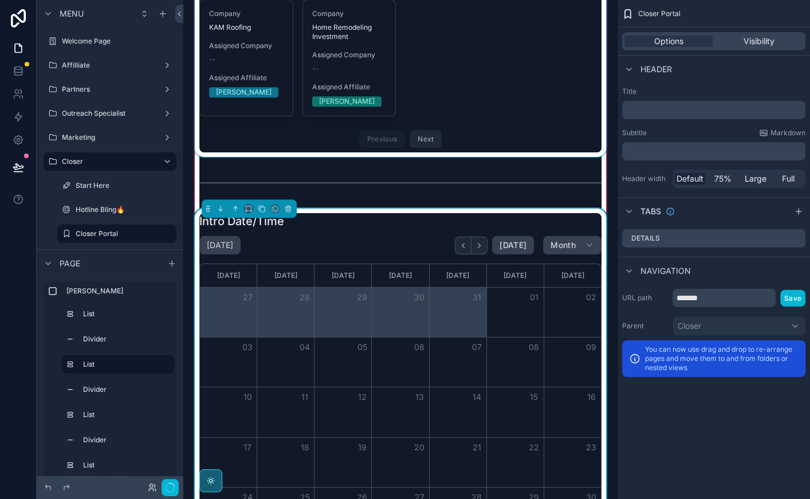
scroll to position [882, 0]
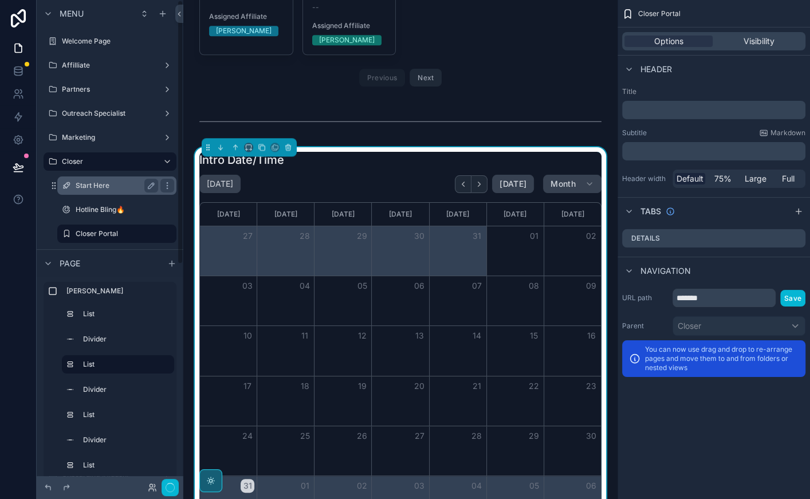
click at [97, 192] on div "Start Here" at bounding box center [117, 185] width 115 height 18
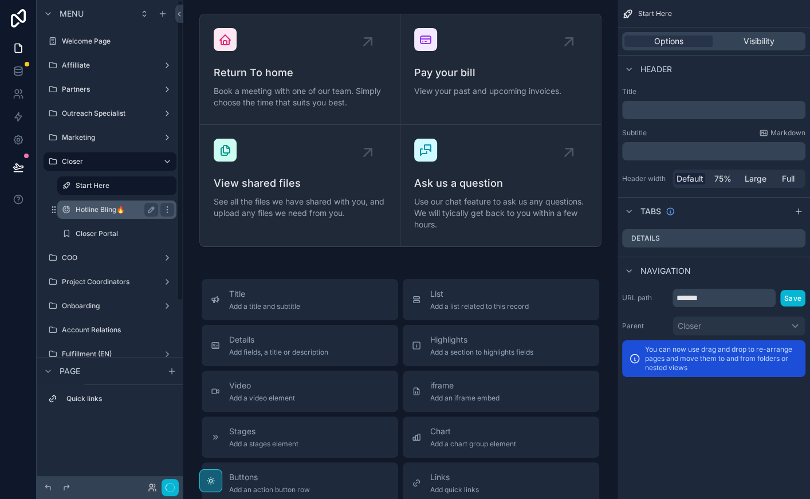
click at [108, 209] on label "Hotline Bling🔥" at bounding box center [115, 209] width 78 height 9
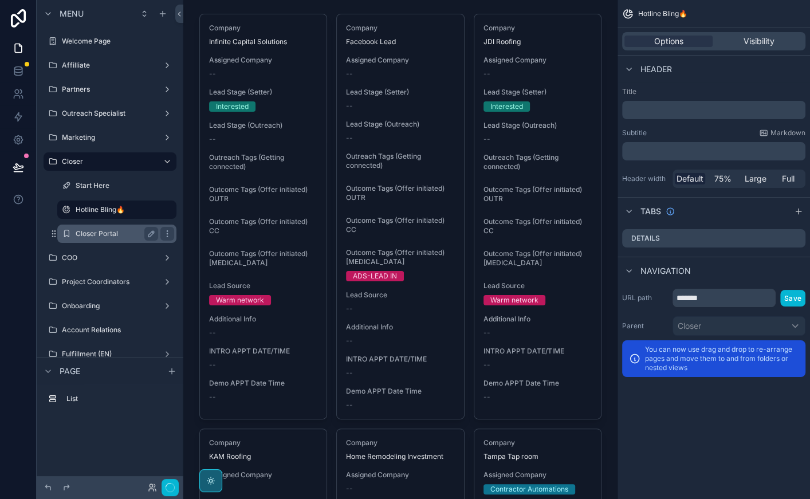
click at [103, 239] on div "Closer Portal" at bounding box center [117, 234] width 82 height 14
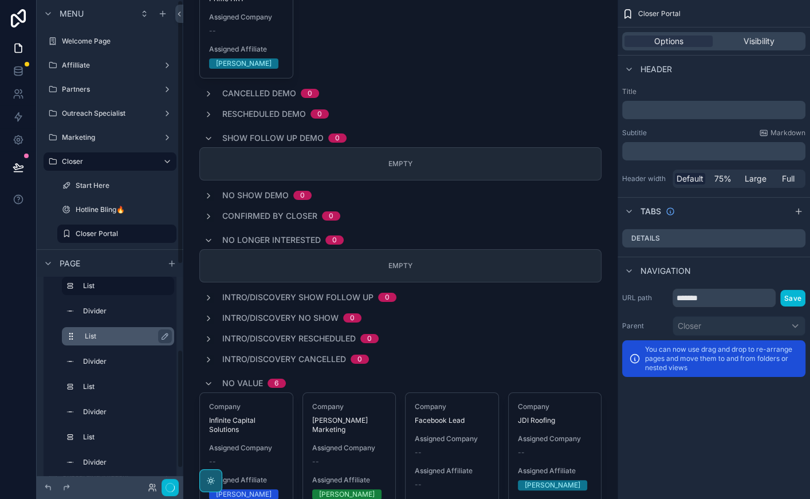
scroll to position [135, 0]
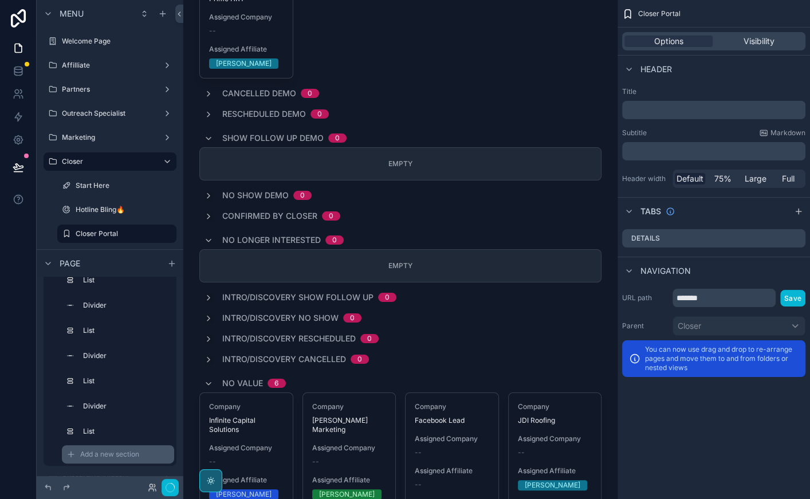
click at [109, 452] on span "Add a new section" at bounding box center [109, 454] width 59 height 9
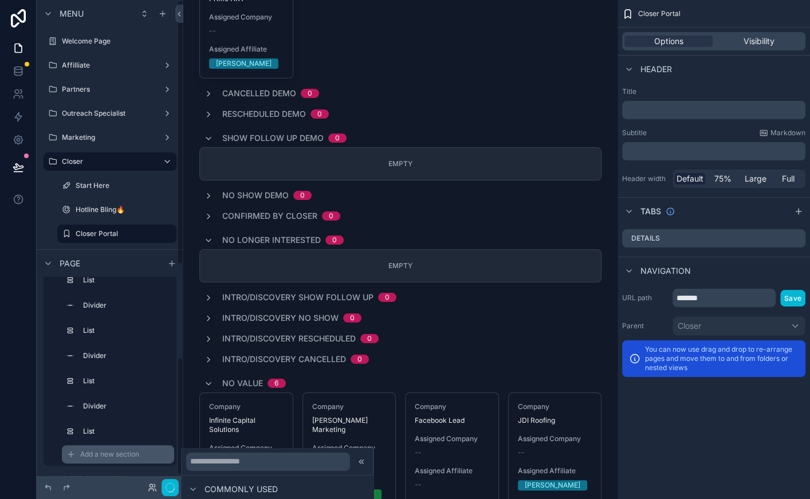
click at [135, 454] on span "Add a new section" at bounding box center [109, 454] width 59 height 9
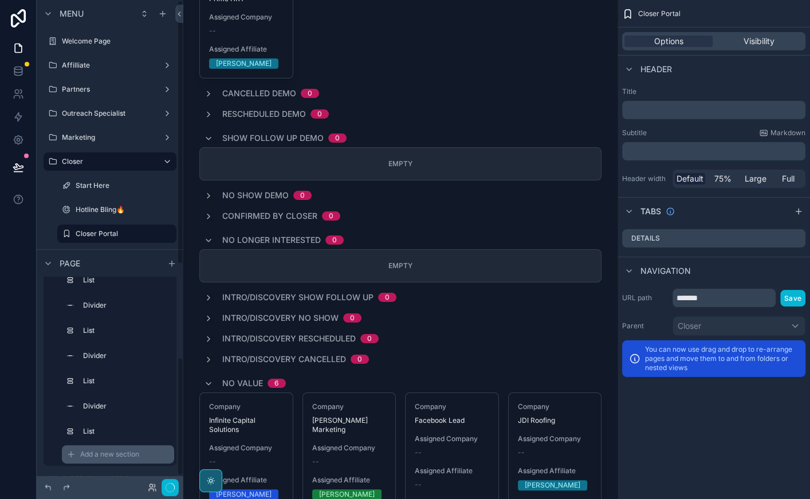
click at [135, 454] on span "Add a new section" at bounding box center [109, 454] width 59 height 9
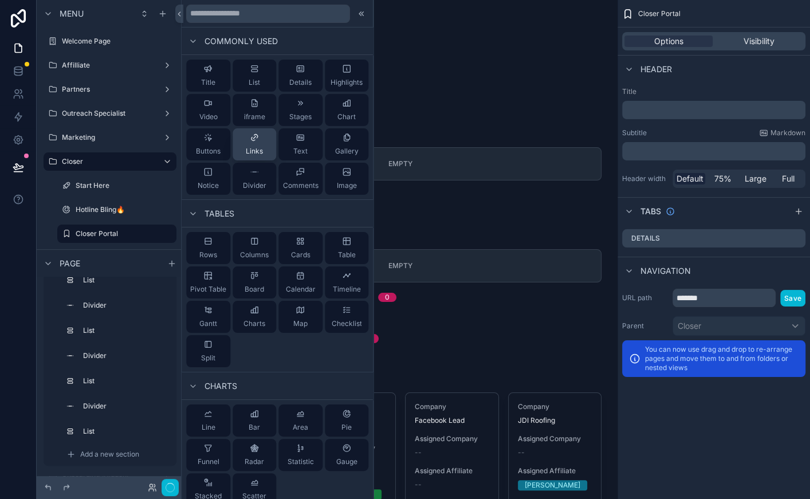
click at [261, 147] on span "Links" at bounding box center [254, 151] width 17 height 9
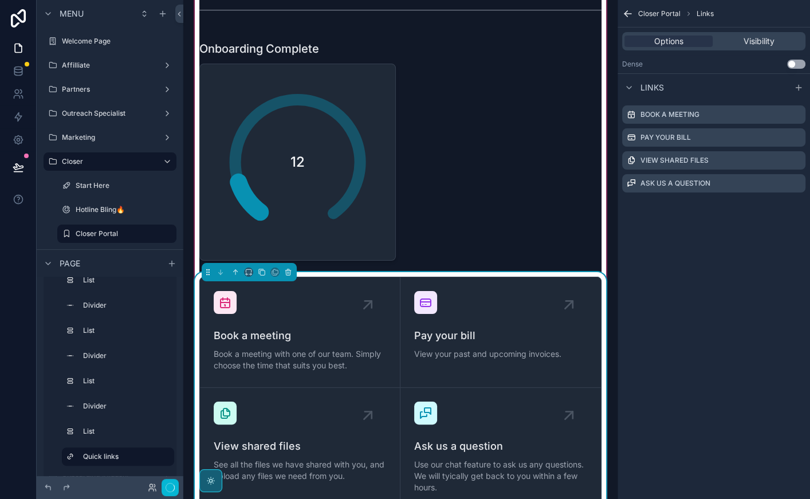
scroll to position [2429, 0]
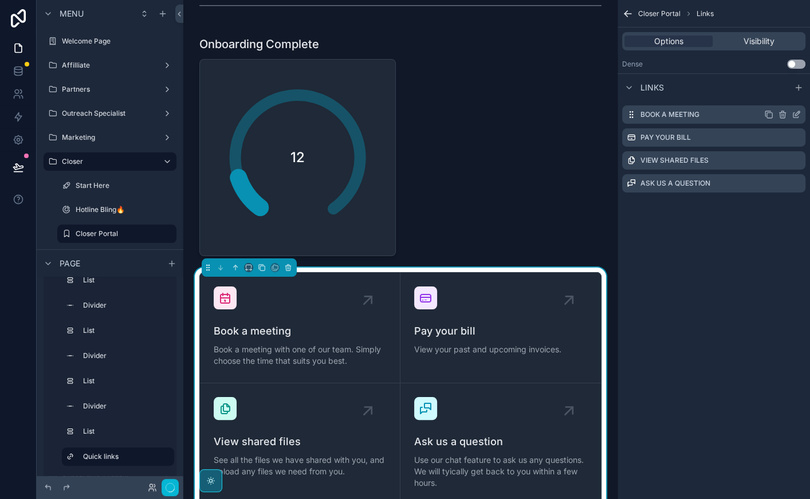
click at [795, 114] on icon "scrollable content" at bounding box center [797, 113] width 5 height 5
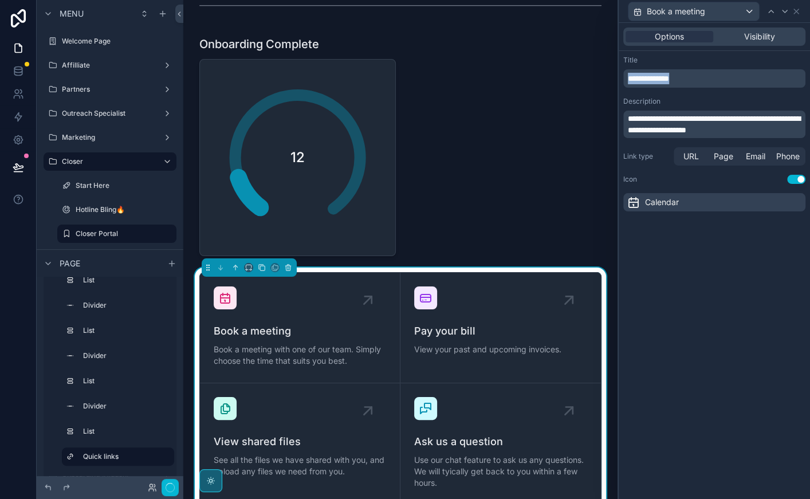
drag, startPoint x: 699, startPoint y: 77, endPoint x: 609, endPoint y: 77, distance: 90.5
click at [609, 77] on div "**********" at bounding box center [405, 249] width 810 height 499
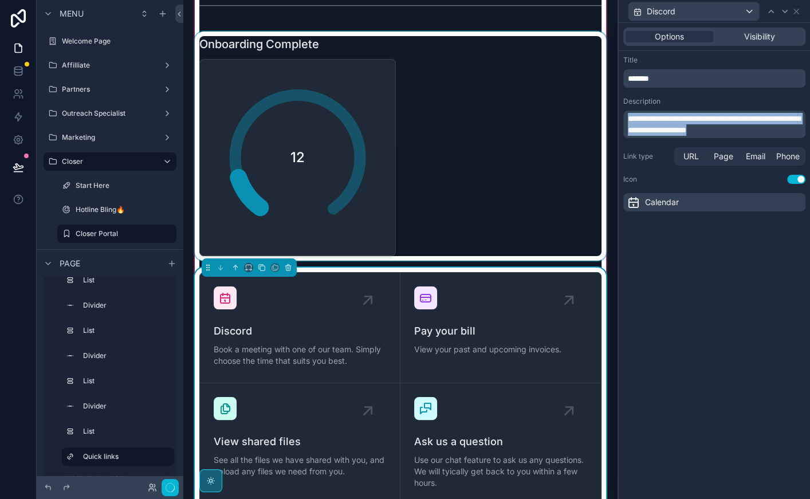
drag, startPoint x: 773, startPoint y: 132, endPoint x: 602, endPoint y: 104, distance: 173.4
click at [602, 104] on div "**********" at bounding box center [405, 249] width 810 height 499
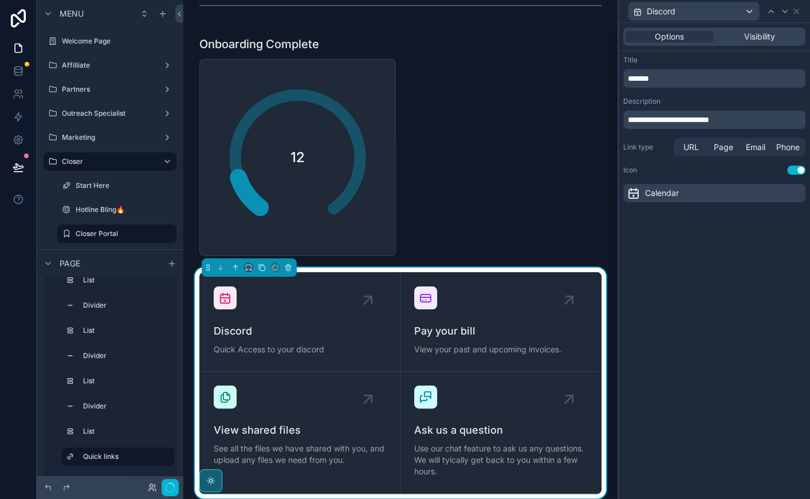
click at [664, 171] on div "Icon Use setting" at bounding box center [714, 170] width 182 height 9
click at [761, 220] on div "**********" at bounding box center [714, 261] width 191 height 476
click at [761, 197] on div "Calendar" at bounding box center [714, 193] width 182 height 18
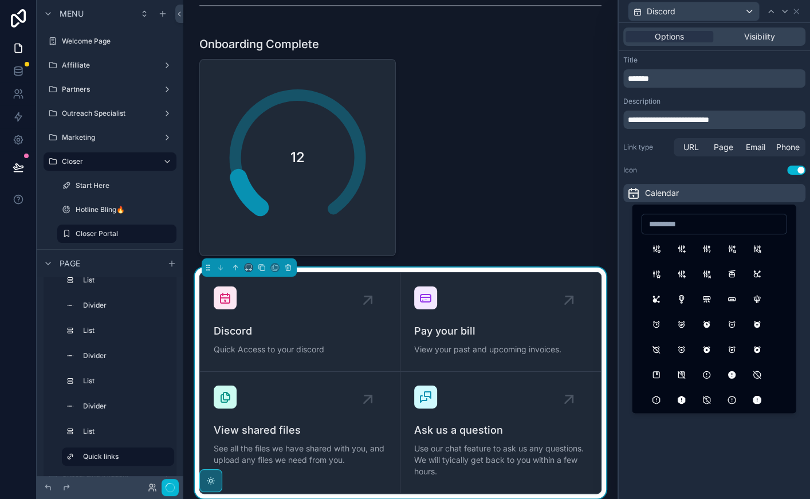
scroll to position [213, 0]
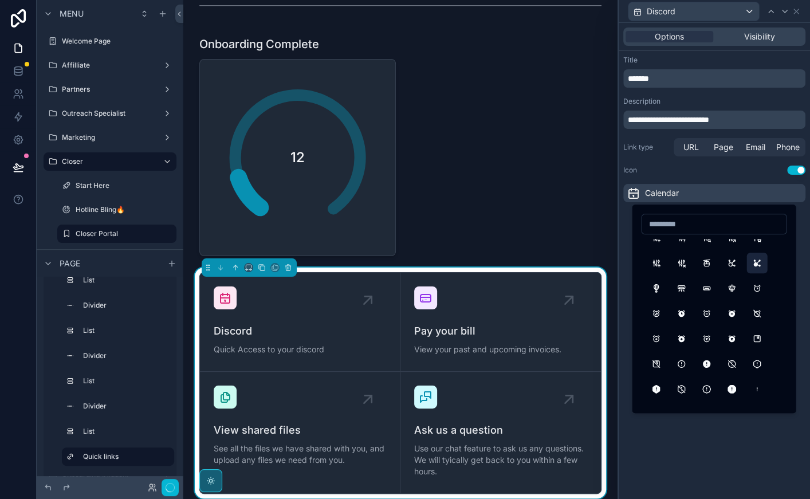
click at [759, 263] on button "AffiliateFilled" at bounding box center [757, 263] width 21 height 21
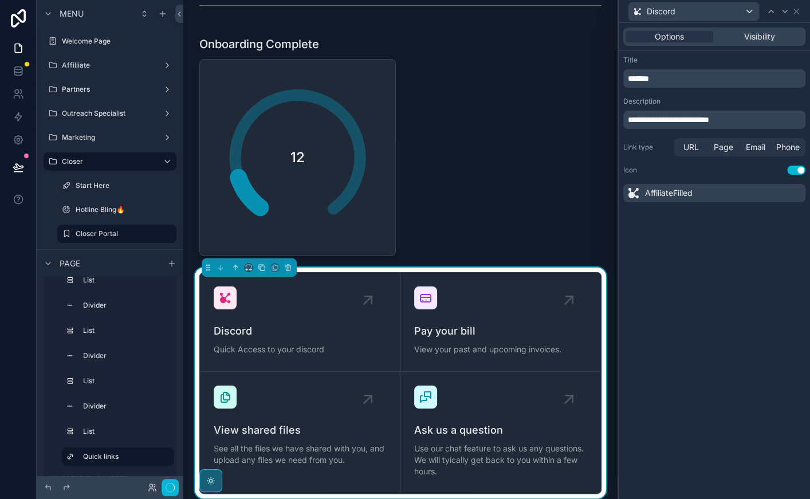
click at [706, 193] on div "AffiliateFilled" at bounding box center [714, 193] width 182 height 18
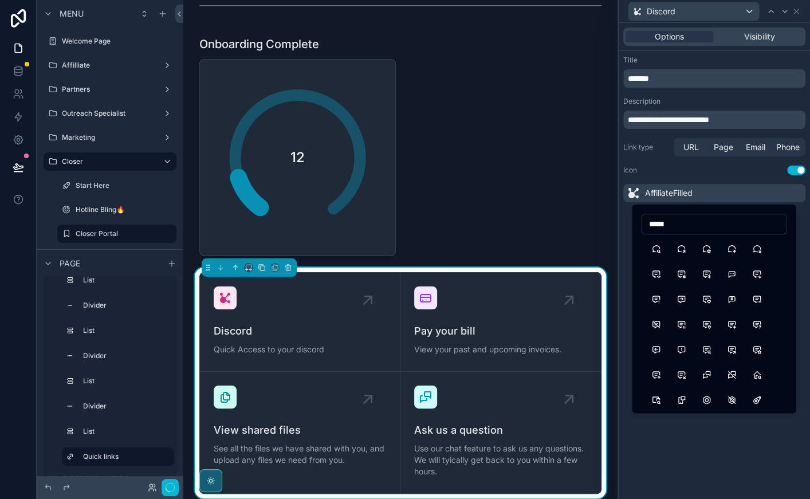
scroll to position [230, 0]
click at [674, 221] on input "*****" at bounding box center [714, 224] width 144 height 16
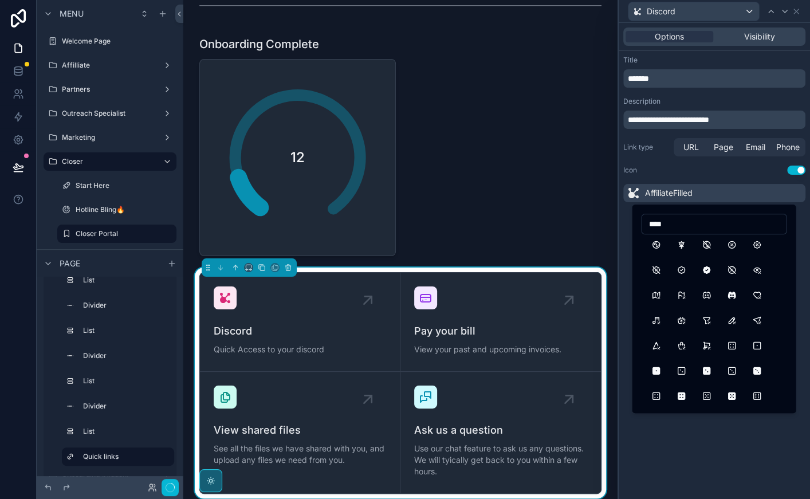
scroll to position [0, 0]
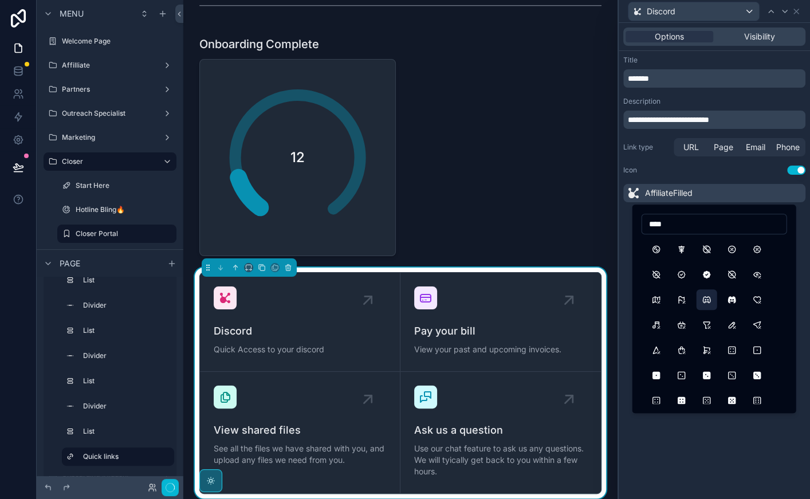
type input "****"
click at [704, 299] on button "BrandDiscord" at bounding box center [706, 299] width 21 height 21
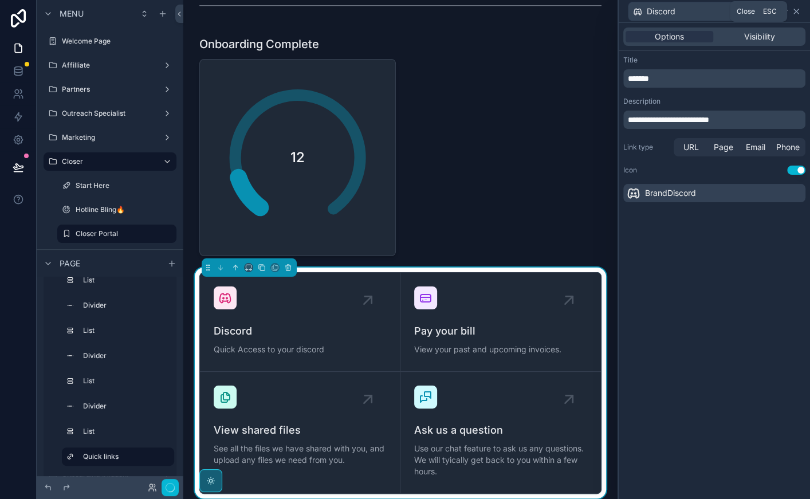
click at [796, 12] on icon at bounding box center [796, 11] width 5 height 5
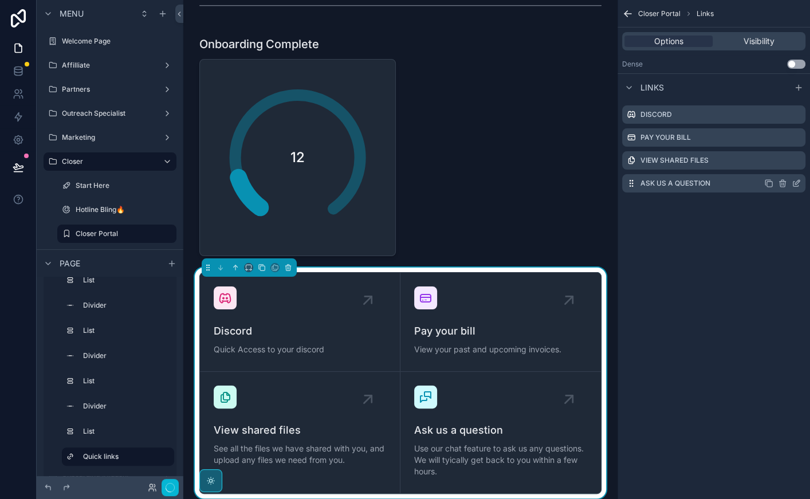
click at [781, 181] on icon "scrollable content" at bounding box center [782, 181] width 2 height 2
click at [777, 164] on icon at bounding box center [777, 164] width 9 height 9
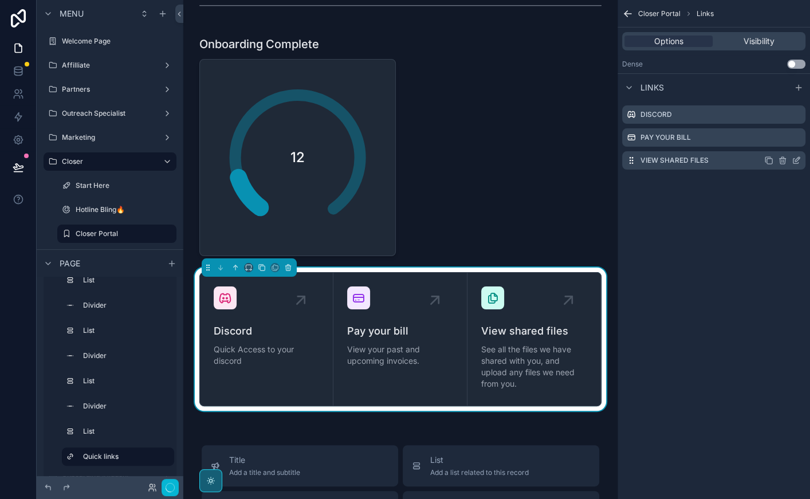
click at [785, 159] on icon "scrollable content" at bounding box center [782, 161] width 5 height 5
click at [776, 141] on icon at bounding box center [777, 141] width 9 height 9
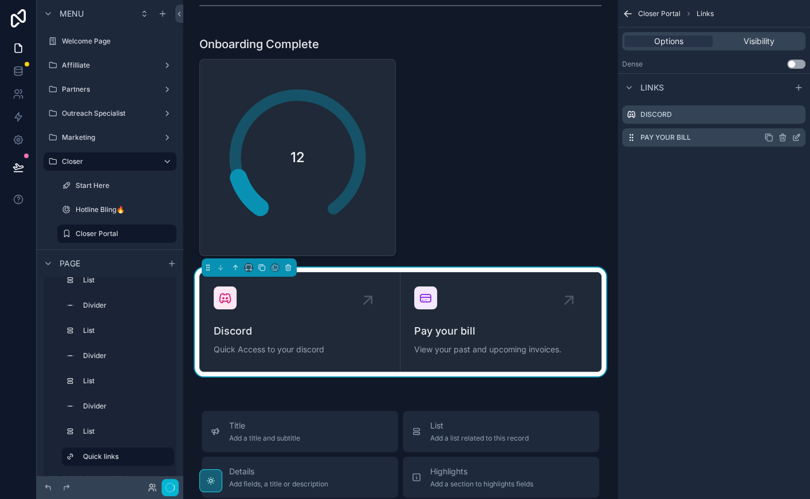
click at [797, 137] on icon "scrollable content" at bounding box center [797, 136] width 5 height 5
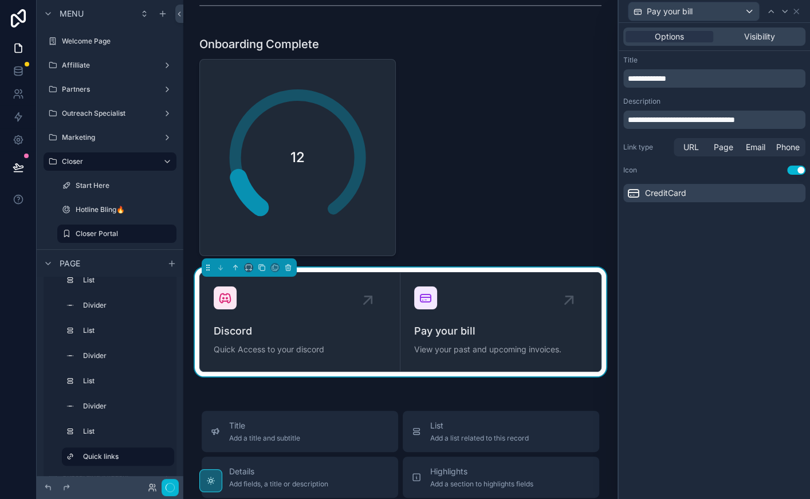
click at [699, 76] on p "**********" at bounding box center [715, 78] width 175 height 11
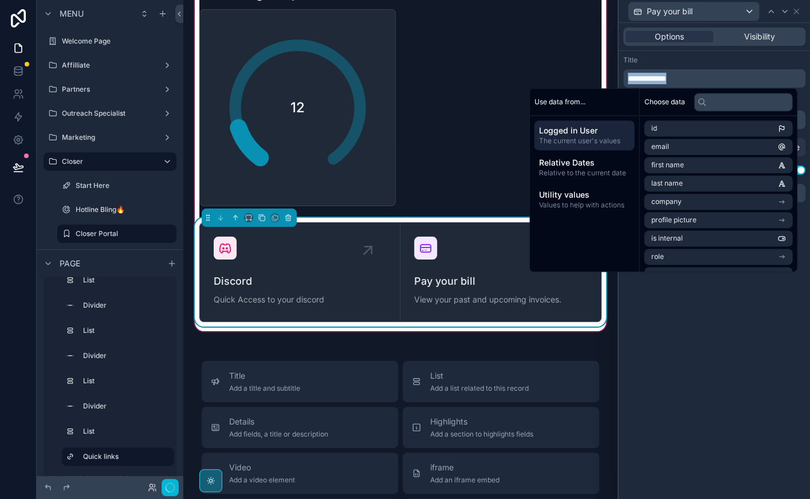
scroll to position [2517, 0]
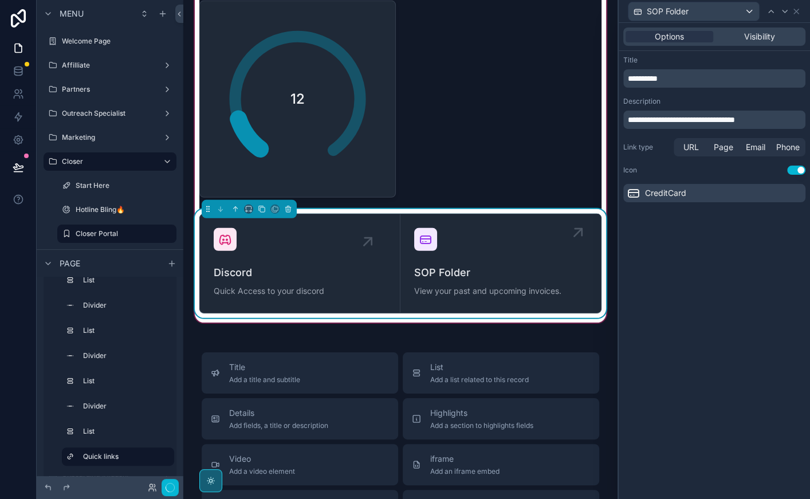
scroll to position [2530, 0]
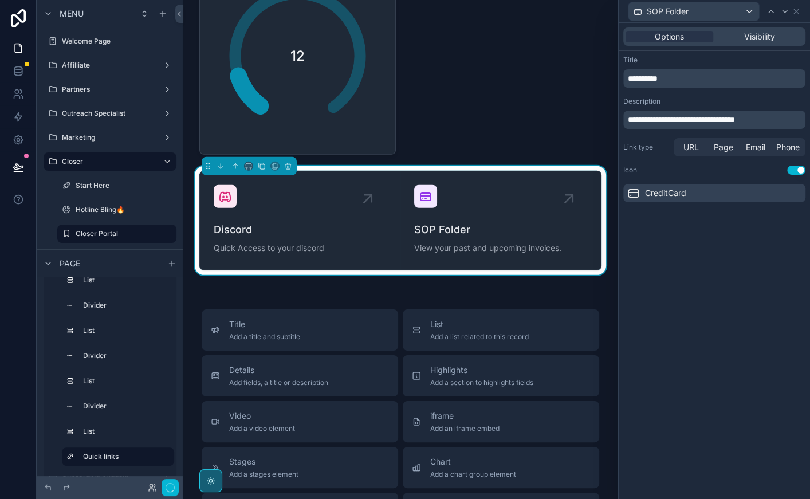
click at [771, 191] on div "CreditCard" at bounding box center [714, 193] width 182 height 18
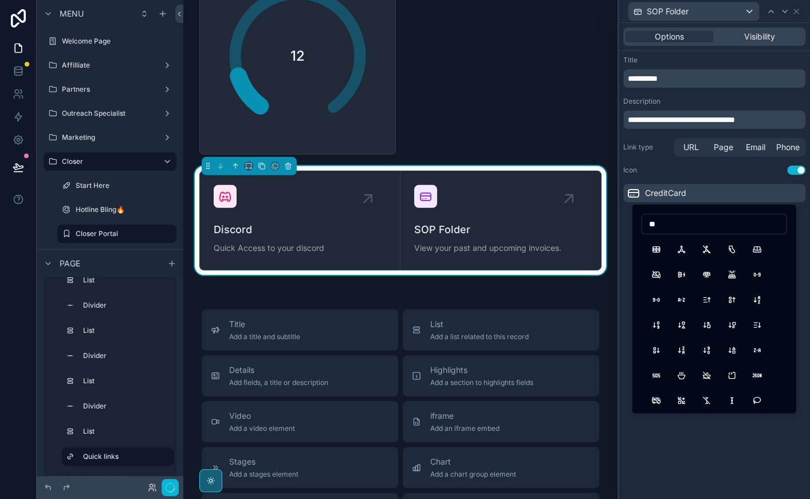
type input "*"
type input "*****"
click at [656, 249] on button "Books" at bounding box center [656, 249] width 21 height 21
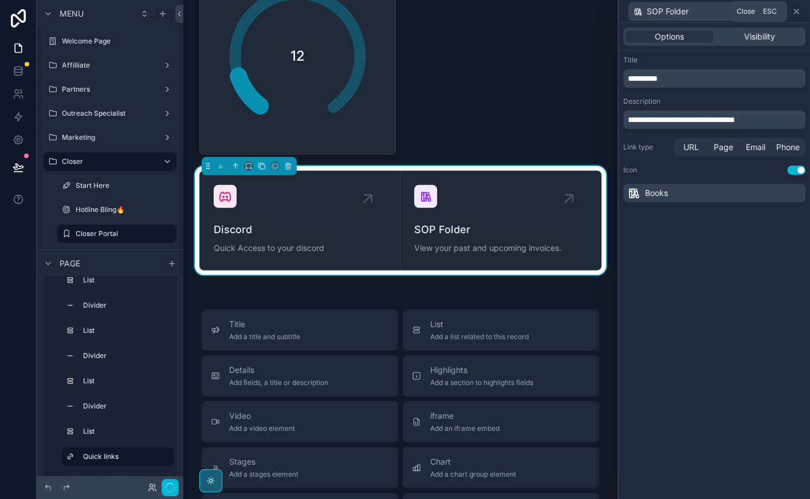
click at [797, 10] on icon at bounding box center [796, 11] width 5 height 5
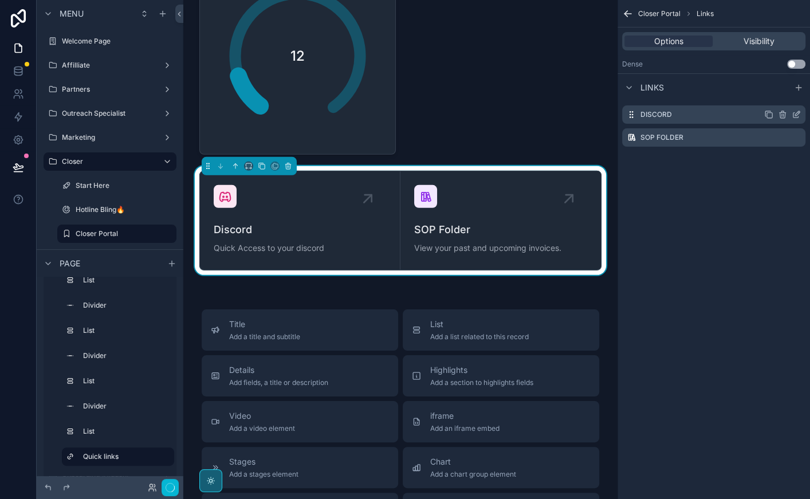
click at [796, 111] on icon "scrollable content" at bounding box center [796, 114] width 9 height 9
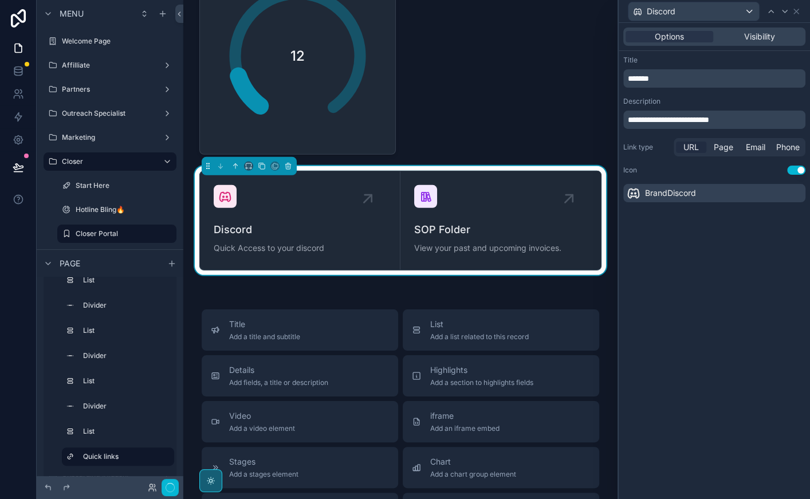
click at [687, 143] on span "URL" at bounding box center [690, 146] width 15 height 11
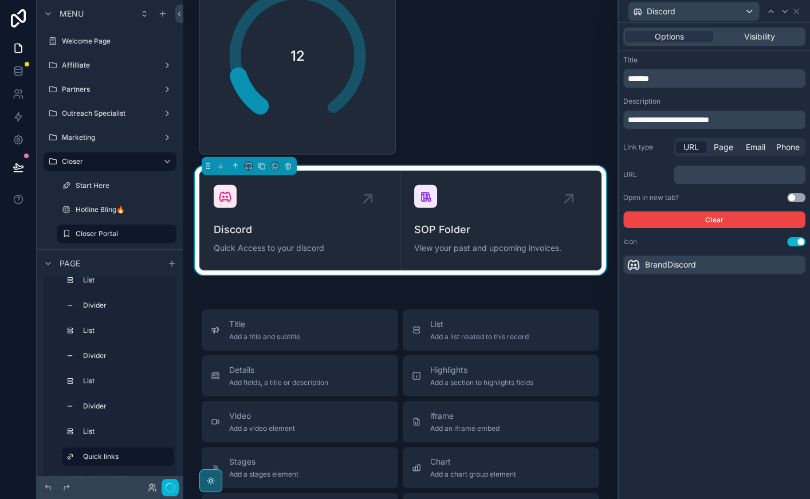
click at [712, 173] on p "﻿" at bounding box center [740, 174] width 125 height 11
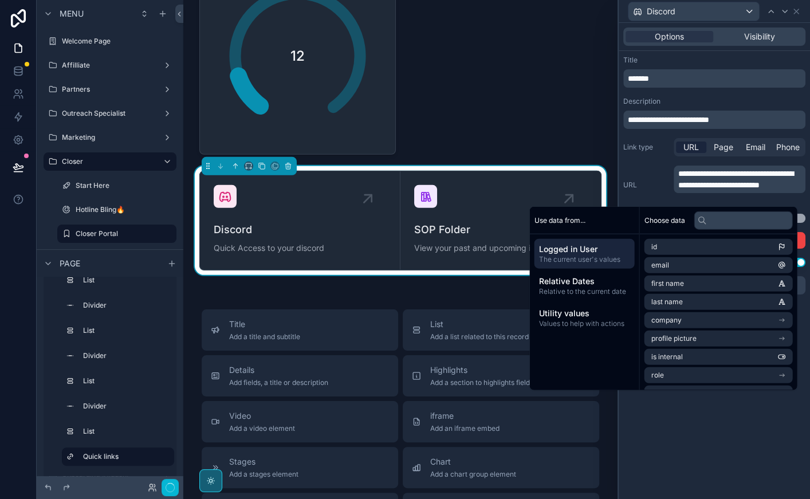
scroll to position [0, 0]
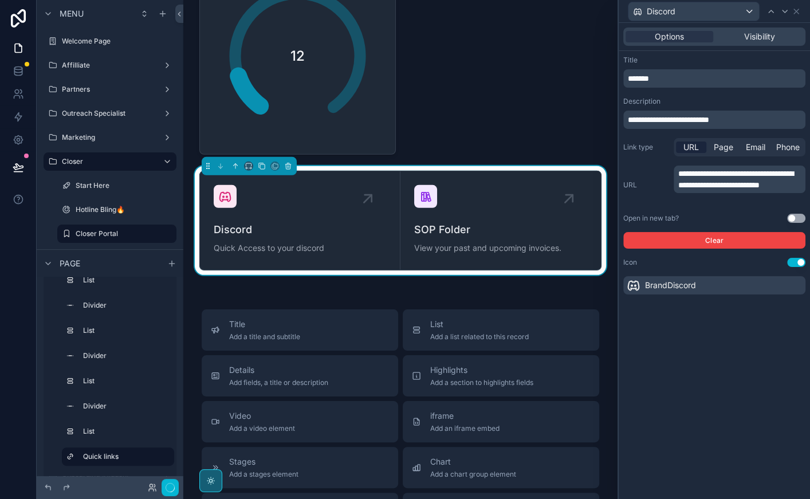
click at [802, 220] on button "Use setting" at bounding box center [796, 218] width 18 height 9
click at [798, 10] on icon at bounding box center [796, 11] width 9 height 9
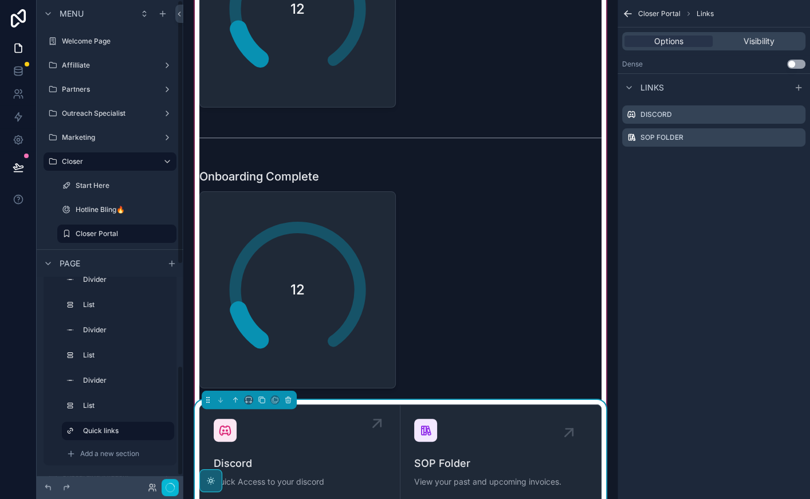
scroll to position [2321, 0]
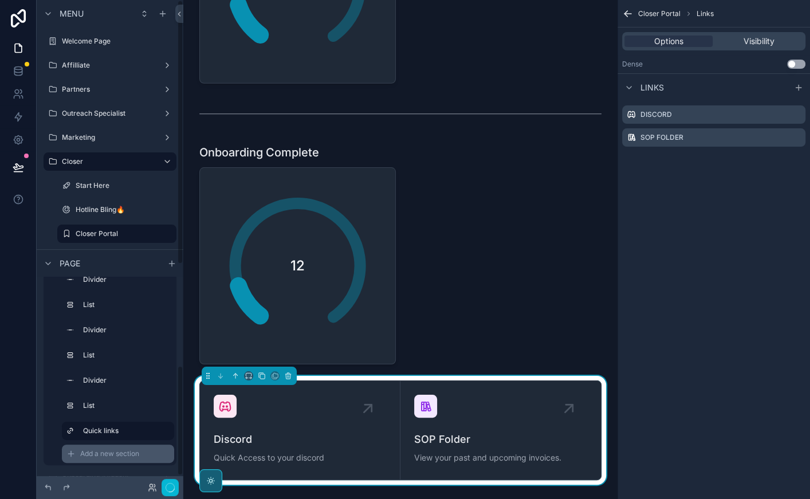
click at [121, 455] on span "Add a new section" at bounding box center [109, 453] width 59 height 9
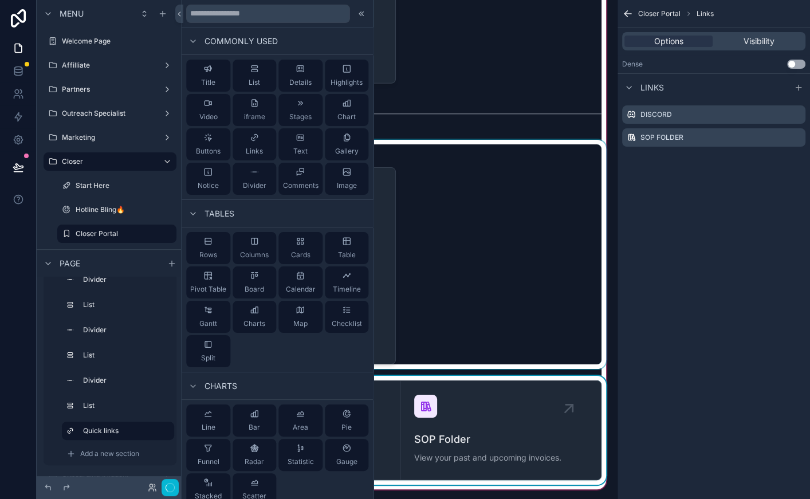
click at [451, 219] on div "scrollable content" at bounding box center [400, 254] width 416 height 229
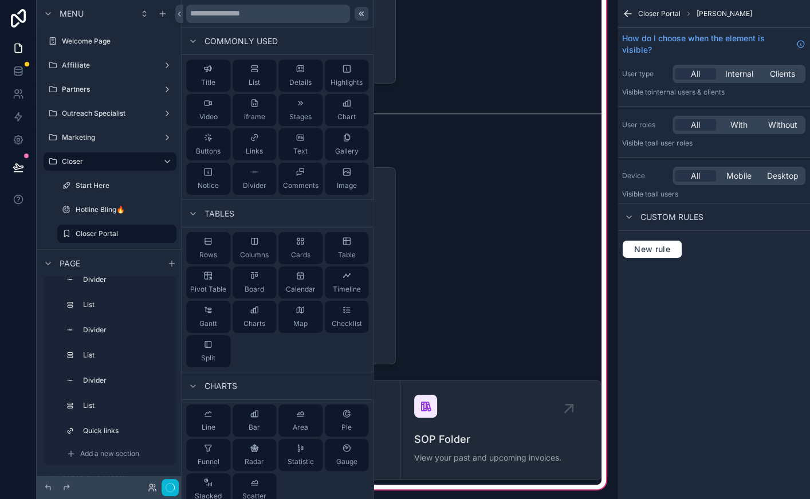
click at [362, 14] on icon at bounding box center [362, 13] width 2 height 4
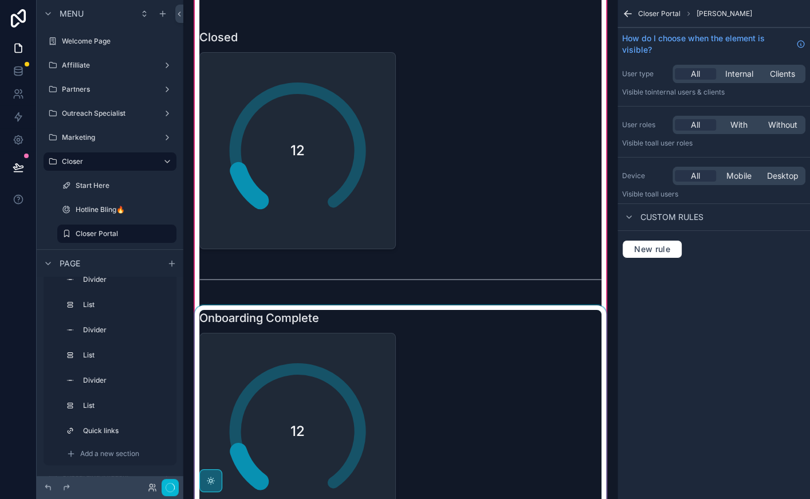
scroll to position [2203, 0]
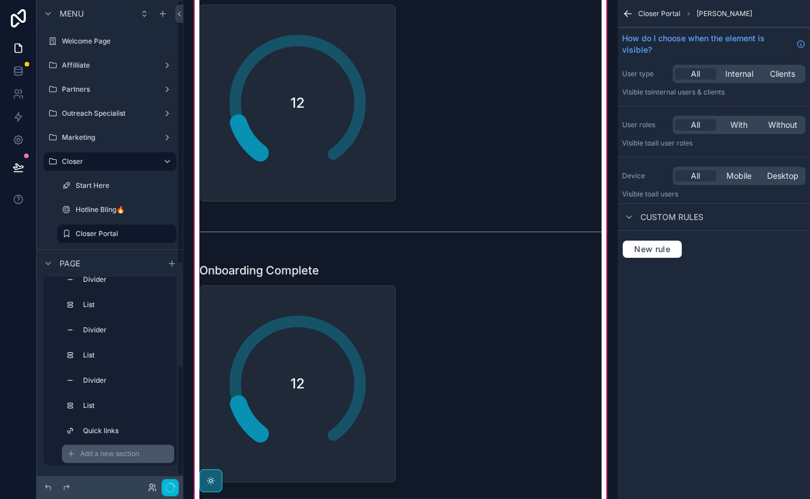
click at [119, 450] on span "Add a new section" at bounding box center [109, 453] width 59 height 9
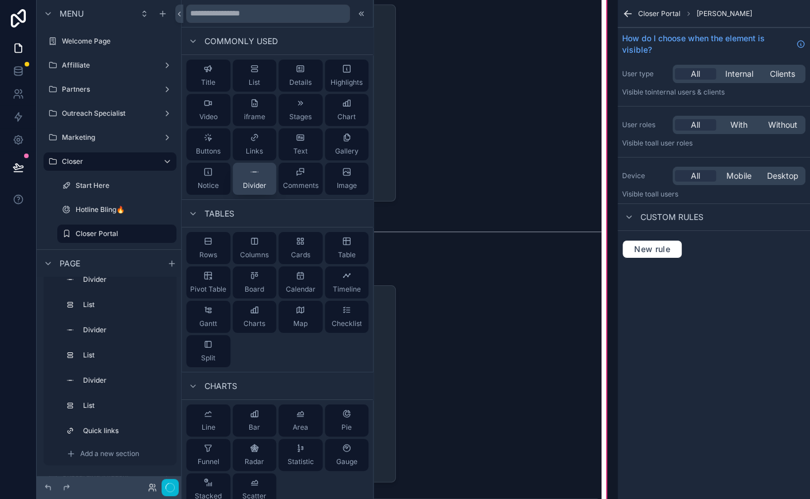
click at [260, 181] on span "Divider" at bounding box center [254, 185] width 23 height 9
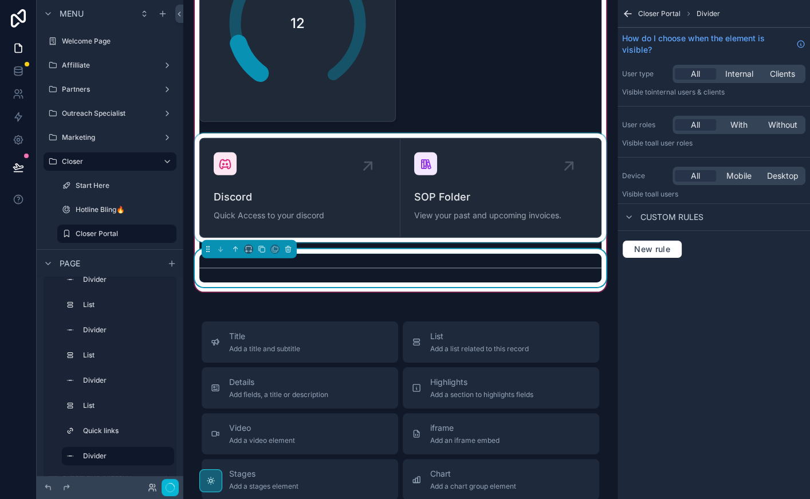
scroll to position [2576, 0]
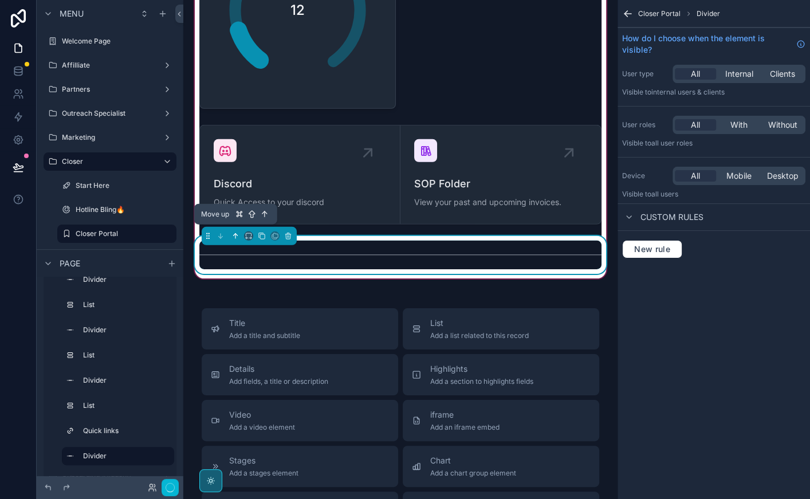
click at [239, 230] on button "scrollable content" at bounding box center [235, 236] width 13 height 13
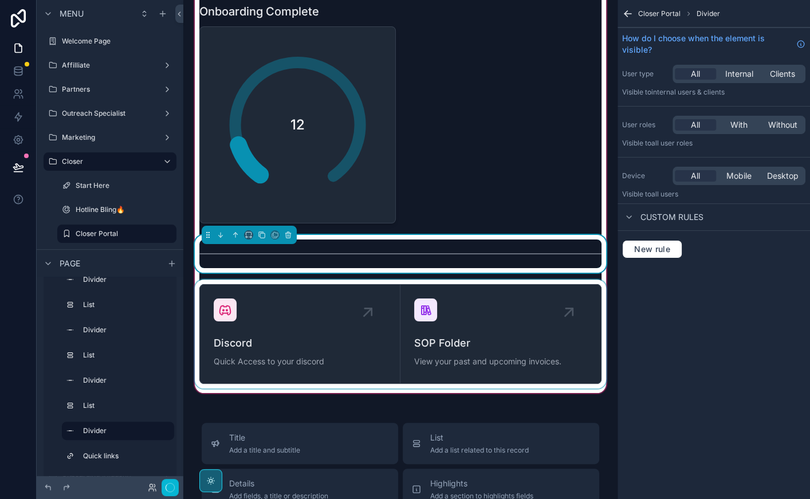
scroll to position [2582, 0]
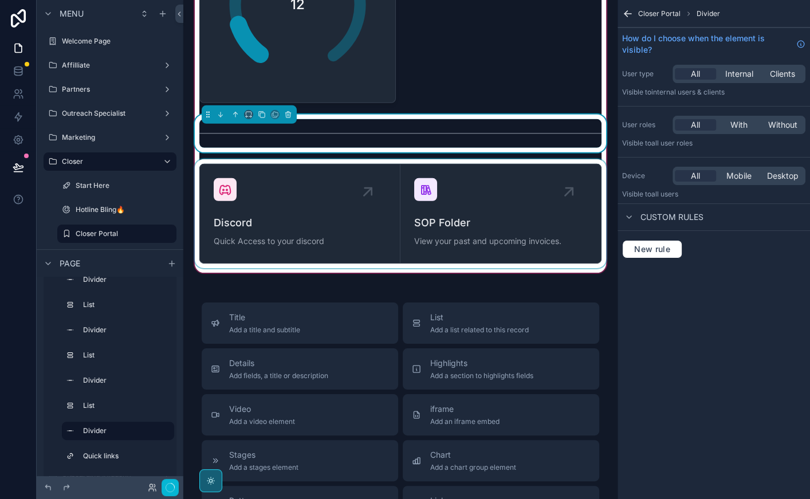
click at [289, 215] on div "scrollable content" at bounding box center [400, 213] width 416 height 109
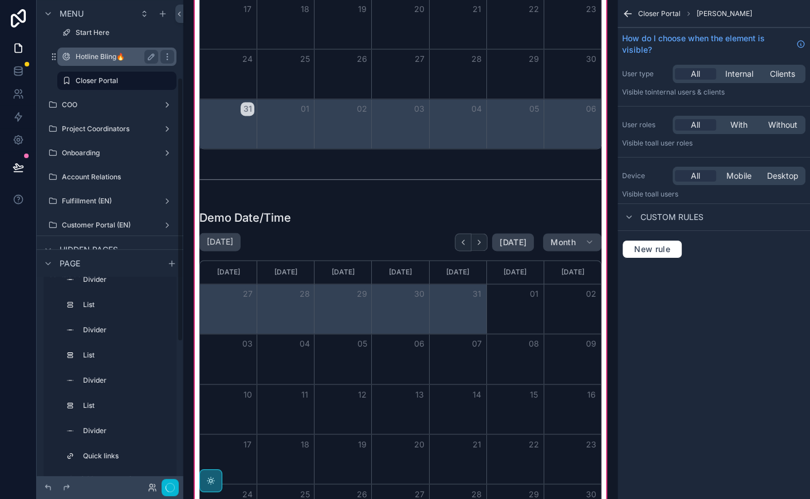
scroll to position [165, 0]
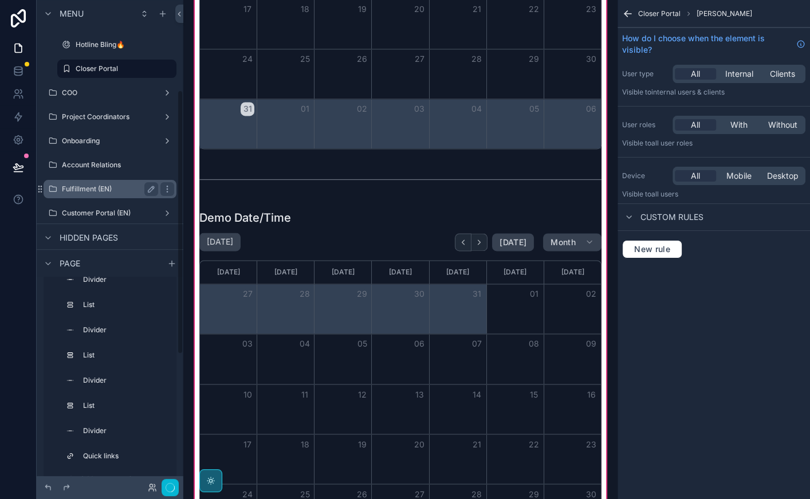
click at [95, 190] on label "Fulfillment (EN)" at bounding box center [108, 188] width 92 height 9
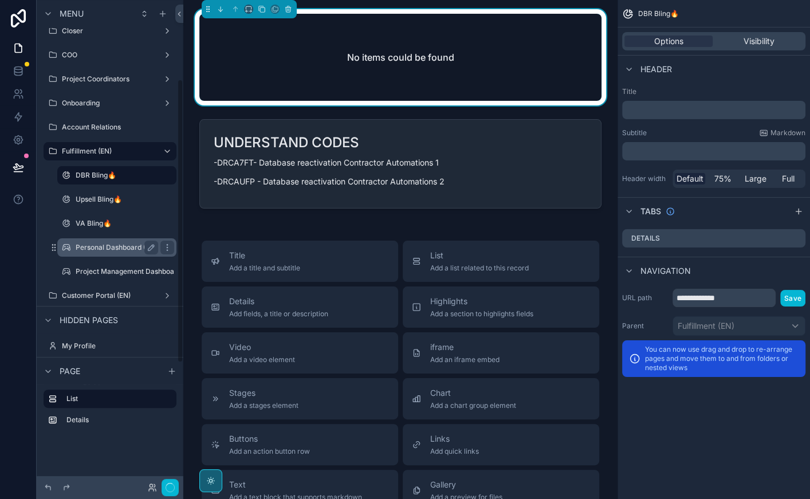
scroll to position [135, 0]
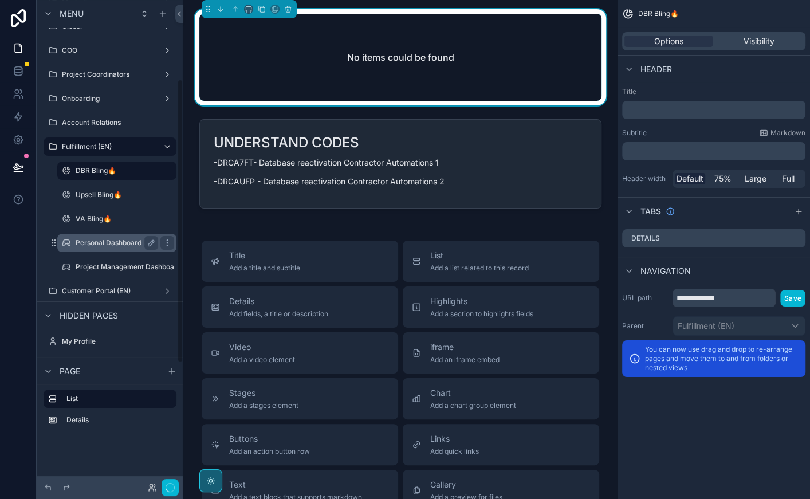
click at [107, 238] on label "Personal Dashboard (IN-H FF.)" at bounding box center [126, 242] width 100 height 9
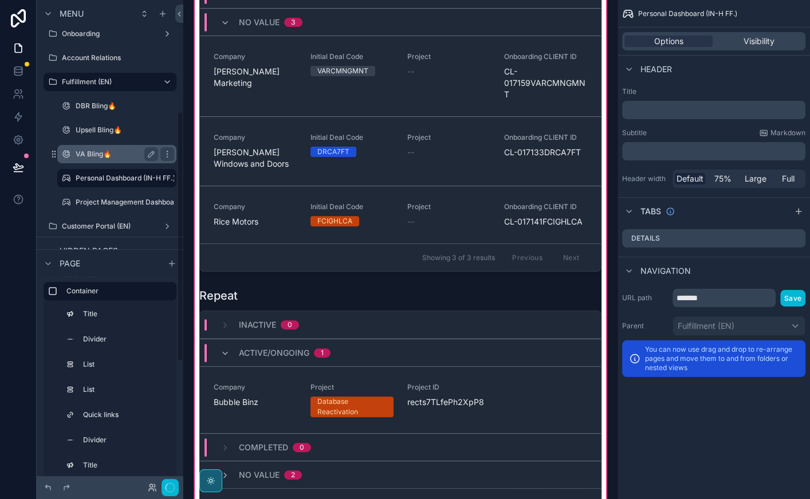
scroll to position [226, 0]
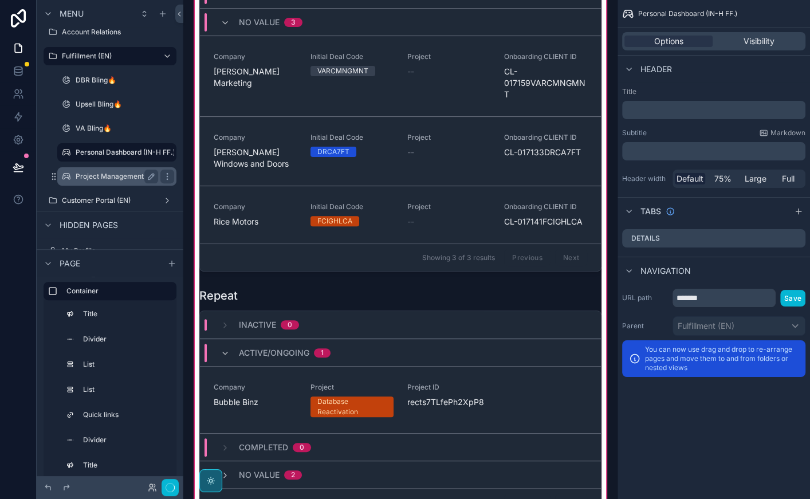
click at [113, 175] on label "Project Management Dashboard (IN-H FF.) (clone)" at bounding box center [157, 176] width 163 height 9
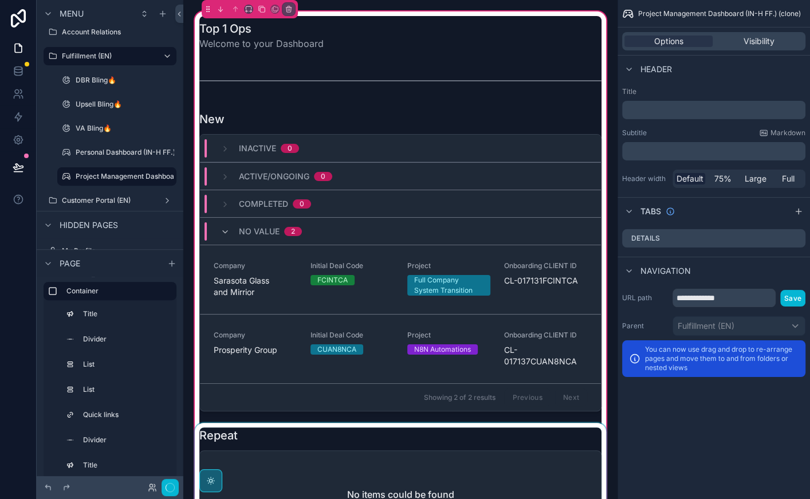
scroll to position [95, 0]
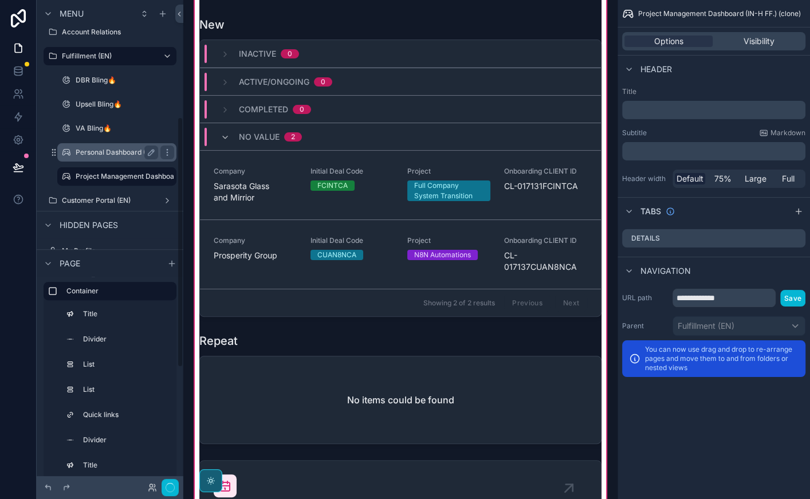
click at [91, 150] on label "Personal Dashboard (IN-H FF.)" at bounding box center [126, 152] width 100 height 9
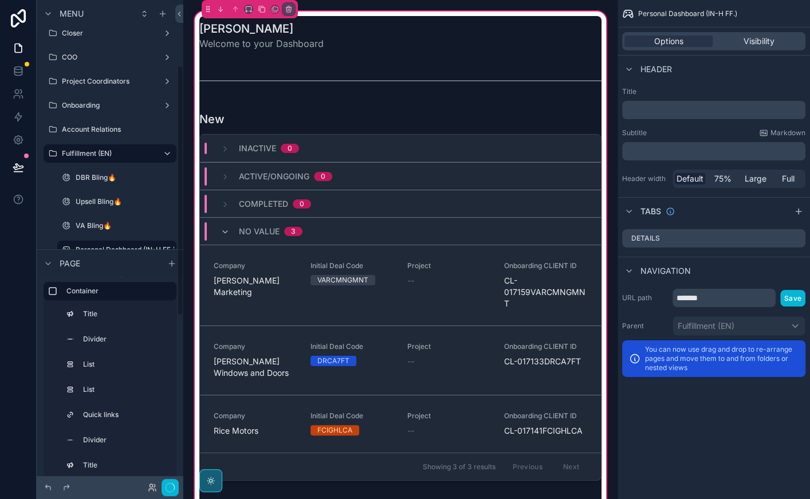
scroll to position [126, 0]
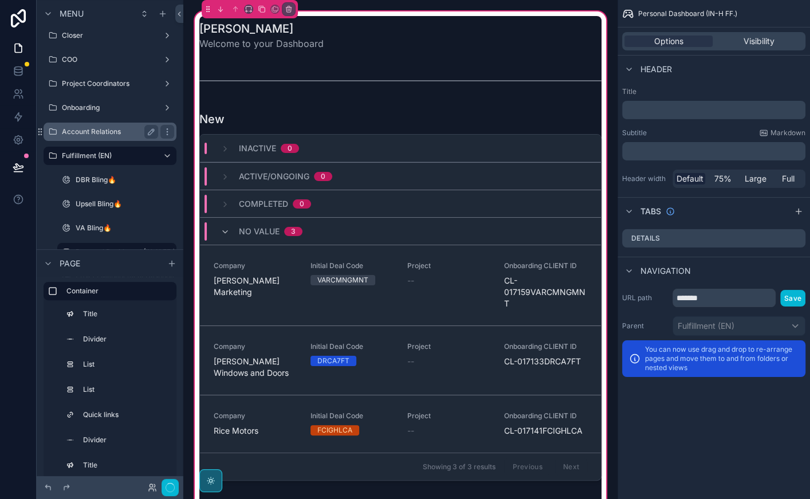
click at [99, 127] on label "Account Relations" at bounding box center [108, 131] width 92 height 9
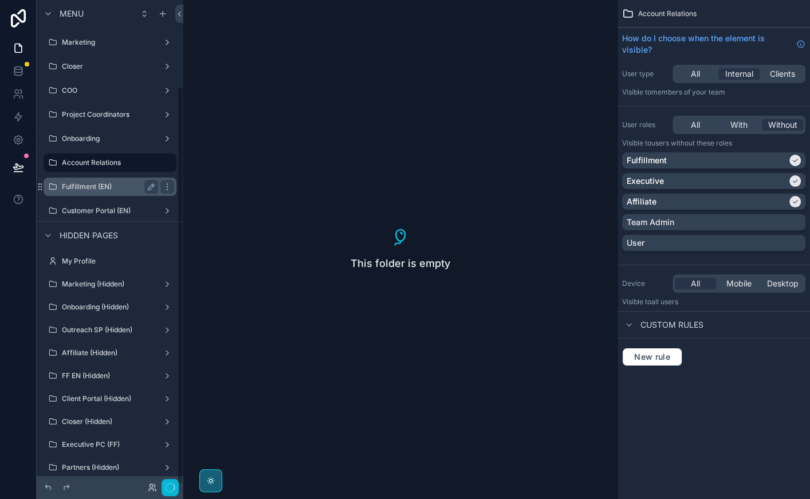
scroll to position [105, 0]
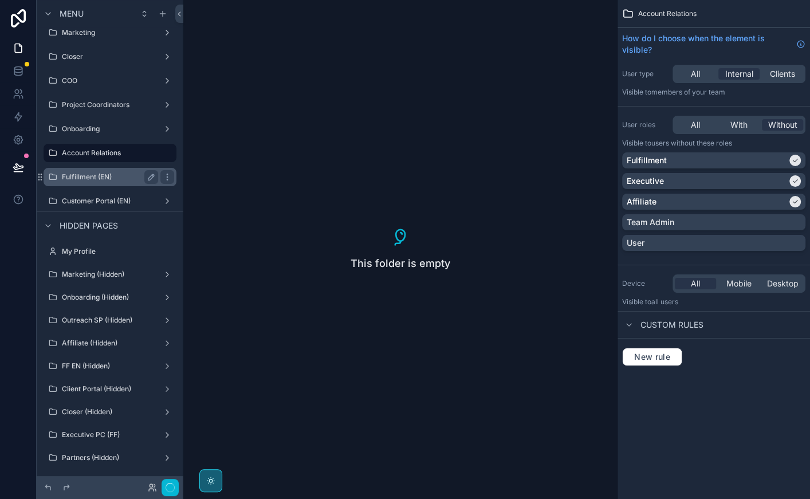
click at [96, 174] on label "Fulfillment (EN)" at bounding box center [108, 176] width 92 height 9
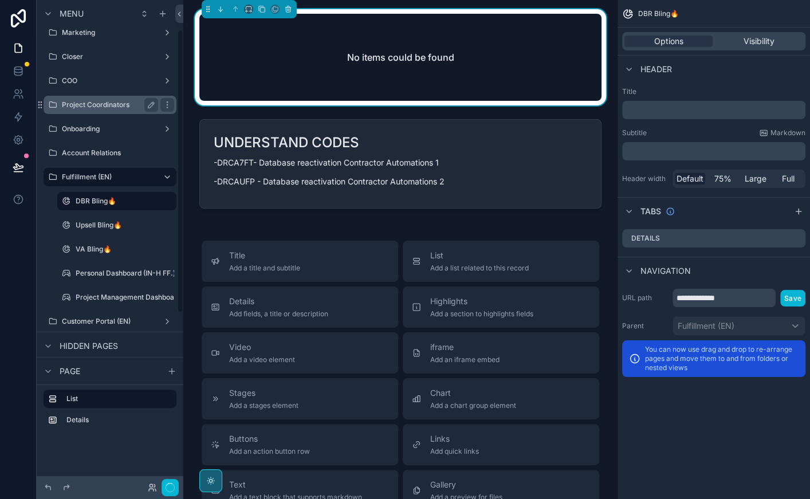
scroll to position [50, 0]
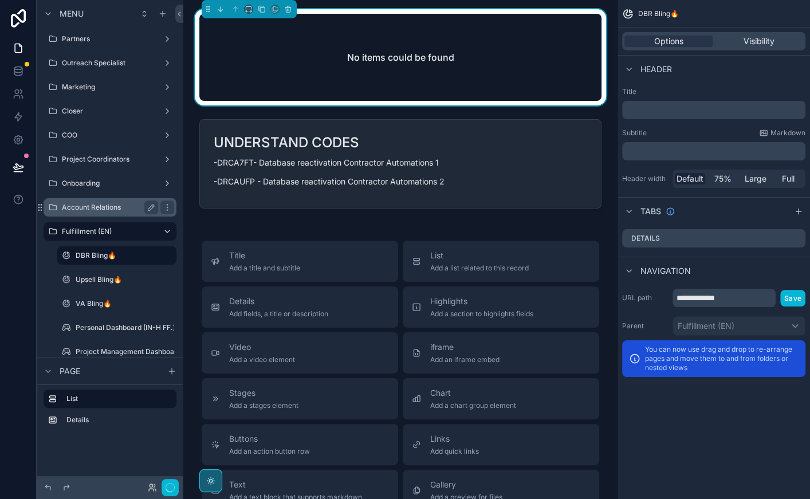
click at [103, 207] on label "Account Relations" at bounding box center [108, 207] width 92 height 9
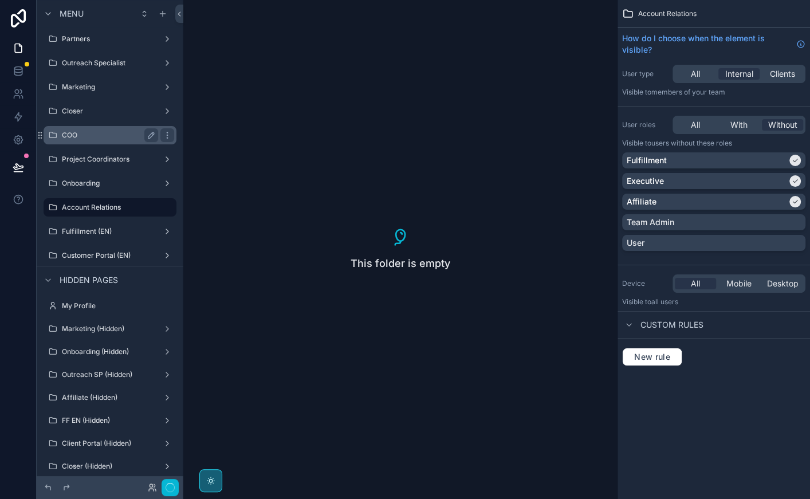
click at [92, 138] on label "COO" at bounding box center [108, 135] width 92 height 9
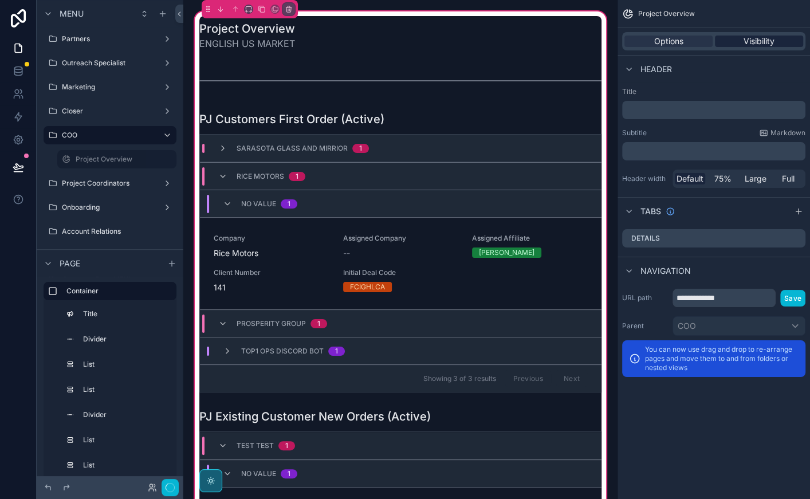
click at [752, 41] on span "Visibility" at bounding box center [758, 41] width 31 height 11
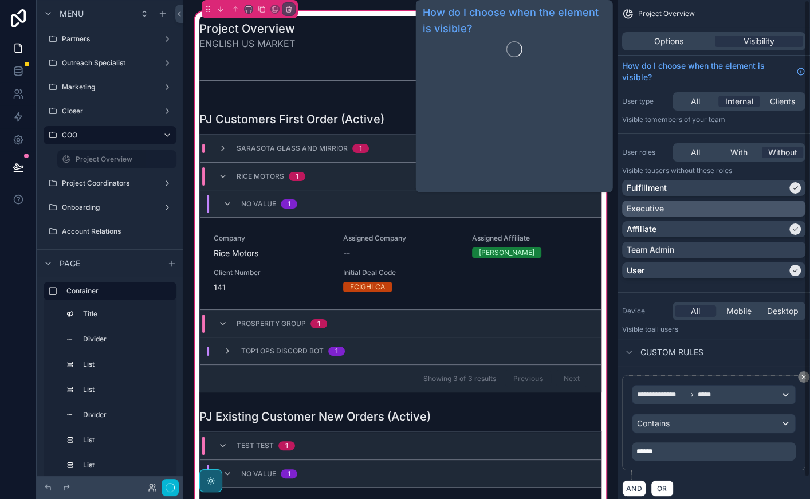
scroll to position [22, 0]
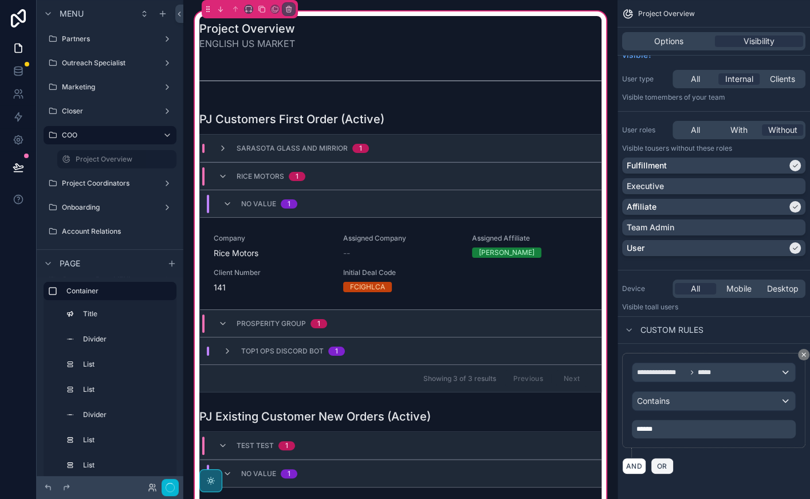
click at [660, 462] on span "OR" at bounding box center [662, 466] width 15 height 9
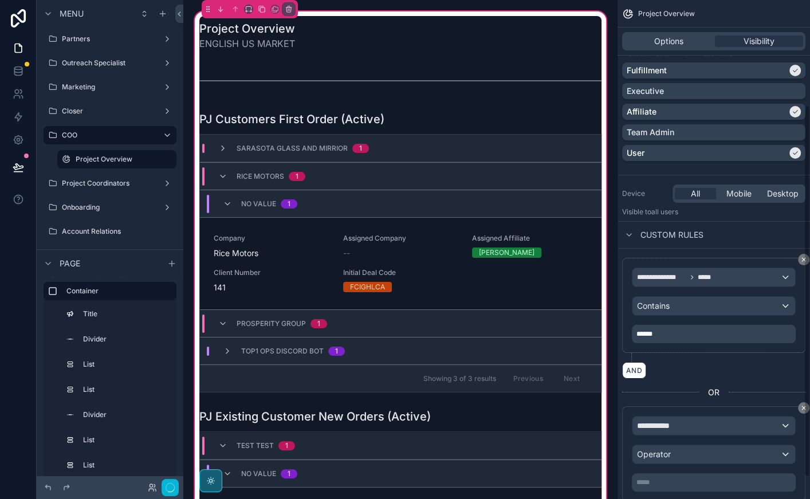
scroll to position [169, 0]
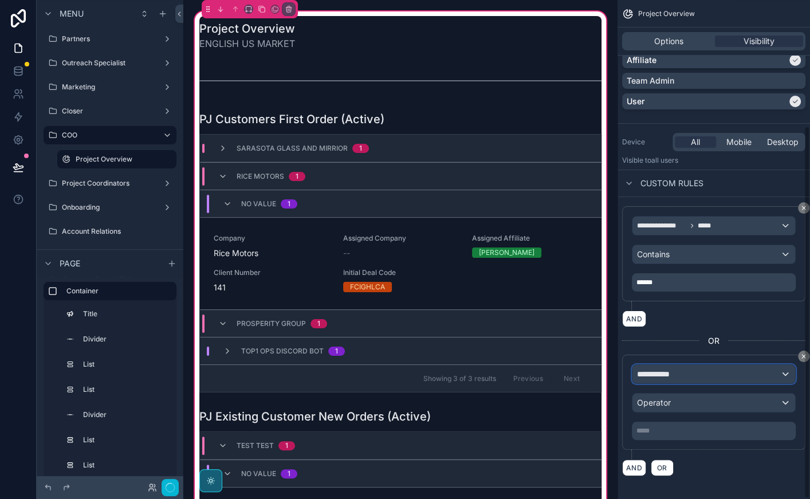
click at [661, 368] on span "**********" at bounding box center [658, 373] width 43 height 11
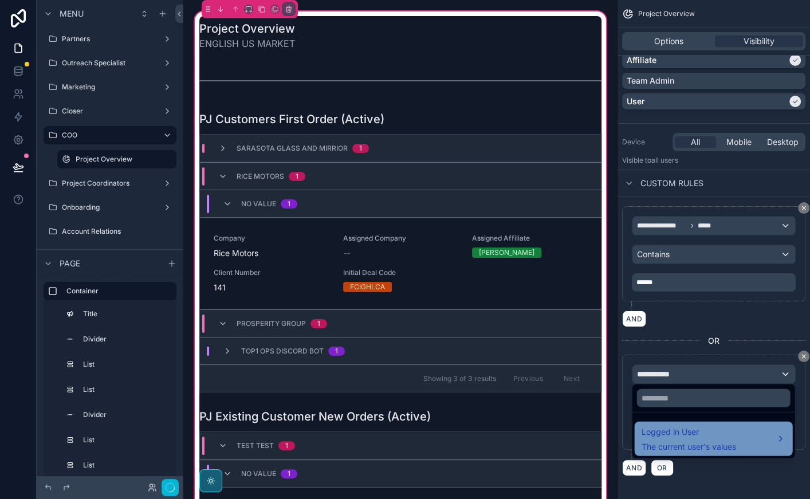
click at [669, 441] on span "The current user's values" at bounding box center [688, 446] width 95 height 11
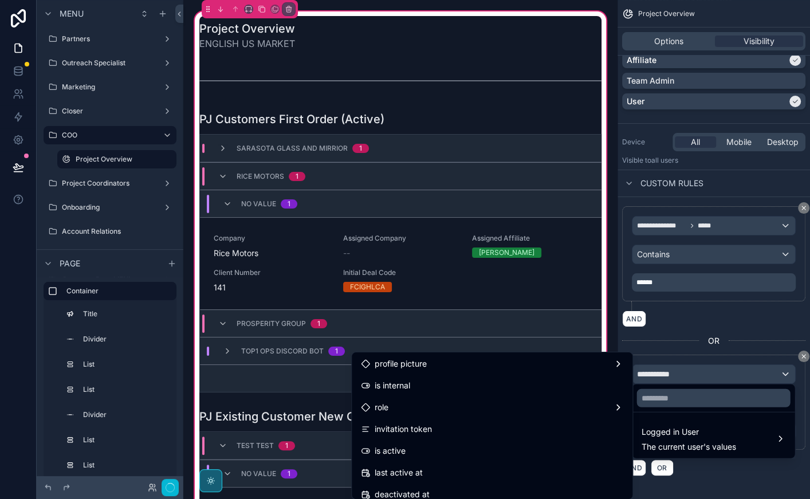
scroll to position [113, 0]
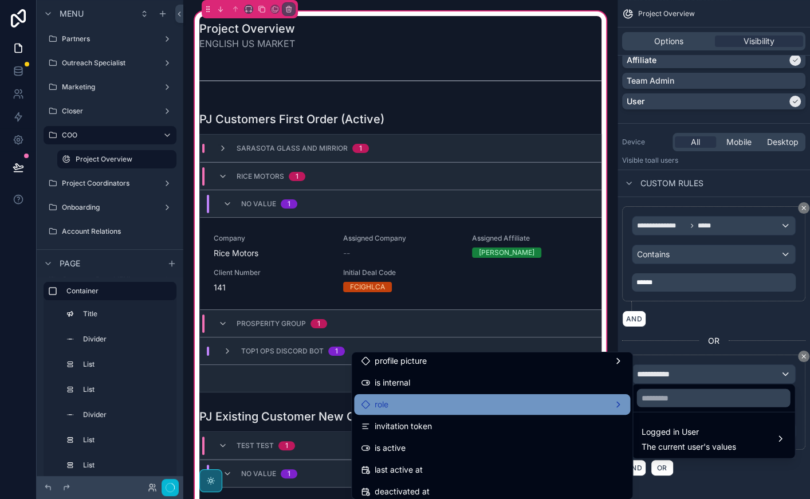
click at [537, 402] on div "role" at bounding box center [492, 404] width 262 height 14
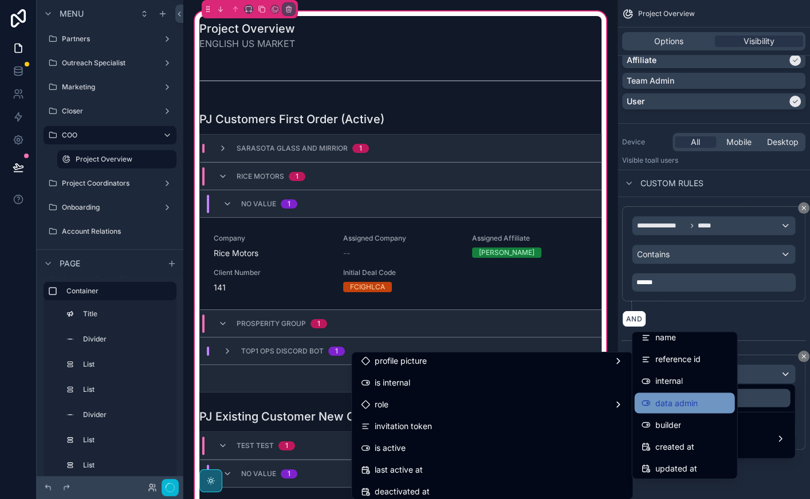
scroll to position [0, 0]
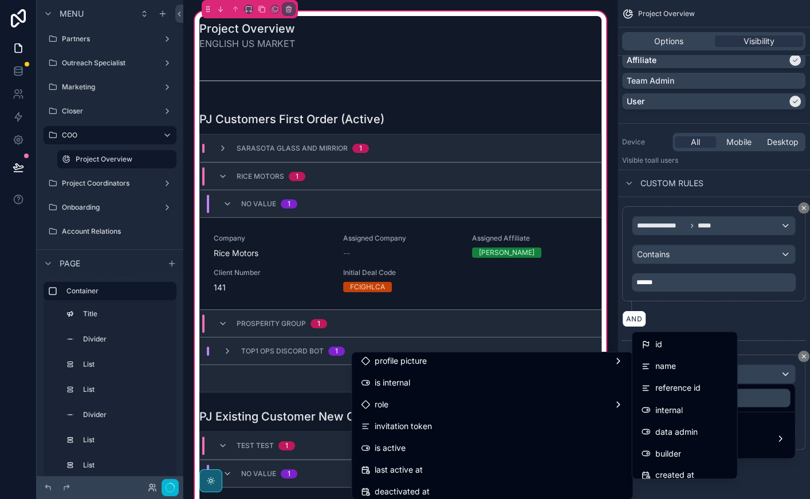
drag, startPoint x: 675, startPoint y: 365, endPoint x: 675, endPoint y: 411, distance: 45.8
click at [675, 365] on div "name" at bounding box center [684, 366] width 86 height 14
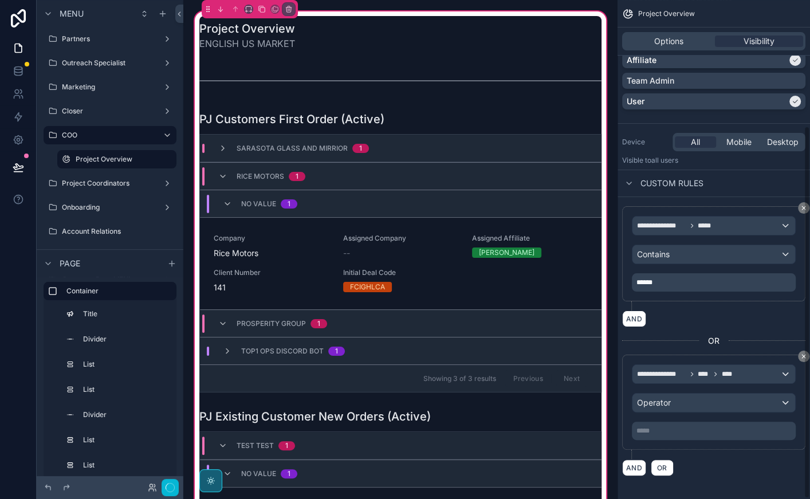
click at [665, 431] on p "***** ﻿" at bounding box center [714, 430] width 157 height 9
click at [707, 470] on div "AND OR" at bounding box center [713, 467] width 183 height 17
click at [703, 393] on div "Operator" at bounding box center [713, 402] width 163 height 18
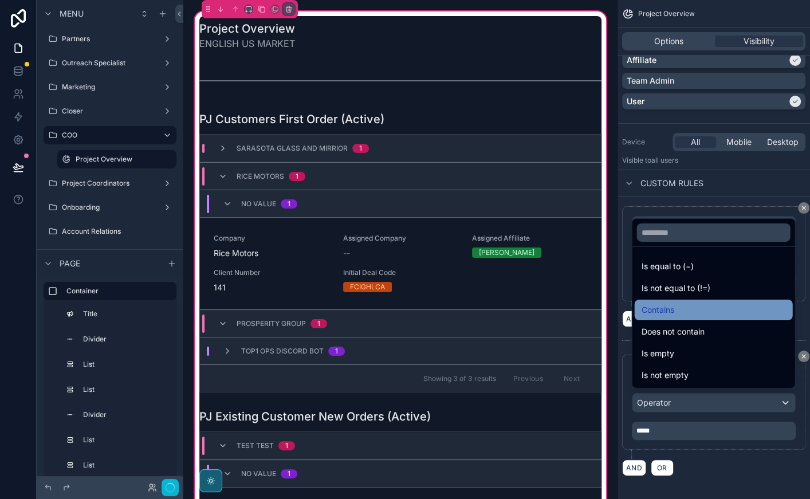
click at [688, 303] on div "Contains" at bounding box center [713, 310] width 144 height 14
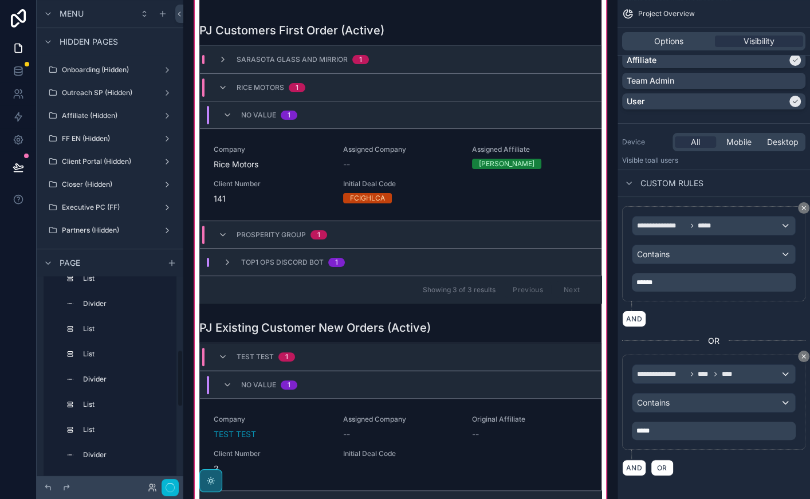
scroll to position [487, 0]
click at [50, 264] on icon "scrollable content" at bounding box center [48, 262] width 9 height 9
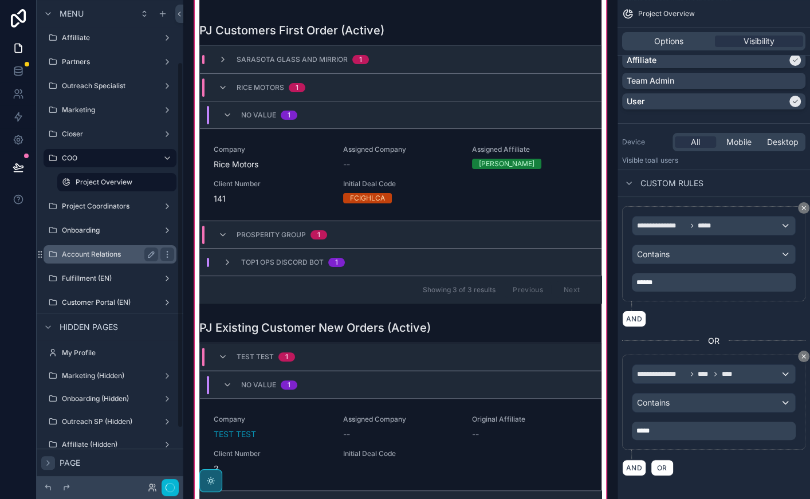
scroll to position [0, 0]
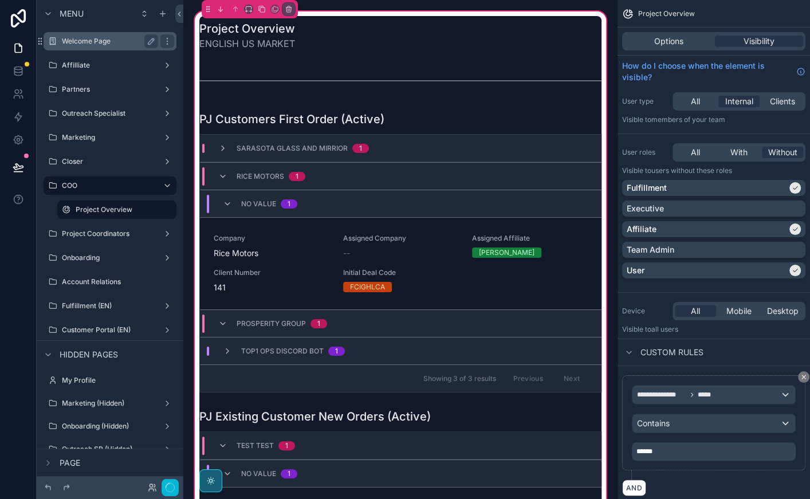
scroll to position [169, 0]
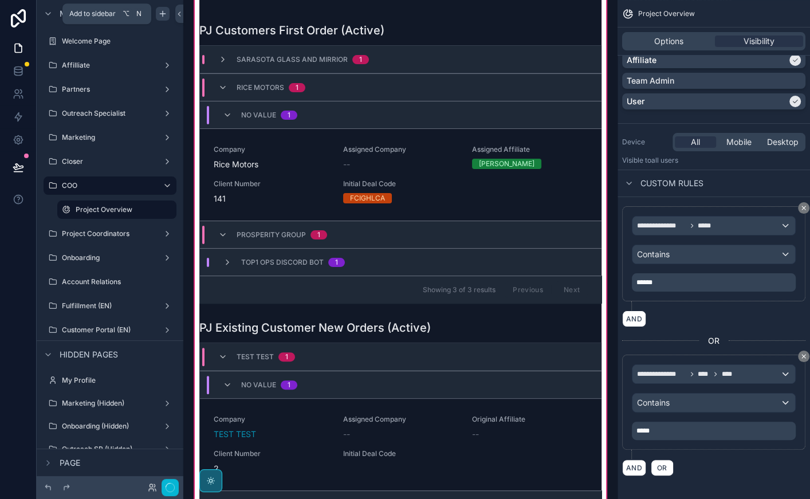
click at [163, 14] on icon "scrollable content" at bounding box center [162, 14] width 5 height 0
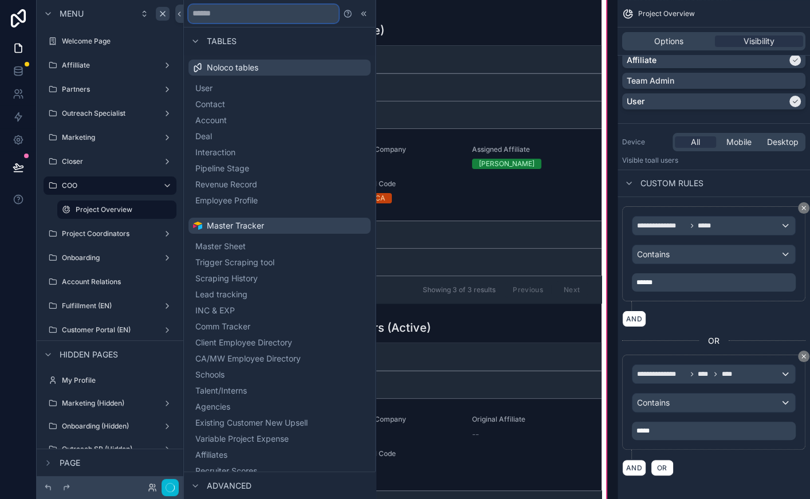
click at [210, 14] on input "text" at bounding box center [263, 14] width 150 height 18
type input "*"
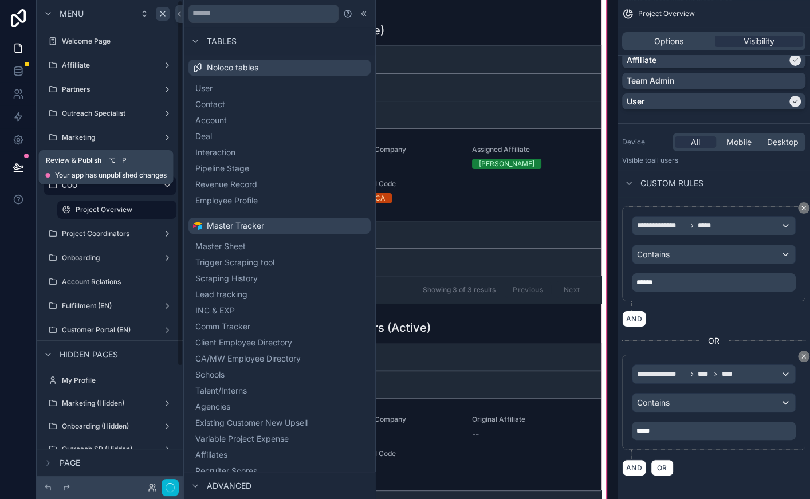
click at [21, 170] on icon at bounding box center [18, 167] width 11 height 11
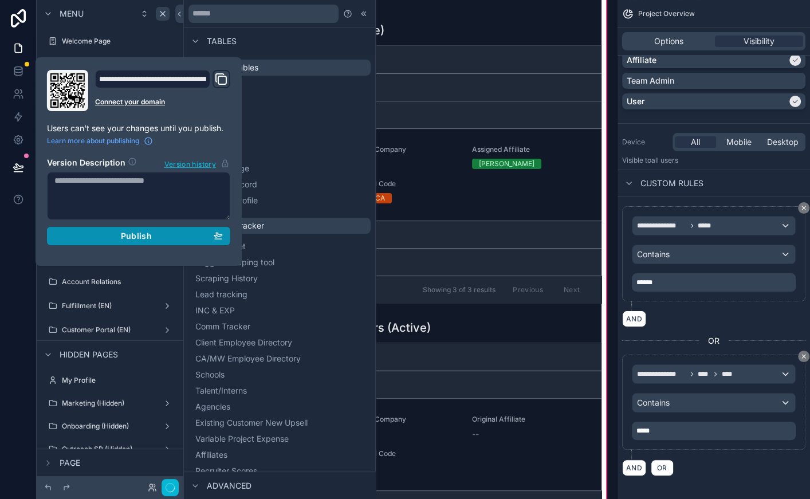
click at [132, 236] on span "Publish" at bounding box center [136, 236] width 31 height 10
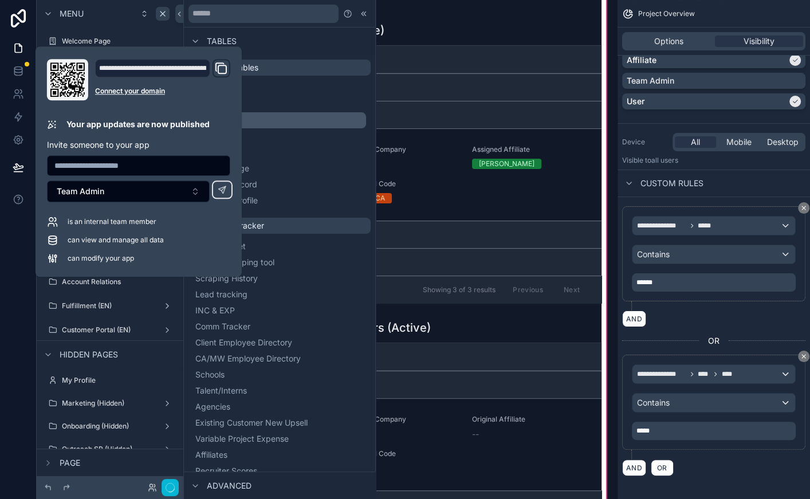
click at [435, 151] on div "scrollable content" at bounding box center [400, 163] width 416 height 290
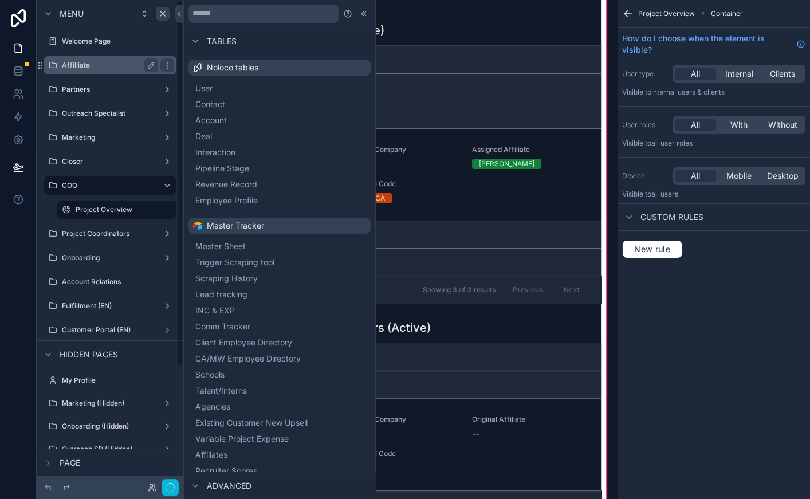
click at [111, 64] on label "Affilliate" at bounding box center [108, 65] width 92 height 9
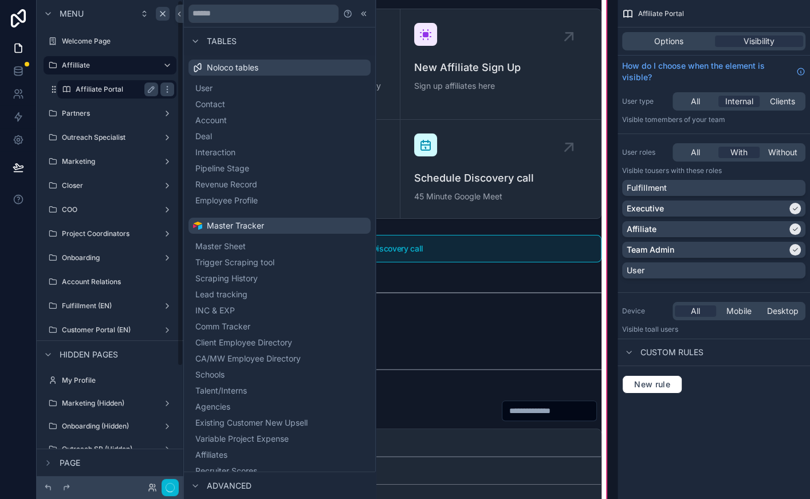
click at [106, 87] on label "Affiliate Portal" at bounding box center [115, 89] width 78 height 9
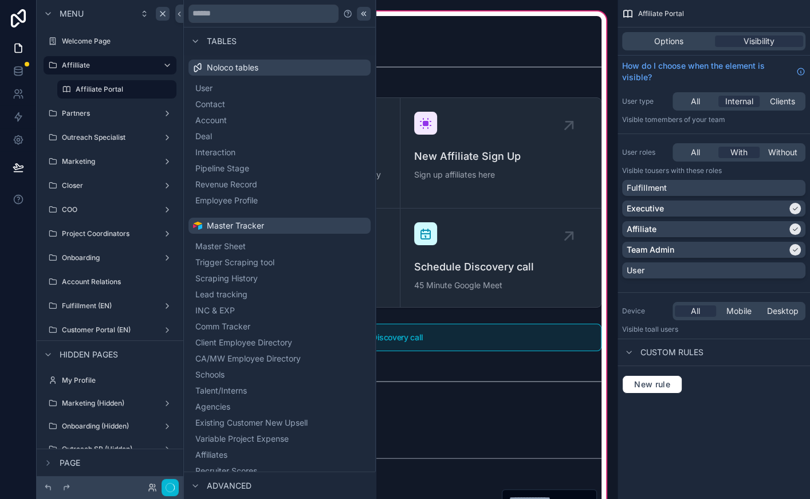
click at [366, 12] on icon at bounding box center [363, 13] width 9 height 9
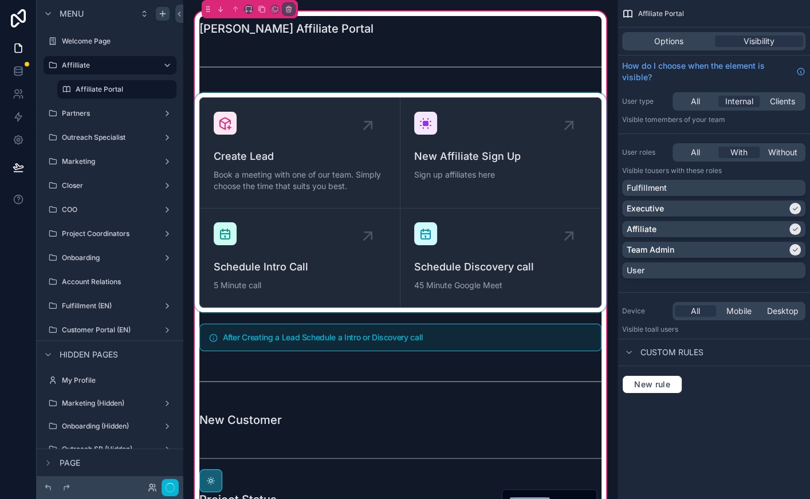
click at [475, 152] on div "scrollable content" at bounding box center [400, 202] width 416 height 219
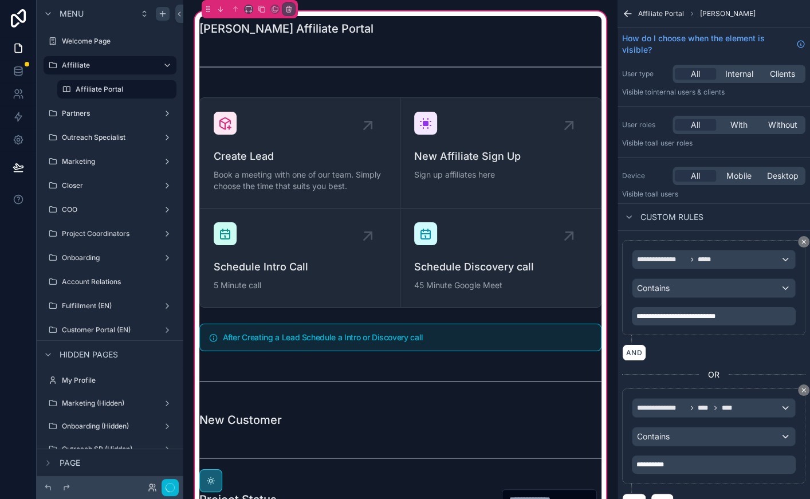
click at [475, 152] on div "scrollable content" at bounding box center [400, 202] width 416 height 219
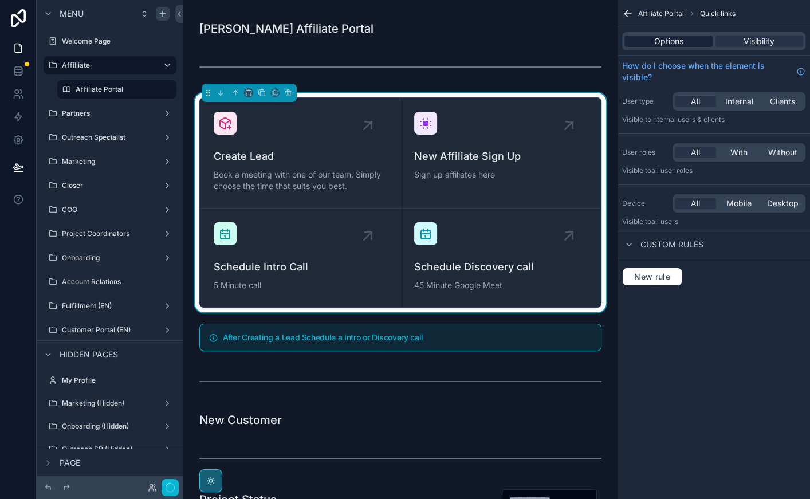
click at [668, 41] on span "Options" at bounding box center [668, 41] width 29 height 11
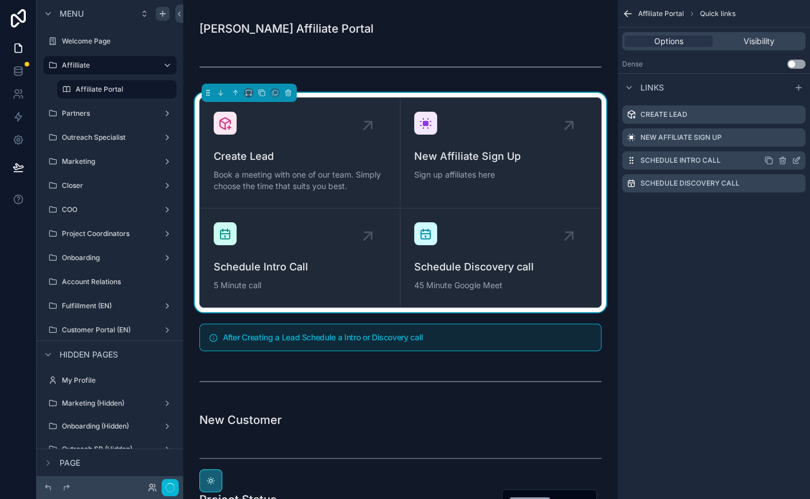
click at [797, 160] on icon "scrollable content" at bounding box center [797, 159] width 5 height 5
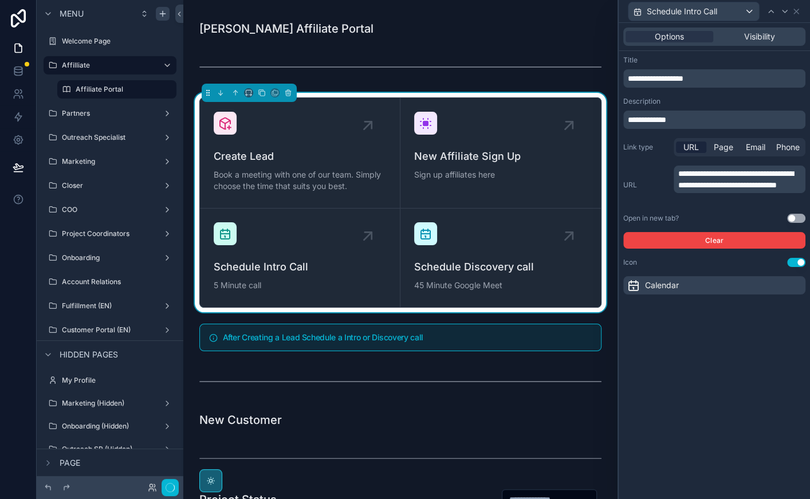
click at [793, 215] on button "Use setting" at bounding box center [796, 218] width 18 height 9
click at [793, 216] on button "Use setting" at bounding box center [796, 218] width 18 height 9
click at [799, 222] on button "Use setting" at bounding box center [796, 218] width 18 height 9
click at [794, 215] on button "Use setting" at bounding box center [796, 218] width 18 height 9
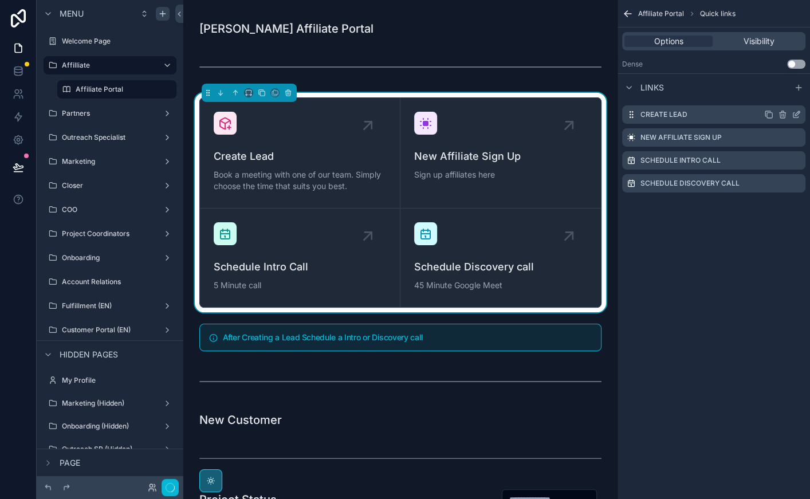
click at [797, 115] on icon "scrollable content" at bounding box center [797, 113] width 5 height 5
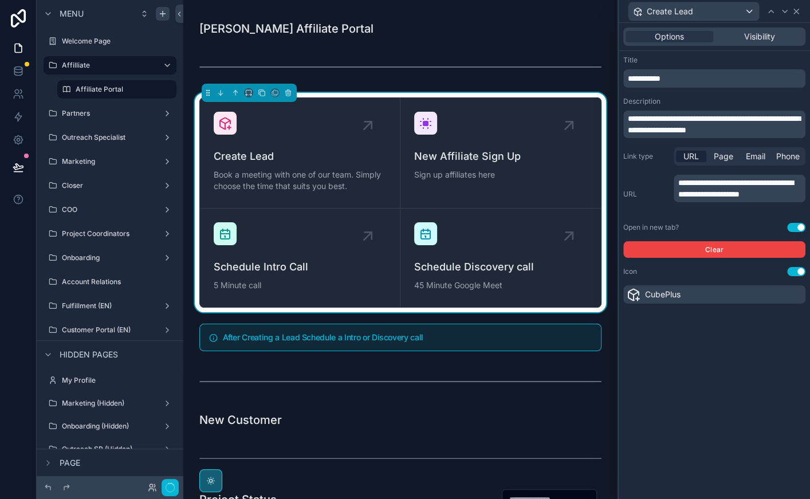
click at [795, 12] on icon at bounding box center [796, 11] width 5 height 5
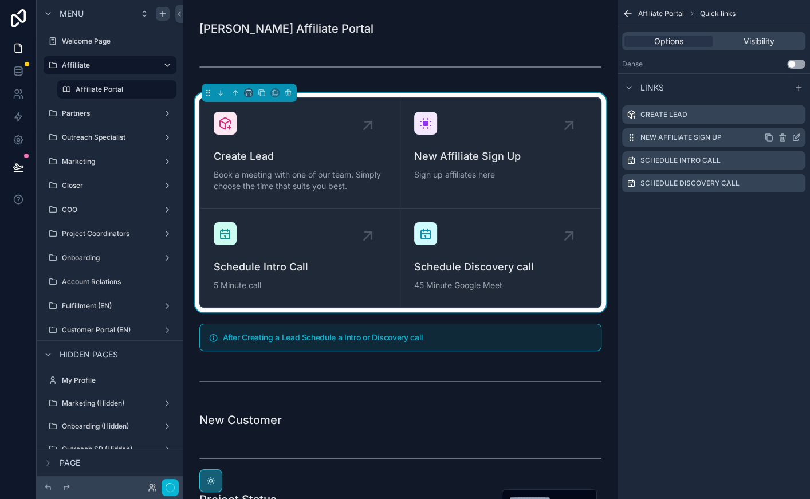
click at [797, 134] on icon "scrollable content" at bounding box center [796, 137] width 9 height 9
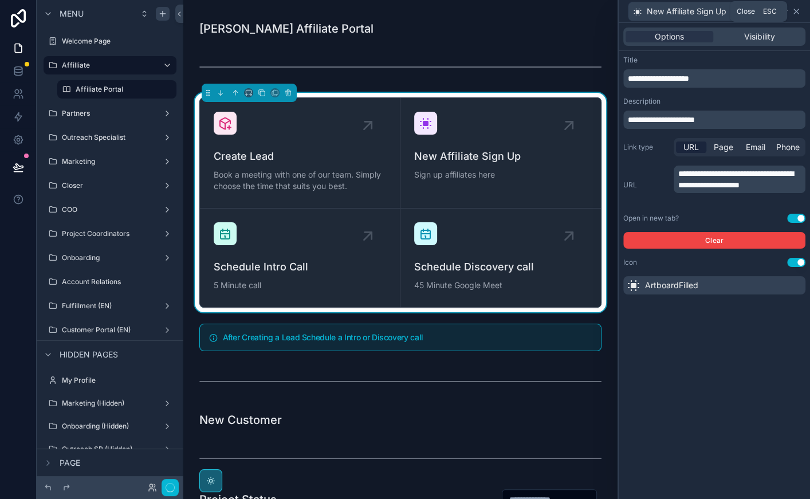
click at [798, 10] on icon at bounding box center [796, 11] width 9 height 9
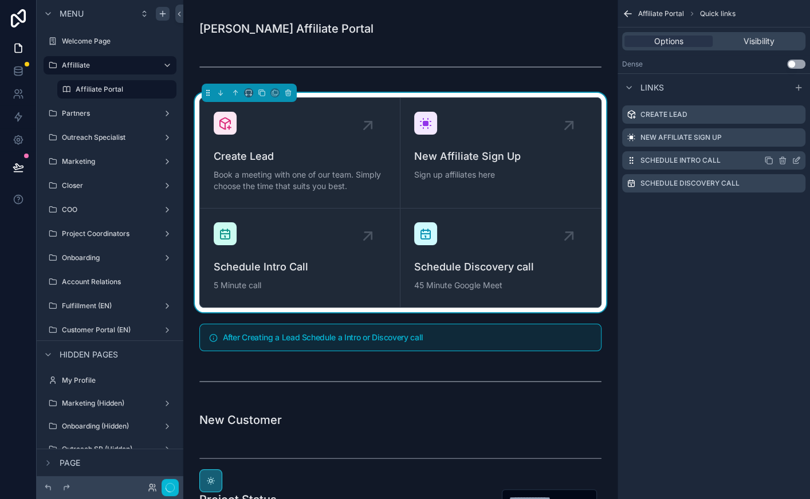
click at [797, 160] on icon "scrollable content" at bounding box center [797, 159] width 5 height 5
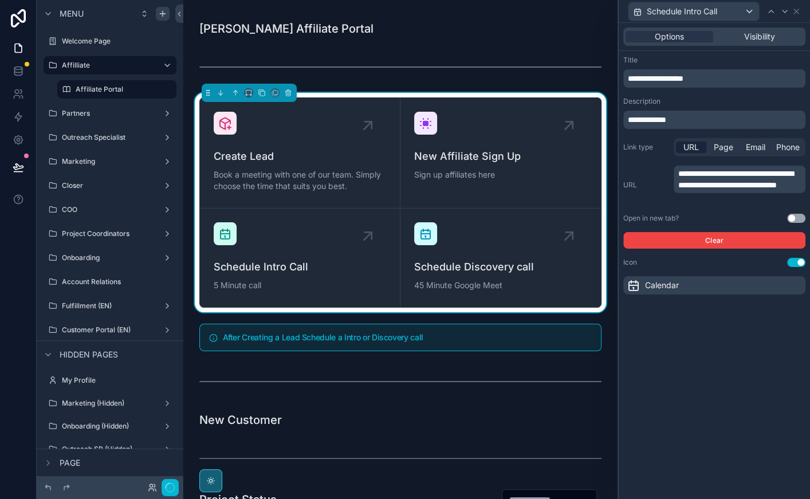
click at [798, 218] on button "Use setting" at bounding box center [796, 218] width 18 height 9
click at [795, 214] on button "Use setting" at bounding box center [796, 218] width 18 height 9
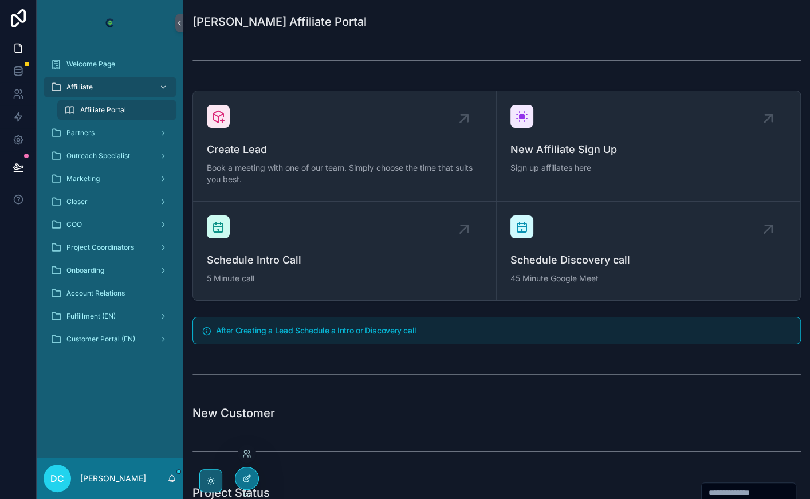
click at [249, 476] on icon at bounding box center [249, 475] width 1 height 1
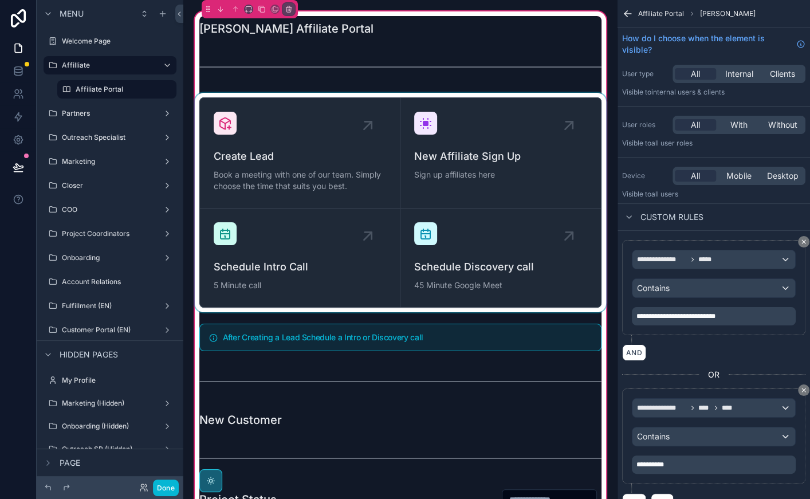
click at [496, 242] on div "scrollable content" at bounding box center [400, 202] width 416 height 219
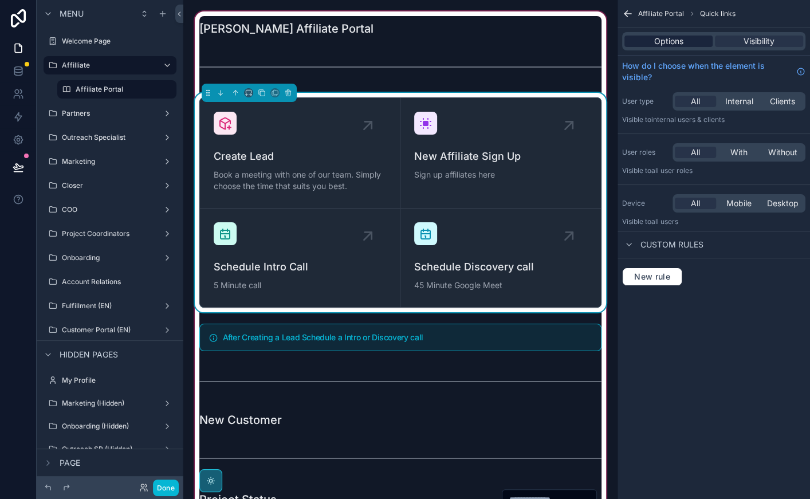
click at [675, 42] on span "Options" at bounding box center [668, 41] width 29 height 11
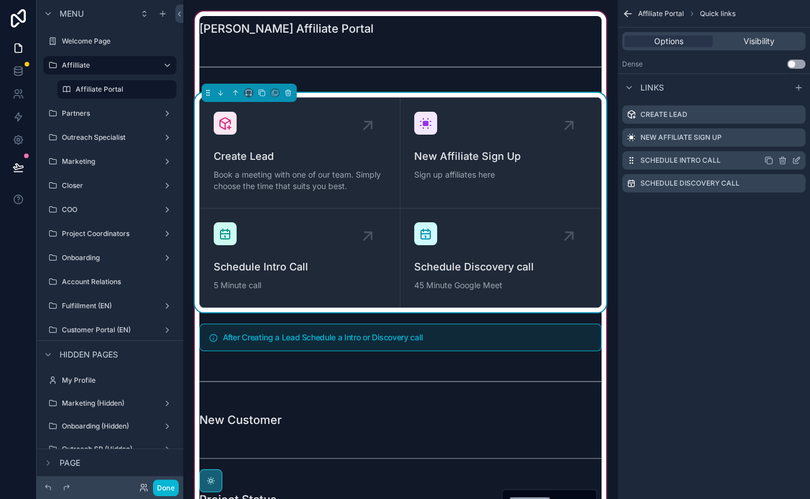
click at [800, 161] on icon "scrollable content" at bounding box center [796, 160] width 9 height 9
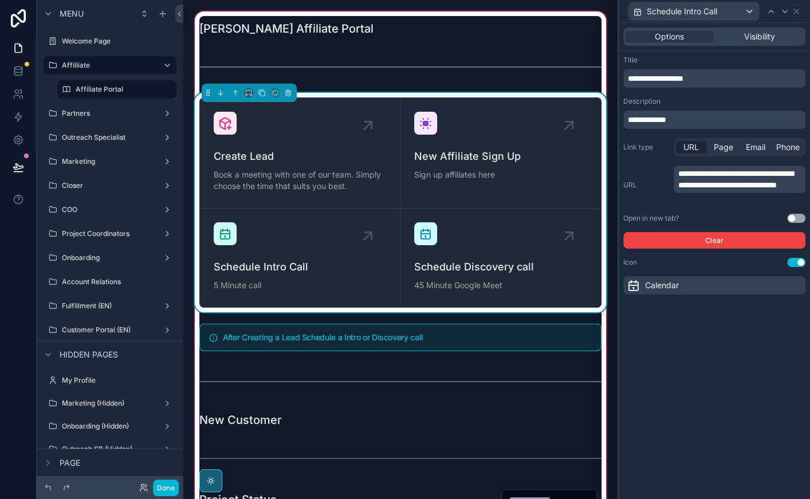
click at [793, 216] on button "Use setting" at bounding box center [796, 218] width 18 height 9
click at [794, 219] on button "Use setting" at bounding box center [796, 218] width 18 height 9
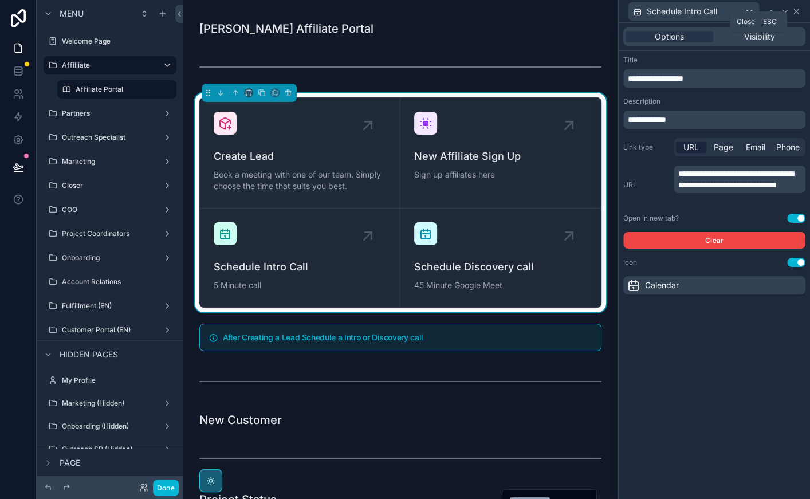
click at [797, 12] on icon at bounding box center [796, 11] width 5 height 5
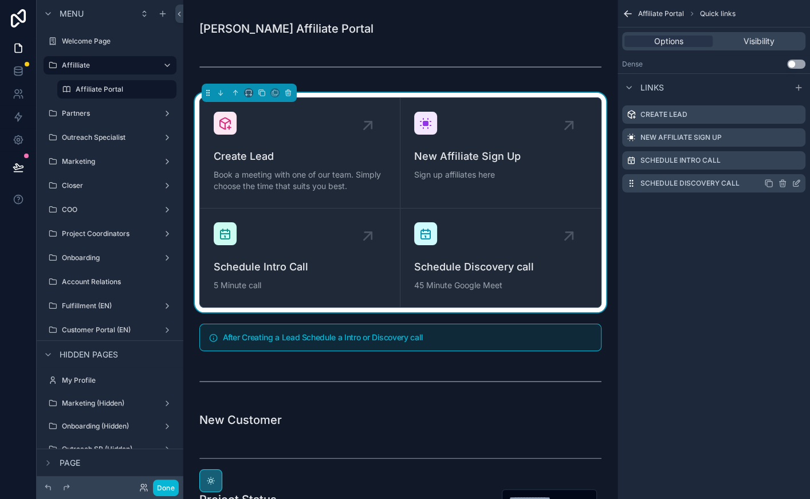
click at [796, 183] on icon "scrollable content" at bounding box center [796, 183] width 9 height 9
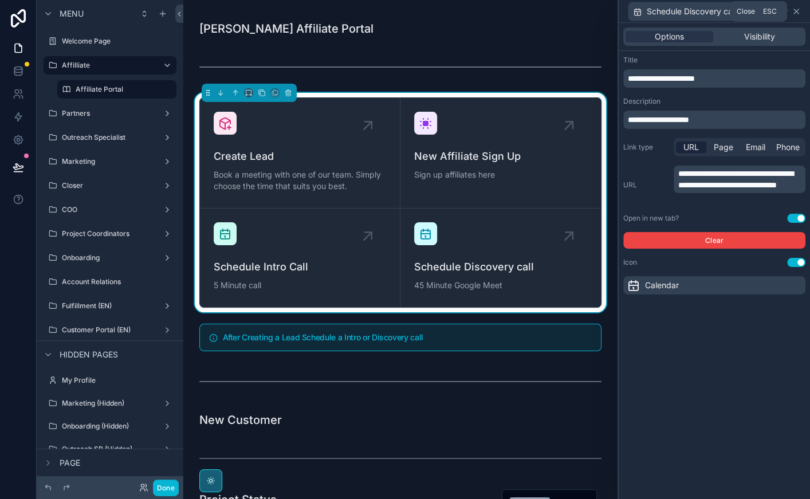
click at [797, 12] on icon at bounding box center [796, 11] width 5 height 5
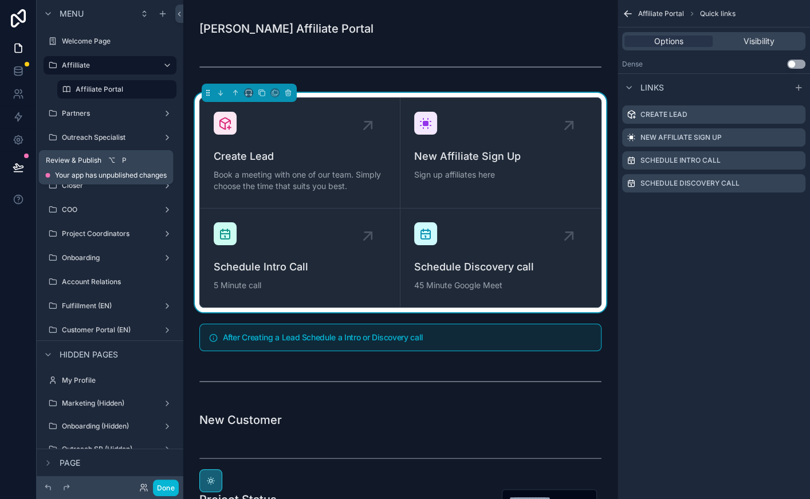
click at [18, 162] on icon at bounding box center [18, 167] width 11 height 11
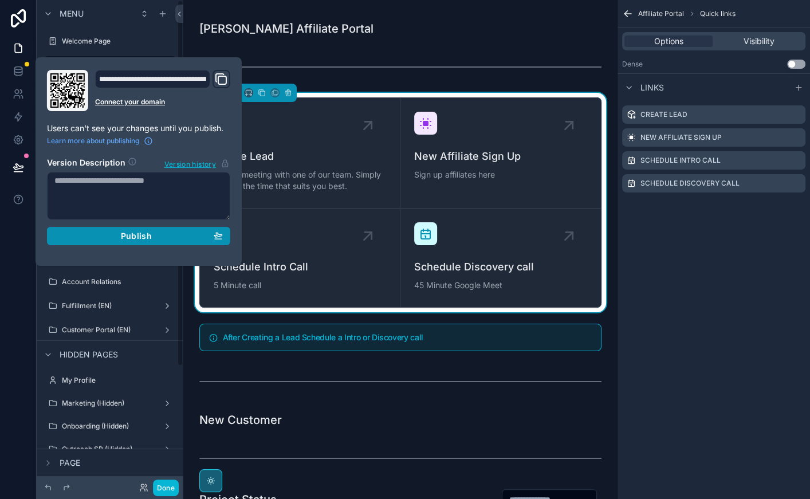
click at [94, 236] on div "Publish" at bounding box center [138, 236] width 168 height 10
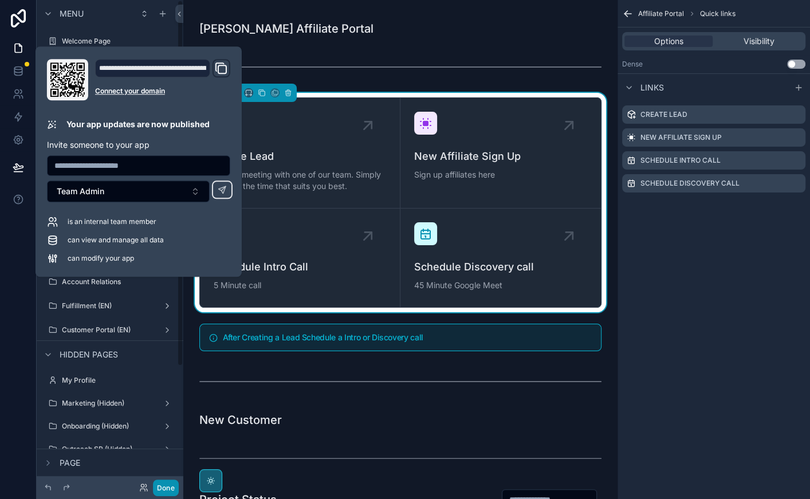
click at [161, 487] on button "Done" at bounding box center [166, 487] width 26 height 17
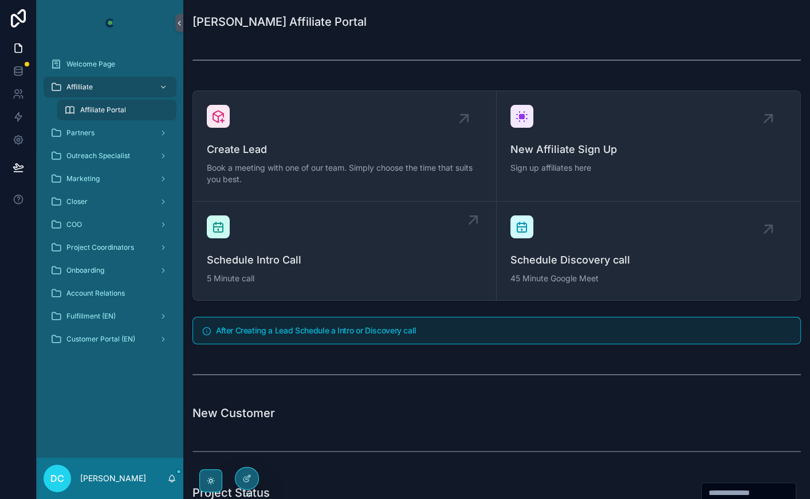
click at [361, 233] on div "Schedule Intro Call 5 Minute call" at bounding box center [344, 250] width 275 height 71
click at [542, 143] on span "New Affiliate Sign Up" at bounding box center [648, 149] width 276 height 16
click at [252, 476] on div at bounding box center [246, 478] width 23 height 22
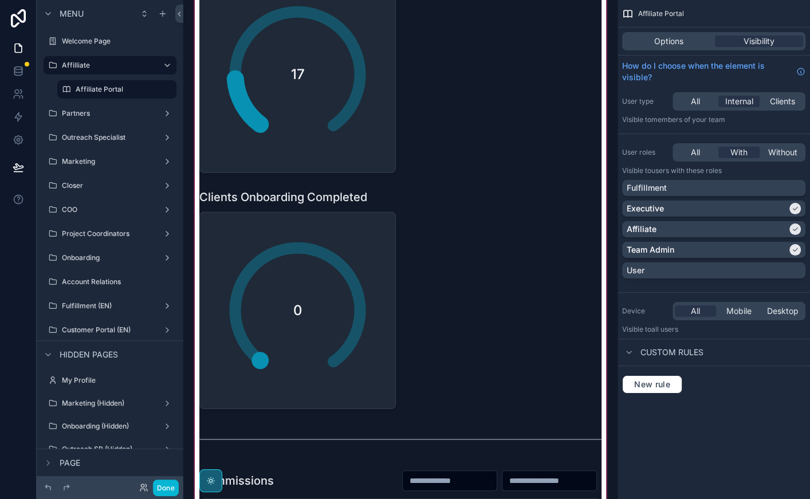
scroll to position [2749, 0]
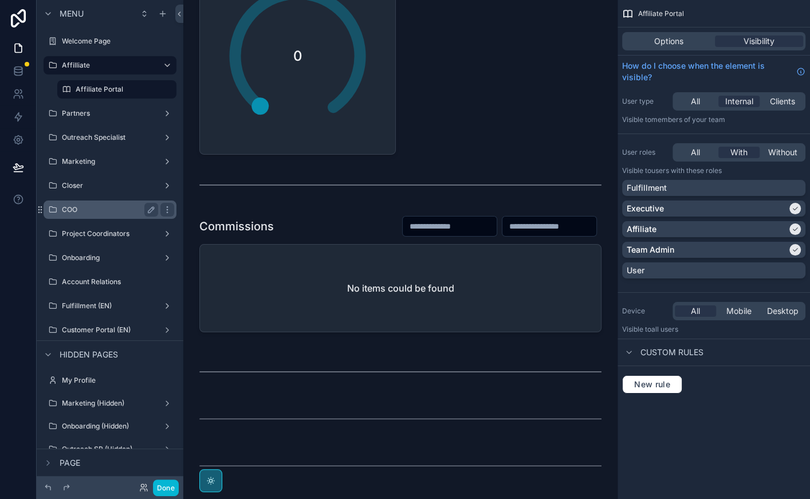
click at [83, 203] on div "COO" at bounding box center [110, 210] width 96 height 14
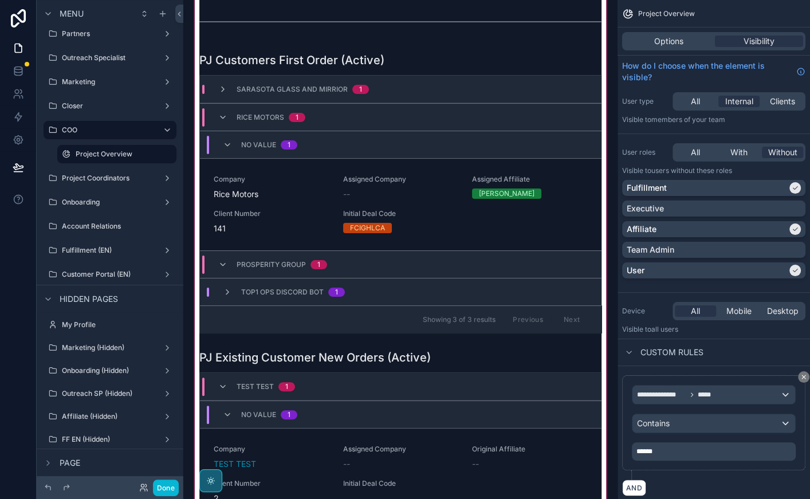
scroll to position [43, 0]
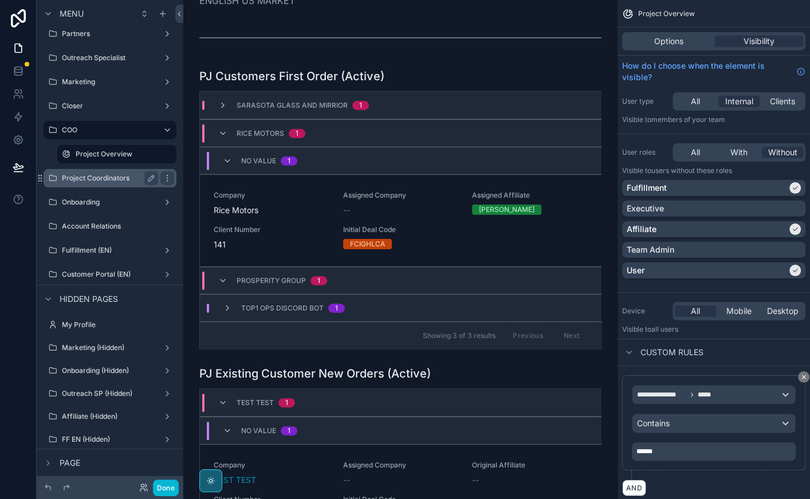
click at [92, 178] on label "Project Coordinators" at bounding box center [108, 178] width 92 height 9
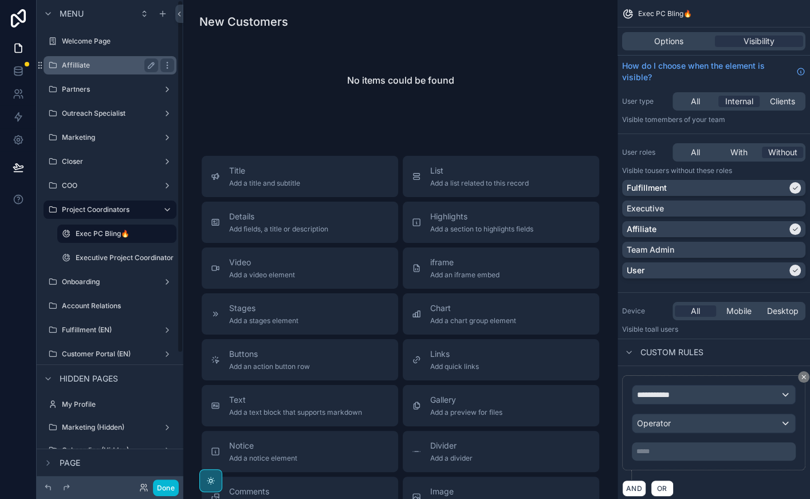
click at [117, 69] on label "Affilliate" at bounding box center [108, 65] width 92 height 9
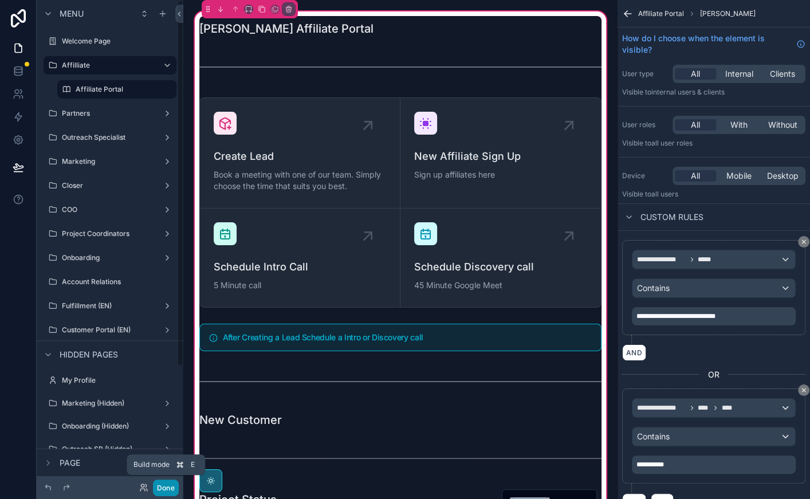
click at [167, 486] on button "Done" at bounding box center [166, 487] width 26 height 17
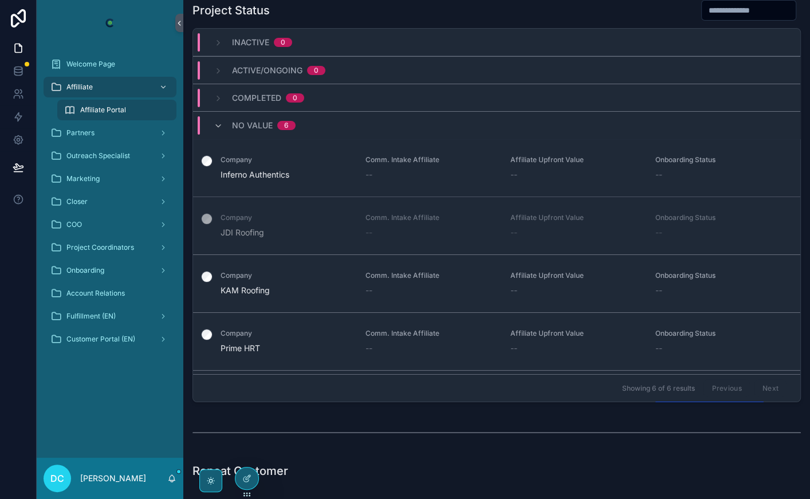
scroll to position [18, 0]
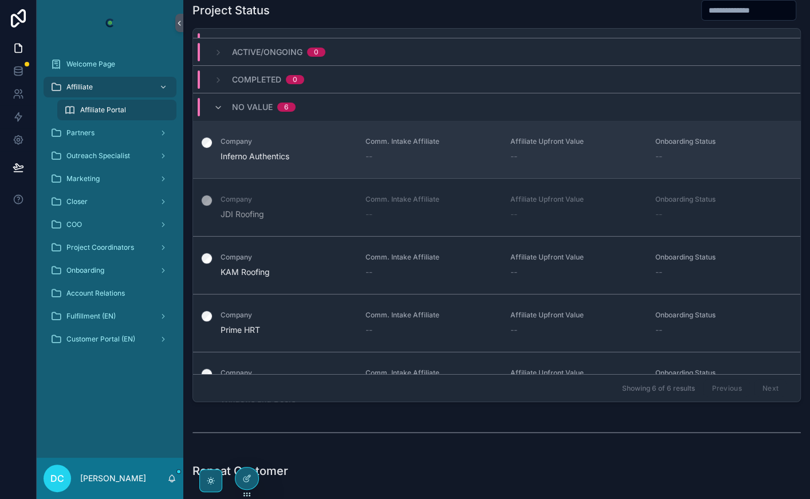
click at [302, 158] on span "Inferno Authentics" at bounding box center [286, 156] width 131 height 11
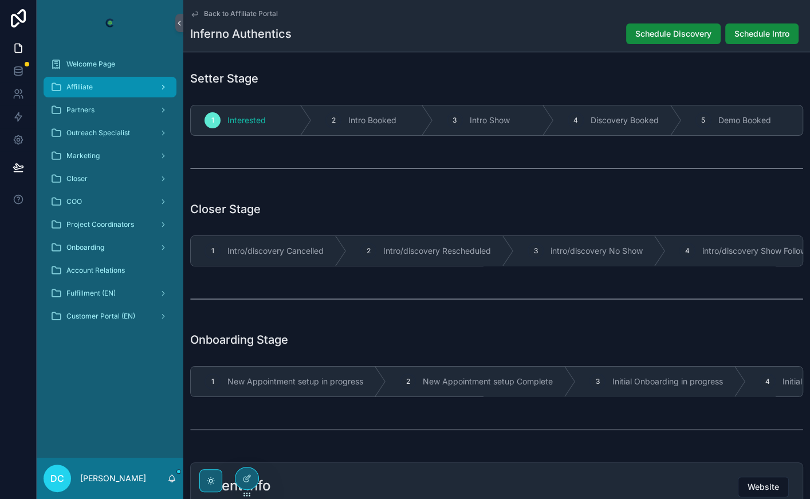
click at [106, 90] on div "Affilliate" at bounding box center [109, 87] width 119 height 18
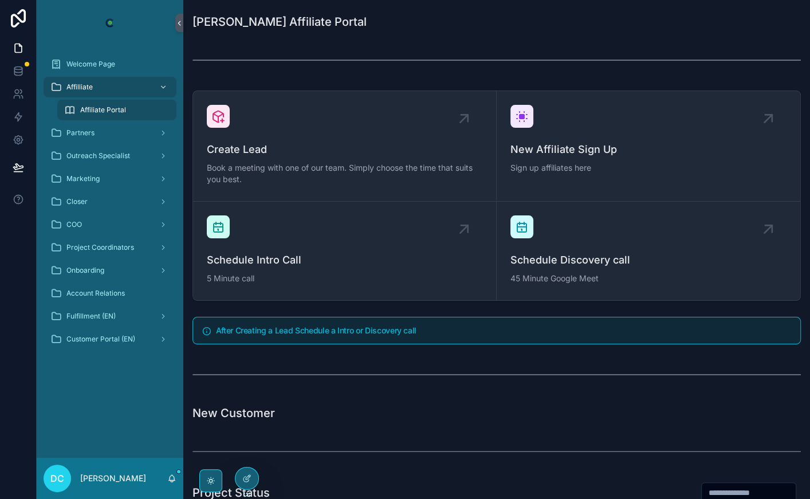
click at [136, 108] on div "Affiliate Portal" at bounding box center [116, 110] width 105 height 18
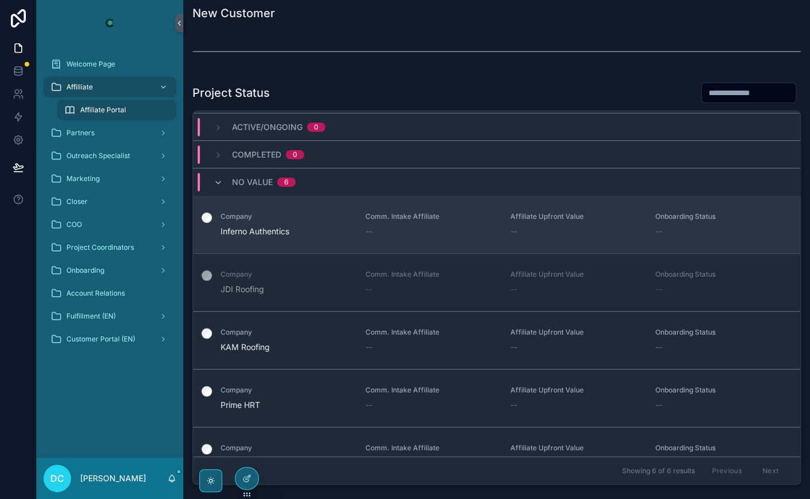
scroll to position [29, 0]
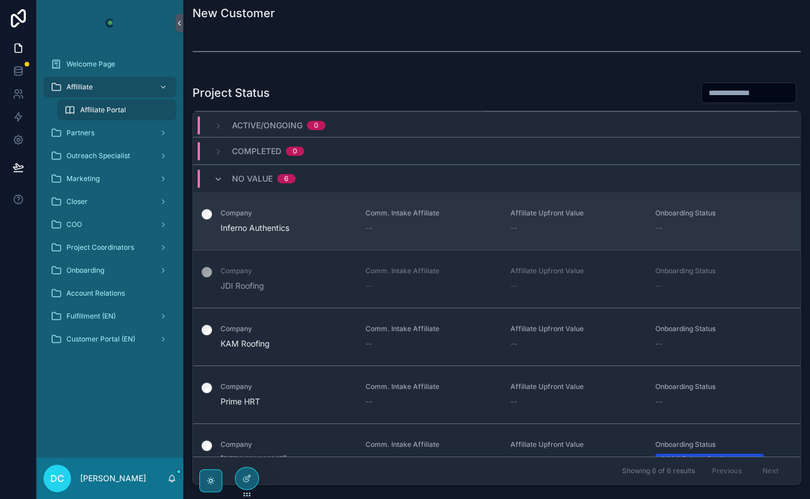
click at [318, 237] on link "Company Inferno Authentics Comm. Intake Affiliate -- Affiliate Upfront Value --…" at bounding box center [496, 221] width 607 height 58
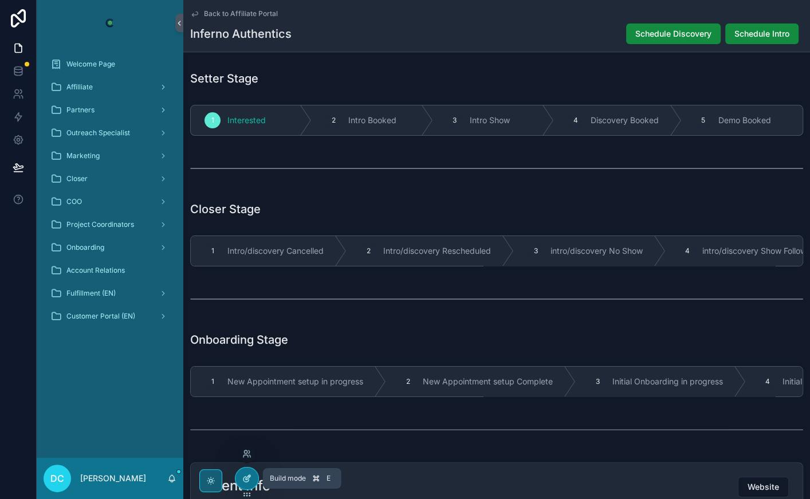
click at [241, 478] on div at bounding box center [246, 478] width 23 height 22
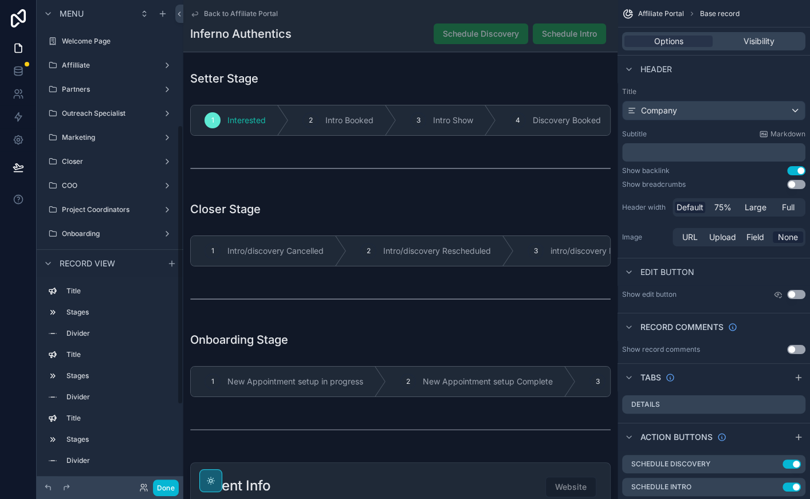
scroll to position [216, 0]
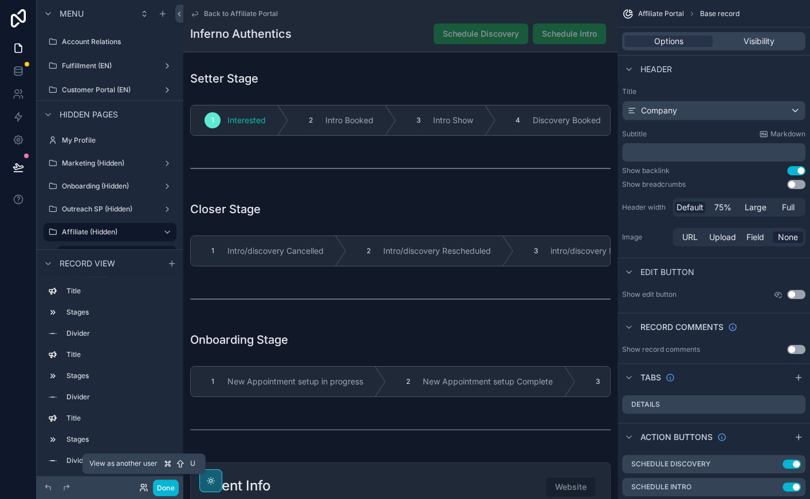
click at [144, 486] on icon at bounding box center [142, 485] width 3 height 3
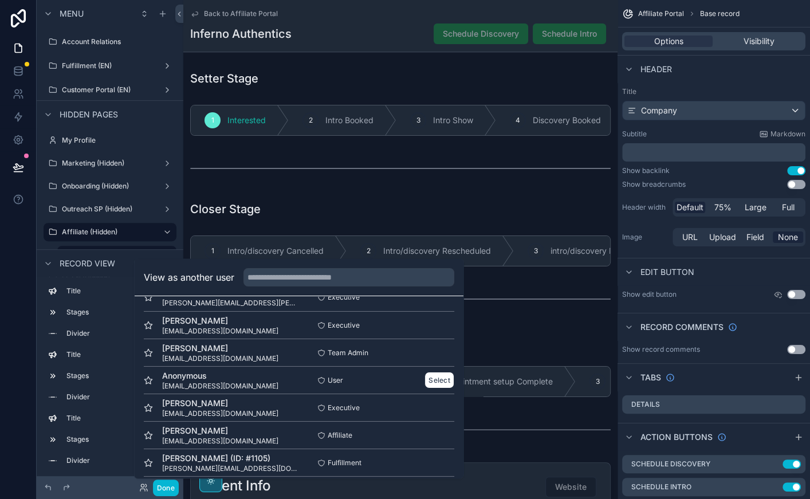
scroll to position [23, 0]
click at [434, 432] on button "Select" at bounding box center [439, 434] width 30 height 17
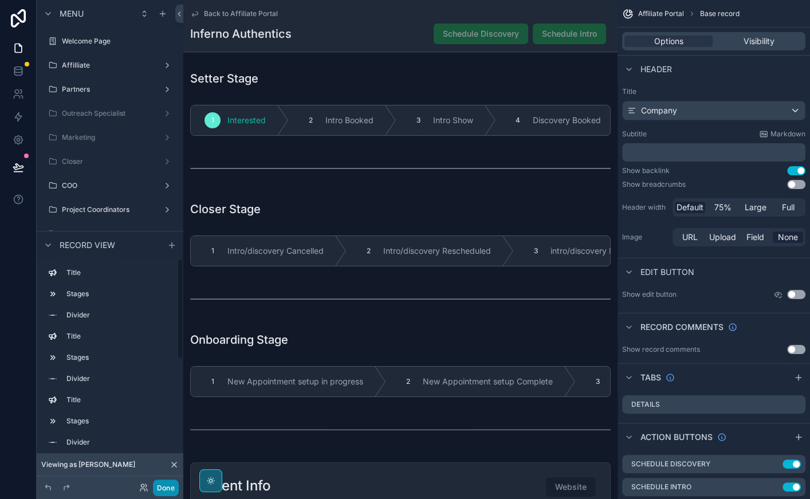
click at [164, 485] on button "Done" at bounding box center [166, 487] width 26 height 17
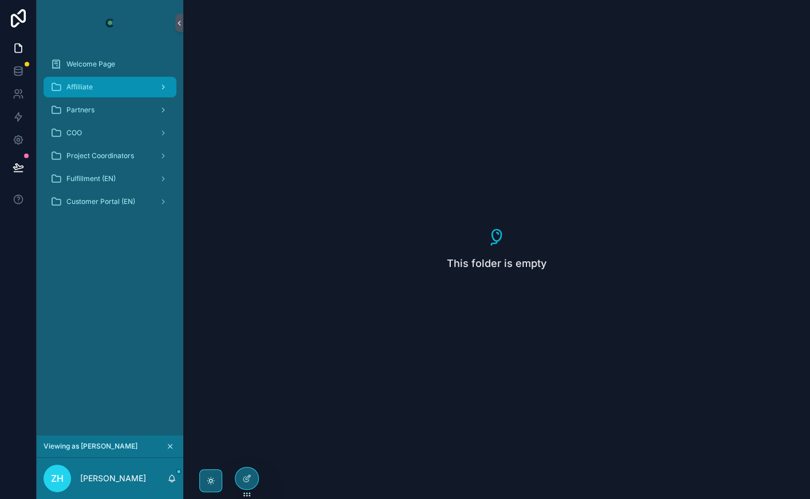
click at [94, 85] on div "Affilliate" at bounding box center [109, 87] width 119 height 18
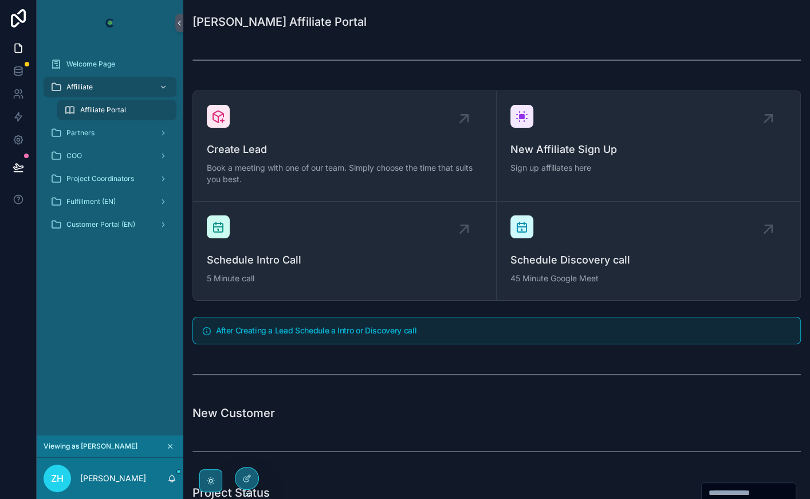
click at [101, 101] on div "Affiliate Portal" at bounding box center [116, 110] width 105 height 18
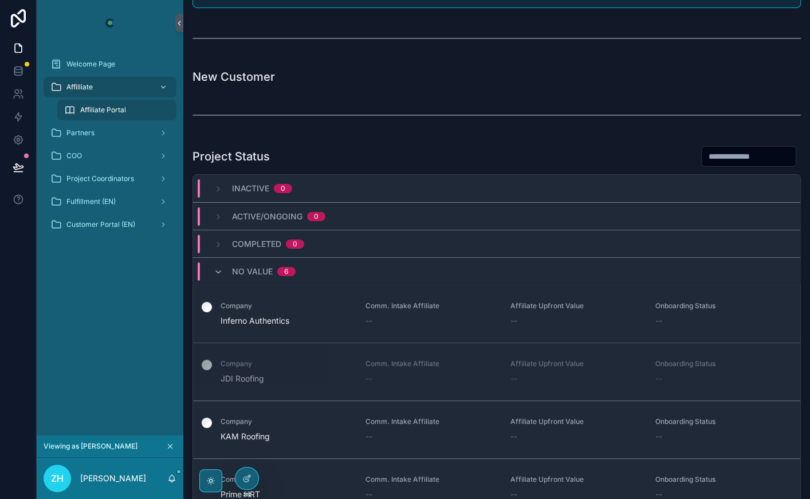
scroll to position [15, 0]
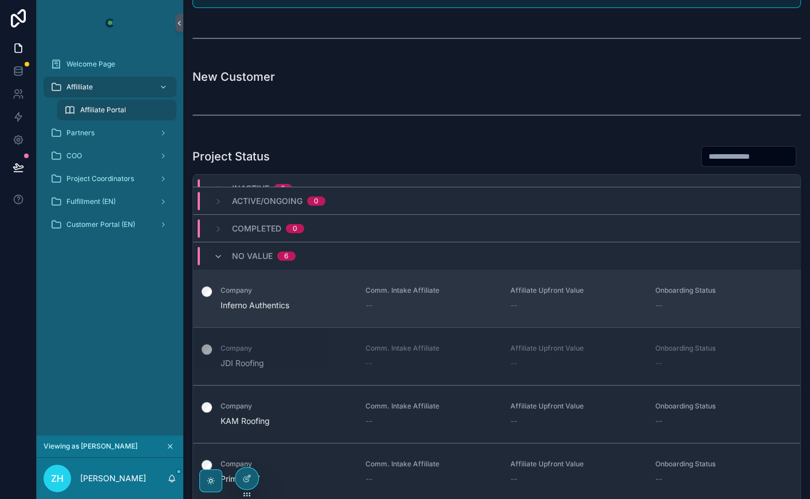
click at [257, 300] on span "Inferno Authentics" at bounding box center [286, 305] width 131 height 11
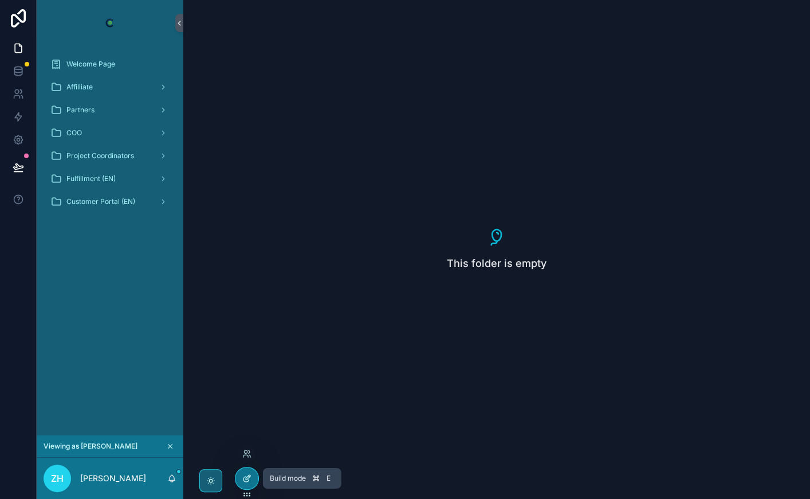
click at [245, 475] on icon at bounding box center [246, 478] width 9 height 9
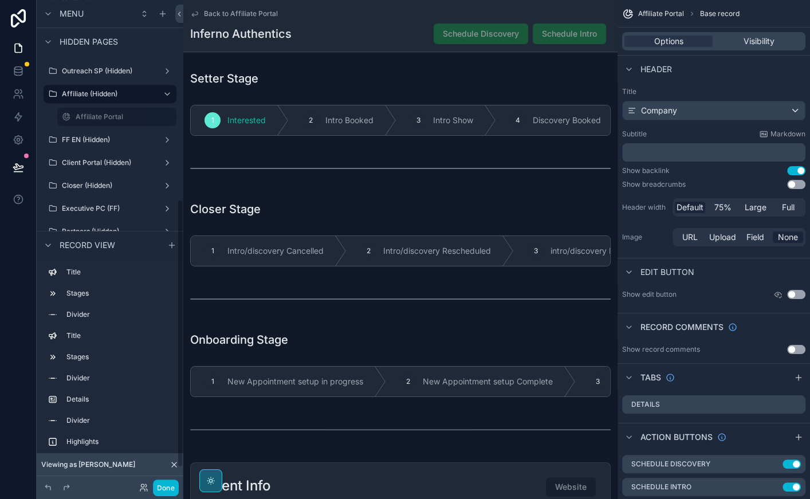
scroll to position [353, 0]
click at [101, 113] on label "Affiliate Portal" at bounding box center [115, 117] width 78 height 9
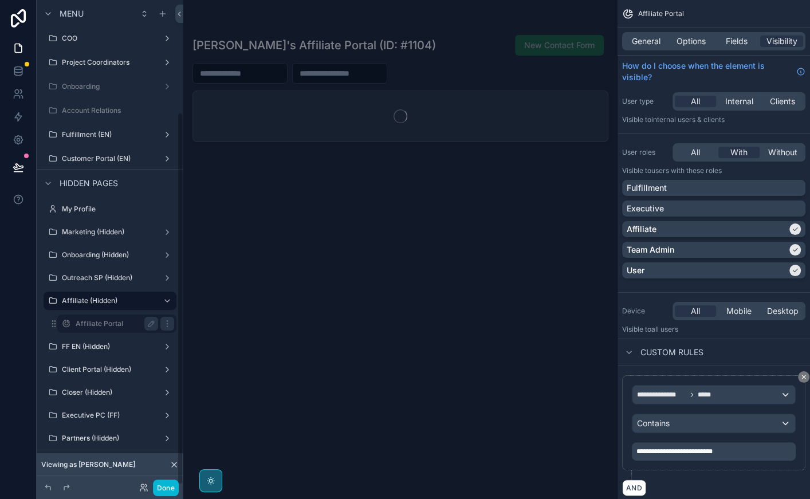
scroll to position [146, 0]
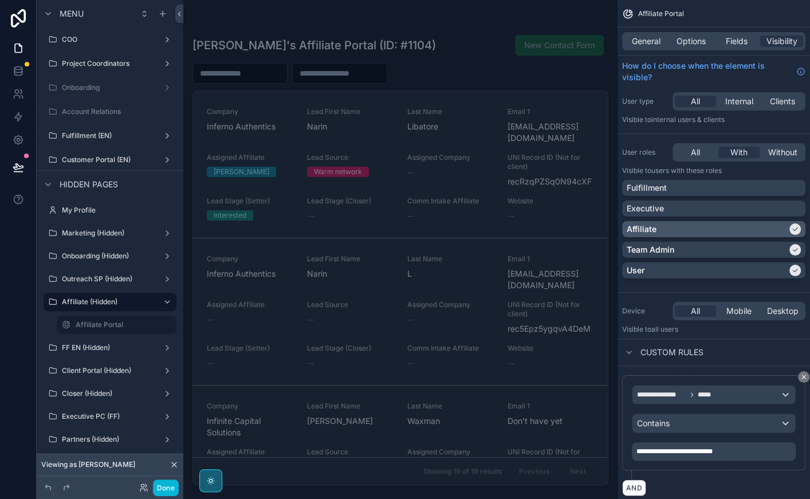
click at [731, 229] on div "Affiliate" at bounding box center [707, 228] width 160 height 11
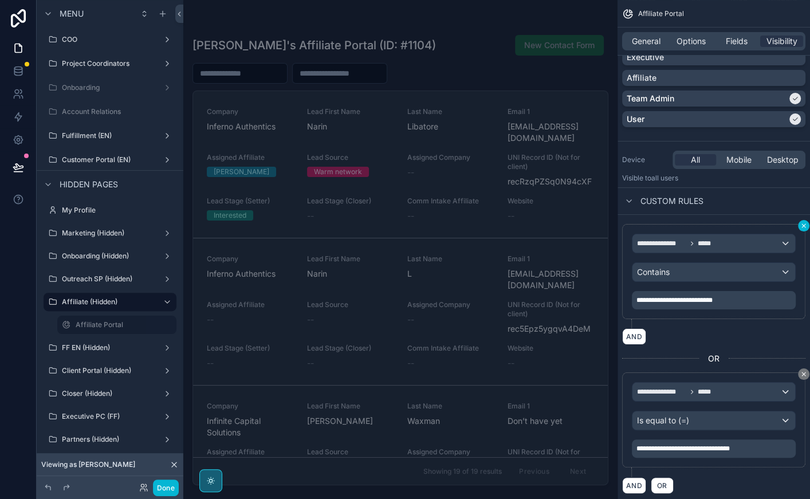
scroll to position [169, 0]
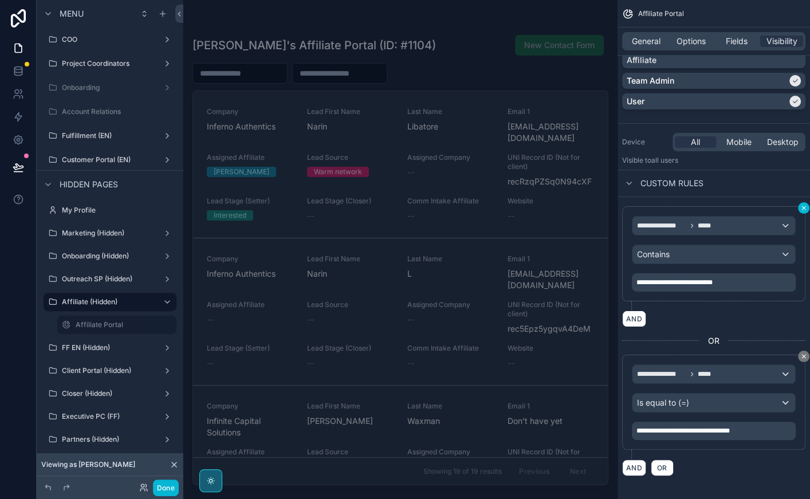
click at [802, 206] on icon "scrollable content" at bounding box center [803, 207] width 7 height 7
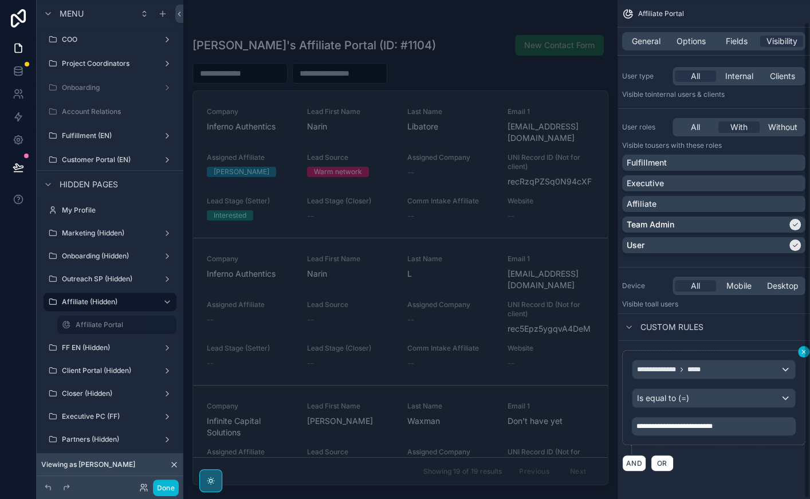
scroll to position [22, 0]
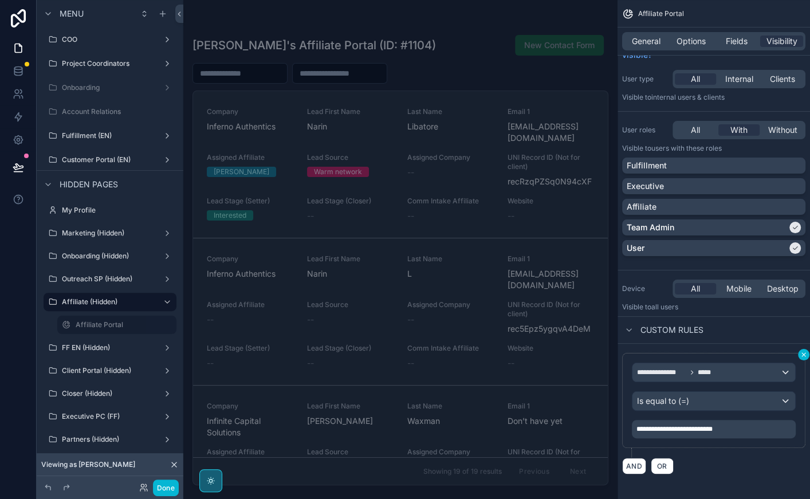
click at [802, 356] on icon "scrollable content" at bounding box center [803, 354] width 7 height 7
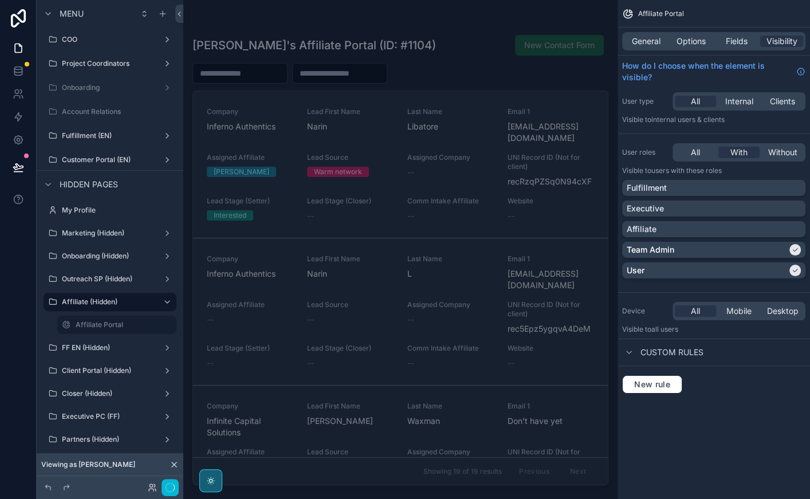
scroll to position [0, 0]
click at [734, 232] on div "Affiliate" at bounding box center [714, 228] width 174 height 11
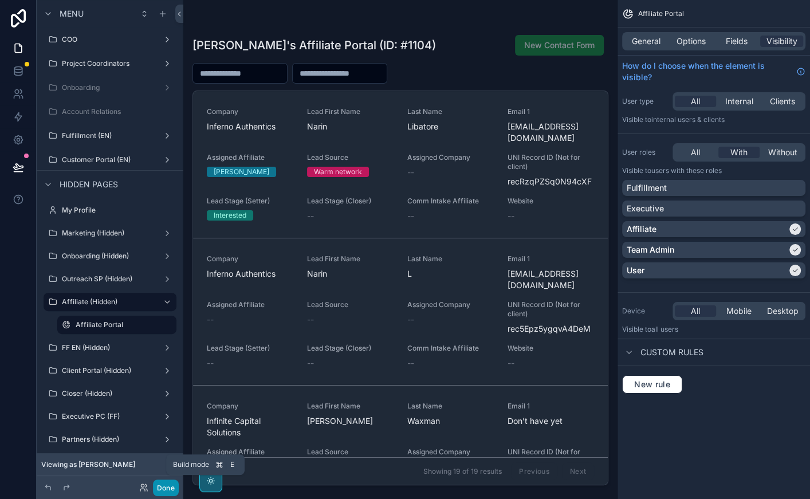
click at [161, 486] on button "Done" at bounding box center [166, 487] width 26 height 17
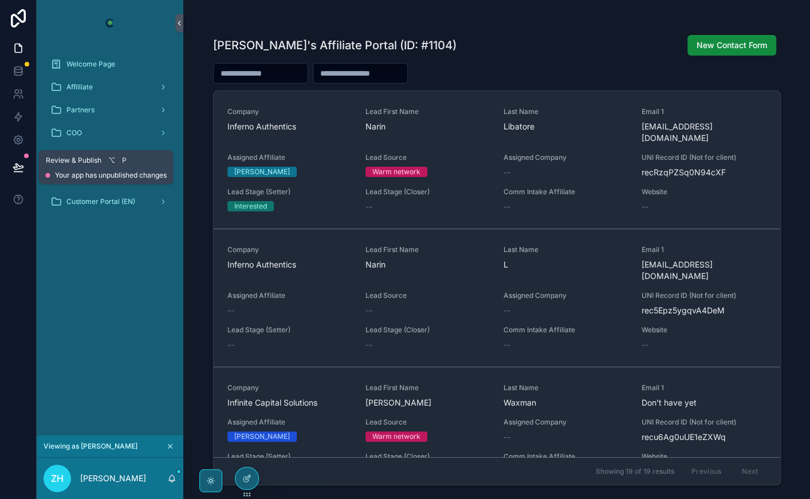
click at [16, 162] on icon at bounding box center [18, 167] width 11 height 11
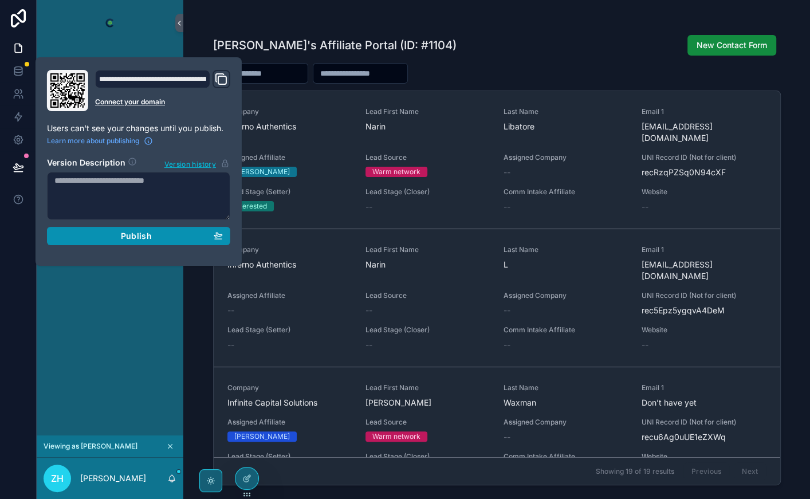
click at [163, 234] on div "Publish" at bounding box center [138, 236] width 168 height 10
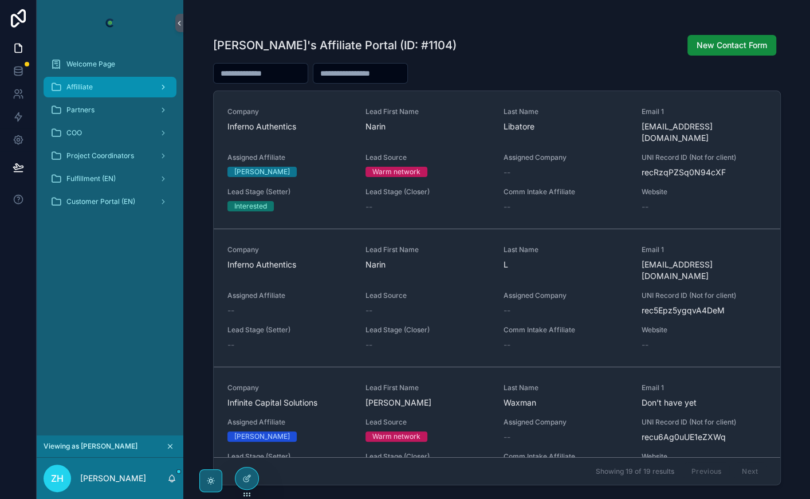
click at [125, 88] on div "Affilliate" at bounding box center [109, 87] width 119 height 18
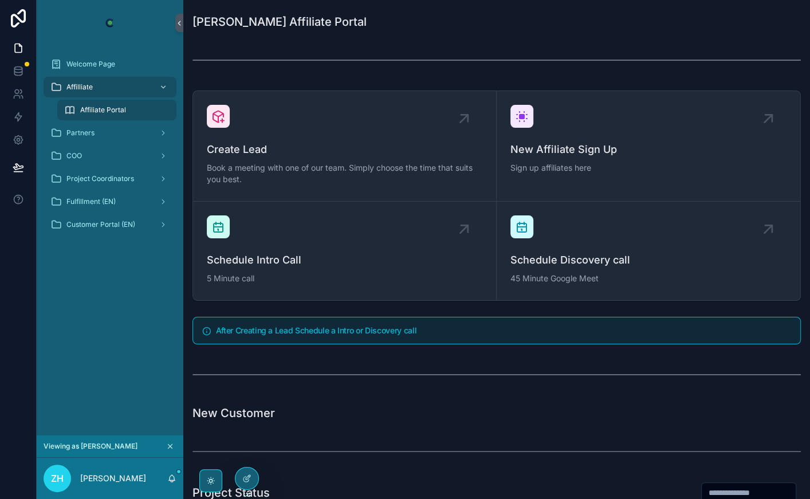
click at [107, 109] on span "Affiliate Portal" at bounding box center [103, 109] width 46 height 9
click at [103, 141] on div "Partners" at bounding box center [109, 133] width 119 height 18
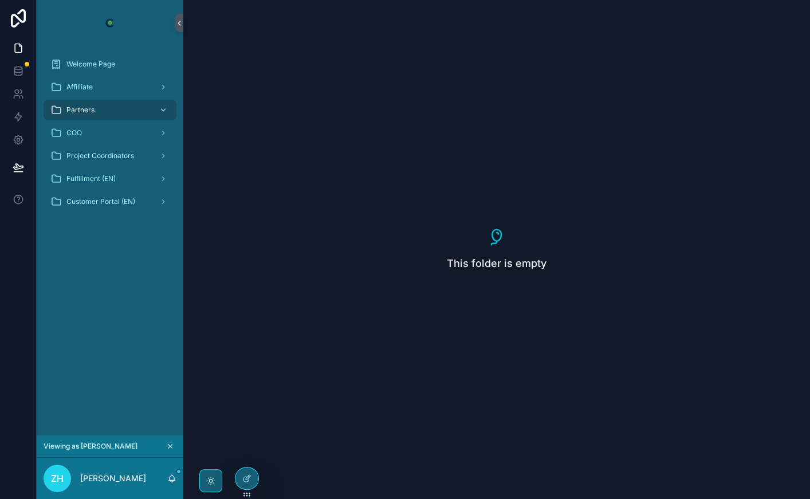
click at [99, 143] on div "COO" at bounding box center [110, 132] width 147 height 23
click at [100, 137] on div "COO" at bounding box center [109, 133] width 119 height 18
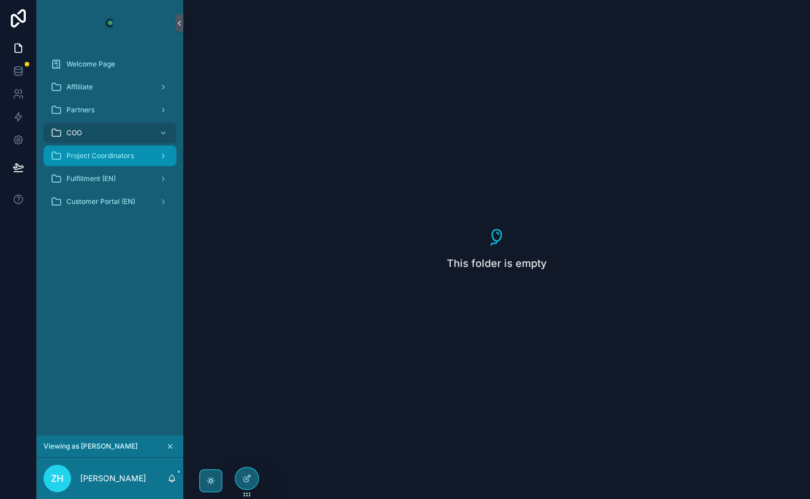
click at [88, 163] on div "Project Coordinators" at bounding box center [109, 156] width 119 height 18
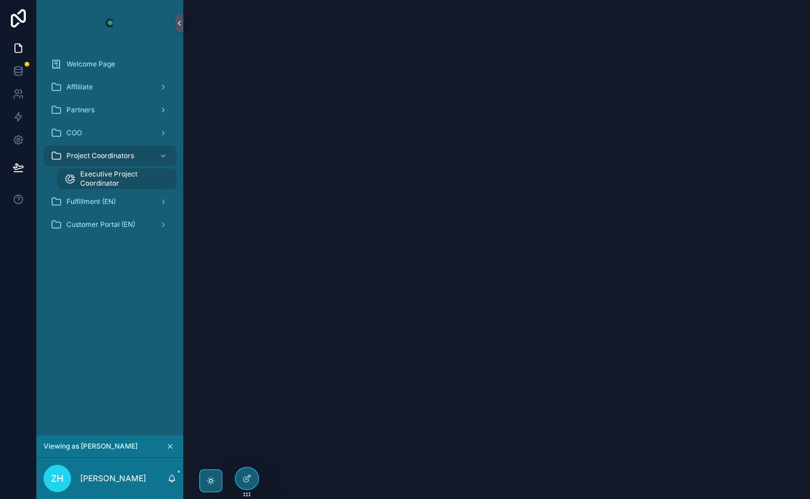
click at [90, 178] on span "Executive Project Coordinator" at bounding box center [122, 179] width 85 height 18
click at [90, 207] on div "Fulfillment (EN)" at bounding box center [109, 201] width 119 height 18
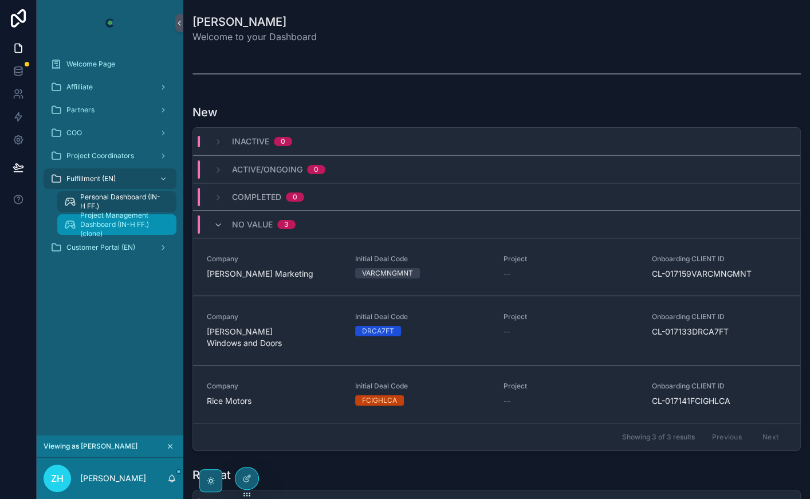
click at [88, 228] on span "Project Management Dashboard (IN-H FF.) (clone)" at bounding box center [122, 224] width 85 height 27
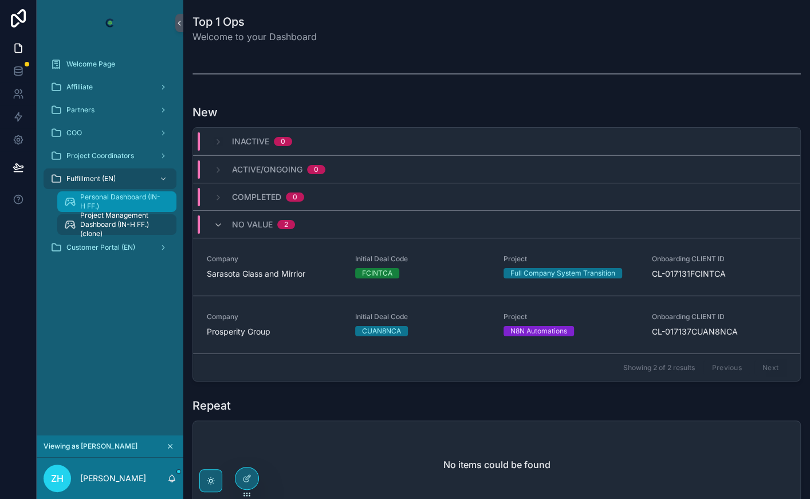
click at [92, 198] on span "Personal Dashboard (IN-H FF.)" at bounding box center [122, 201] width 85 height 18
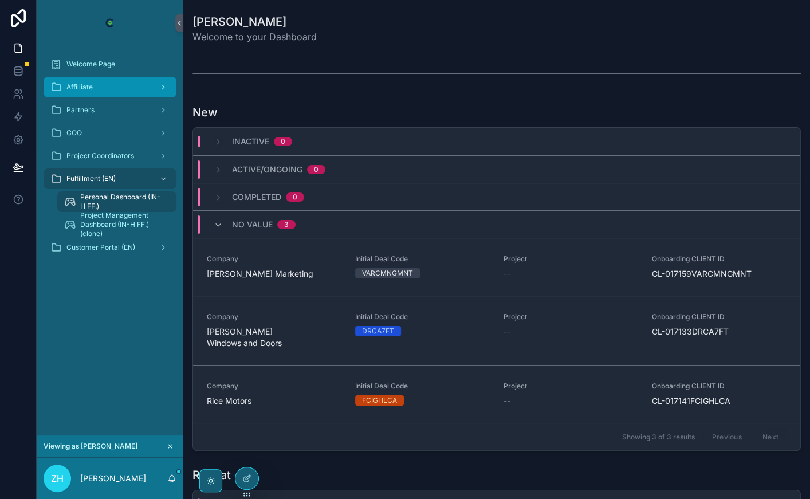
click at [85, 92] on div "Affilliate" at bounding box center [109, 87] width 119 height 18
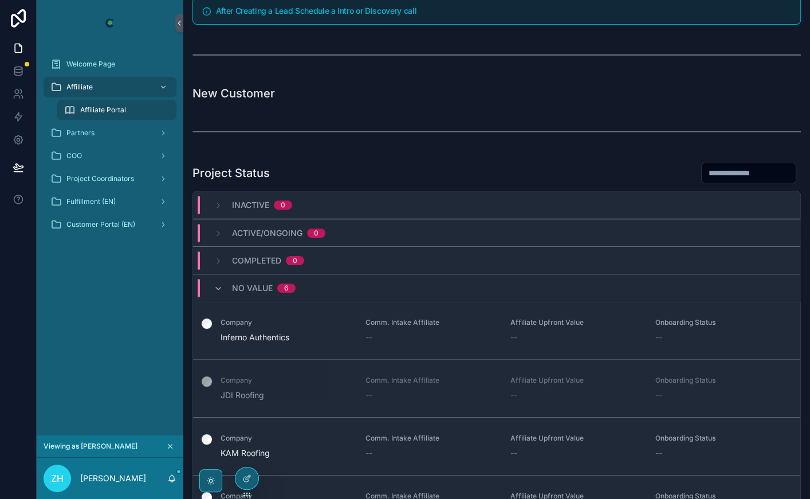
scroll to position [324, 0]
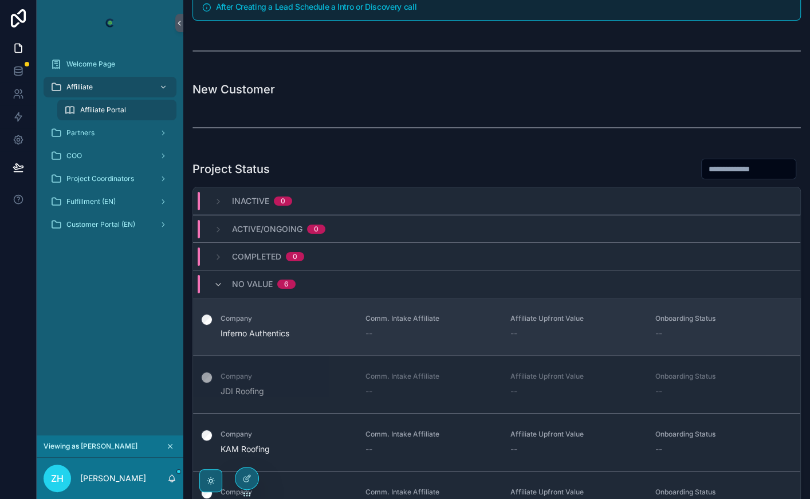
click at [289, 337] on link "Company Inferno Authentics Comm. Intake Affiliate -- Affiliate Upfront Value --…" at bounding box center [496, 326] width 607 height 58
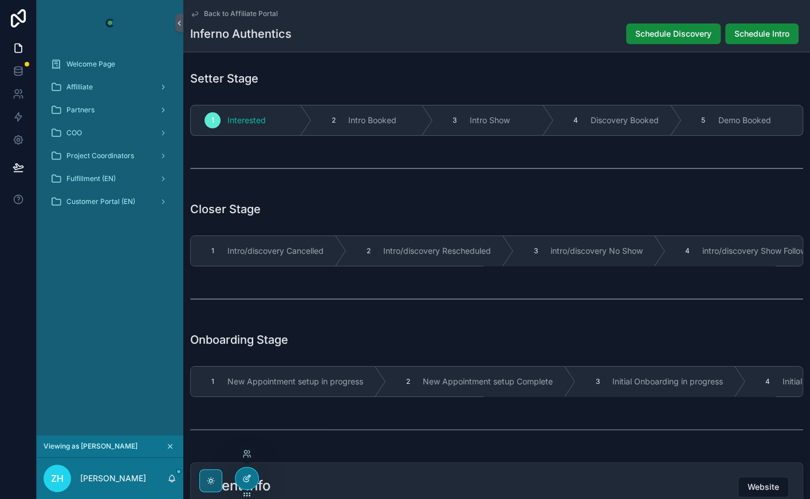
click at [247, 487] on div at bounding box center [246, 478] width 23 height 22
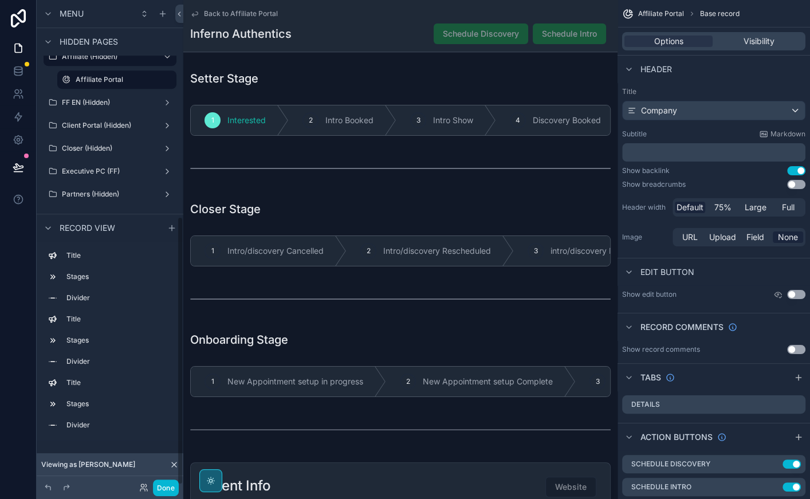
scroll to position [392, 0]
click at [85, 151] on label "Closer (Hidden)" at bounding box center [108, 147] width 92 height 9
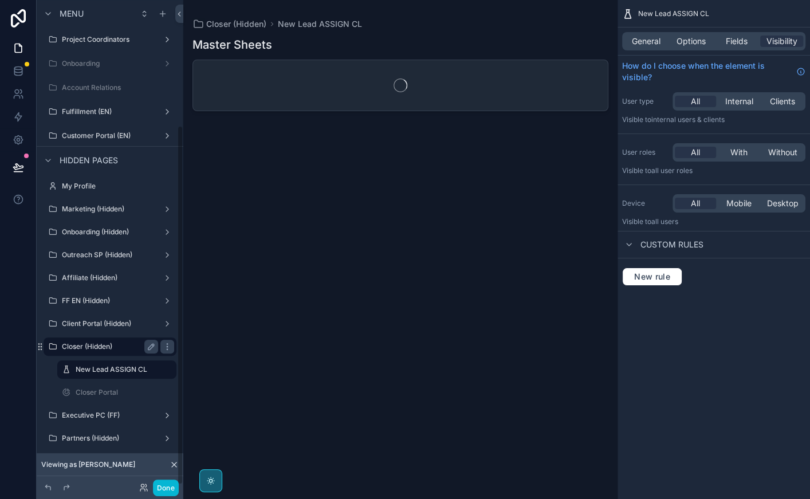
scroll to position [169, 0]
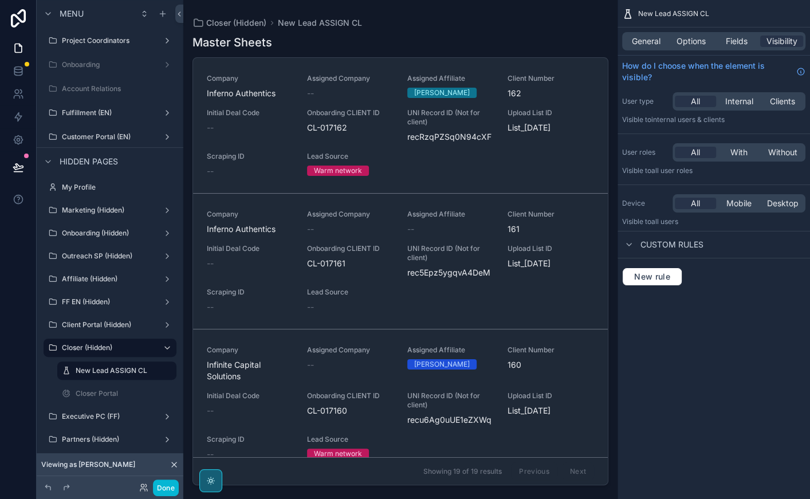
click at [276, 136] on div "scrollable content" at bounding box center [400, 242] width 434 height 485
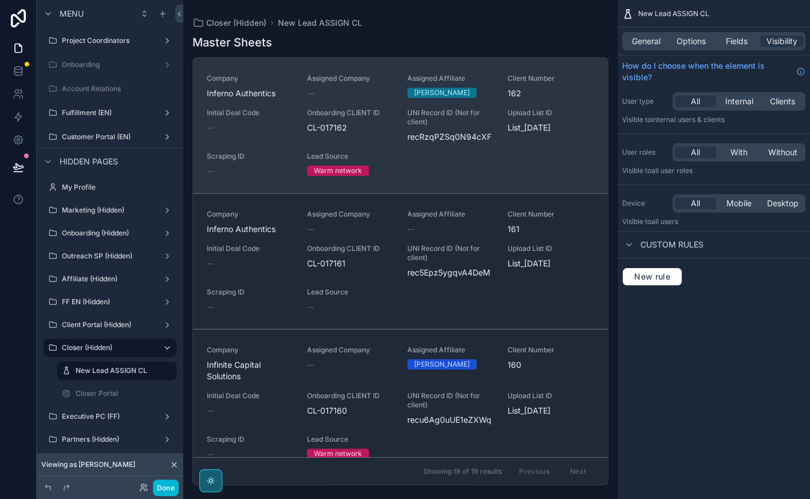
click at [272, 136] on div "Initial Deal Code --" at bounding box center [250, 125] width 86 height 34
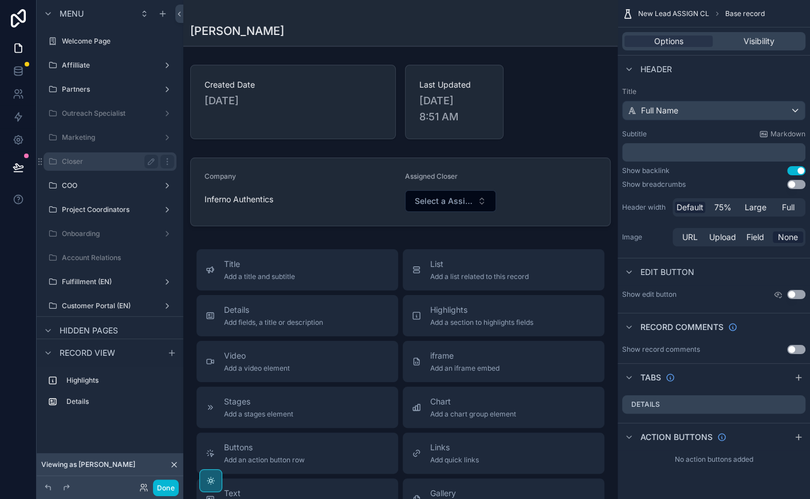
click at [89, 160] on label "Closer" at bounding box center [108, 161] width 92 height 9
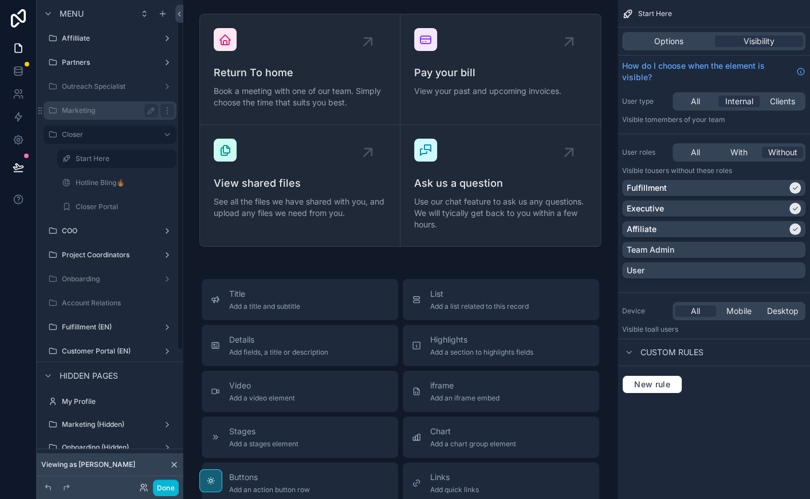
scroll to position [29, 0]
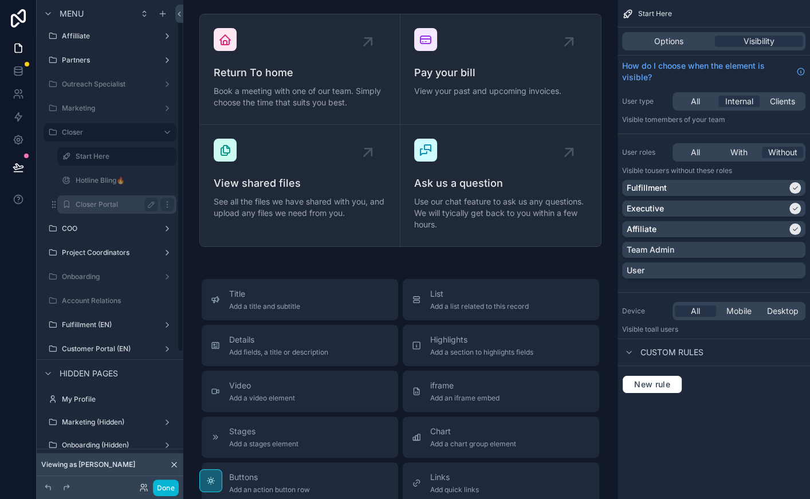
click at [96, 200] on label "Closer Portal" at bounding box center [115, 204] width 78 height 9
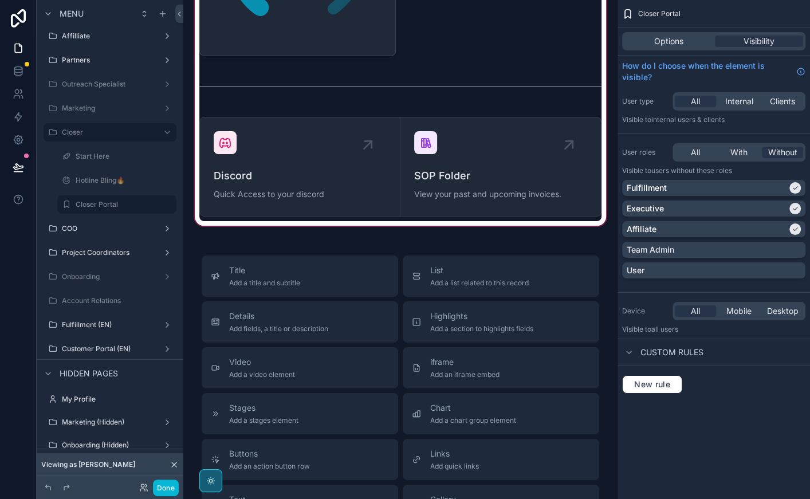
scroll to position [2640, 0]
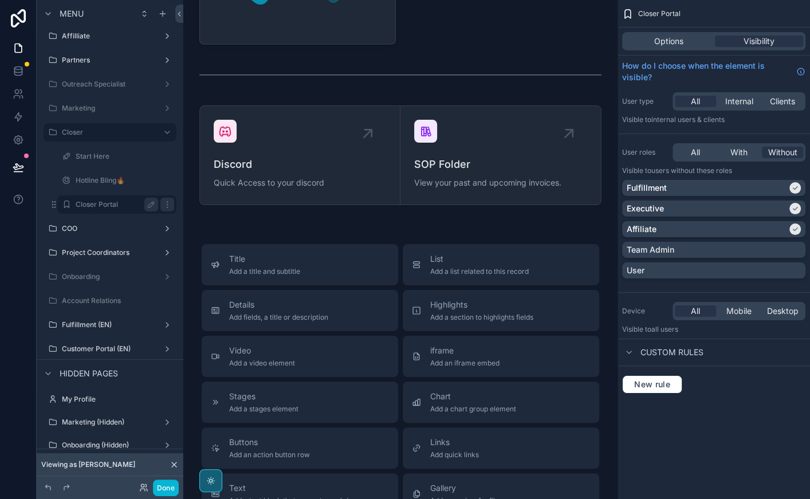
click at [97, 204] on label "Closer Portal" at bounding box center [115, 204] width 78 height 9
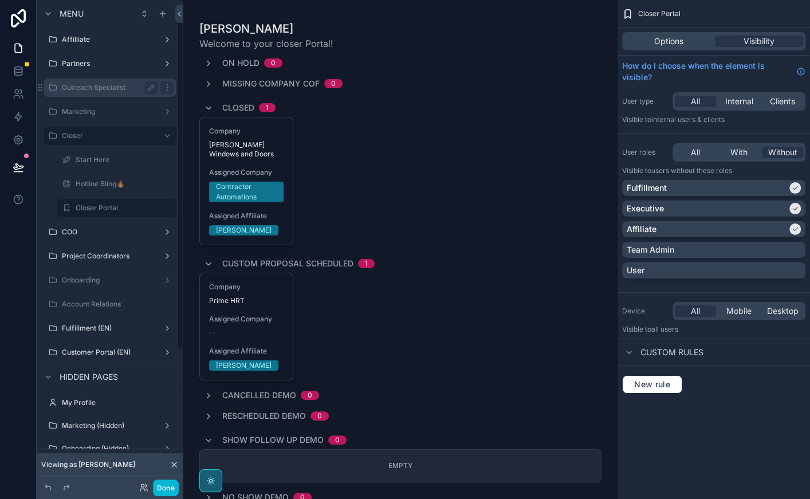
scroll to position [0, 0]
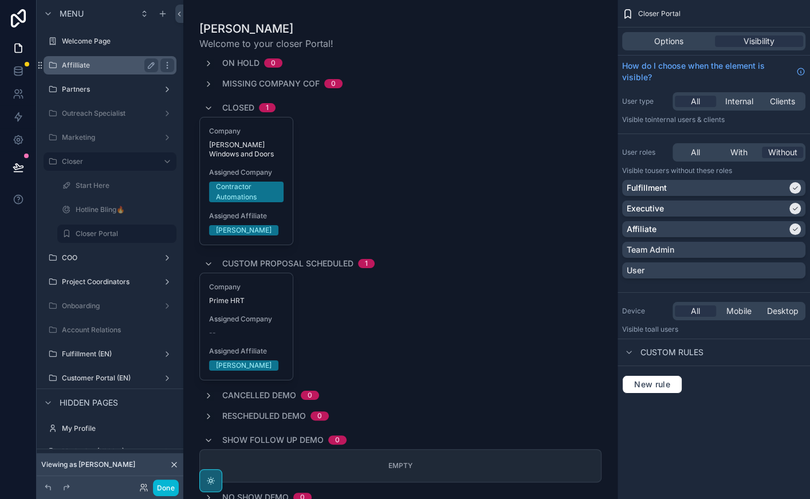
click at [120, 66] on label "Affilliate" at bounding box center [108, 65] width 92 height 9
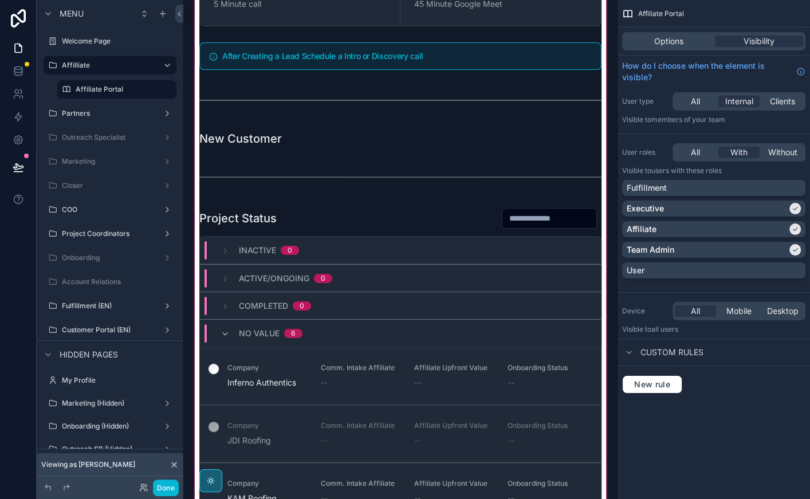
scroll to position [503, 0]
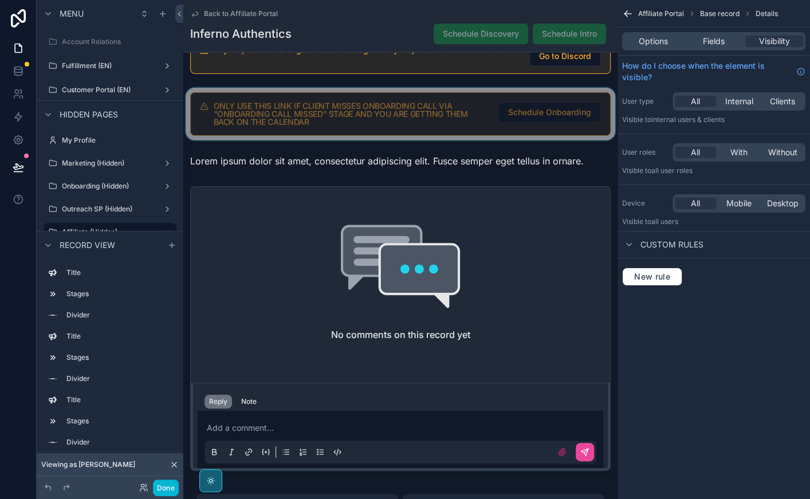
scroll to position [1162, 0]
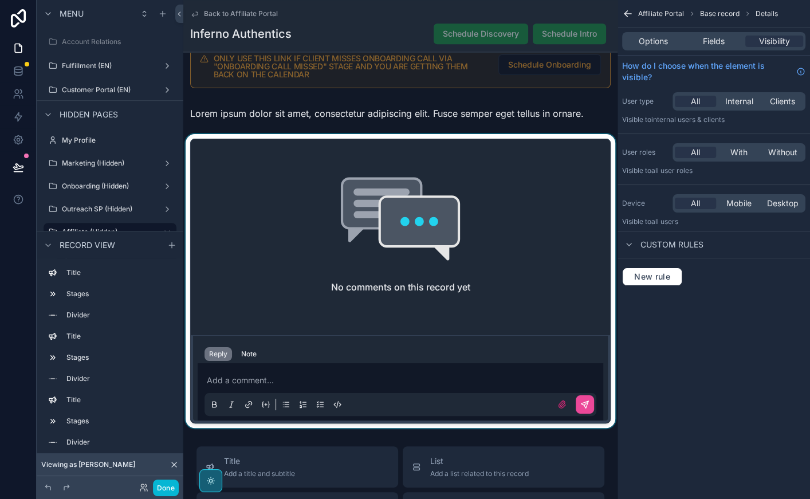
click at [263, 375] on div "scrollable content" at bounding box center [400, 281] width 434 height 294
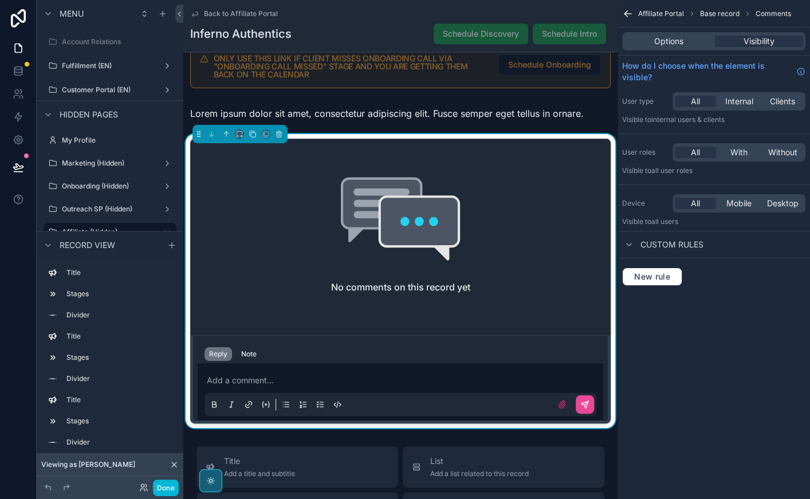
click at [255, 375] on p "scrollable content" at bounding box center [403, 380] width 392 height 11
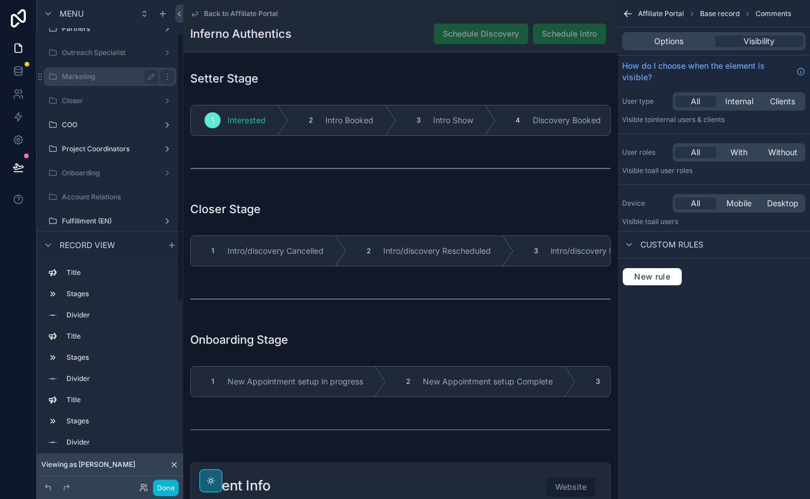
scroll to position [64, 0]
click at [78, 93] on label "Closer" at bounding box center [108, 97] width 92 height 9
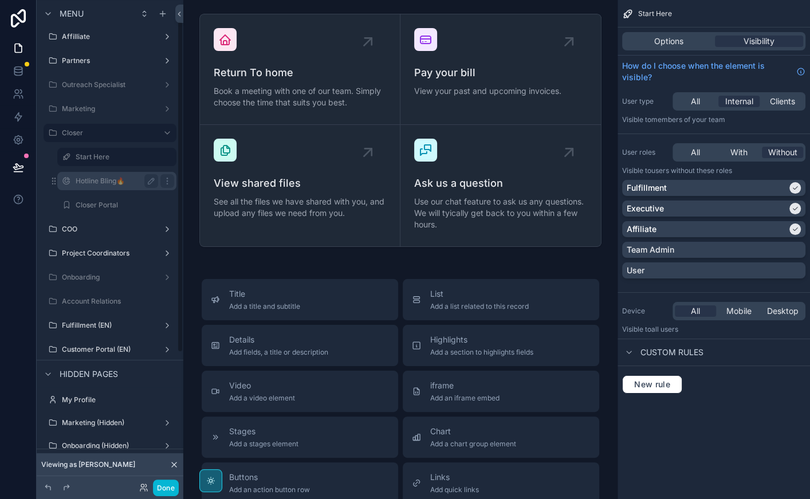
scroll to position [30, 0]
click at [99, 209] on div "Closer Portal" at bounding box center [117, 203] width 82 height 14
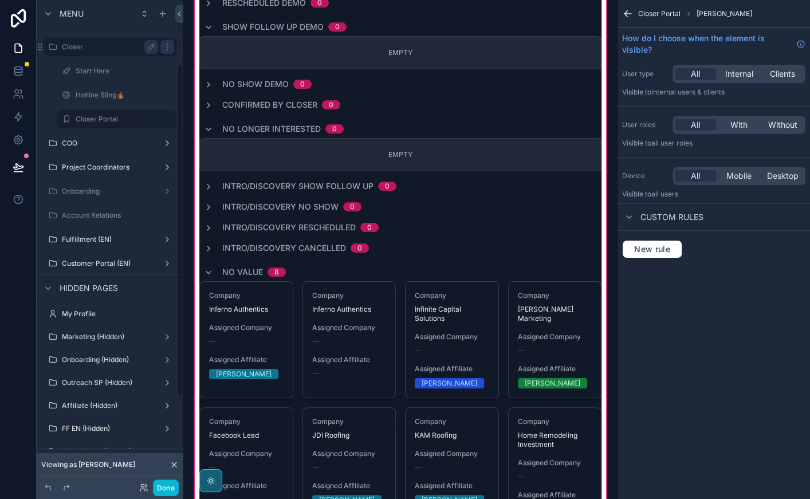
scroll to position [123, 0]
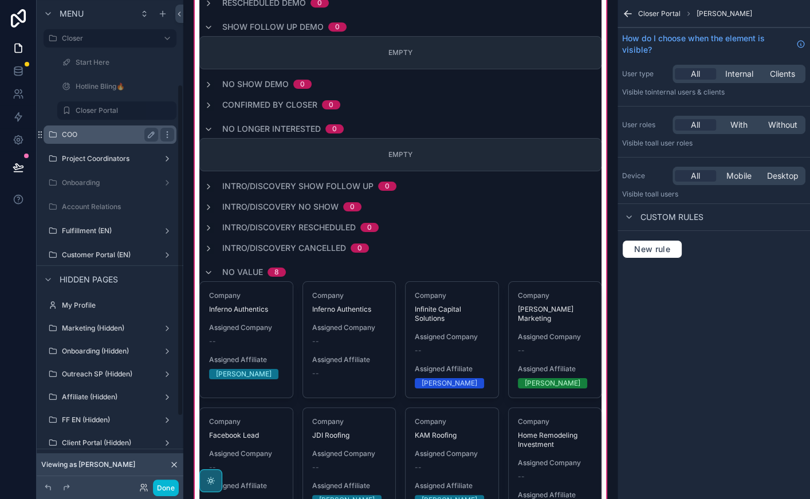
click at [88, 135] on label "COO" at bounding box center [108, 134] width 92 height 9
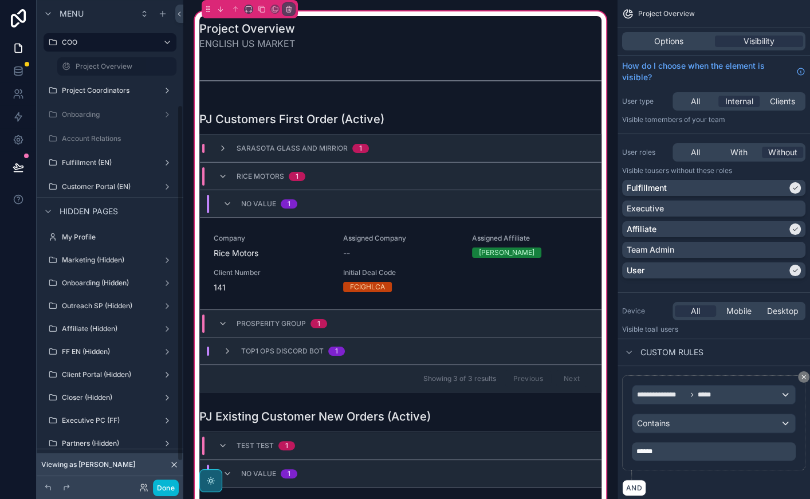
scroll to position [123, 0]
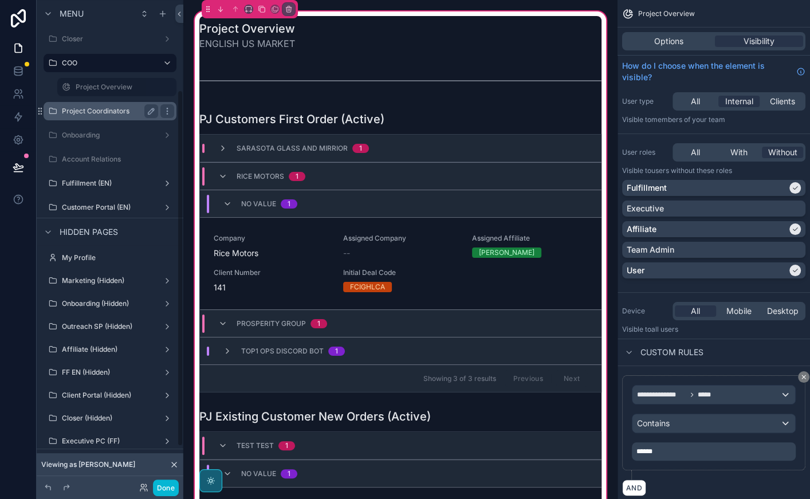
click at [95, 114] on label "Project Coordinators" at bounding box center [108, 111] width 92 height 9
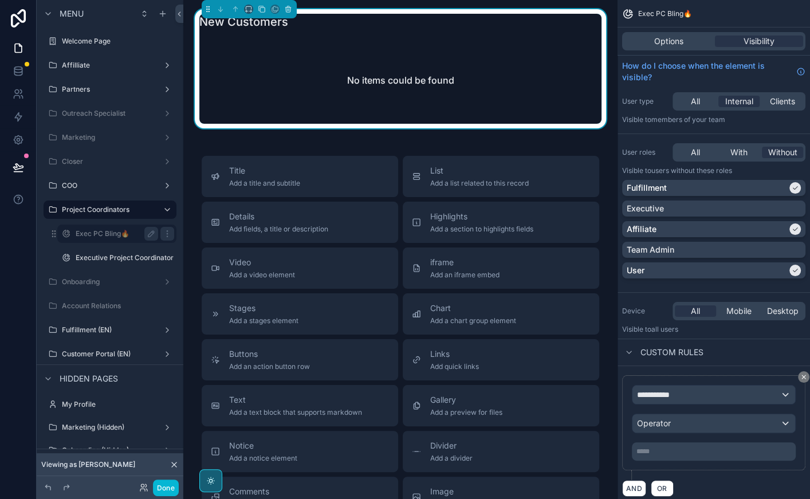
click at [109, 231] on label "Exec PC Bling🔥" at bounding box center [115, 233] width 78 height 9
click at [108, 211] on label "Project Coordinators" at bounding box center [108, 209] width 92 height 9
click at [105, 238] on label "Exec PC Bling🔥" at bounding box center [115, 233] width 78 height 9
click at [103, 252] on div "Executive Project Coordinator" at bounding box center [117, 258] width 82 height 14
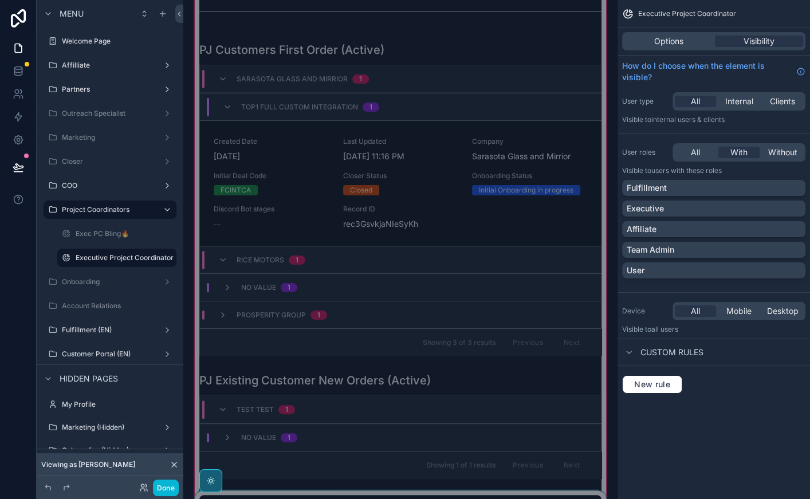
scroll to position [110, 0]
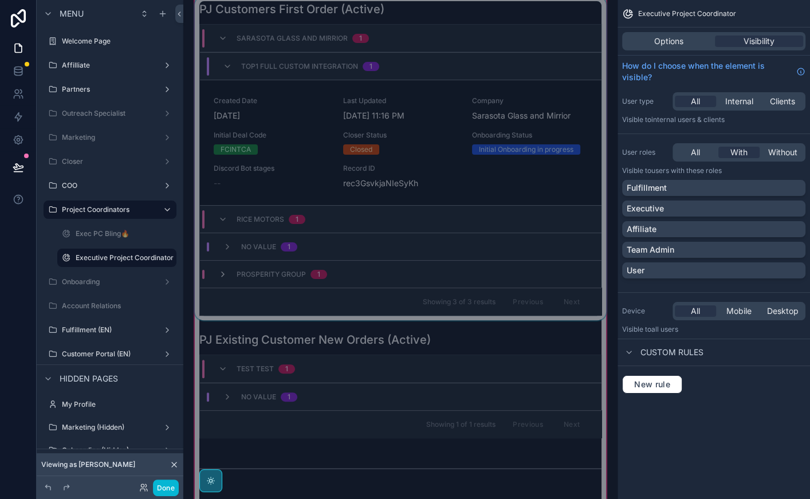
click at [225, 272] on icon "scrollable content" at bounding box center [222, 274] width 9 height 9
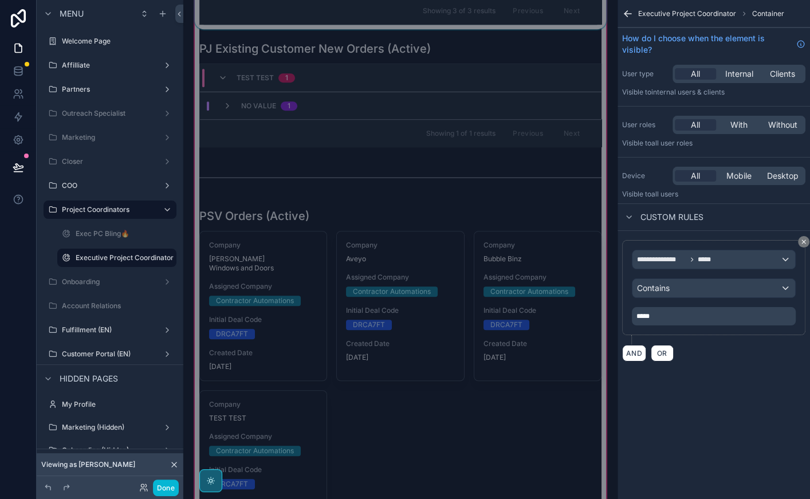
scroll to position [450, 0]
